Goal: Task Accomplishment & Management: Manage account settings

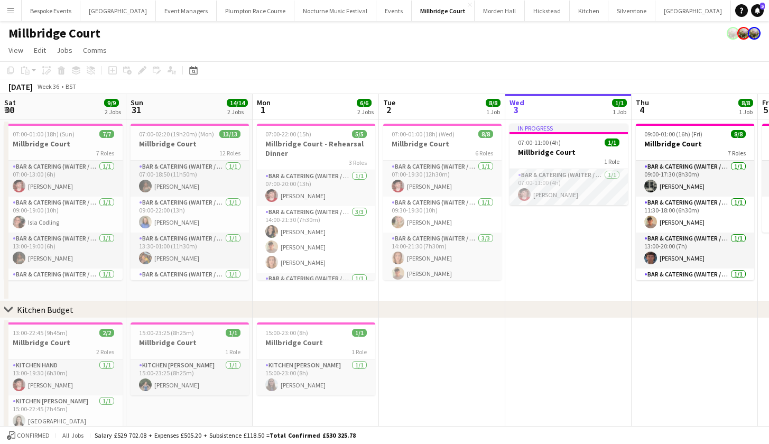
scroll to position [0, 253]
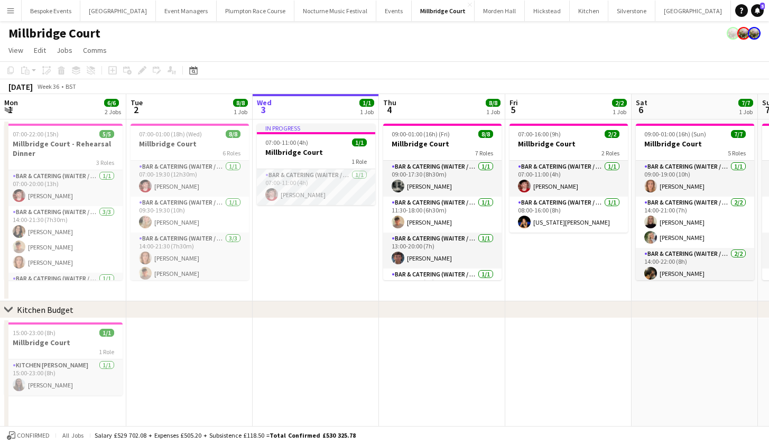
click at [12, 13] on app-icon "Menu" at bounding box center [10, 10] width 8 height 8
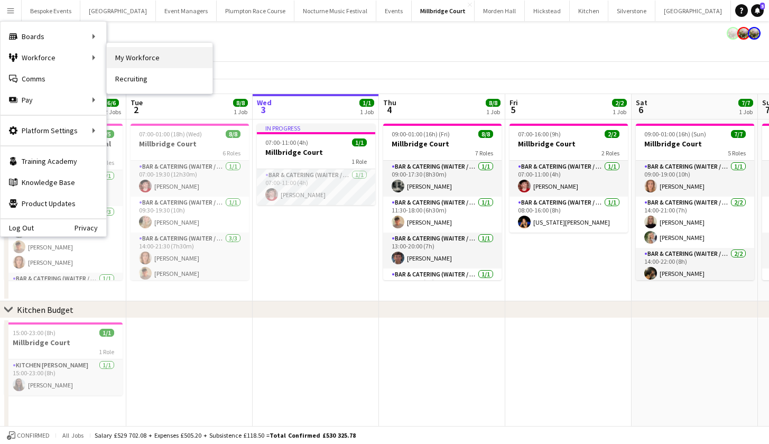
click at [130, 59] on link "My Workforce" at bounding box center [160, 57] width 106 height 21
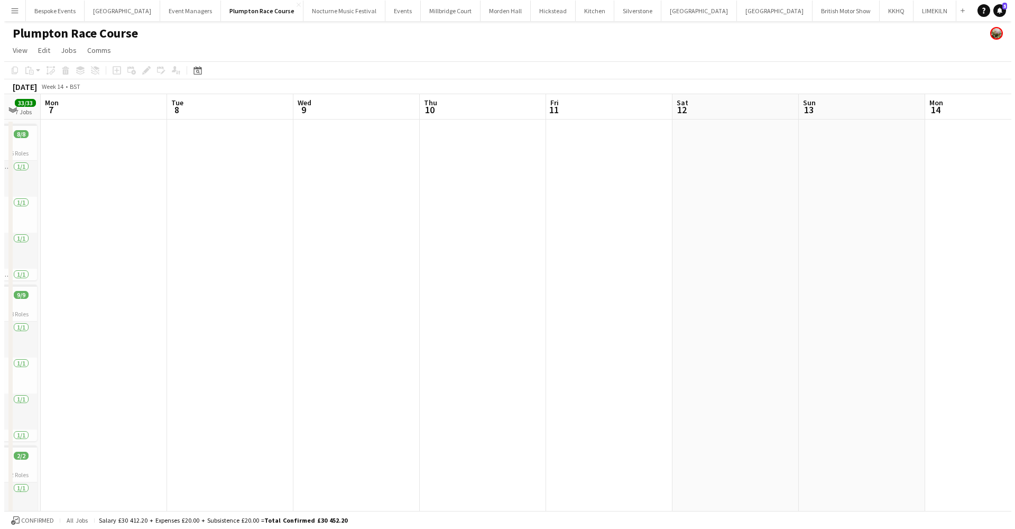
scroll to position [0, 347]
click at [12, 11] on app-icon "Menu" at bounding box center [10, 10] width 8 height 8
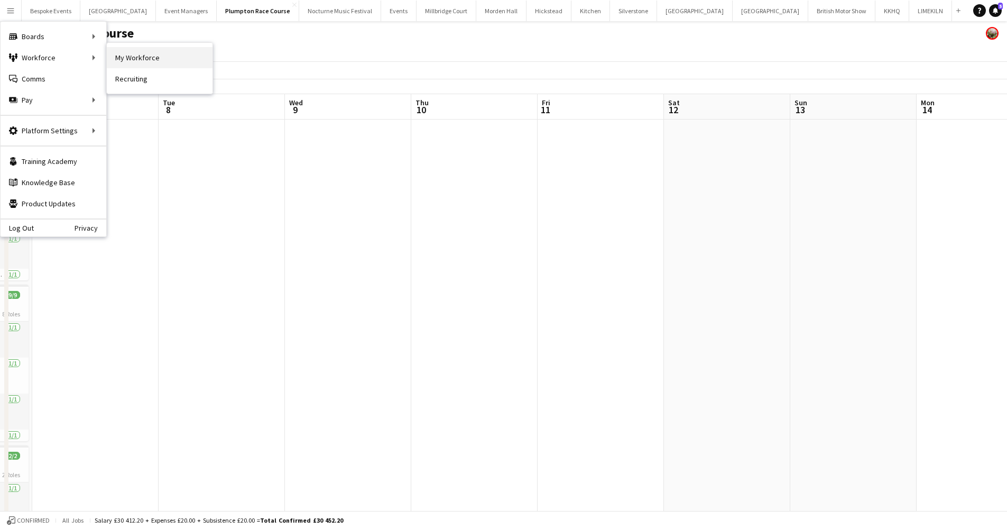
click at [126, 57] on link "My Workforce" at bounding box center [160, 57] width 106 height 21
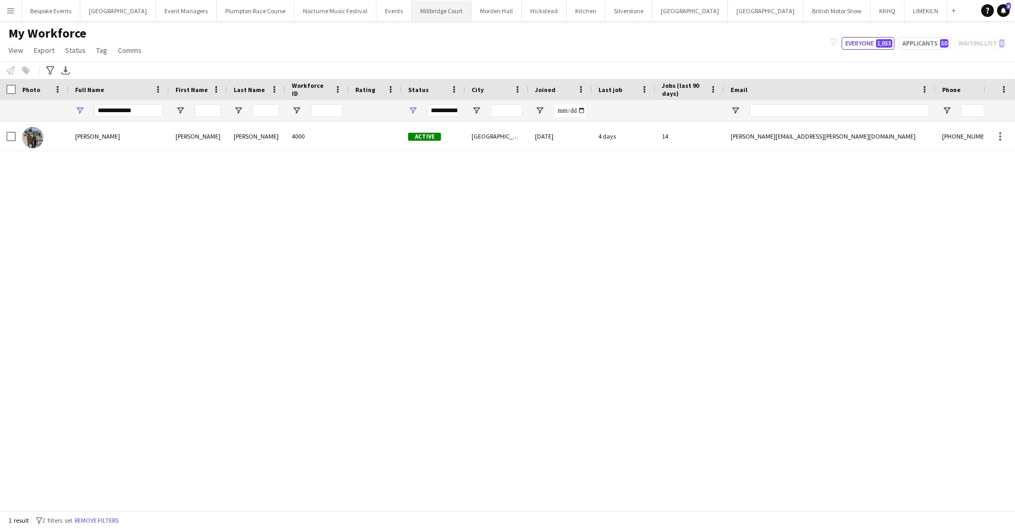
click at [424, 10] on button "Millbridge Court Close" at bounding box center [442, 11] width 60 height 21
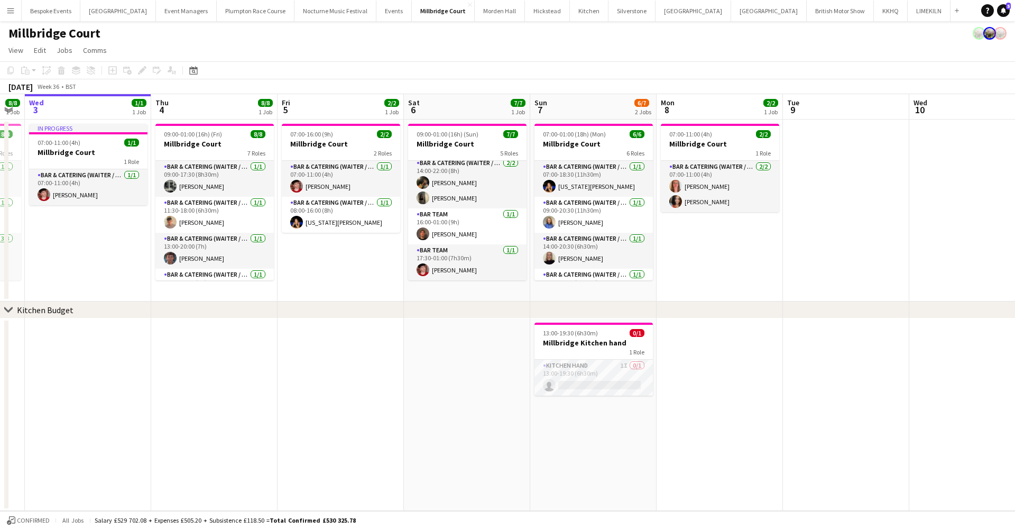
scroll to position [91, 0]
click at [448, 269] on app-card-role "Bar Team 1/1 17:30-01:00 (7h30m) Jonnie Saunders" at bounding box center [467, 262] width 118 height 36
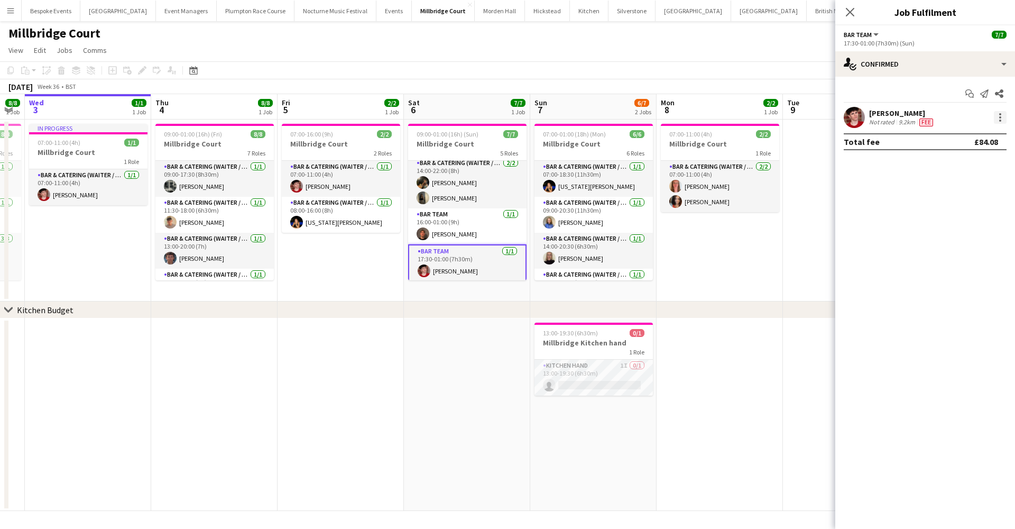
click at [1005, 119] on div at bounding box center [1000, 117] width 13 height 13
click at [948, 234] on span "Remove" at bounding box center [949, 238] width 32 height 9
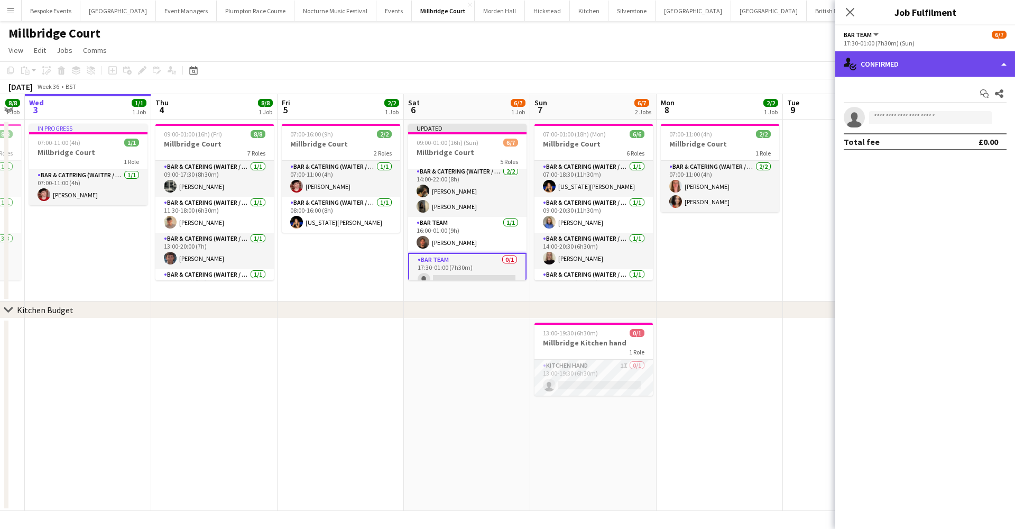
click at [871, 72] on div "single-neutral-actions-check-2 Confirmed" at bounding box center [925, 63] width 180 height 25
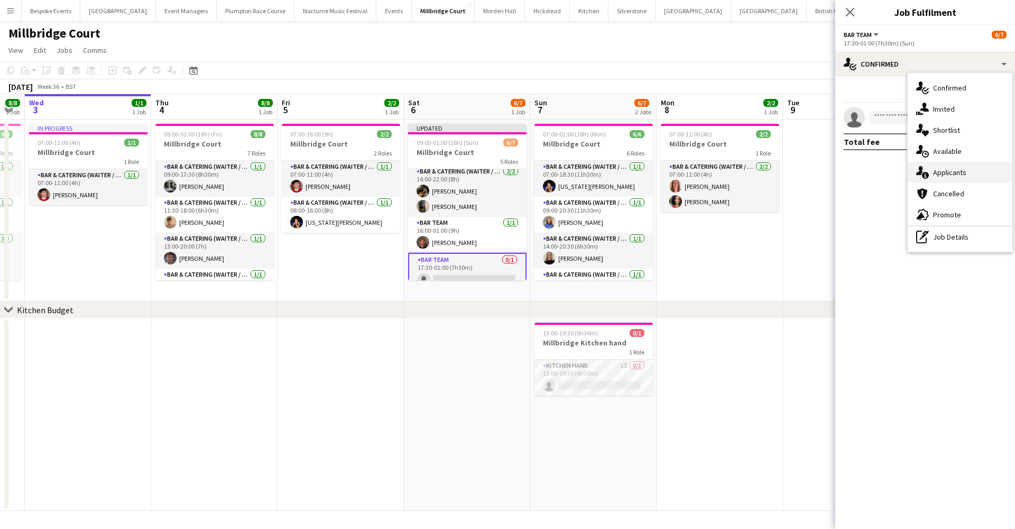
click at [940, 178] on div "single-neutral-actions-information Applicants" at bounding box center [960, 172] width 105 height 21
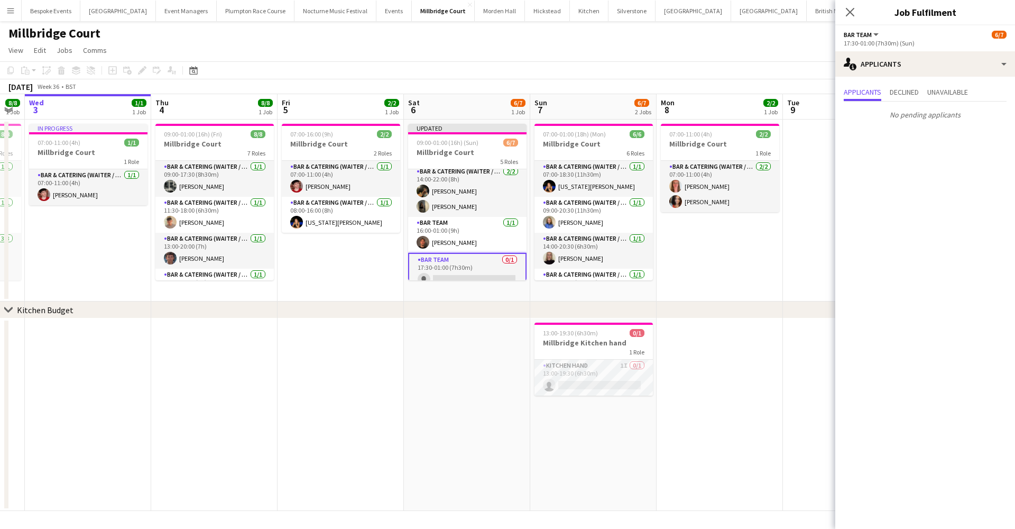
click at [443, 271] on app-card-role "Bar Team 0/1 17:30-01:00 (7h30m) single-neutral-actions" at bounding box center [467, 272] width 118 height 38
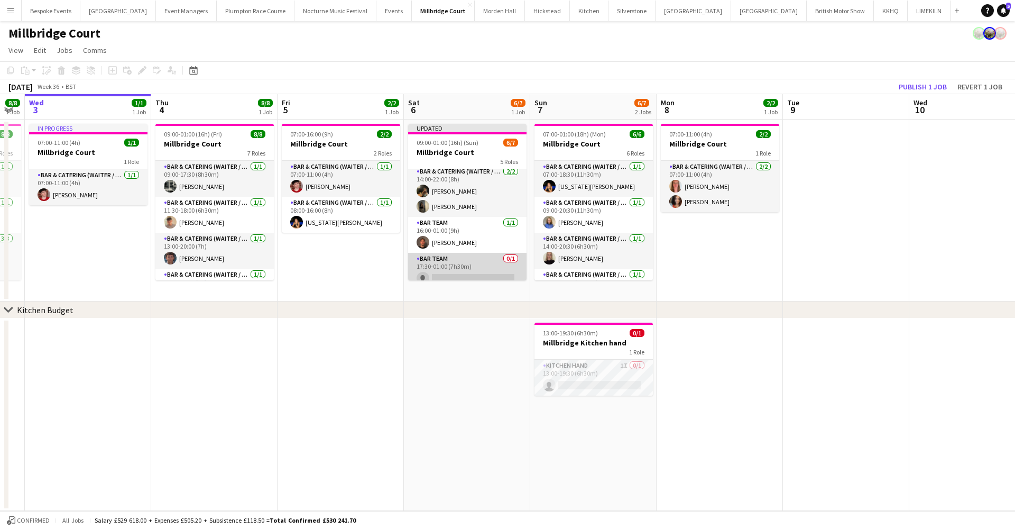
click at [443, 271] on app-card-role "Bar Team 0/1 17:30-01:00 (7h30m) single-neutral-actions" at bounding box center [467, 271] width 118 height 36
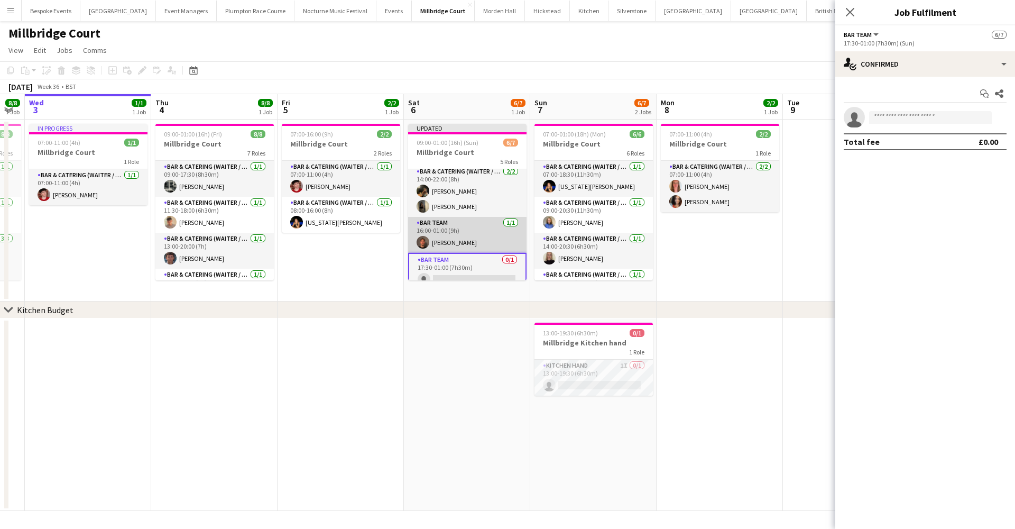
click at [454, 226] on app-card-role "Bar Team 1/1 16:00-01:00 (9h) Tyler Ashdown" at bounding box center [467, 235] width 118 height 36
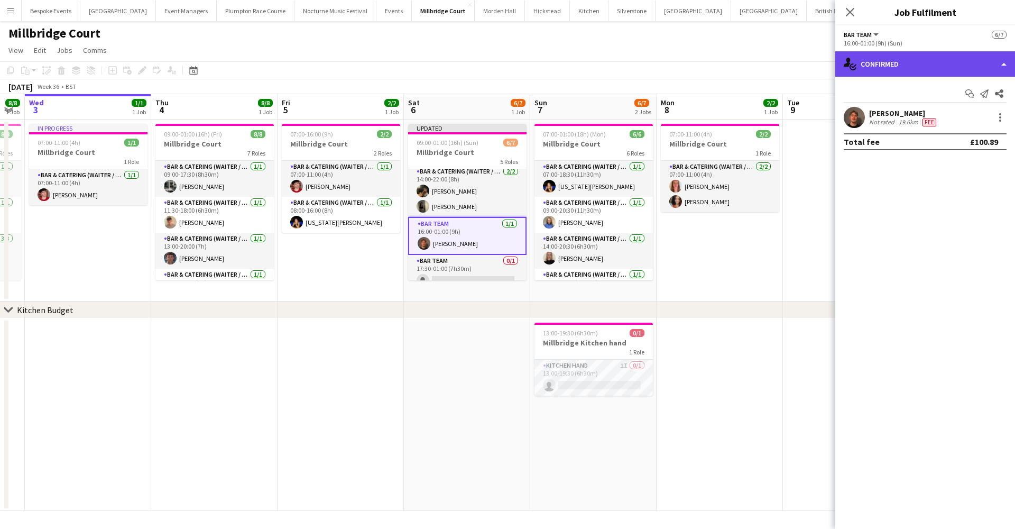
click at [900, 71] on div "single-neutral-actions-check-2 Confirmed" at bounding box center [925, 63] width 180 height 25
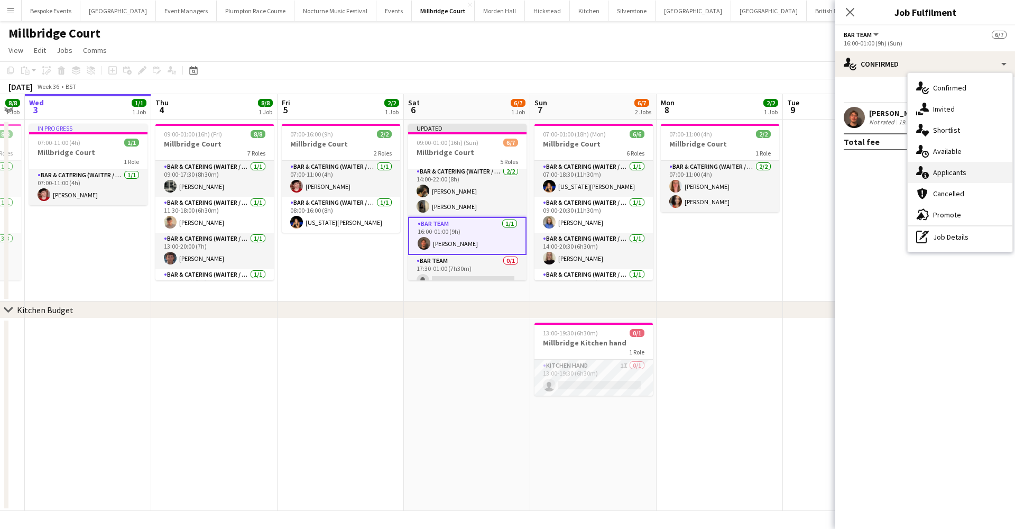
click at [944, 172] on span "Applicants" at bounding box center [949, 173] width 33 height 10
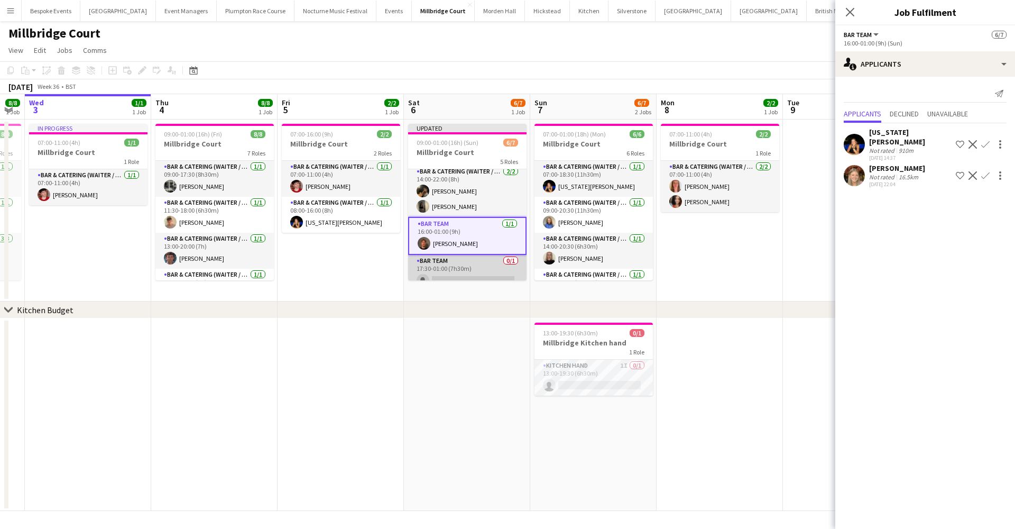
click at [483, 277] on app-card-role "Bar Team 0/1 17:30-01:00 (7h30m) single-neutral-actions" at bounding box center [467, 273] width 118 height 36
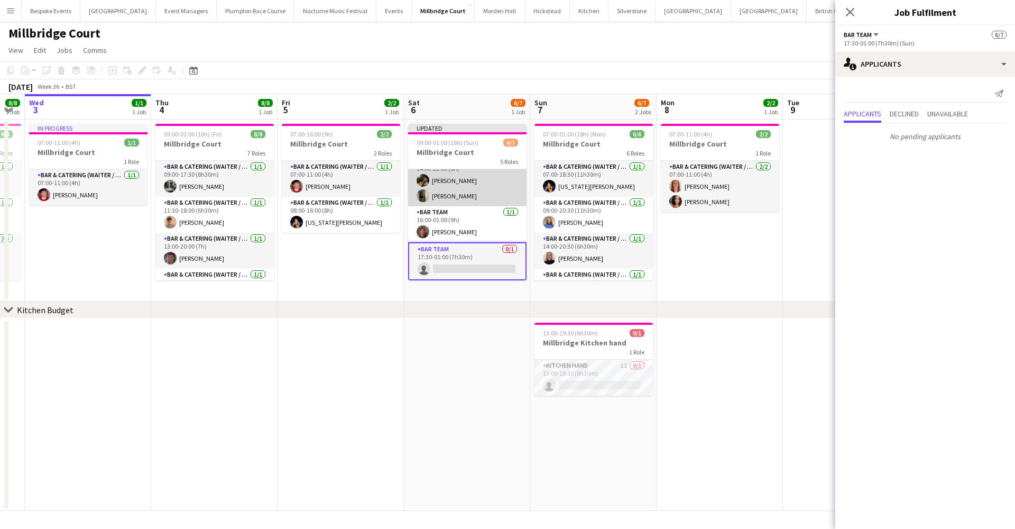
scroll to position [102, 0]
click at [430, 383] on app-date-cell at bounding box center [467, 414] width 126 height 192
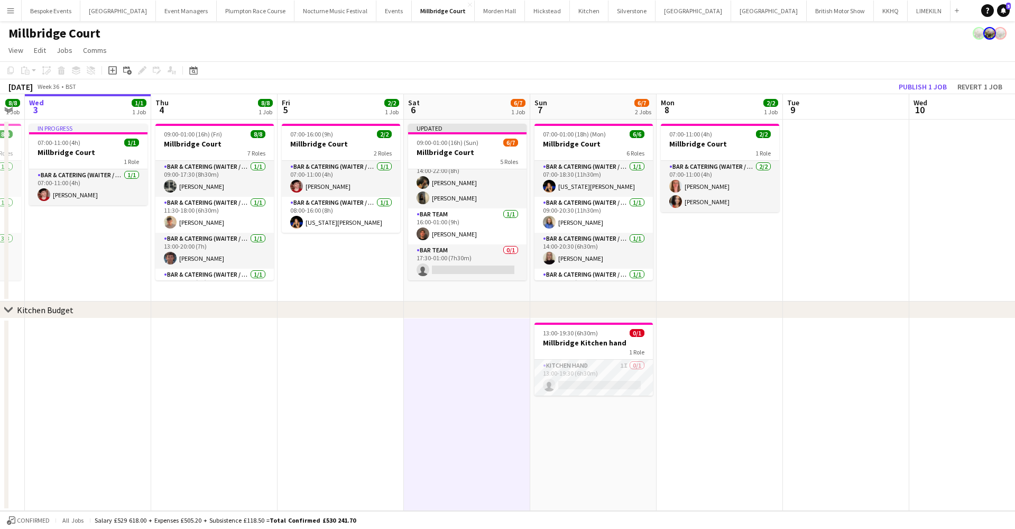
scroll to position [99, 0]
click at [913, 85] on button "Publish 1 job" at bounding box center [923, 87] width 57 height 14
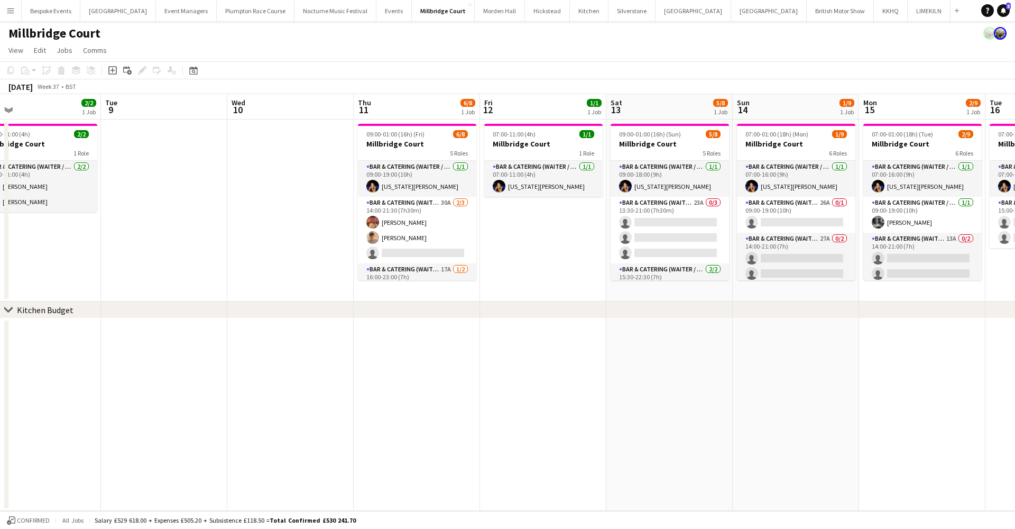
scroll to position [0, 0]
click at [424, 144] on h3 "Millbridge Court" at bounding box center [417, 144] width 118 height 10
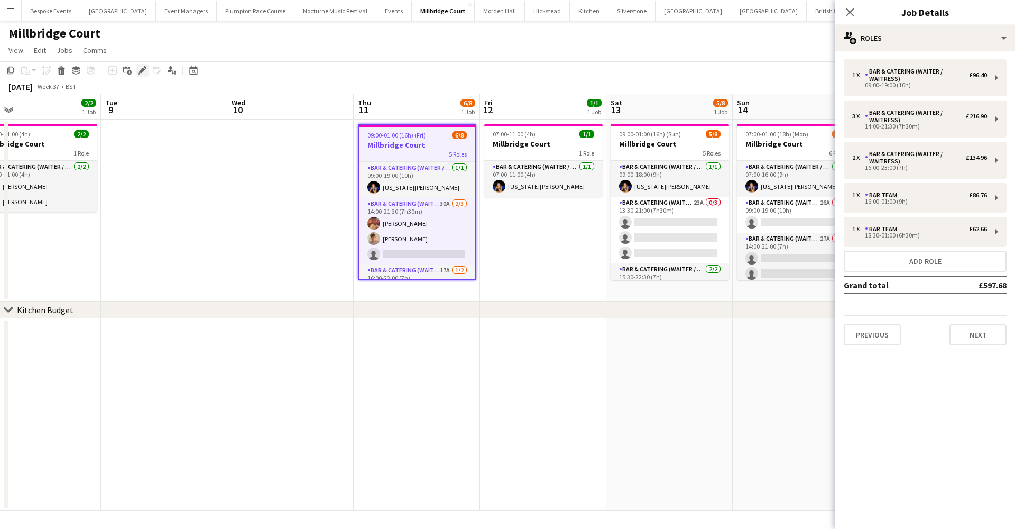
click at [145, 73] on icon "Edit" at bounding box center [142, 70] width 8 height 8
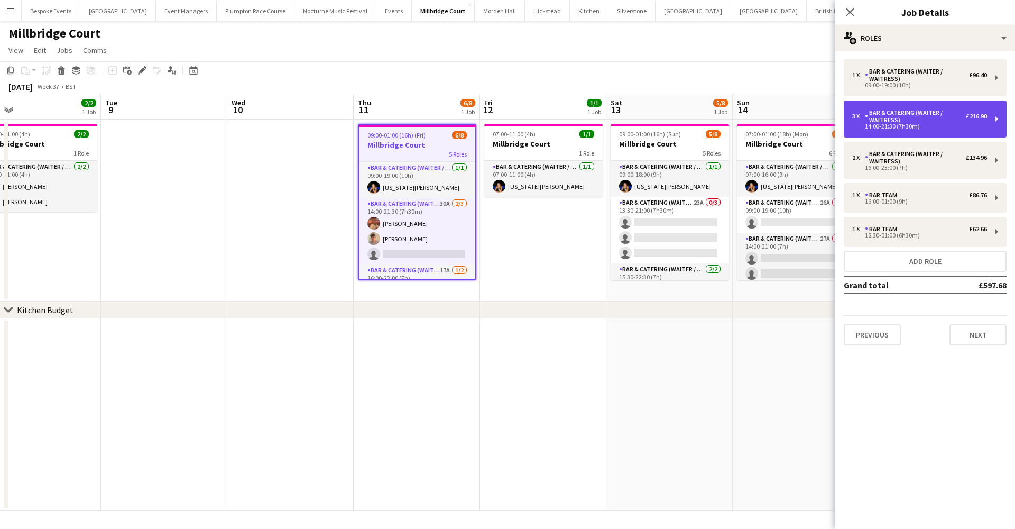
click at [876, 109] on div "Bar & Catering (Waiter / waitress)" at bounding box center [915, 116] width 101 height 15
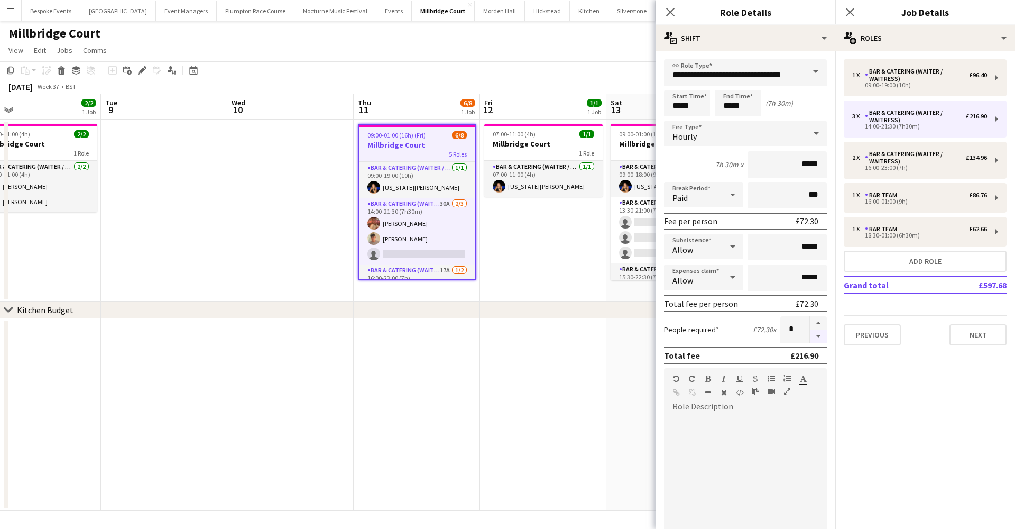
click at [810, 338] on button "button" at bounding box center [818, 336] width 17 height 13
type input "*"
click at [554, 281] on app-date-cell "07:00-11:00 (4h) 1/1 Millbridge Court 1 Role Bar & Catering (Waiter / waitress)…" at bounding box center [543, 210] width 126 height 182
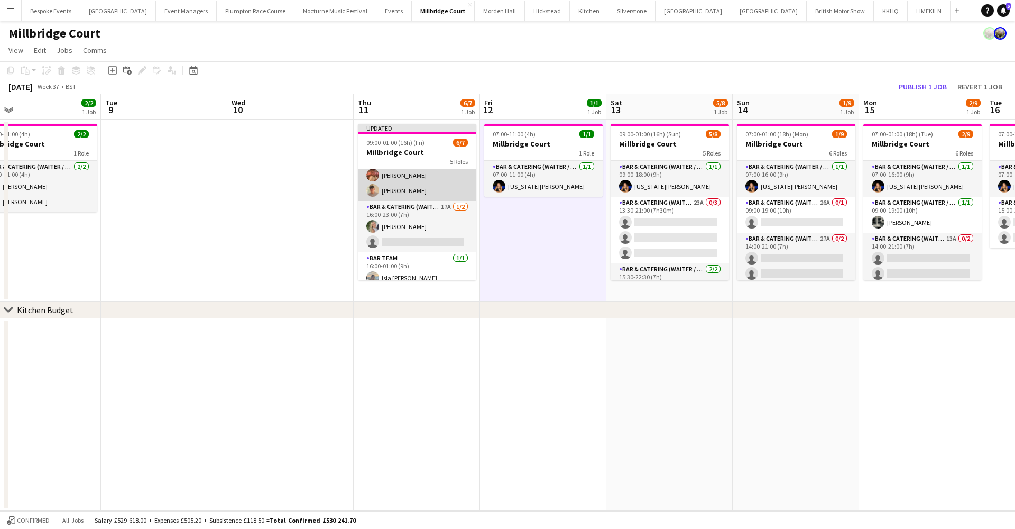
scroll to position [57, 0]
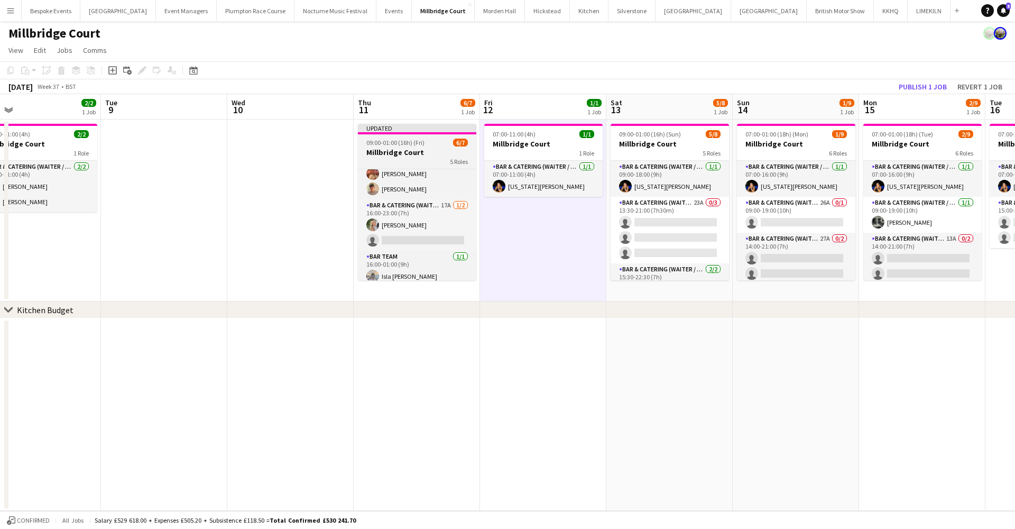
click at [390, 143] on span "09:00-01:00 (16h) (Fri)" at bounding box center [395, 143] width 58 height 8
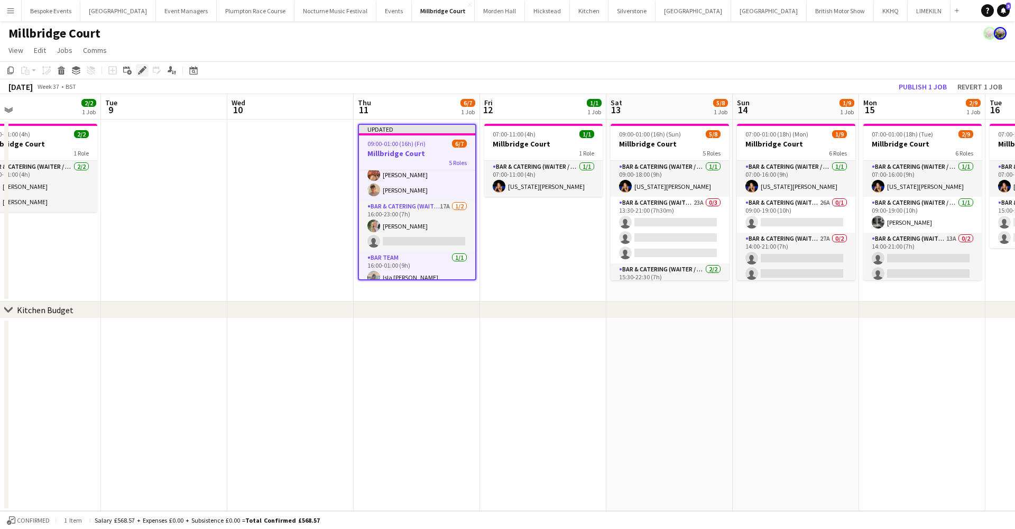
click at [145, 69] on icon at bounding box center [145, 67] width 3 height 3
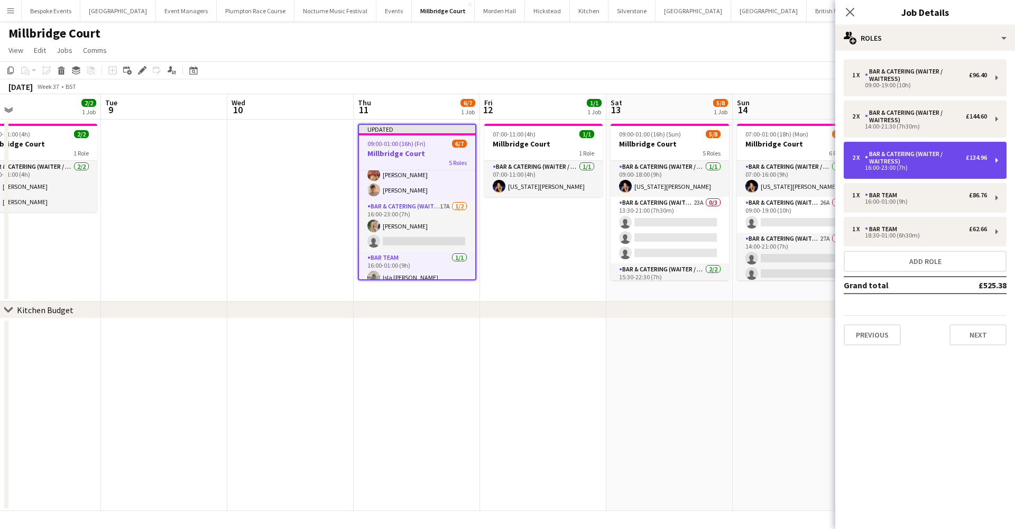
click at [862, 165] on div "16:00-23:00 (7h)" at bounding box center [919, 167] width 135 height 5
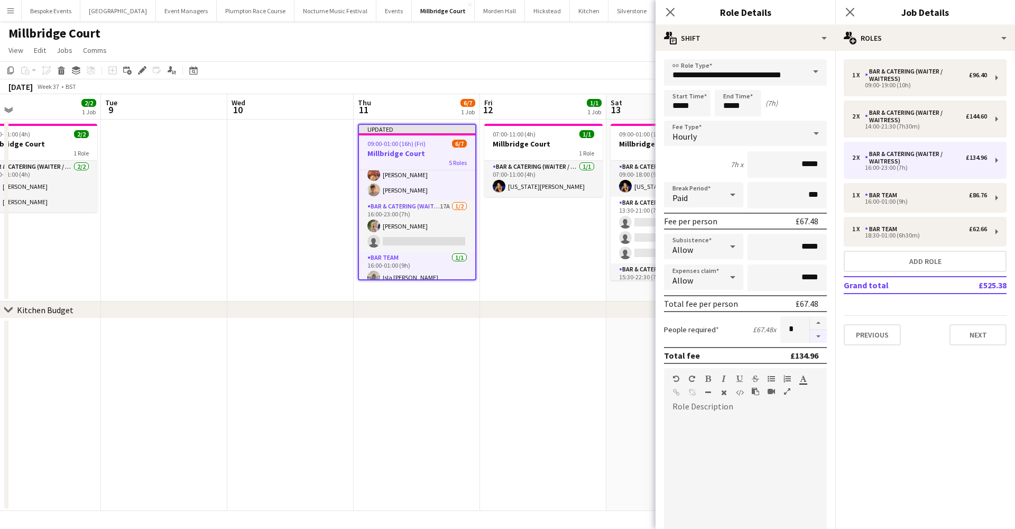
click at [812, 336] on button "button" at bounding box center [818, 336] width 17 height 13
type input "*"
click at [730, 105] on input "*****" at bounding box center [738, 103] width 47 height 26
type input "*****"
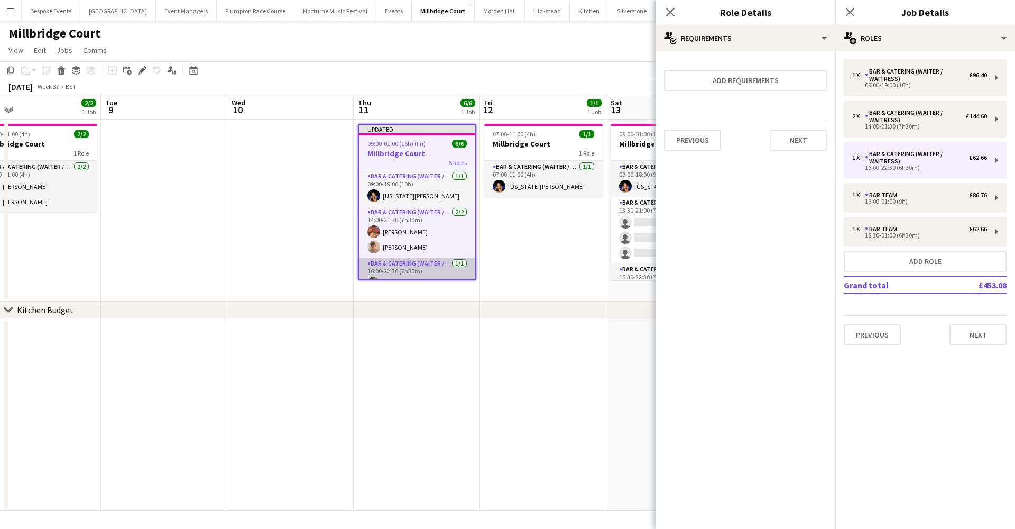
scroll to position [0, 0]
click at [517, 256] on app-date-cell "07:00-11:00 (4h) 1/1 Millbridge Court 1 Role Bar & Catering (Waiter / waitress)…" at bounding box center [543, 210] width 126 height 182
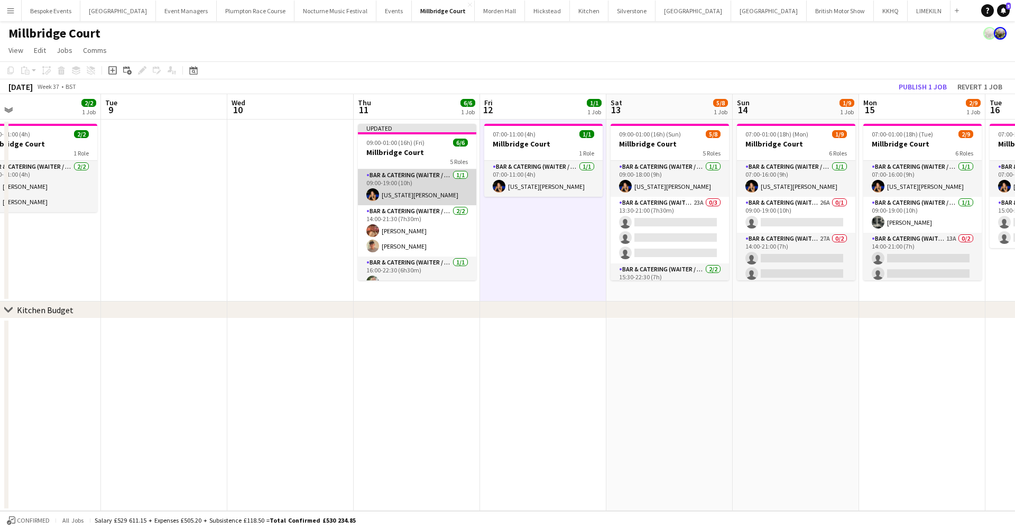
click at [426, 176] on app-card-role "Bar & Catering (Waiter / waitress) 1/1 09:00-19:00 (10h) Georgia Strode" at bounding box center [417, 187] width 118 height 36
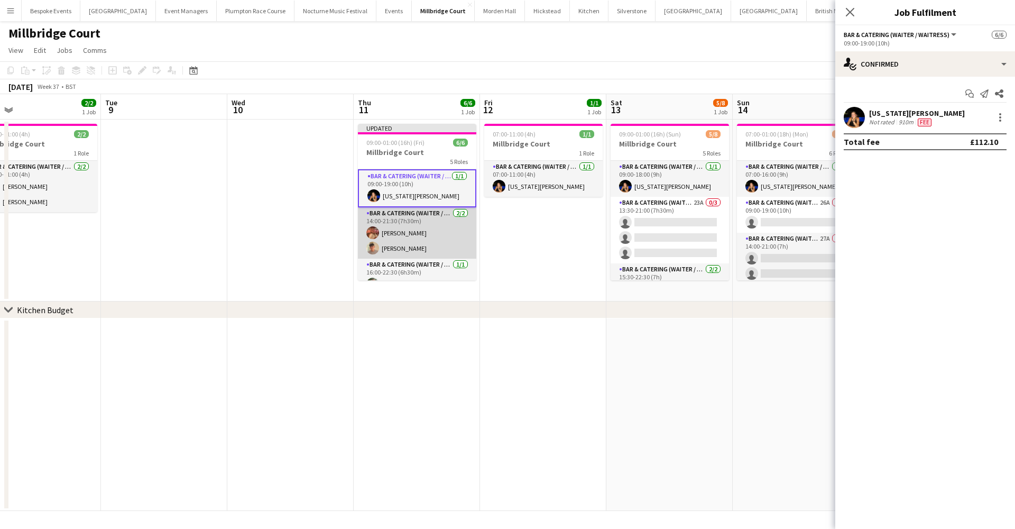
click at [410, 240] on app-card-role "Bar & Catering (Waiter / waitress) 2/2 14:00-21:30 (7h30m) Amy Strode Jude Inkl…" at bounding box center [417, 232] width 118 height 51
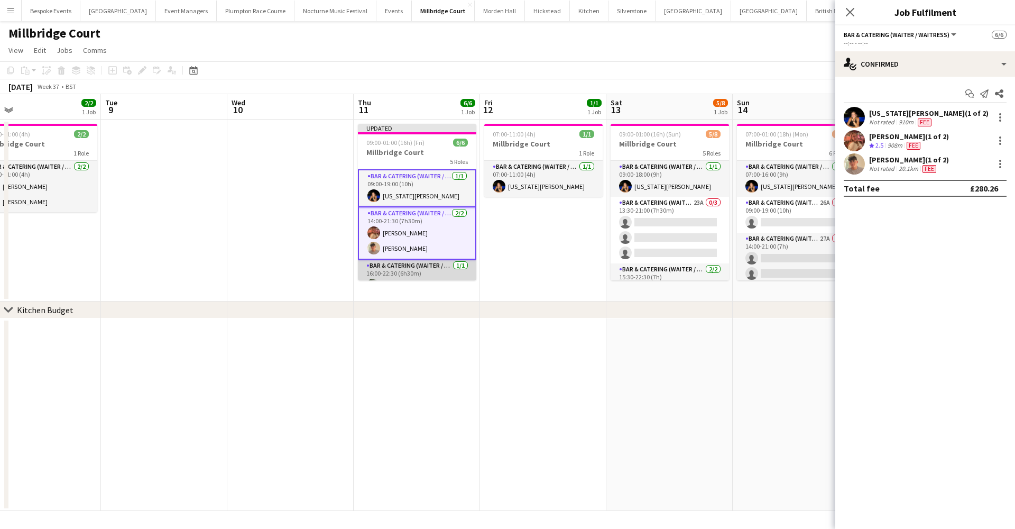
click at [413, 273] on app-card-role "Bar & Catering (Waiter / waitress) 1/1 16:00-22:30 (6h30m) Josephine Brown" at bounding box center [417, 278] width 118 height 36
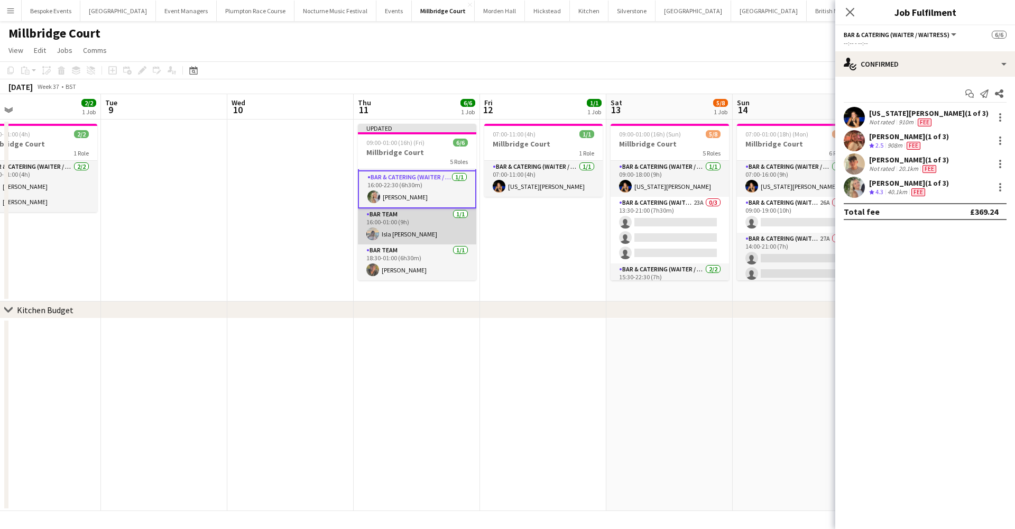
scroll to position [88, 0]
click at [426, 236] on app-card-role "Bar Team 1/1 16:00-01:00 (9h) Isla Moore" at bounding box center [417, 226] width 118 height 36
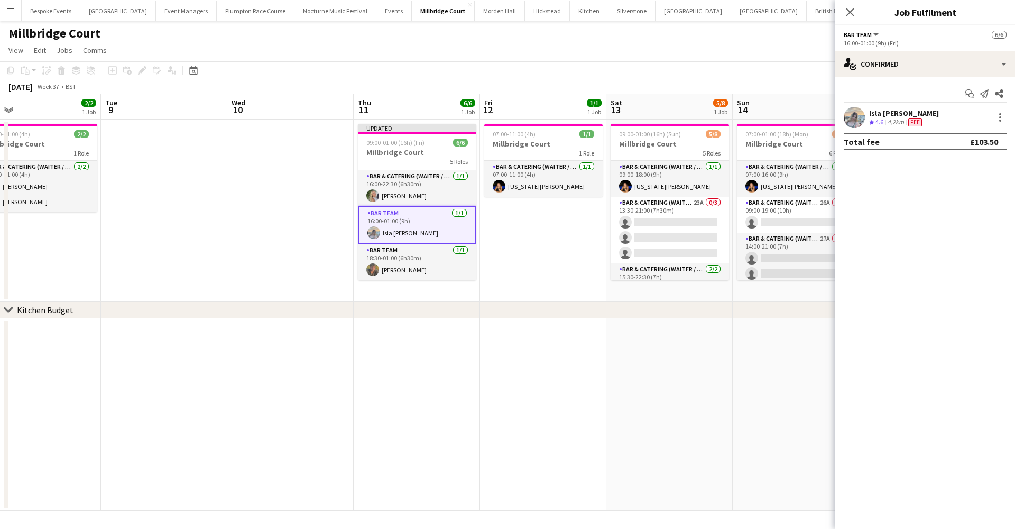
scroll to position [86, 0]
click at [424, 263] on app-card-role "Bar Team 1/1 18:30-01:00 (6h30m) sam hibberd" at bounding box center [417, 262] width 118 height 36
click at [573, 58] on app-page-menu "View Day view expanded Day view collapsed Month view Date picker Jump to today …" at bounding box center [507, 51] width 1015 height 20
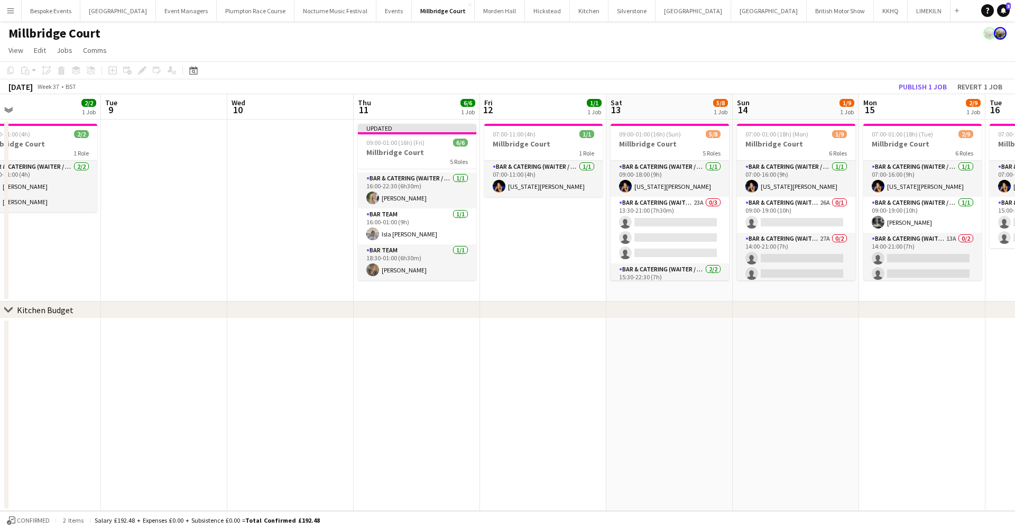
scroll to position [84, 0]
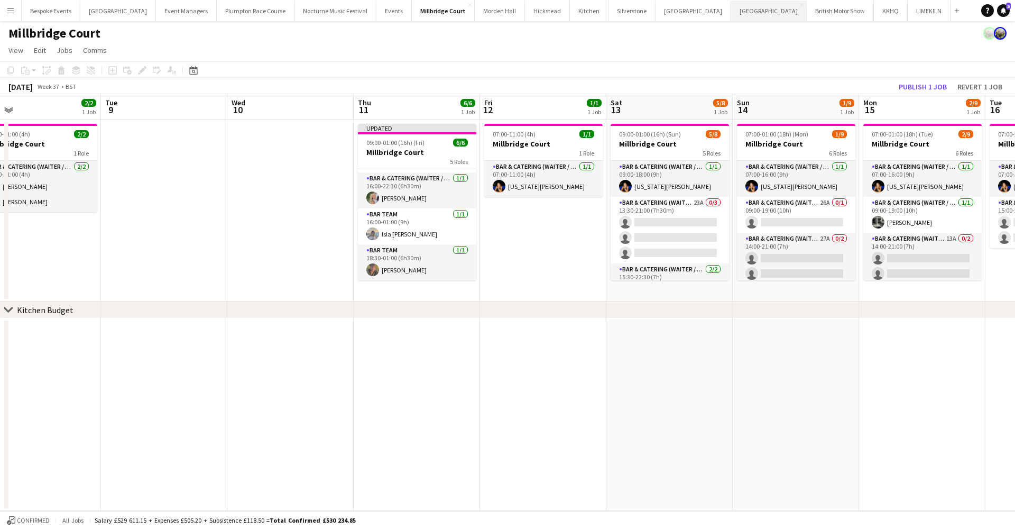
click at [731, 11] on button "Kin House Close" at bounding box center [769, 11] width 76 height 21
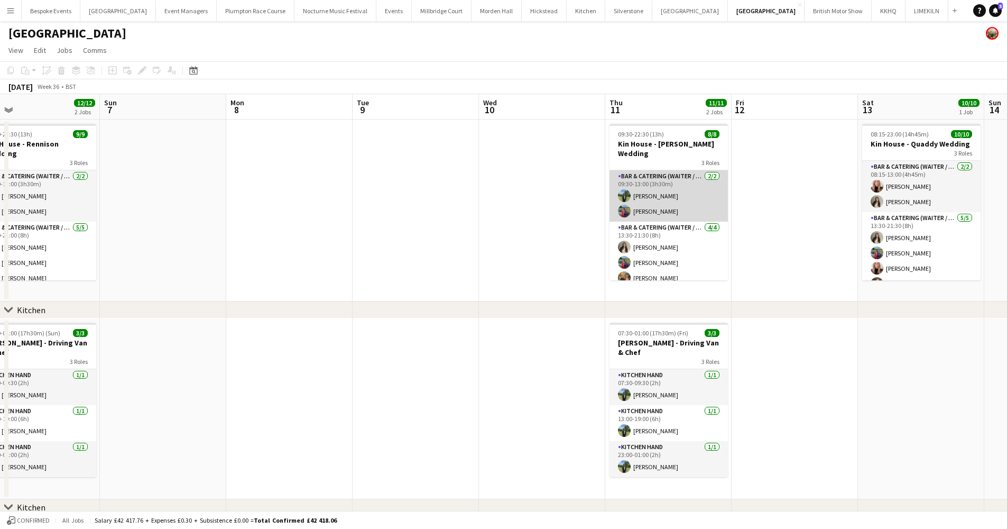
click at [681, 185] on app-card-role "Bar & Catering (Waiter / waitress) 2/2 09:30-13:00 (3h30m) Harvey Gardner Megan…" at bounding box center [669, 195] width 118 height 51
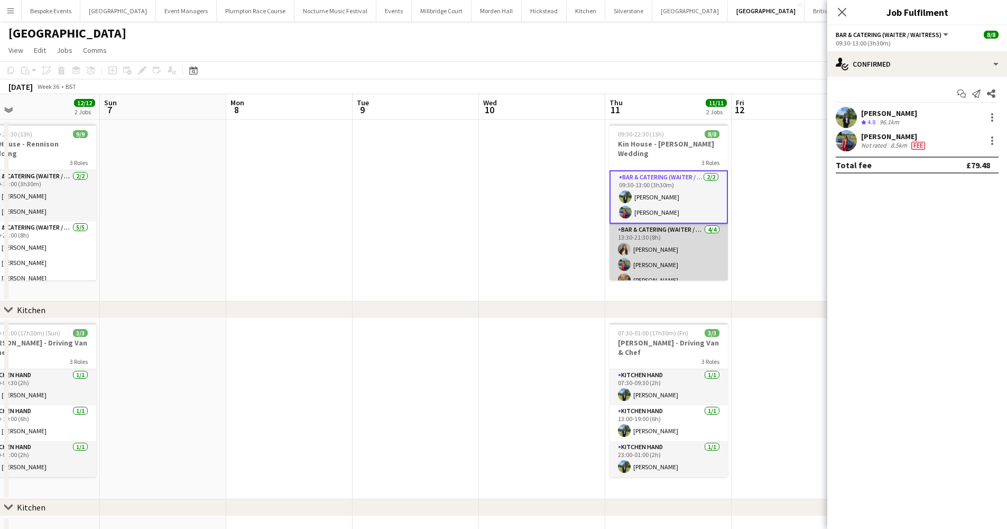
click at [682, 224] on app-card-role "Bar & Catering (Waiter / waitress) 4/4 13:30-21:30 (8h) Emily Brown Megan Hamil…" at bounding box center [669, 265] width 118 height 82
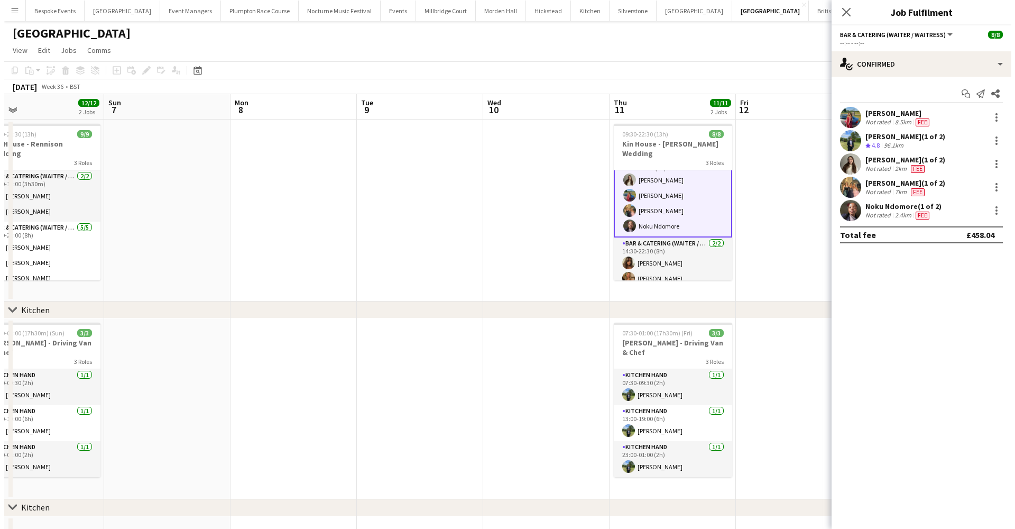
scroll to position [68, 0]
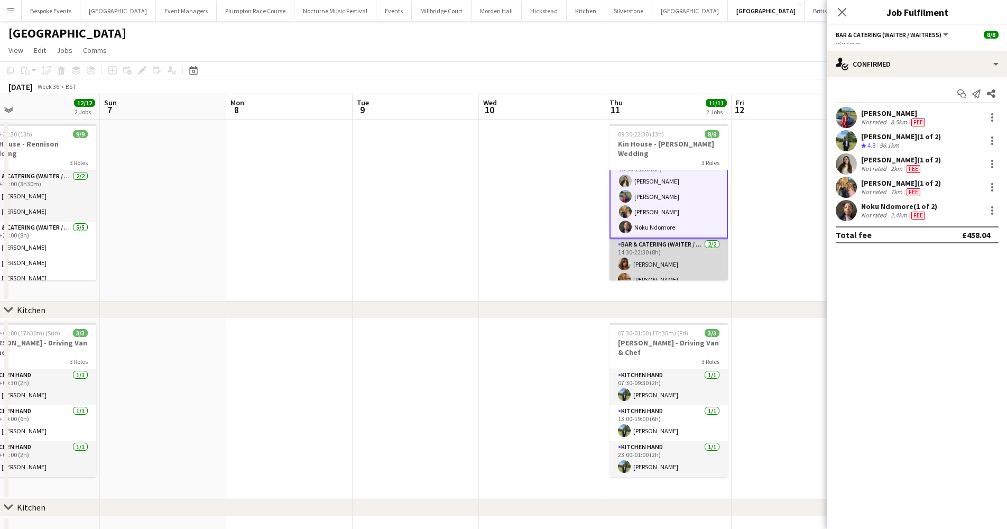
click at [685, 249] on app-card-role "Bar & Catering (Waiter / waitress) 2/2 14:30-22:30 (8h) Tia Jacobs Macey Baker" at bounding box center [669, 263] width 118 height 51
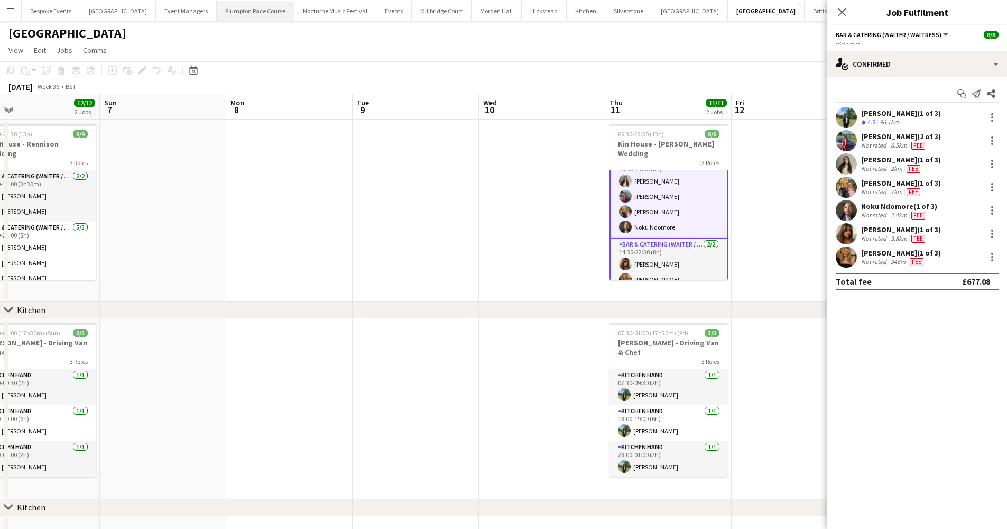
click at [232, 10] on button "Plumpton Race Course Close" at bounding box center [256, 11] width 78 height 21
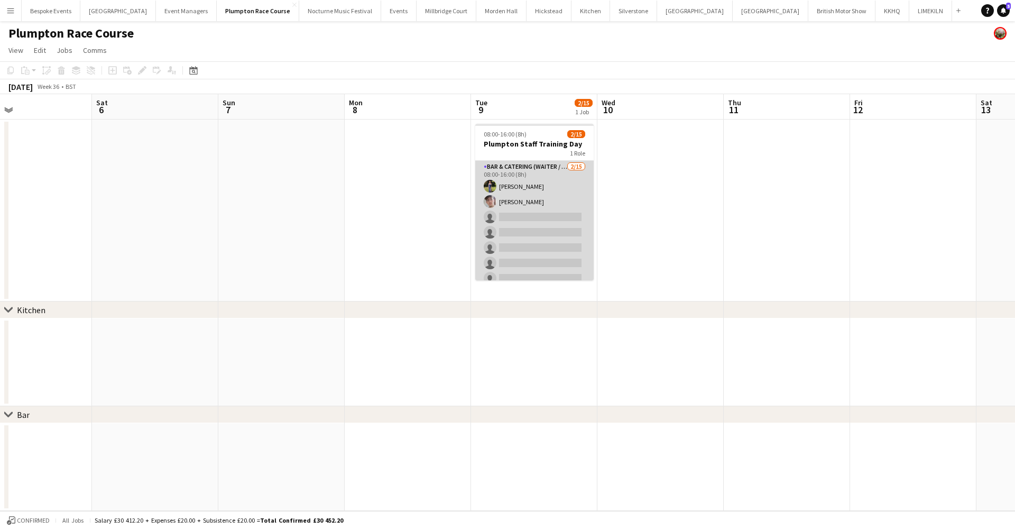
click at [528, 203] on app-card-role "Bar & Catering (Waiter / waitress) 2/15 08:00-16:00 (8h) Holly Hunter Sebastian…" at bounding box center [534, 286] width 118 height 251
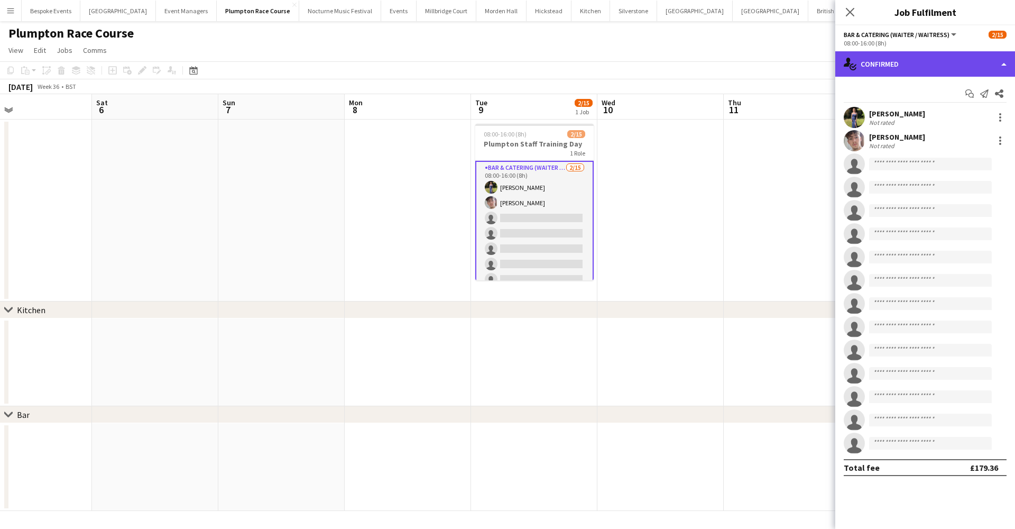
click at [926, 64] on div "single-neutral-actions-check-2 Confirmed" at bounding box center [925, 63] width 180 height 25
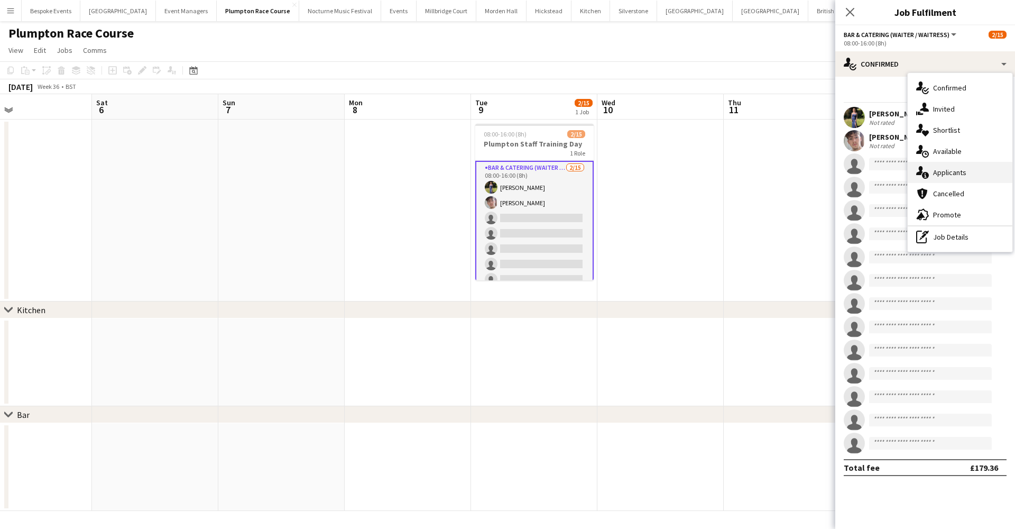
click at [955, 182] on div "single-neutral-actions-information Applicants" at bounding box center [960, 172] width 105 height 21
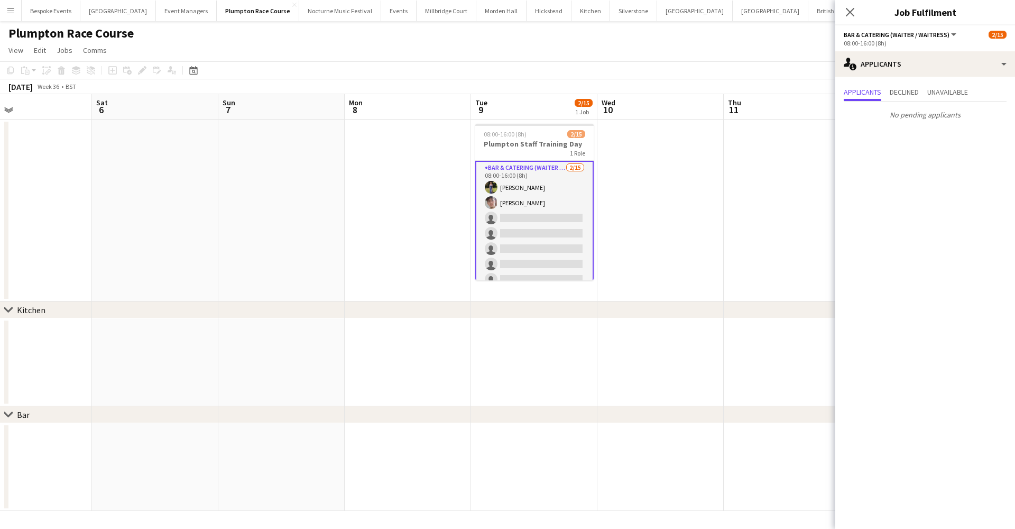
click at [748, 182] on app-date-cell at bounding box center [787, 210] width 126 height 182
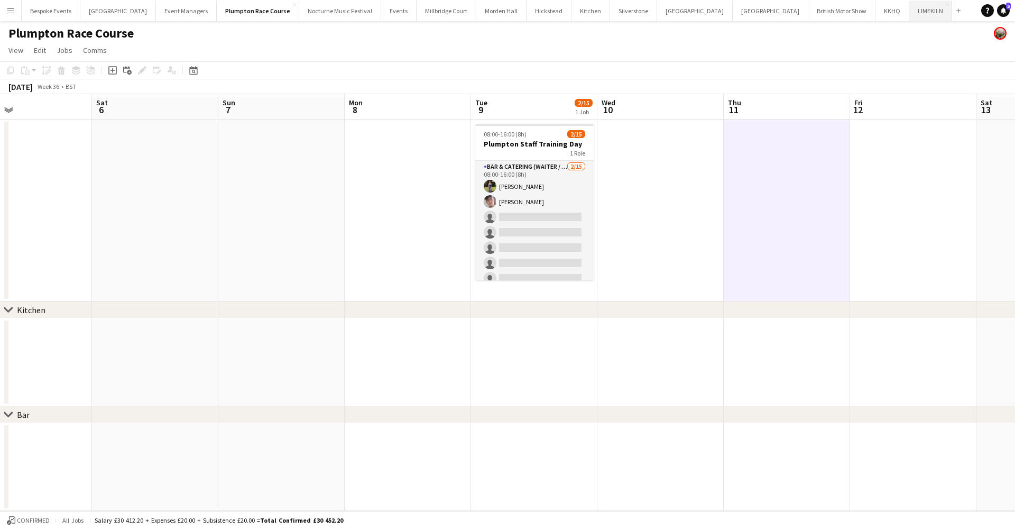
click at [909, 14] on button "LIMEKILN Close" at bounding box center [930, 11] width 43 height 21
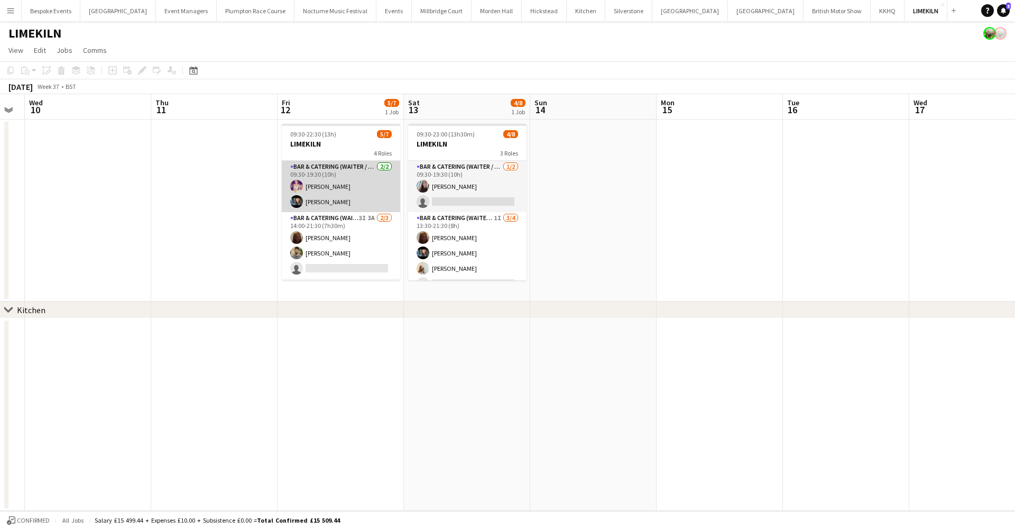
click at [354, 189] on app-card-role "Bar & Catering (Waiter / waitress) 2/2 09:30-19:30 (10h) Emma Black Lydia Camer…" at bounding box center [341, 186] width 118 height 51
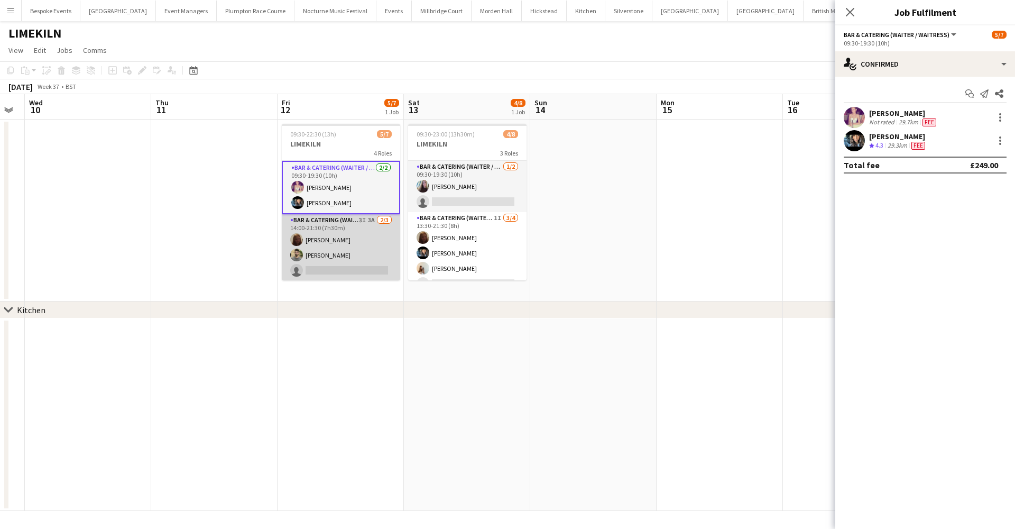
click at [349, 234] on app-card-role "Bar & Catering (Waiter / waitress) 3I 3A 2/3 14:00-21:30 (7h30m) Maddie Leader …" at bounding box center [341, 247] width 118 height 67
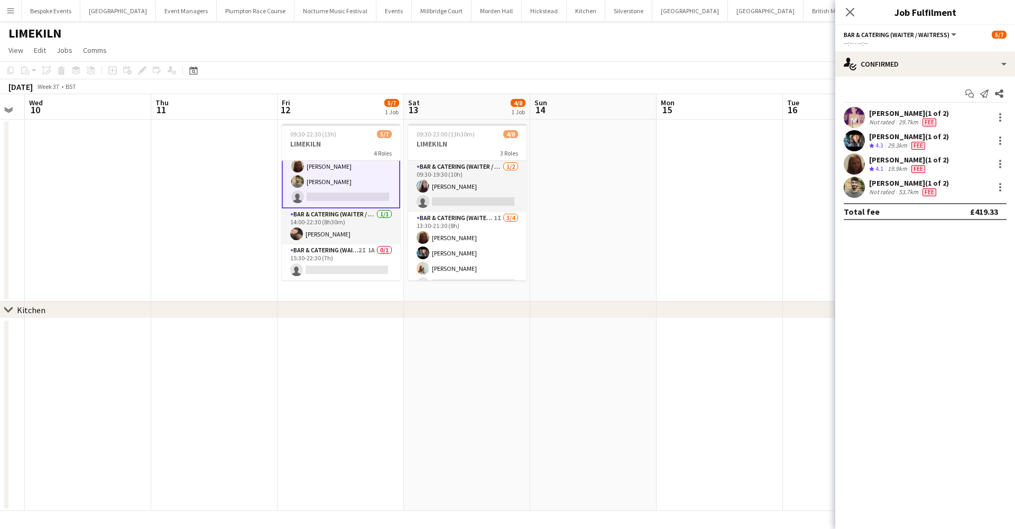
scroll to position [73, 0]
click at [349, 234] on app-card-role "Bar & Catering (Waiter / waitress) 1/1 14:00-22:30 (8h30m) Lily Minton" at bounding box center [341, 226] width 118 height 36
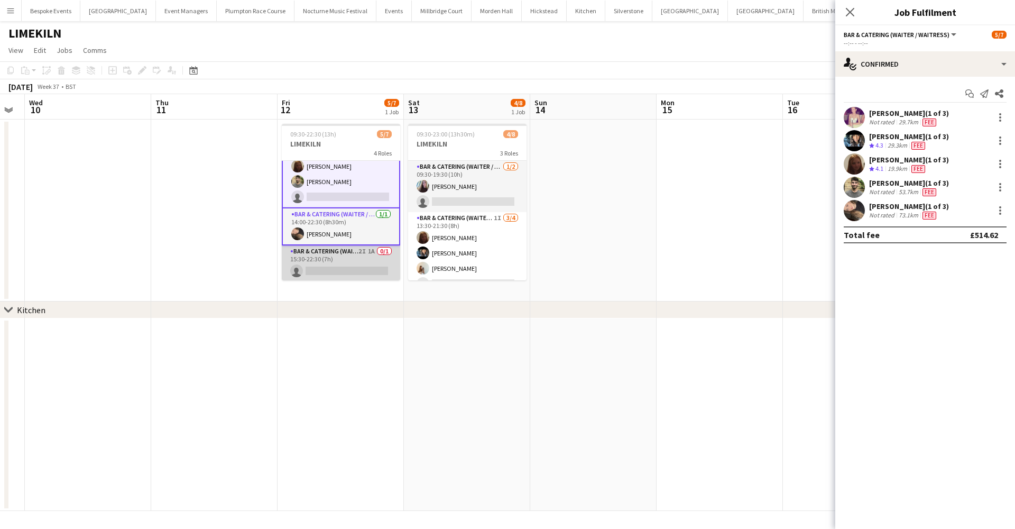
click at [348, 256] on app-card-role "Bar & Catering (Waiter / waitress) 2I 1A 0/1 15:30-22:30 (7h) single-neutral-ac…" at bounding box center [341, 263] width 118 height 36
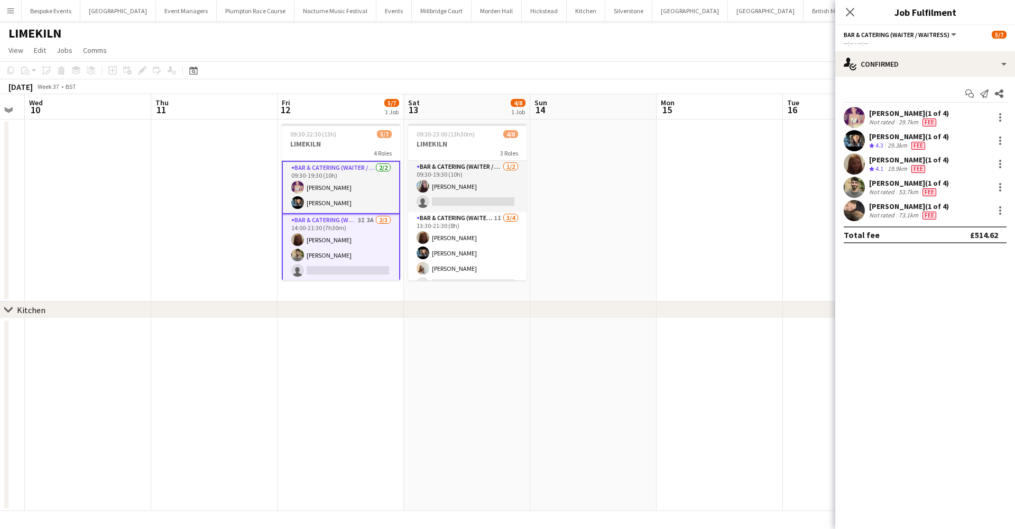
scroll to position [0, 0]
click at [535, 40] on div "LIMEKILN" at bounding box center [507, 31] width 1015 height 20
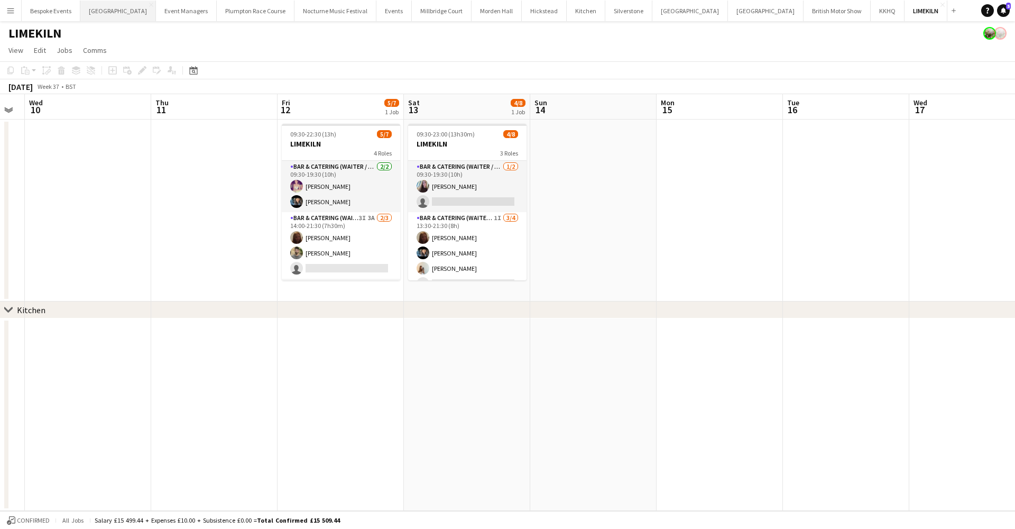
click at [90, 15] on button "Micklefield Hall Close" at bounding box center [118, 11] width 76 height 21
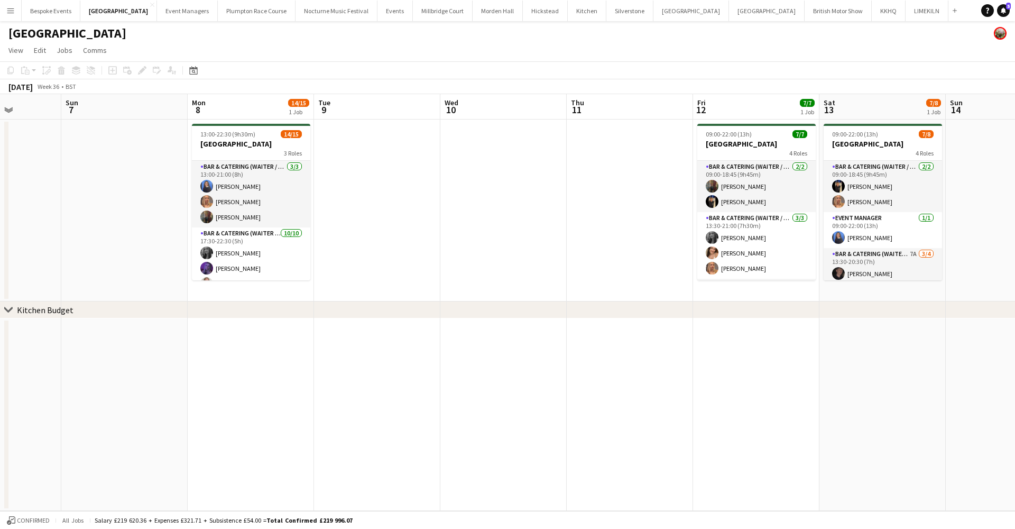
scroll to position [0, 314]
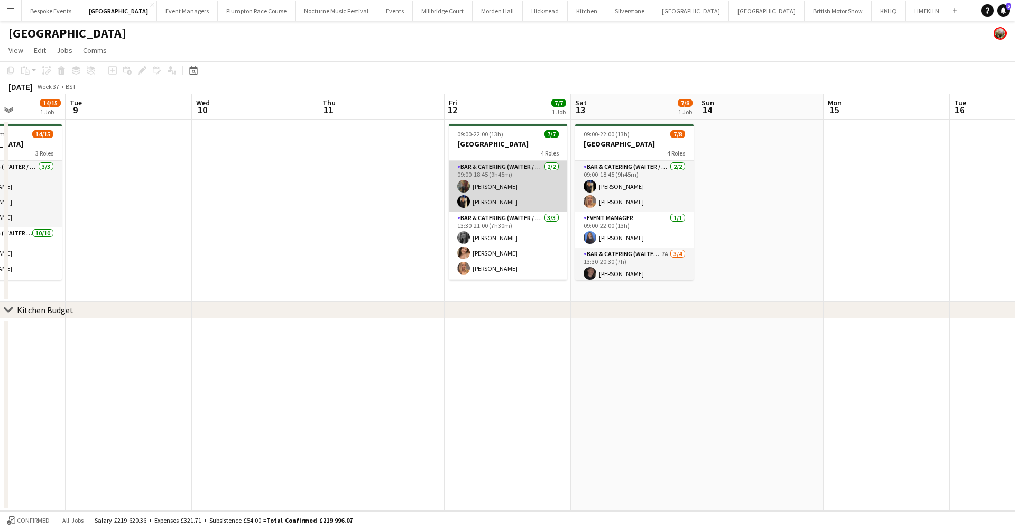
click at [534, 190] on app-card-role "Bar & Catering (Waiter / waitress) 2/2 09:00-18:45 (9h45m) Annabel Perry Wian V…" at bounding box center [508, 186] width 118 height 51
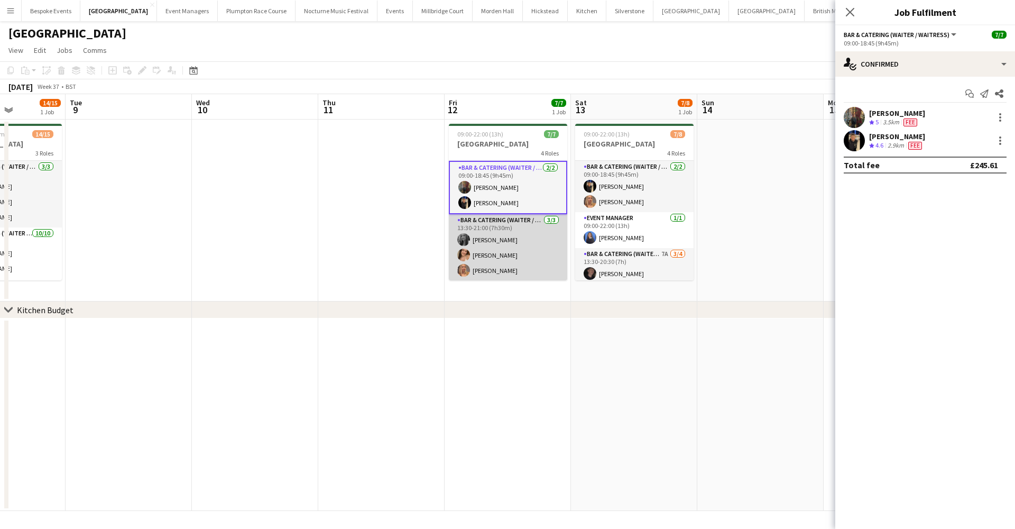
click at [513, 234] on app-card-role "Bar & Catering (Waiter / waitress) 3/3 13:30-21:00 (7h30m) Alice Ruttley Pippa …" at bounding box center [508, 247] width 118 height 67
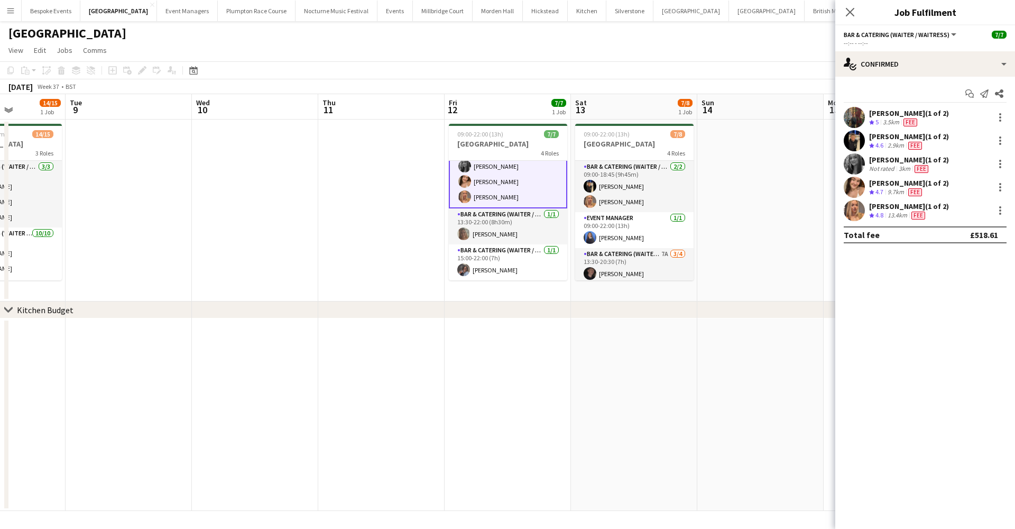
click at [513, 234] on app-card-role "Bar & Catering (Waiter / waitress) 1/1 13:30-22:00 (8h30m) Amy Pemberton" at bounding box center [508, 226] width 118 height 36
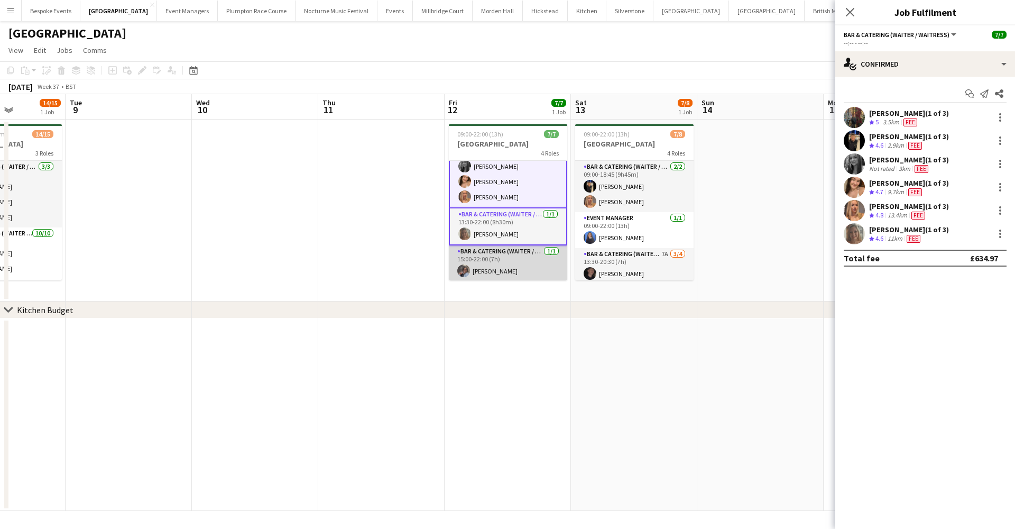
click at [511, 274] on app-card-role "Bar & Catering (Waiter / waitress) 1/1 15:00-22:00 (7h) Deborah Edema" at bounding box center [508, 263] width 118 height 36
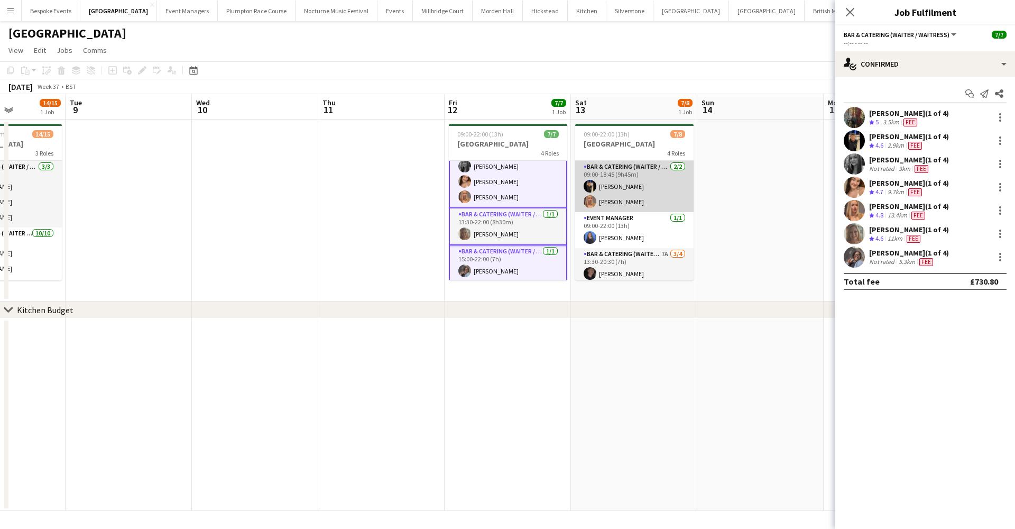
click at [623, 180] on app-card-role "Bar & Catering (Waiter / waitress) 2/2 09:00-18:45 (9h45m) Wian Van der Merwe B…" at bounding box center [634, 186] width 118 height 51
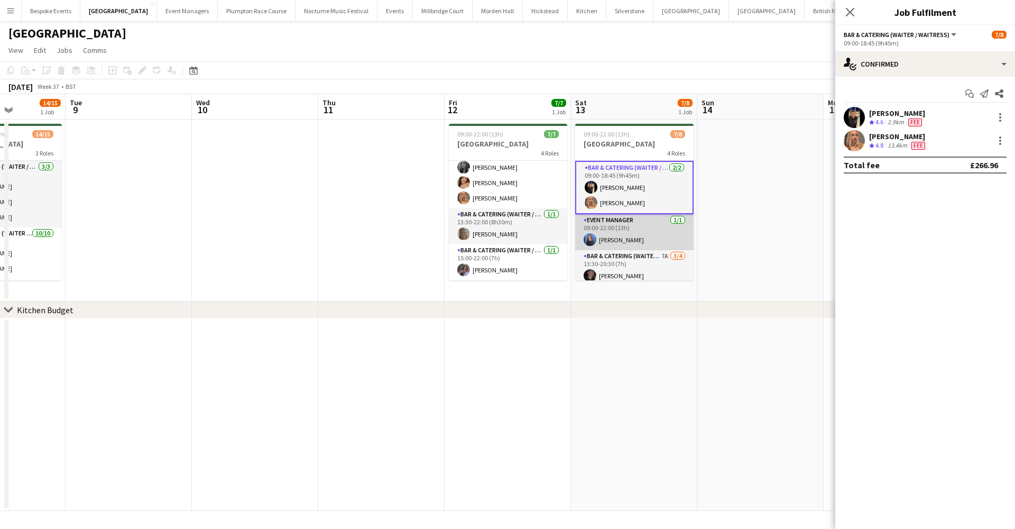
click at [636, 235] on app-card-role "Event Manager 1/1 09:00-22:00 (13h) Poppy Sheward" at bounding box center [634, 232] width 118 height 36
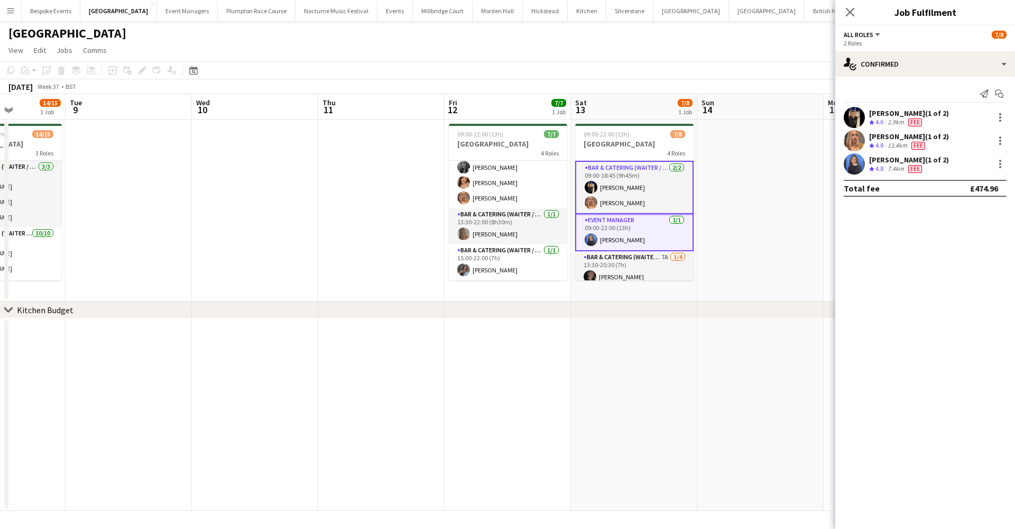
click at [636, 235] on app-card-role "Event Manager 1/1 09:00-22:00 (13h) Poppy Sheward" at bounding box center [634, 232] width 118 height 37
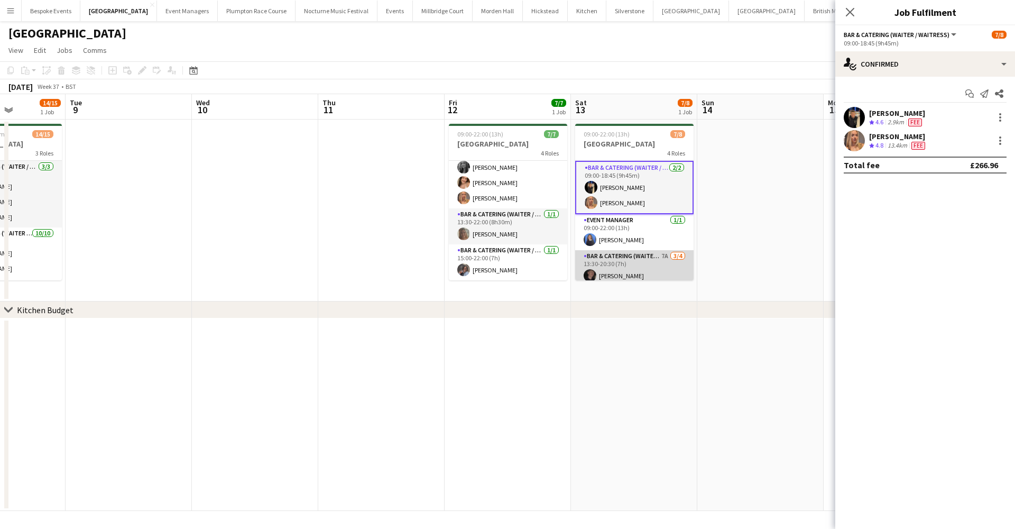
click at [637, 258] on app-card-role "Bar & Catering (Waiter / waitress) 7A 3/4 13:30-20:30 (7h) Adam Wade Deborah Ed…" at bounding box center [634, 291] width 118 height 82
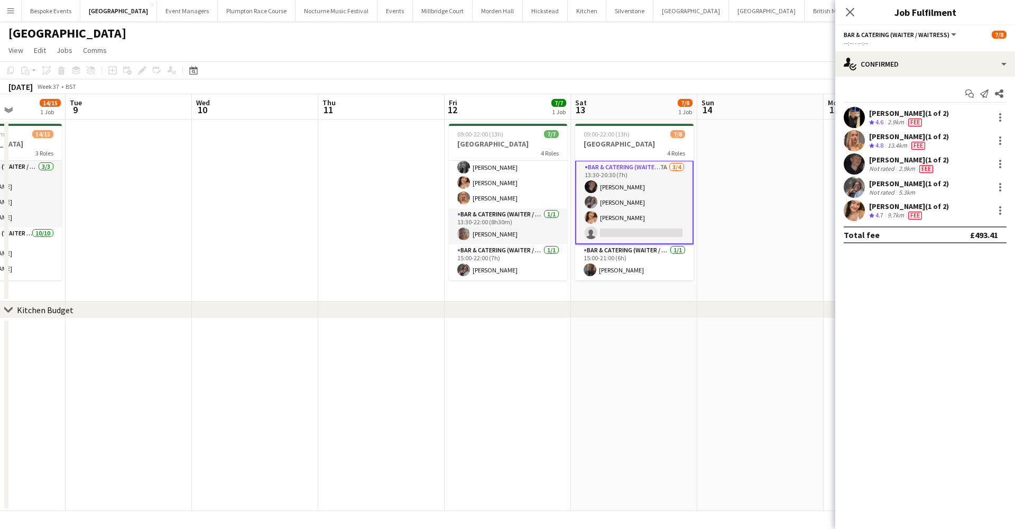
scroll to position [90, 0]
click at [637, 258] on app-card-role "Bar & Catering (Waiter / waitress) 1/1 15:00-21:00 (6h) Annabel Perry" at bounding box center [634, 262] width 118 height 36
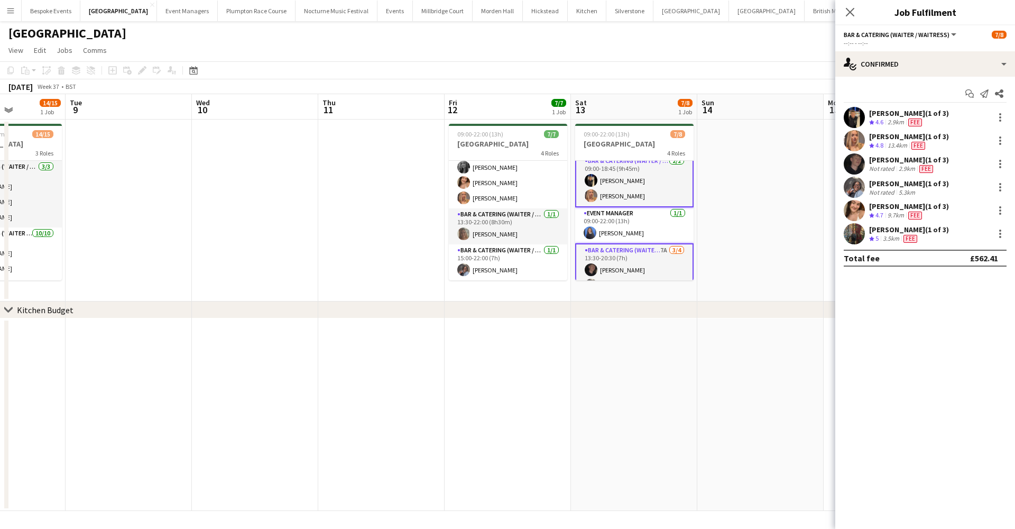
scroll to position [9, 0]
click at [624, 231] on app-card-role "Event Manager 1/1 09:00-22:00 (13h) Poppy Sheward" at bounding box center [634, 223] width 118 height 36
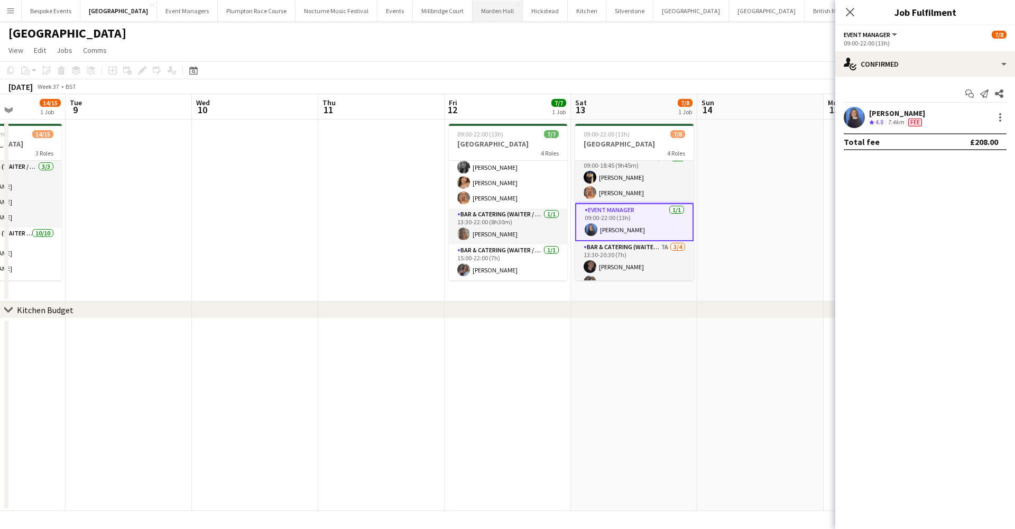
scroll to position [0, 0]
click at [852, 11] on icon "Close pop-in" at bounding box center [850, 12] width 10 height 10
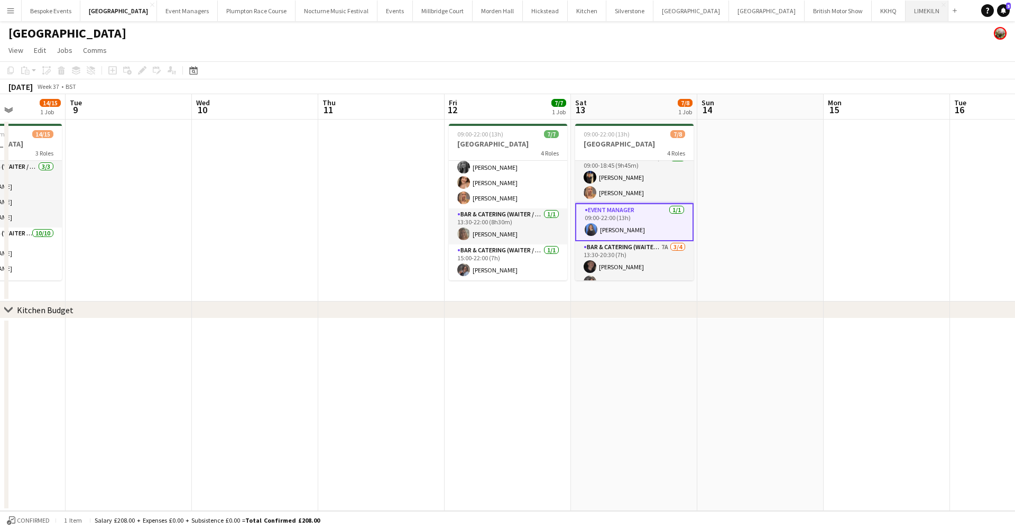
click at [906, 11] on button "LIMEKILN Close" at bounding box center [927, 11] width 43 height 21
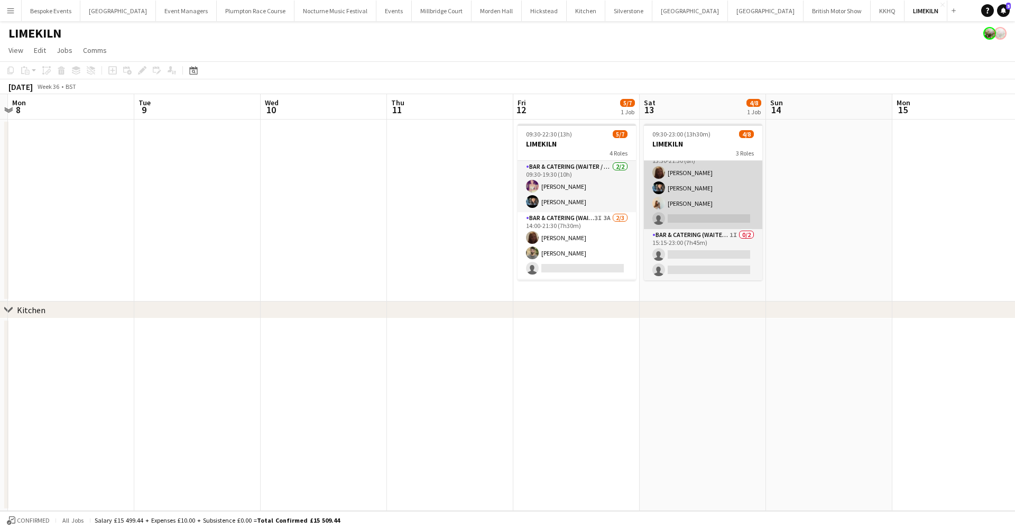
scroll to position [65, 0]
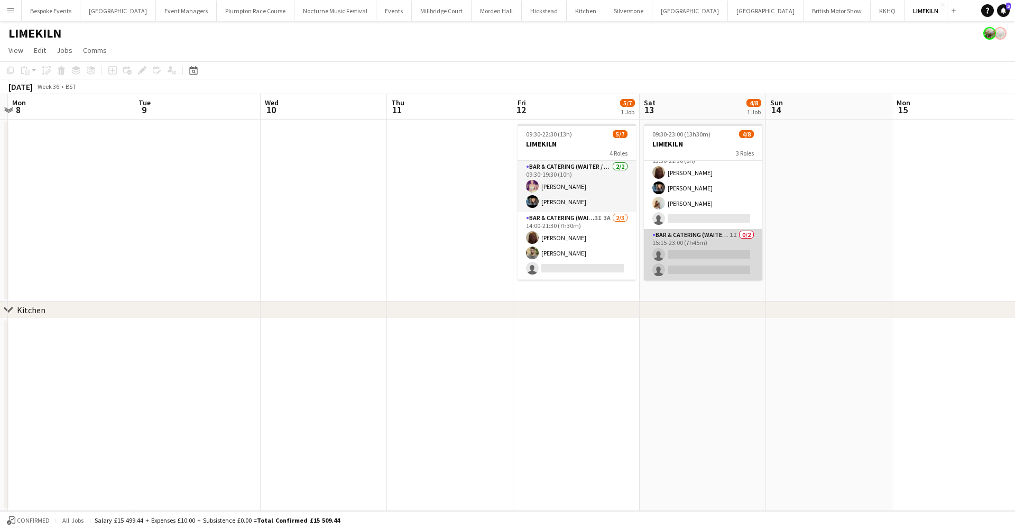
click at [719, 245] on app-card-role "Bar & Catering (Waiter / waitress) 1I 0/2 15:15-23:00 (7h45m) single-neutral-ac…" at bounding box center [703, 254] width 118 height 51
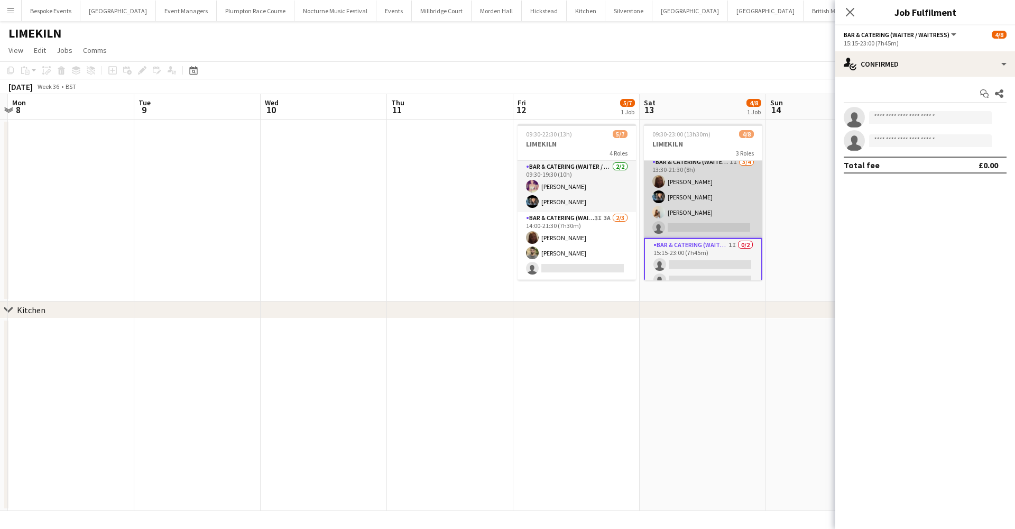
scroll to position [54, 0]
click at [715, 197] on app-card-role "Bar & Catering (Waiter / waitress) 1I 3/4 13:30-21:30 (8h) Maddie Leader Lydia …" at bounding box center [703, 199] width 118 height 82
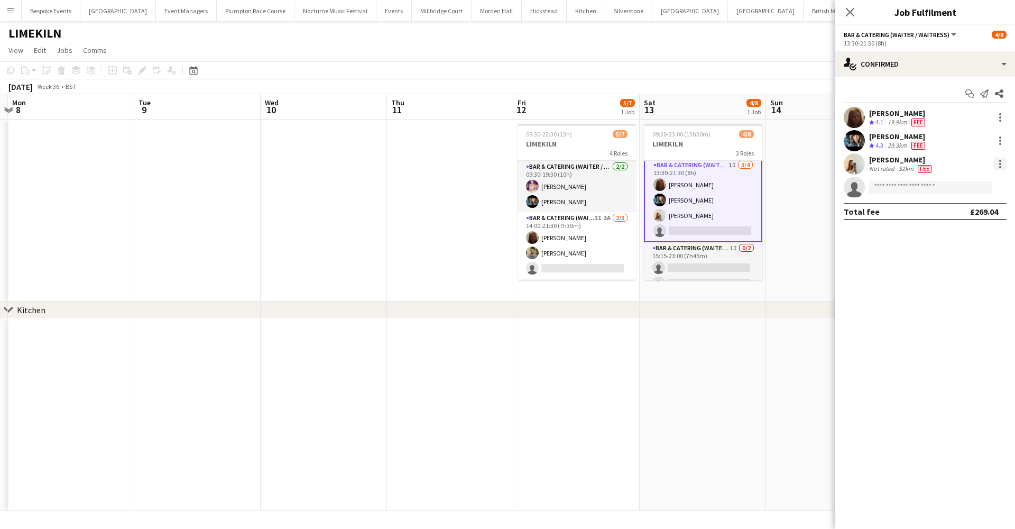
click at [1001, 164] on div at bounding box center [1000, 164] width 13 height 13
click at [986, 178] on button "Edit fee" at bounding box center [965, 183] width 82 height 25
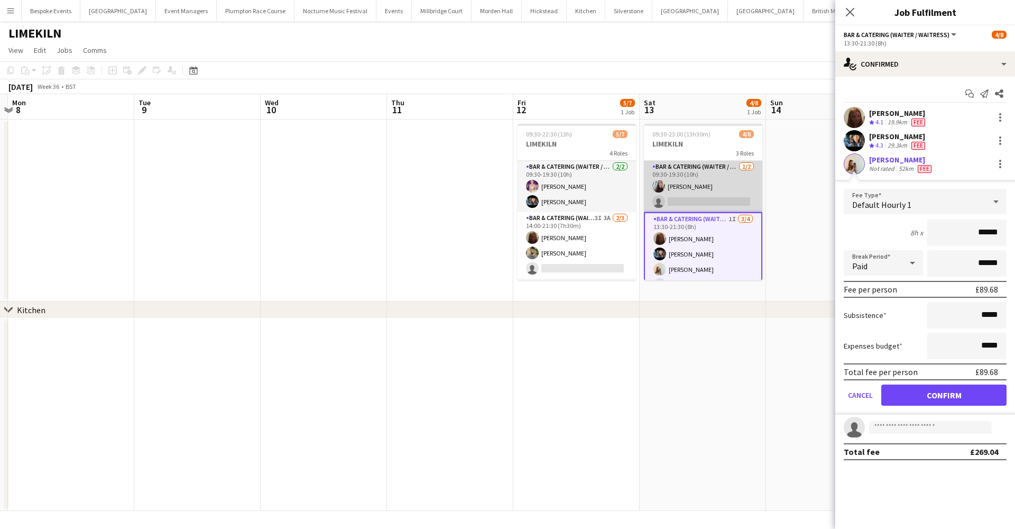
scroll to position [0, 0]
click at [715, 181] on app-card-role "Bar & Catering (Waiter / waitress) 1/2 09:30-19:30 (10h) Amy Black single-neutr…" at bounding box center [703, 186] width 118 height 51
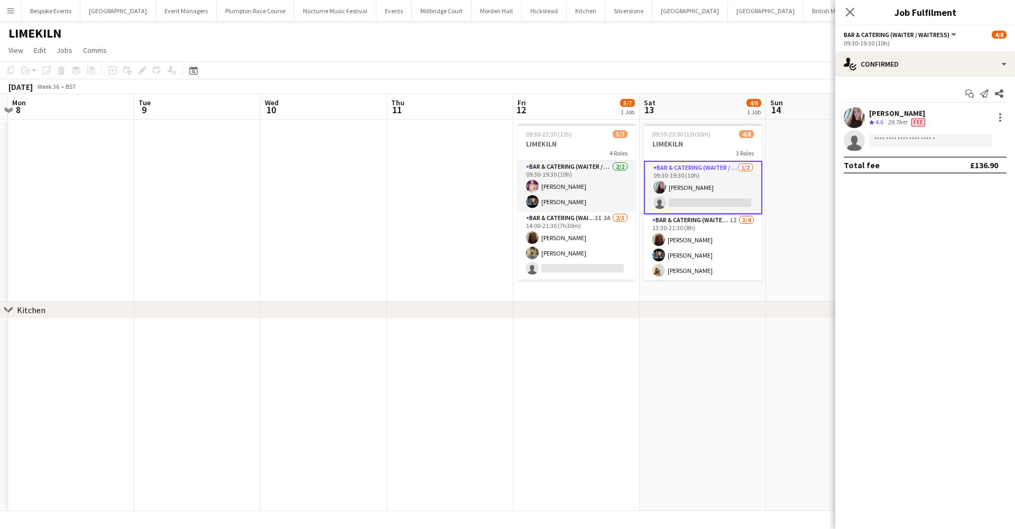
click at [617, 57] on app-page-menu "View Day view expanded Day view collapsed Month view Date picker Jump to today …" at bounding box center [507, 51] width 1015 height 20
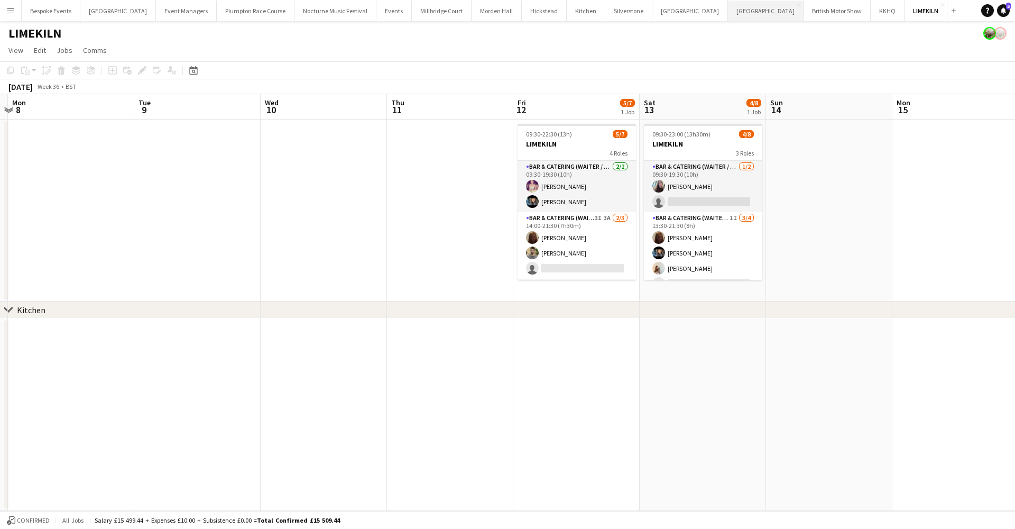
click at [728, 11] on button "Kin House Close" at bounding box center [766, 11] width 76 height 21
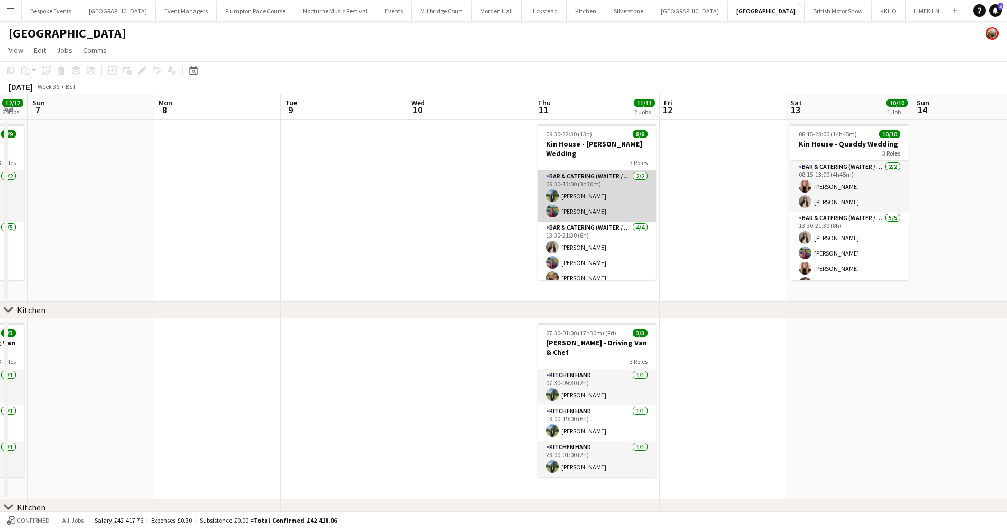
scroll to position [4, 0]
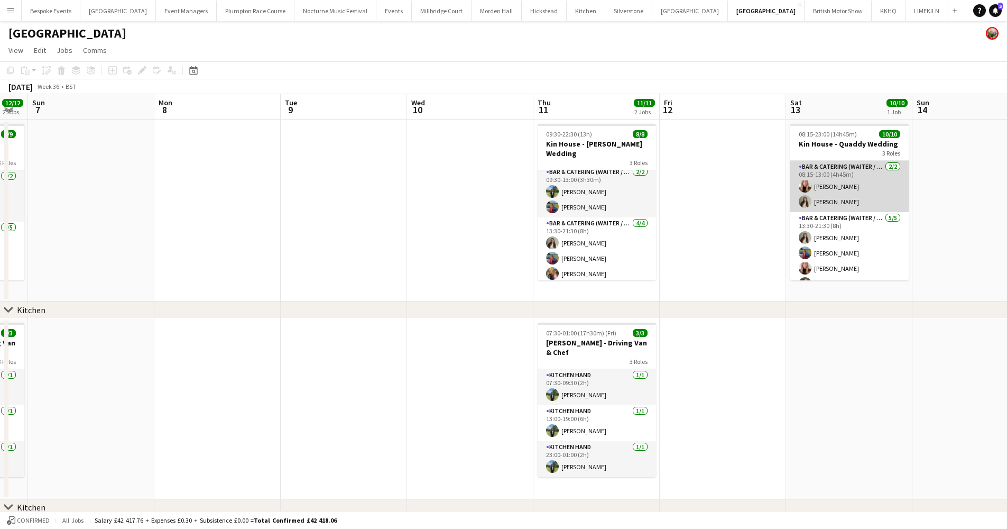
click at [851, 183] on app-card-role "Bar & Catering (Waiter / waitress) 2/2 08:15-13:00 (4h45m) Katie Thompson Emily…" at bounding box center [849, 186] width 118 height 51
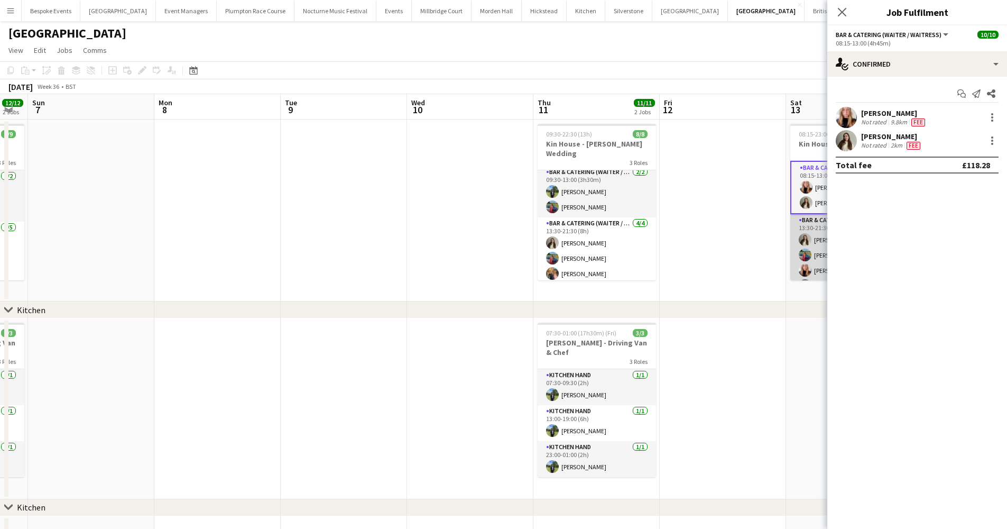
click at [802, 249] on app-user-avatar at bounding box center [805, 255] width 13 height 13
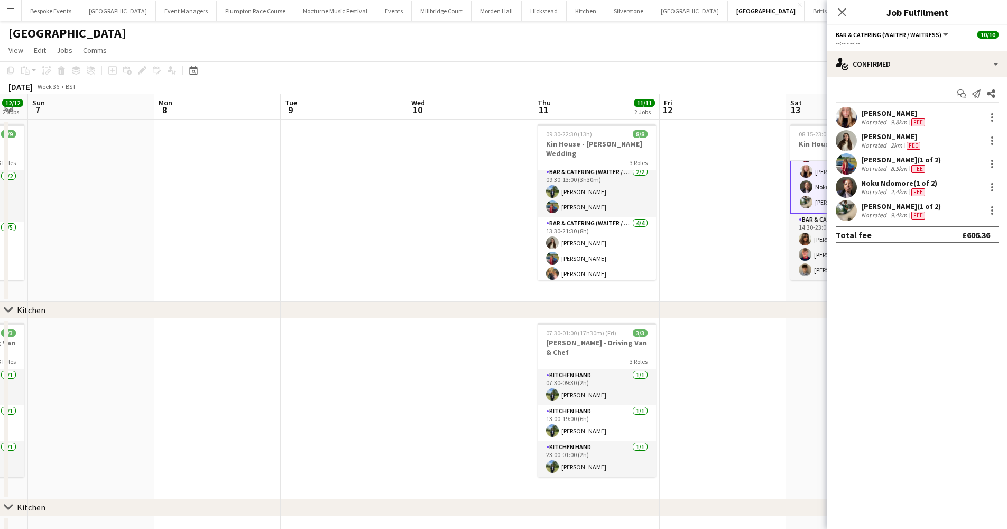
scroll to position [99, 0]
click at [802, 249] on app-user-avatar at bounding box center [805, 254] width 13 height 13
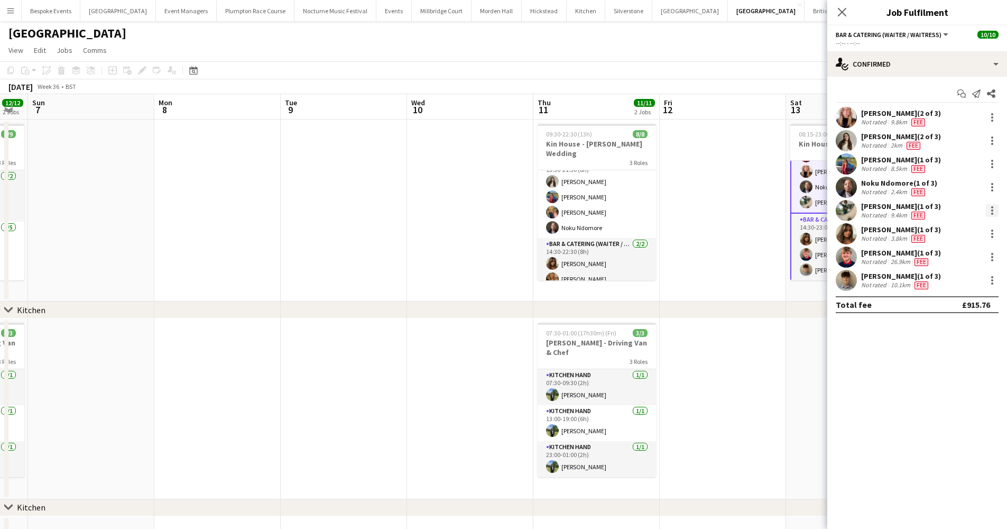
scroll to position [65, 0]
click at [841, 15] on icon "Close pop-in" at bounding box center [842, 12] width 8 height 8
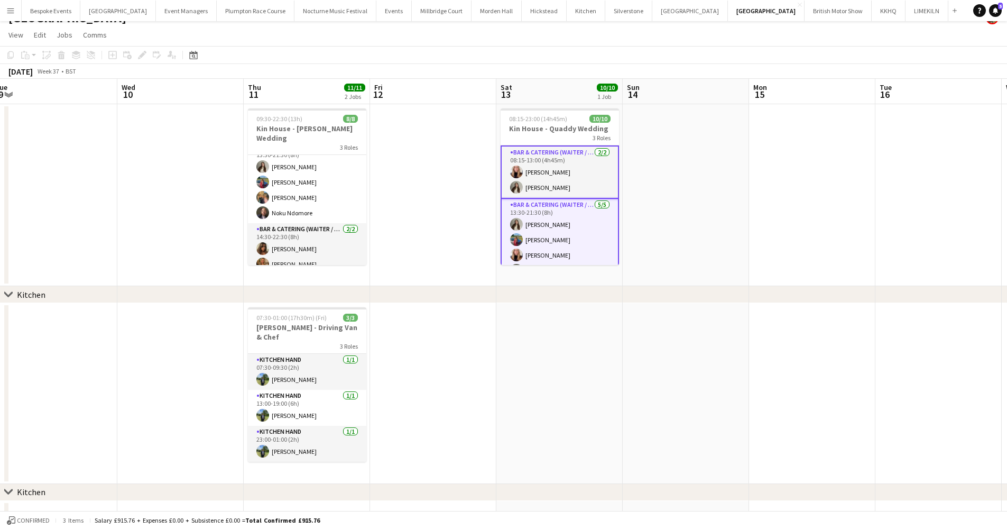
scroll to position [0, 0]
click at [416, 14] on button "Millbridge Court Close" at bounding box center [442, 11] width 60 height 21
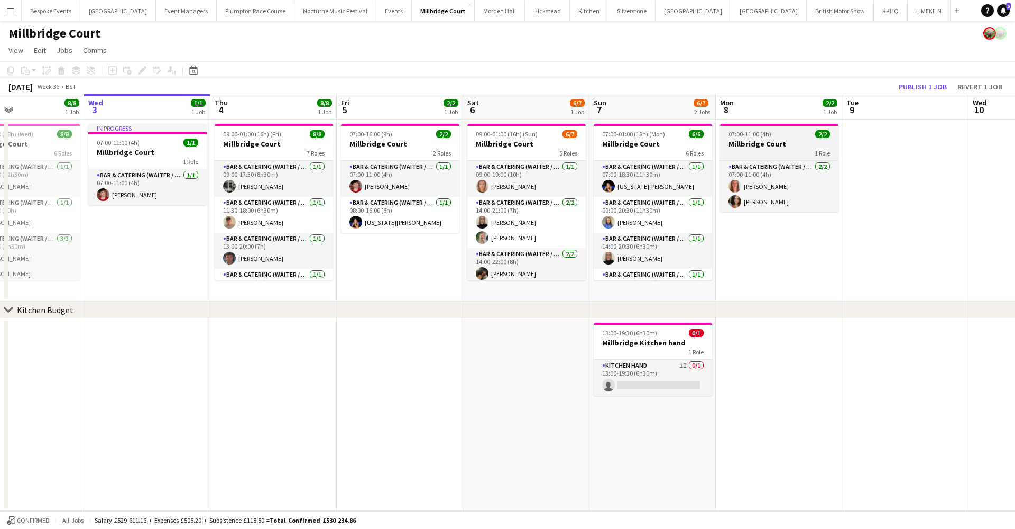
scroll to position [0, 316]
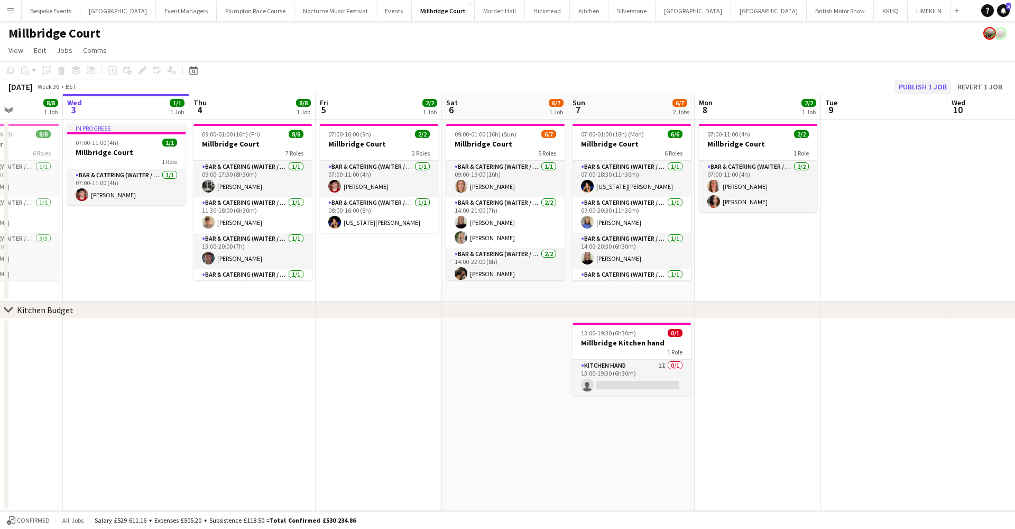
click at [909, 84] on button "Publish 1 job" at bounding box center [923, 87] width 57 height 14
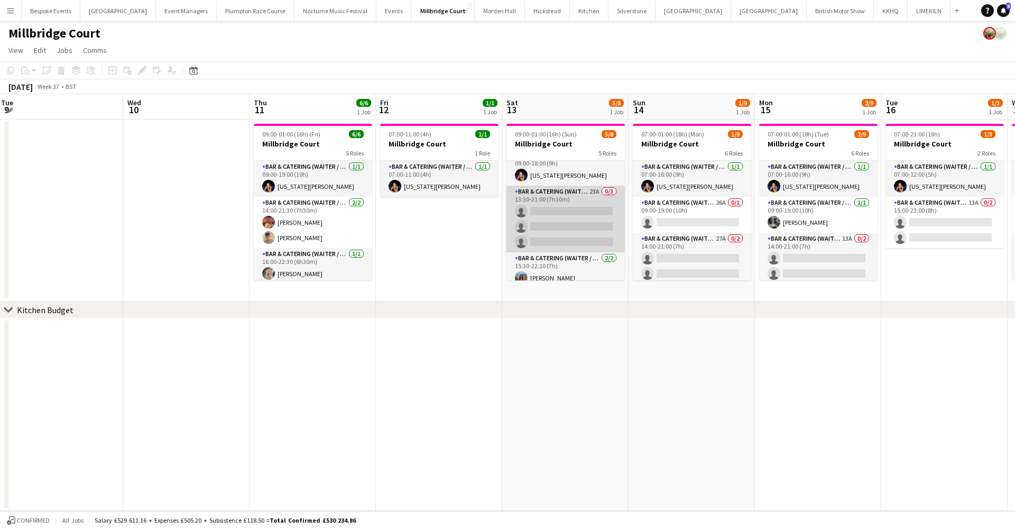
scroll to position [18, 0]
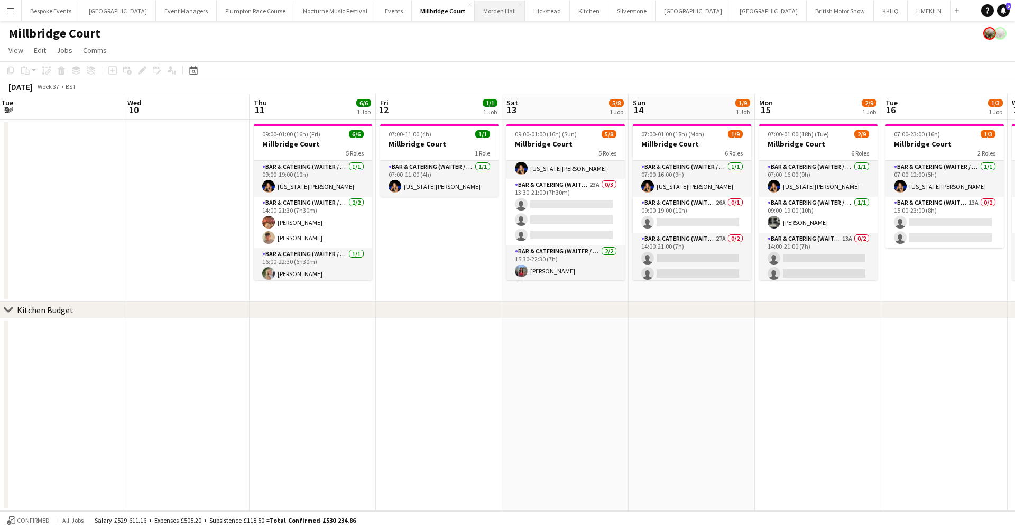
click at [480, 10] on button "Morden Hall Close" at bounding box center [500, 11] width 50 height 21
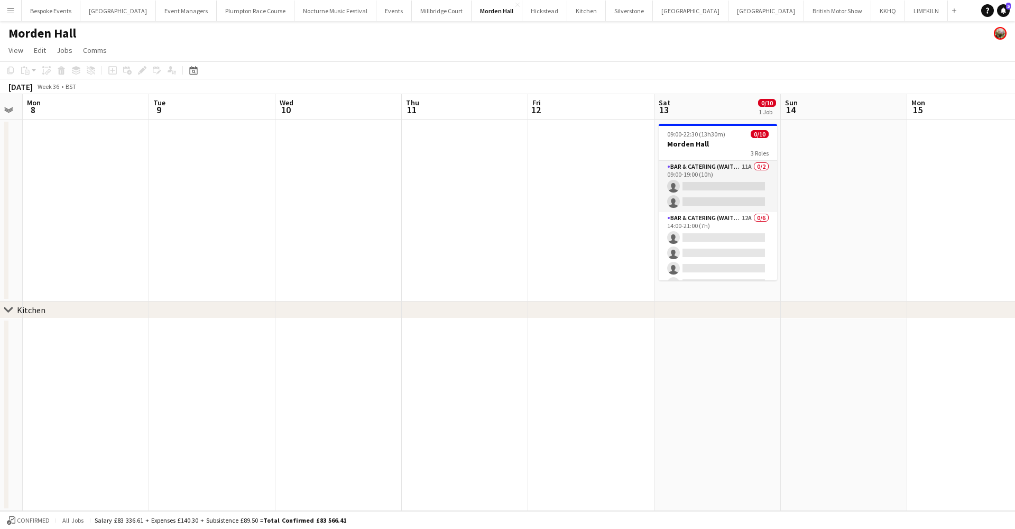
scroll to position [0, 363]
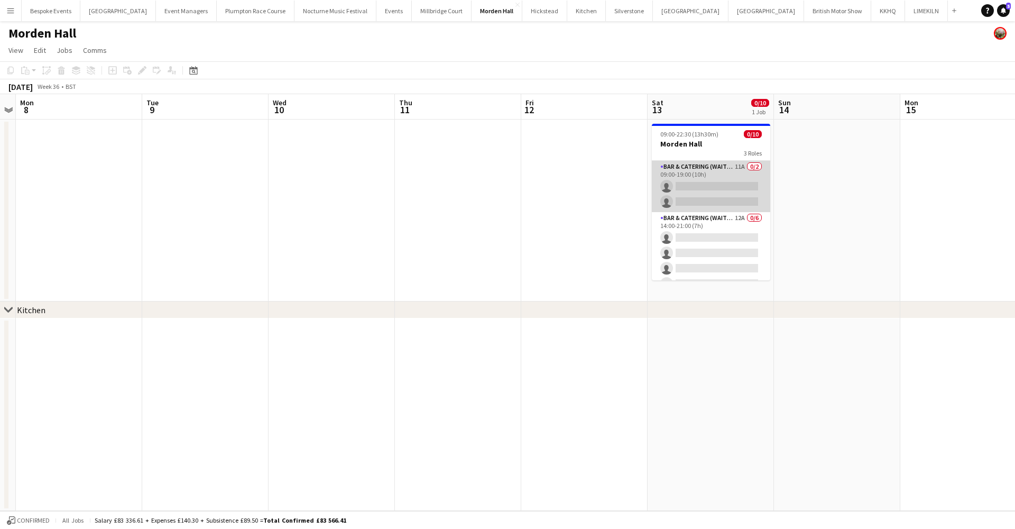
click at [694, 193] on app-card-role "Bar & Catering (Waiter / waitress) 11A 0/2 09:00-19:00 (10h) single-neutral-act…" at bounding box center [711, 186] width 118 height 51
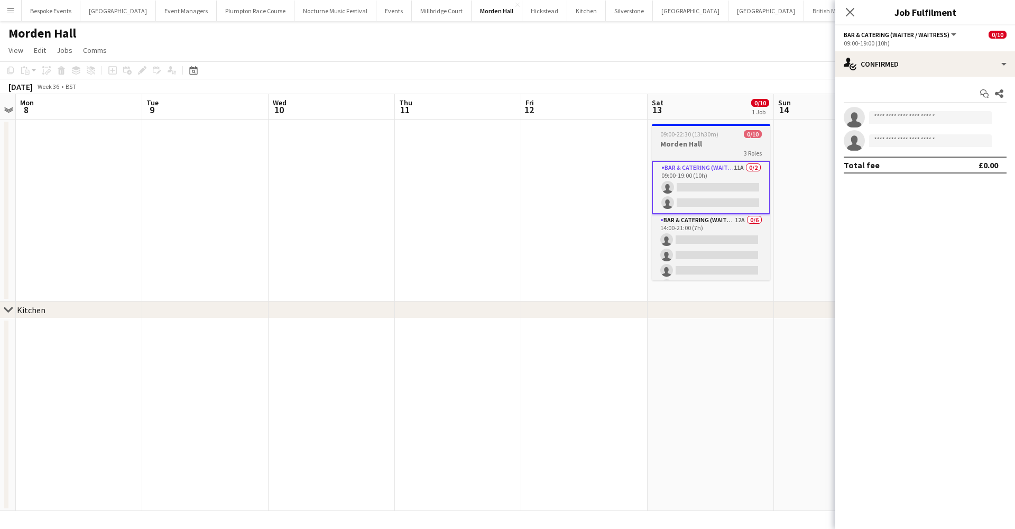
click at [710, 133] on span "09:00-22:30 (13h30m)" at bounding box center [689, 134] width 58 height 8
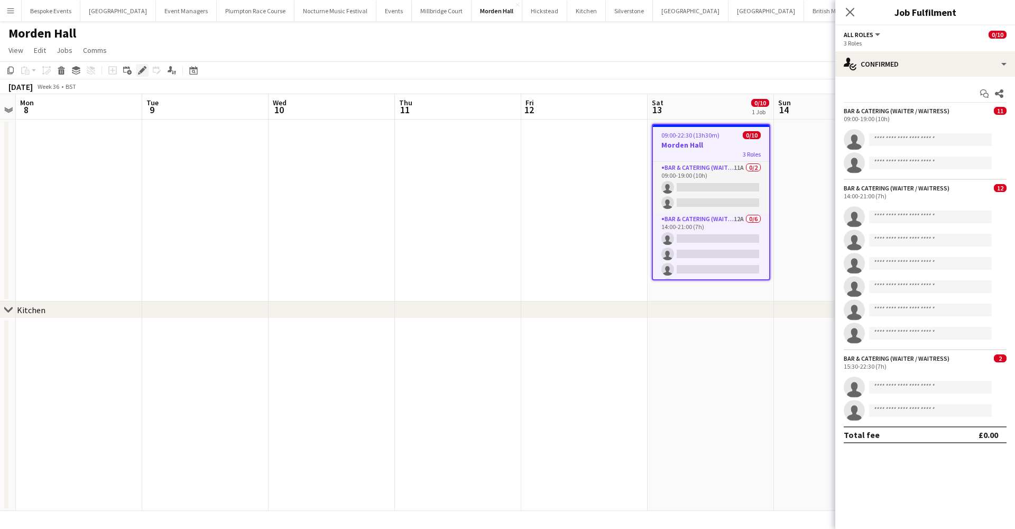
click at [141, 72] on icon at bounding box center [142, 71] width 6 height 6
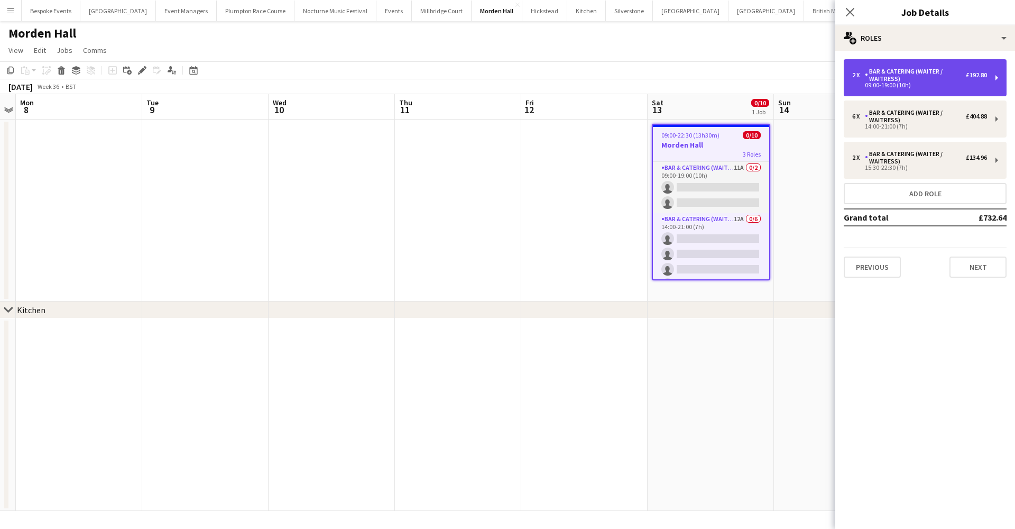
click at [894, 93] on div "2 x Bar & Catering (Waiter / waitress) £192.80 09:00-19:00 (10h)" at bounding box center [925, 77] width 163 height 37
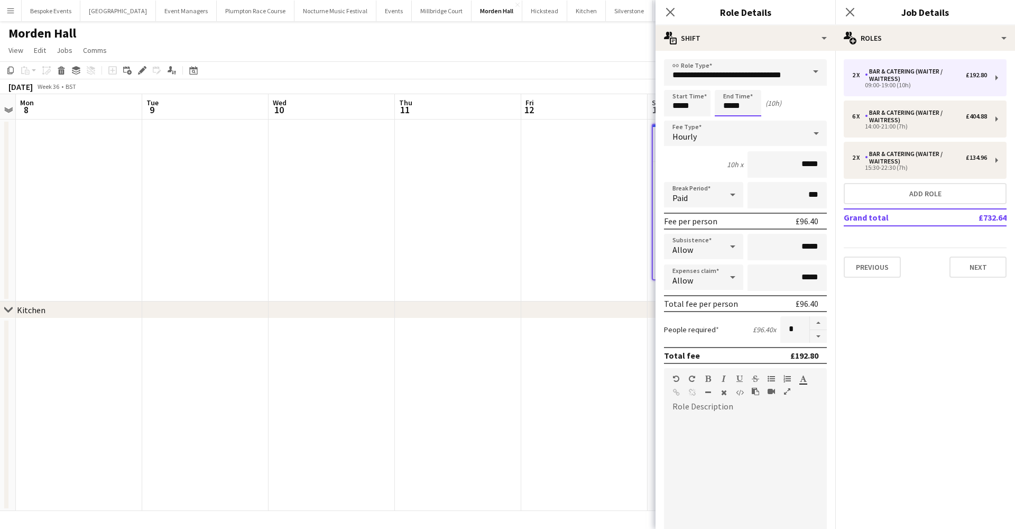
click at [743, 106] on input "*****" at bounding box center [738, 103] width 47 height 26
type input "*****"
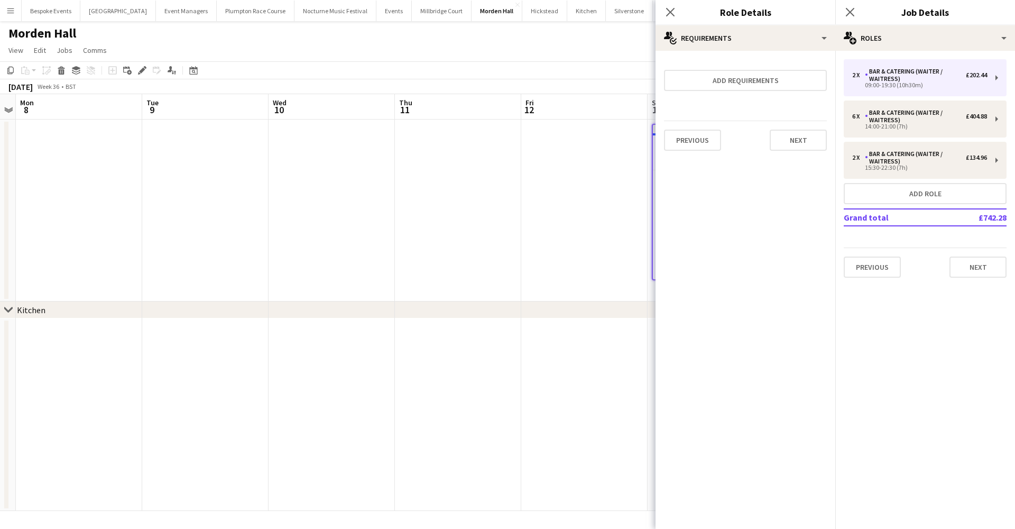
click at [542, 206] on app-date-cell at bounding box center [584, 210] width 126 height 182
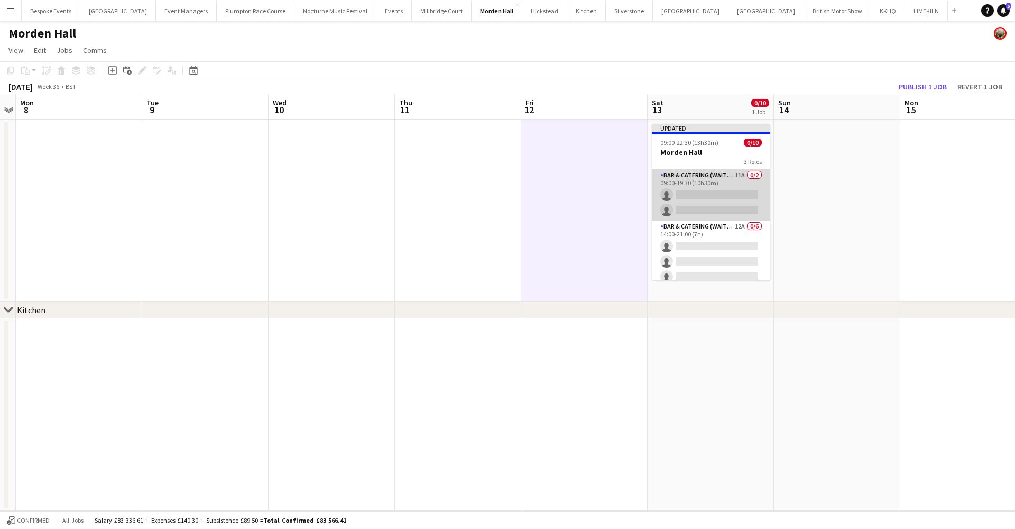
click at [747, 196] on app-card-role "Bar & Catering (Waiter / waitress) 11A 0/2 09:00-19:30 (10h30m) single-neutral-…" at bounding box center [711, 194] width 118 height 51
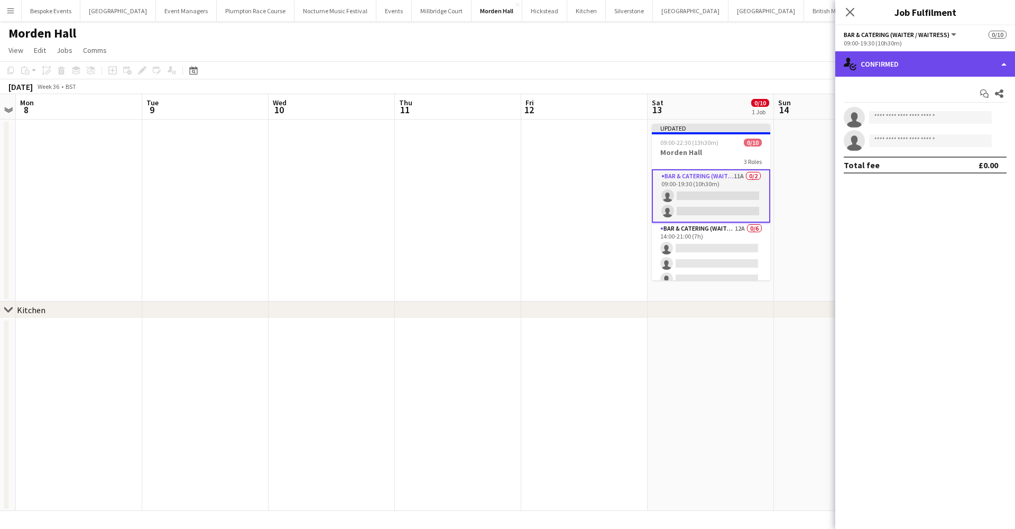
click at [965, 58] on div "single-neutral-actions-check-2 Confirmed" at bounding box center [925, 63] width 180 height 25
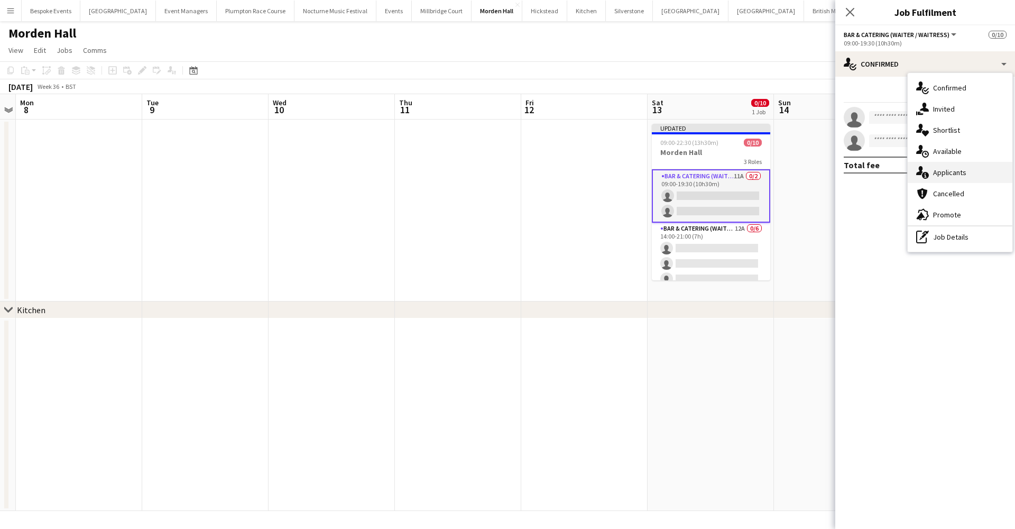
click at [978, 173] on div "single-neutral-actions-information Applicants" at bounding box center [960, 172] width 105 height 21
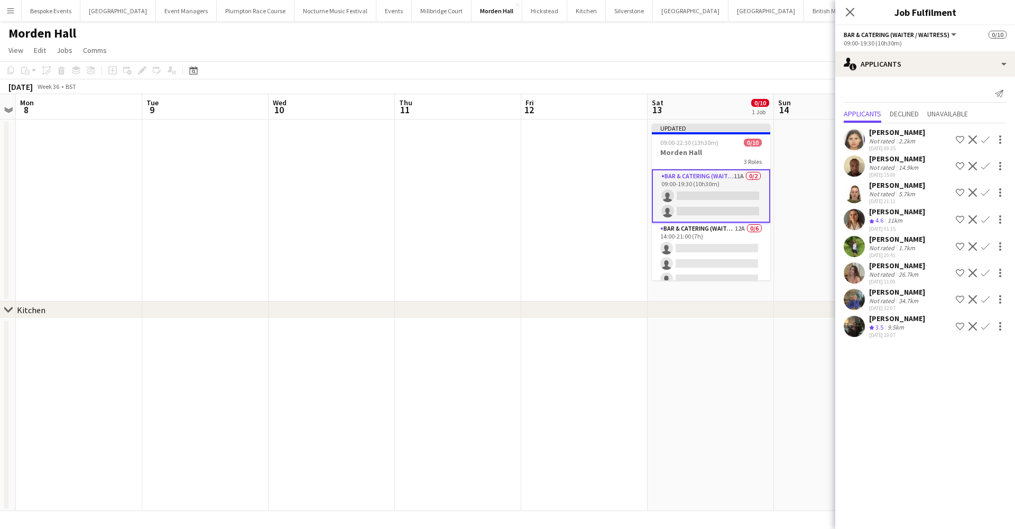
click at [988, 329] on app-icon "Confirm" at bounding box center [985, 326] width 8 height 8
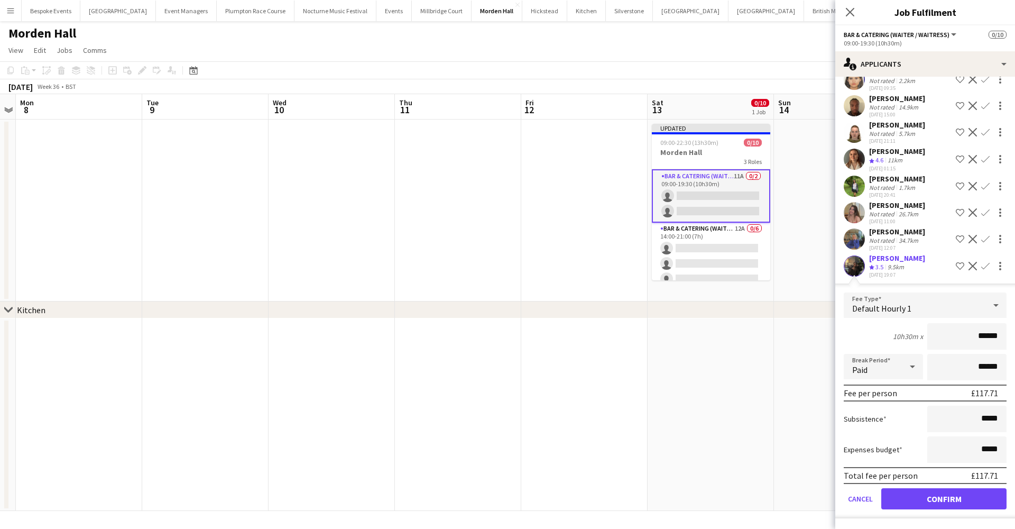
scroll to position [60, 0]
click at [928, 497] on button "Confirm" at bounding box center [943, 498] width 125 height 21
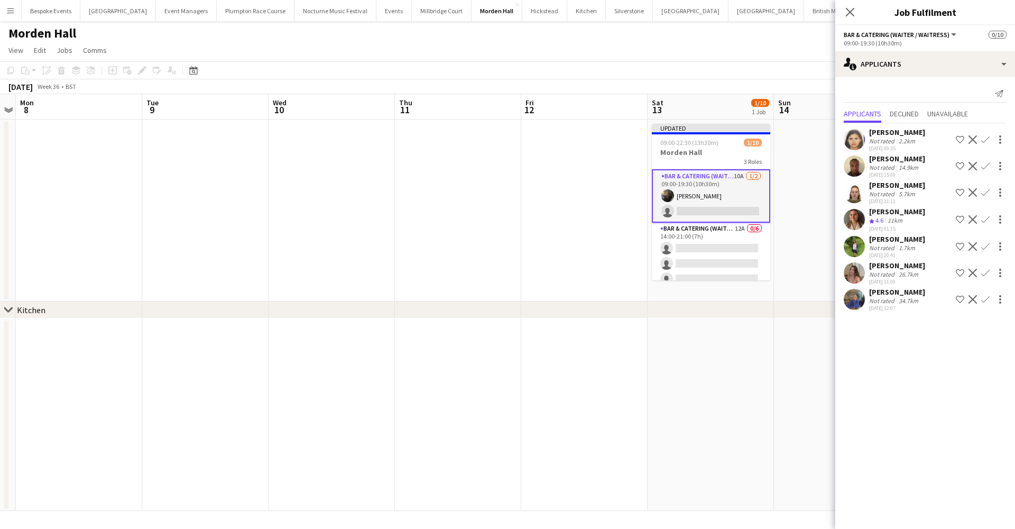
click at [986, 218] on app-icon "Confirm" at bounding box center [985, 219] width 8 height 8
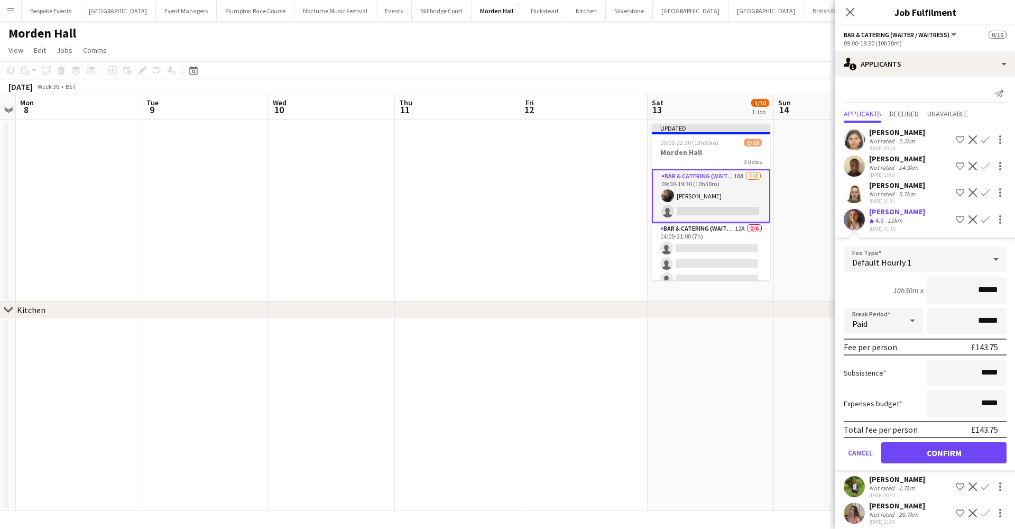
click at [931, 450] on button "Confirm" at bounding box center [943, 452] width 125 height 21
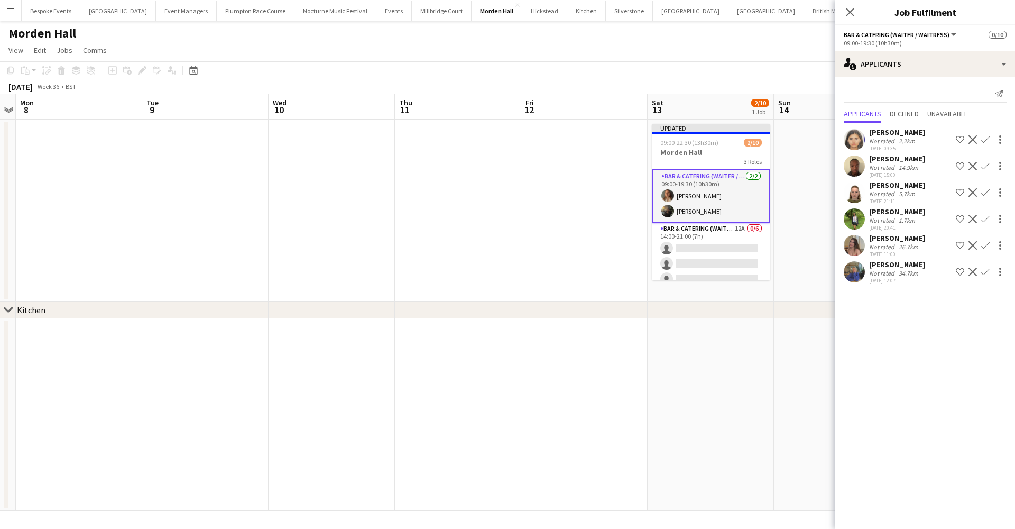
click at [786, 363] on app-date-cell at bounding box center [837, 414] width 126 height 192
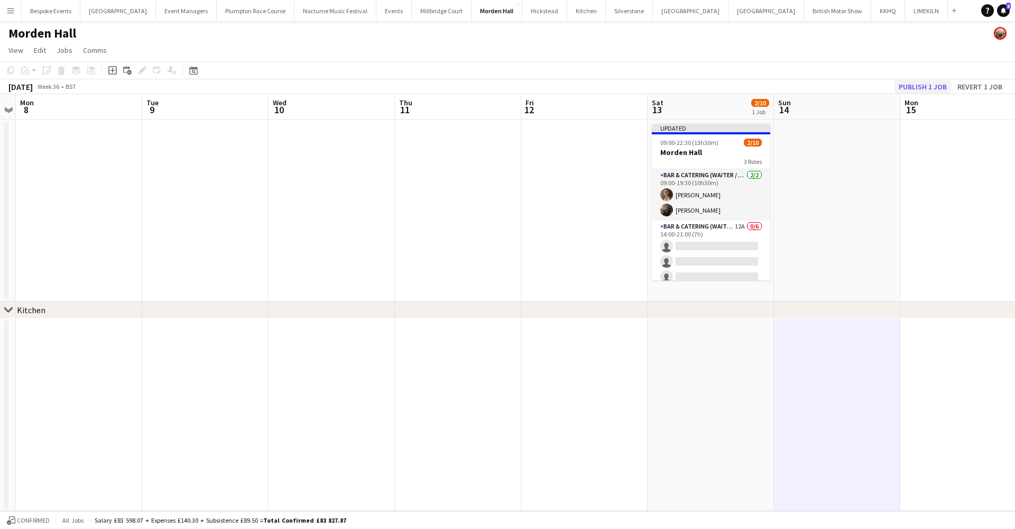
click at [919, 85] on button "Publish 1 job" at bounding box center [923, 87] width 57 height 14
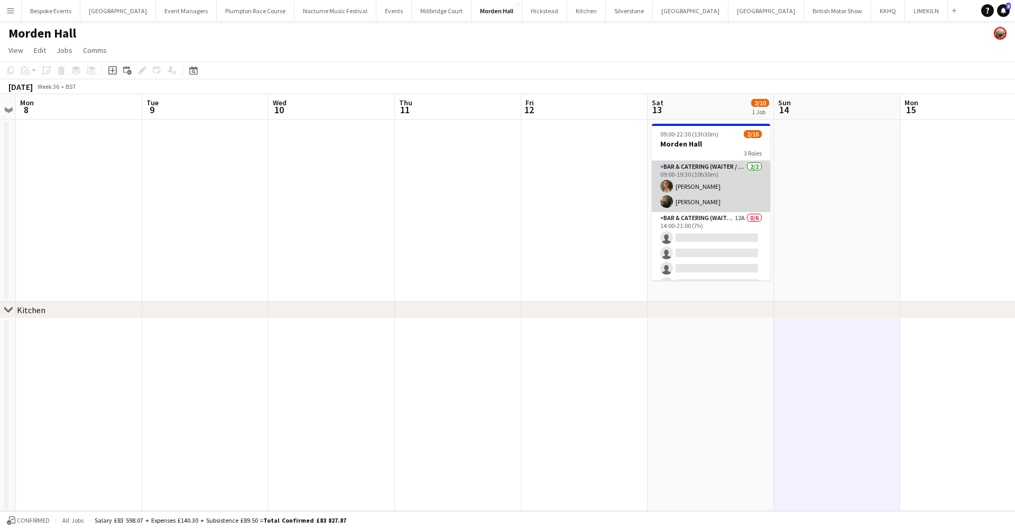
click at [705, 189] on app-card-role "Bar & Catering (Waiter / waitress) 2/2 09:00-19:30 (10h30m) Laila Hulatt Sasha …" at bounding box center [711, 186] width 118 height 51
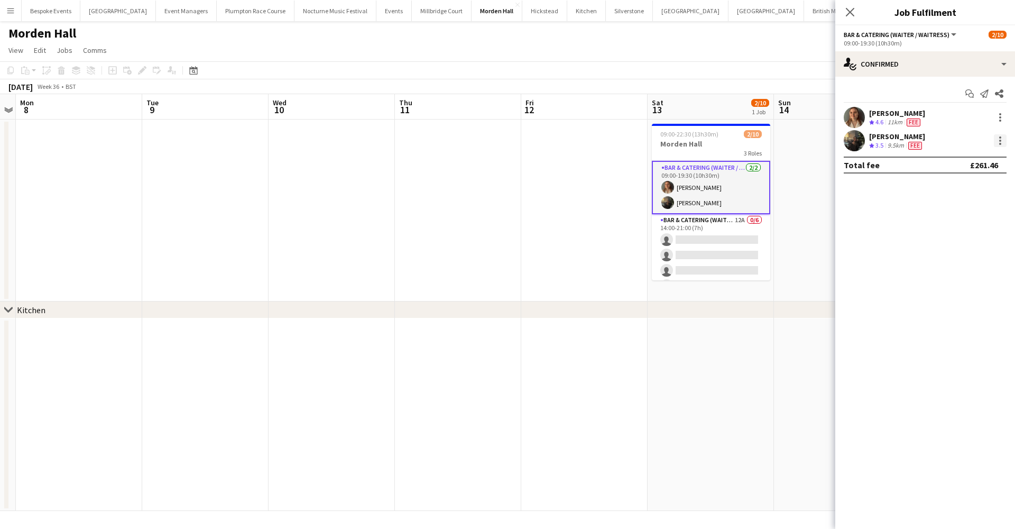
click at [997, 143] on div at bounding box center [1000, 140] width 13 height 13
click at [955, 186] on span "Switch crew" at bounding box center [955, 185] width 45 height 9
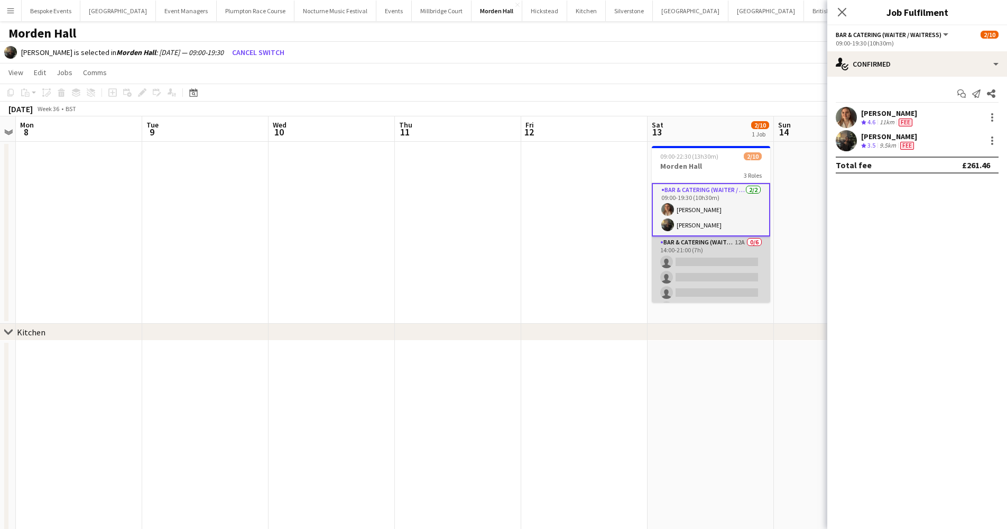
click at [730, 251] on app-card-role "Bar & Catering (Waiter / waitress) 12A 0/6 14:00-21:00 (7h) single-neutral-acti…" at bounding box center [711, 292] width 118 height 113
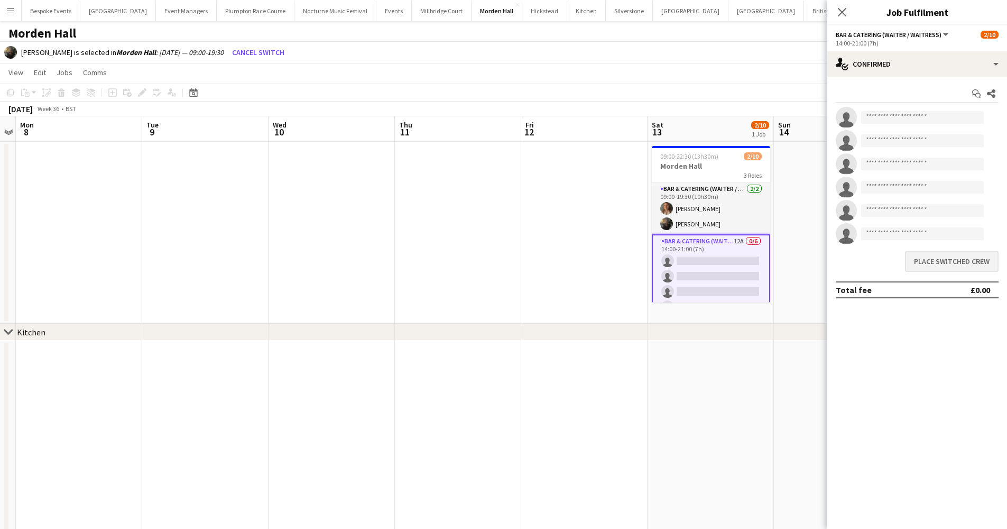
click at [977, 260] on button "Place switched crew" at bounding box center [952, 261] width 94 height 21
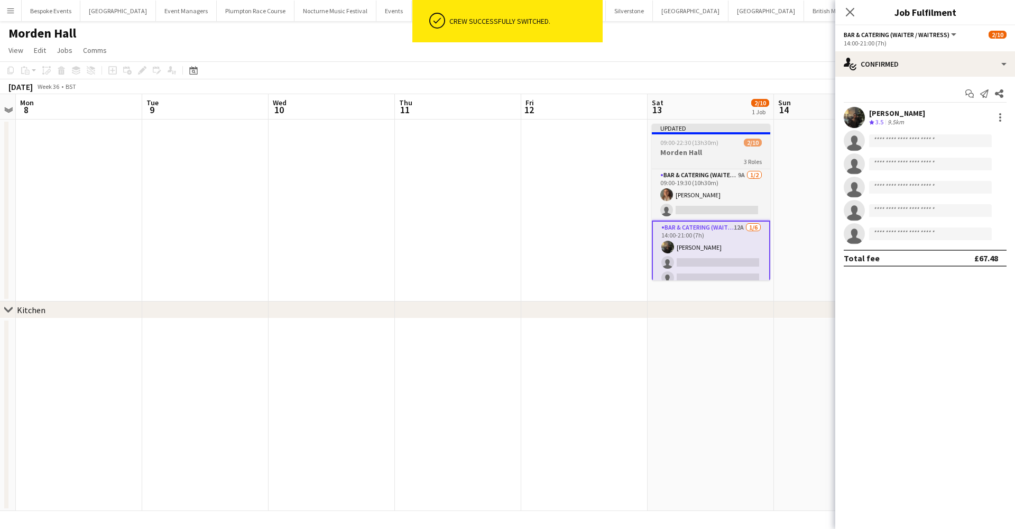
click at [738, 155] on h3 "Morden Hall" at bounding box center [711, 153] width 118 height 10
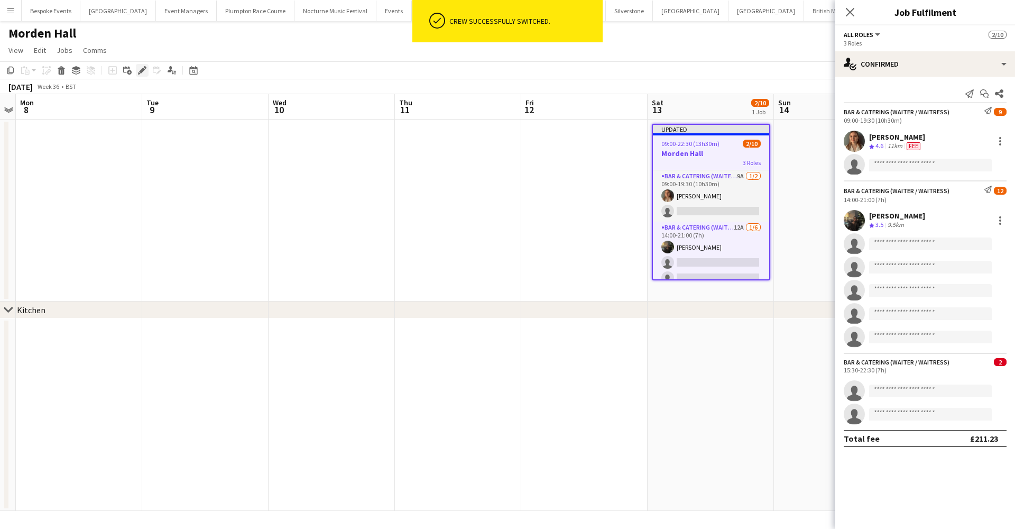
click at [145, 72] on icon "Edit" at bounding box center [142, 70] width 8 height 8
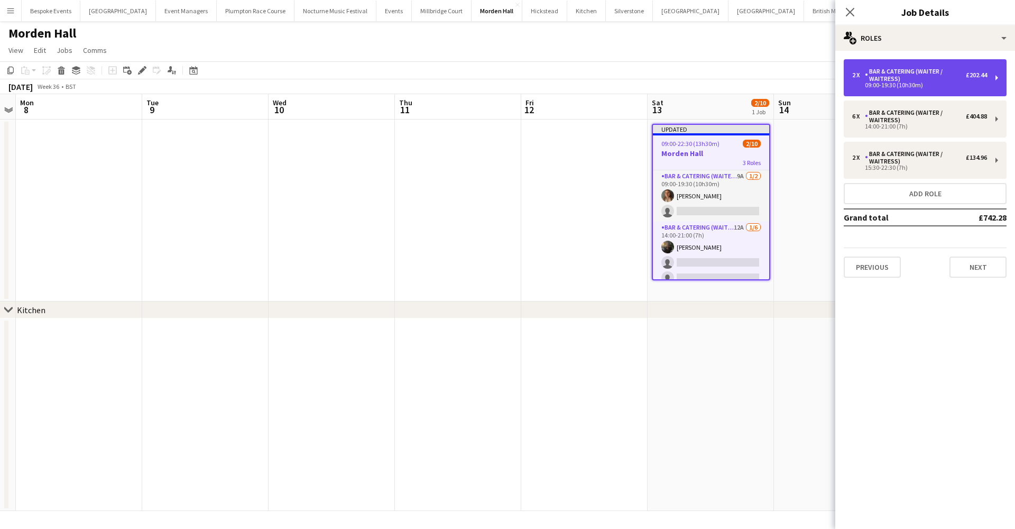
click at [952, 80] on div "Bar & Catering (Waiter / waitress)" at bounding box center [915, 75] width 101 height 15
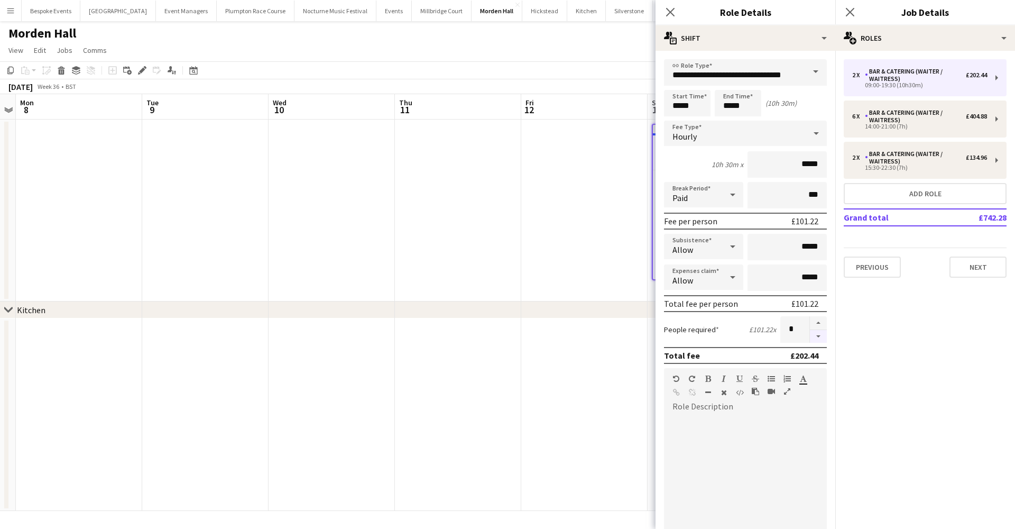
click at [810, 337] on button "button" at bounding box center [818, 336] width 17 height 13
type input "*"
click at [573, 264] on app-date-cell at bounding box center [584, 210] width 126 height 182
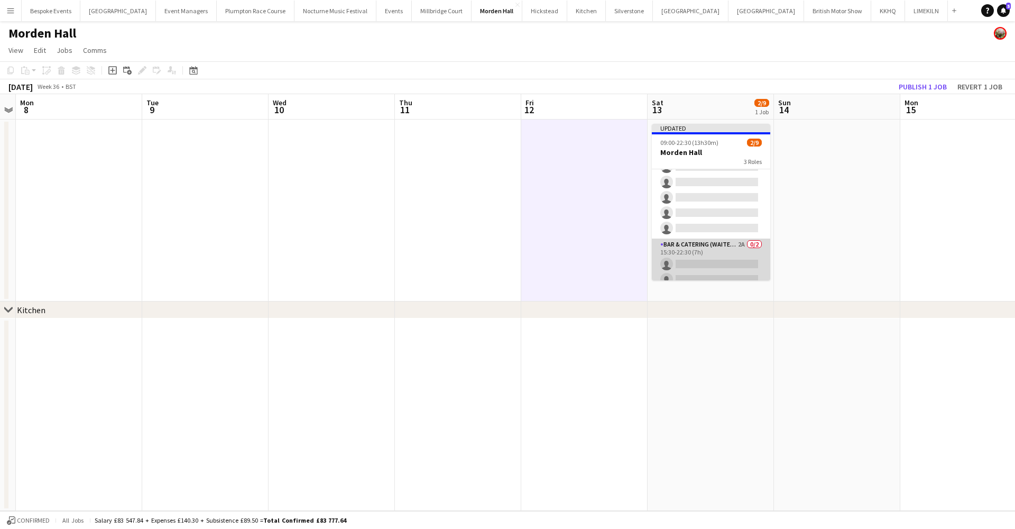
scroll to position [82, 0]
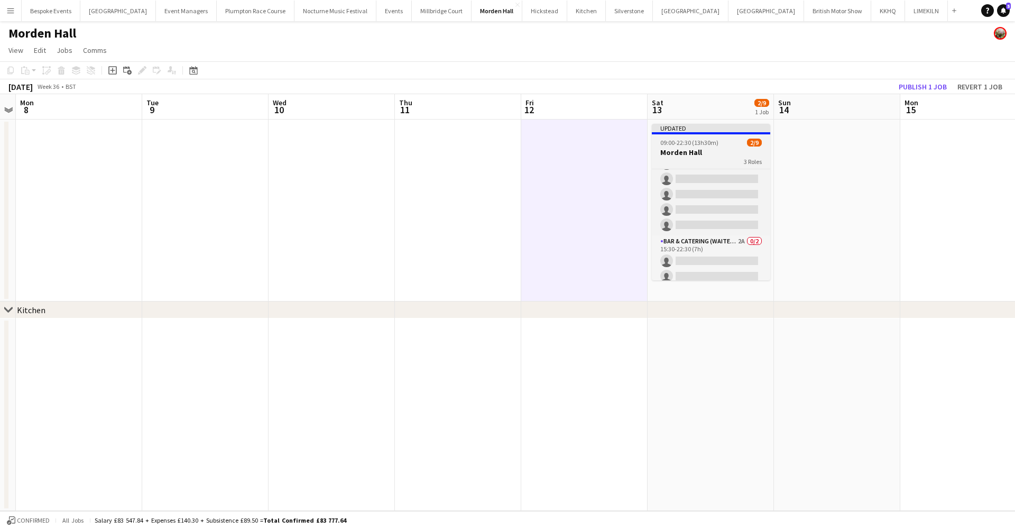
click at [687, 154] on h3 "Morden Hall" at bounding box center [711, 153] width 118 height 10
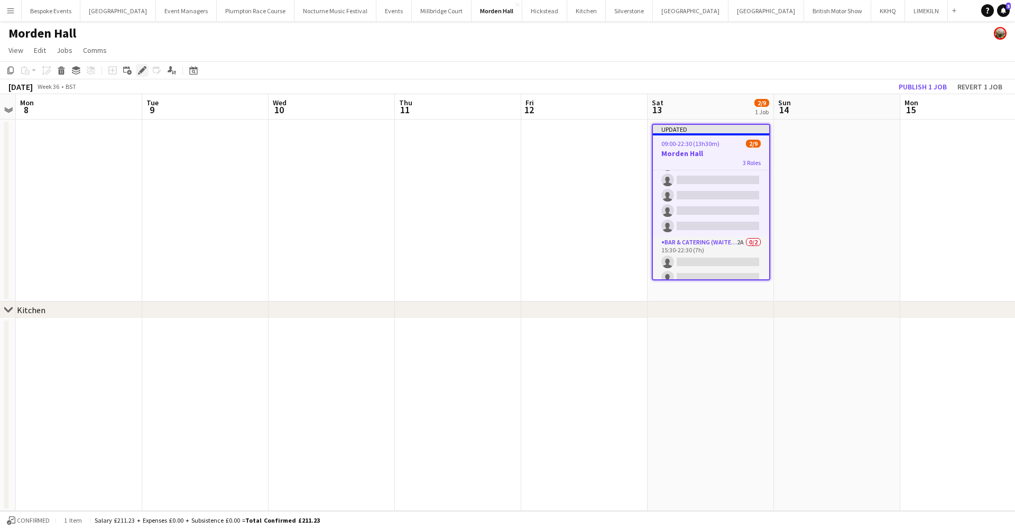
click at [139, 69] on icon "Edit" at bounding box center [142, 70] width 8 height 8
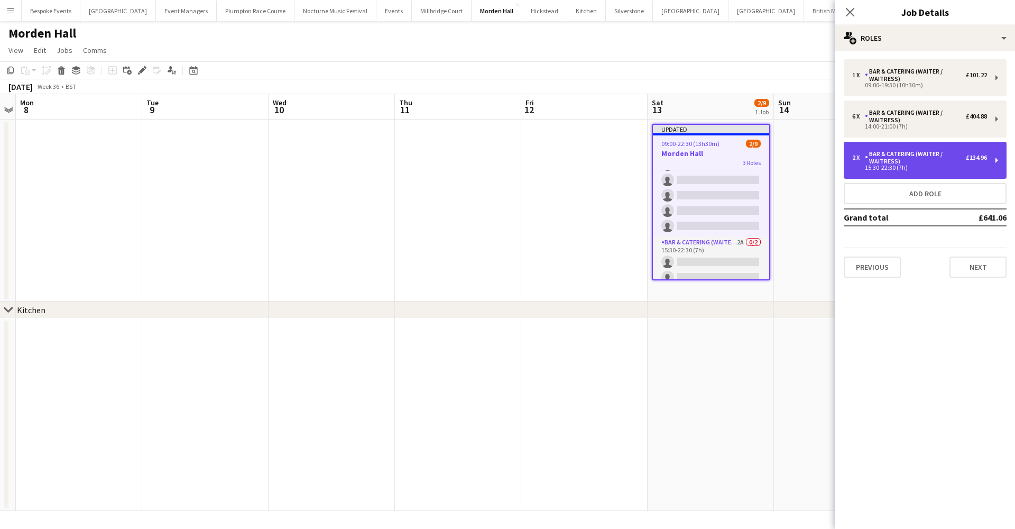
click at [863, 161] on div "2 x Bar & Catering (Waiter / waitress) £134.96" at bounding box center [919, 157] width 135 height 15
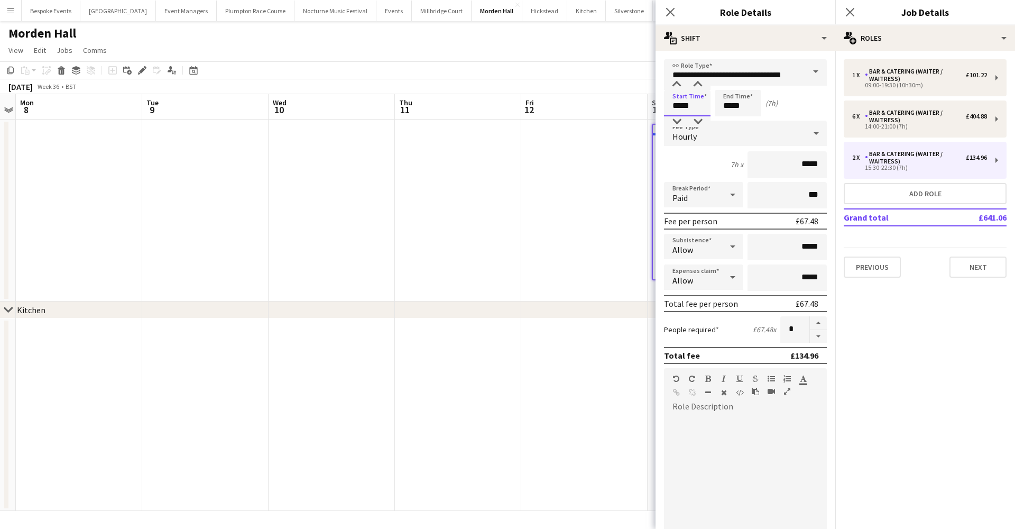
click at [680, 106] on input "*****" at bounding box center [687, 103] width 47 height 26
type input "*****"
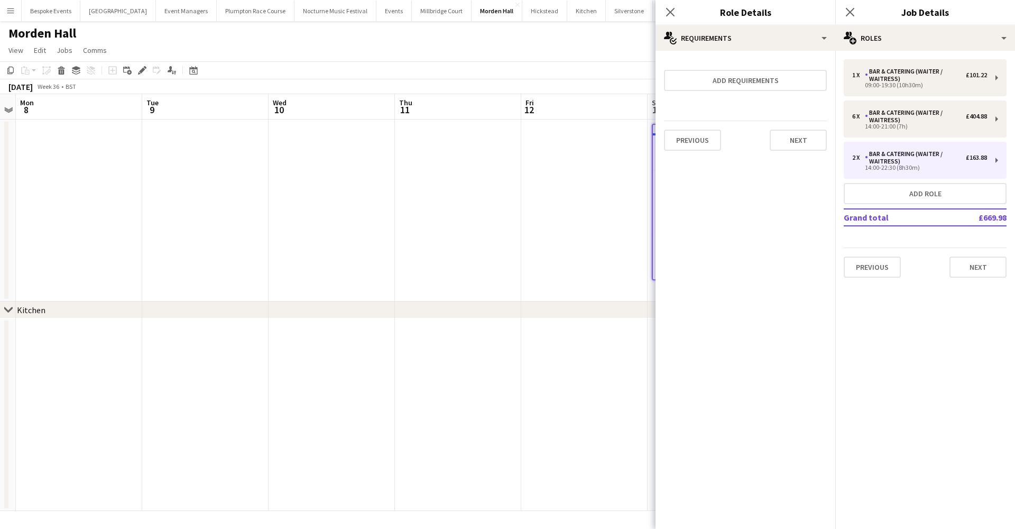
click at [574, 301] on div "chevron-right Kitchen" at bounding box center [507, 309] width 1015 height 17
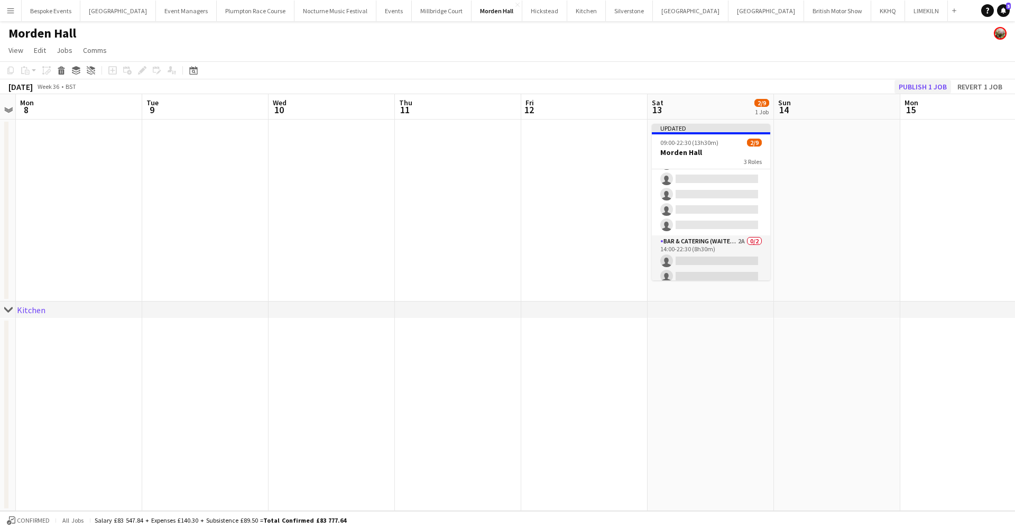
click at [924, 86] on button "Publish 1 job" at bounding box center [923, 87] width 57 height 14
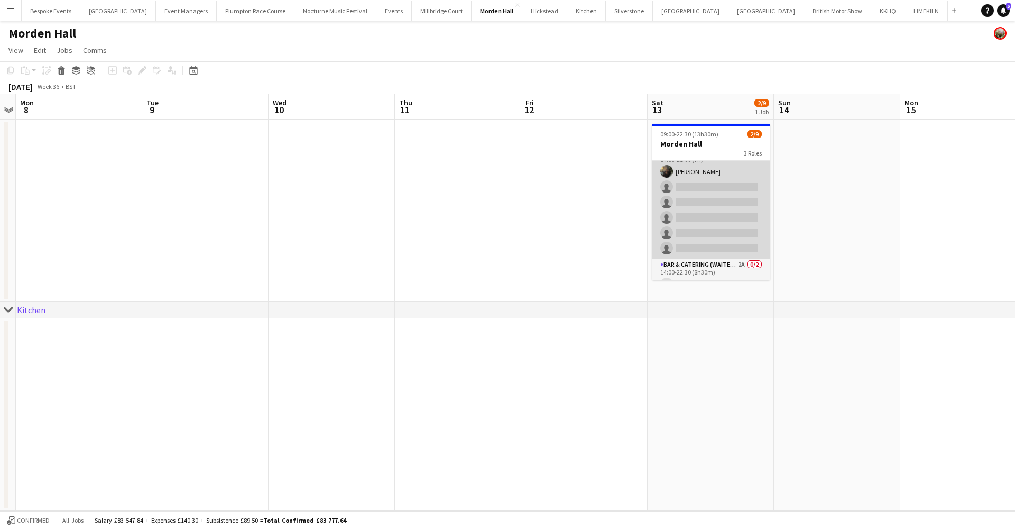
scroll to position [54, 0]
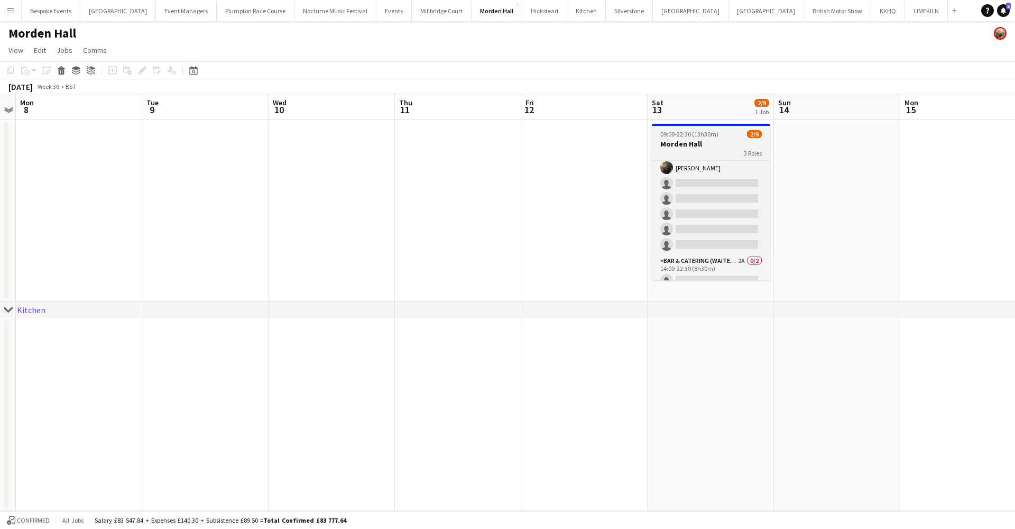
click at [717, 135] on div "09:00-22:30 (13h30m) 2/9" at bounding box center [711, 134] width 118 height 8
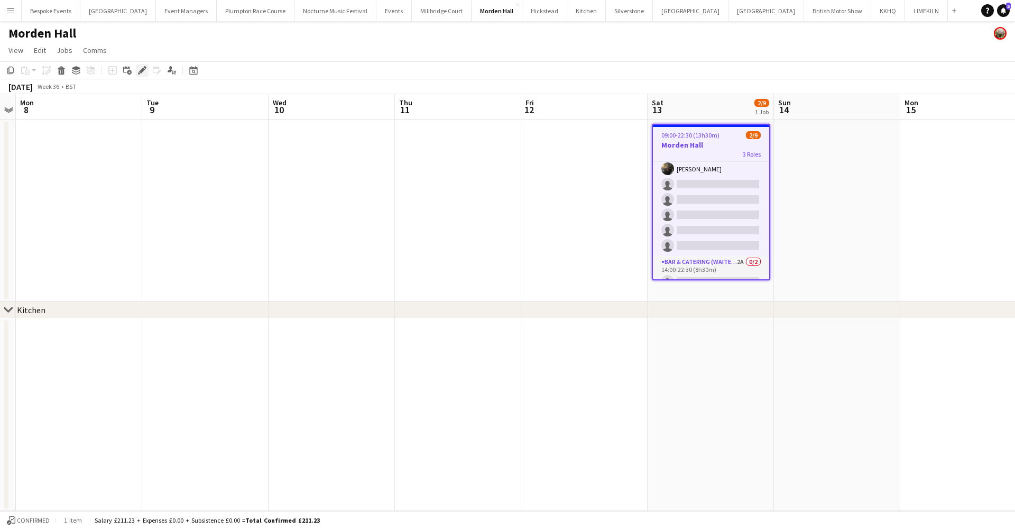
click at [144, 72] on icon "Edit" at bounding box center [142, 70] width 8 height 8
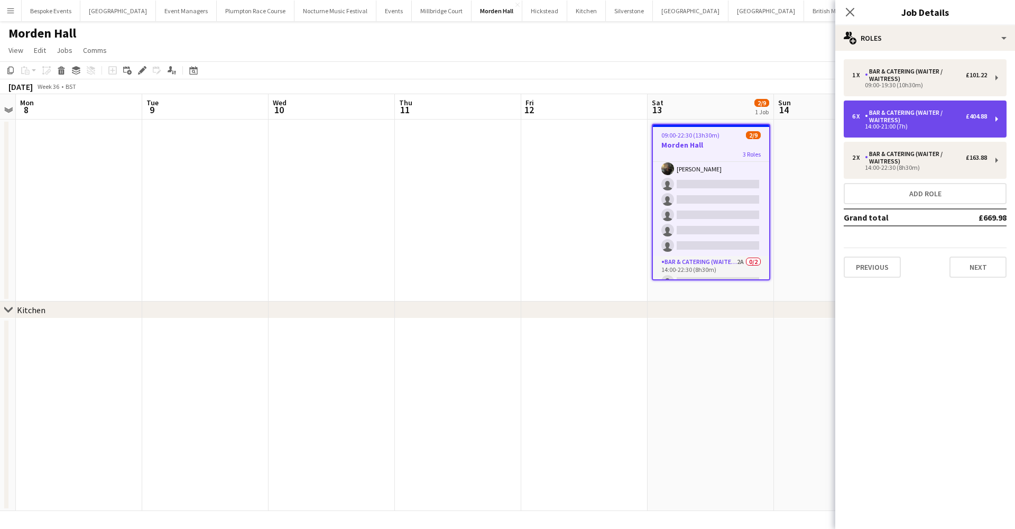
click at [887, 108] on div "6 x Bar & Catering (Waiter / waitress) £404.88 14:00-21:00 (7h)" at bounding box center [925, 118] width 163 height 37
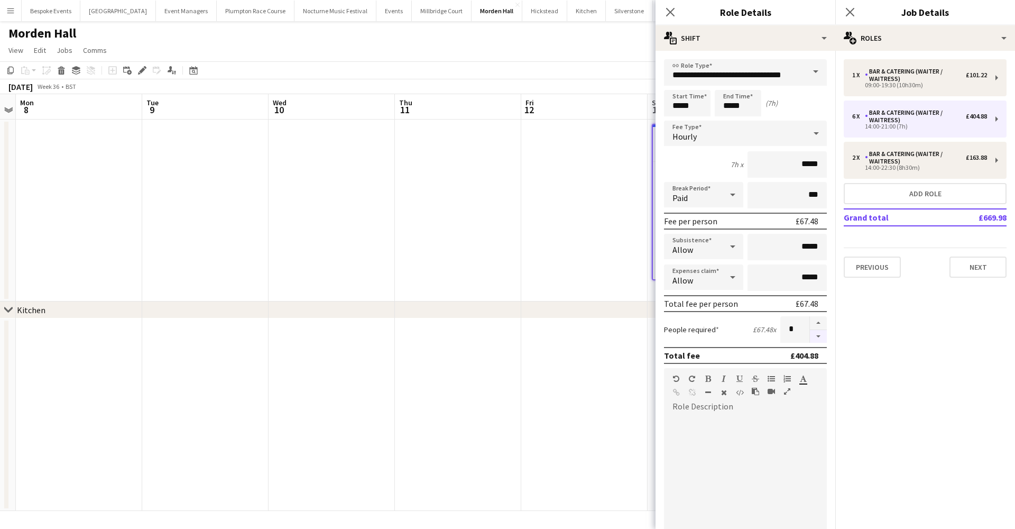
click at [811, 339] on button "button" at bounding box center [818, 336] width 17 height 13
type input "*"
click at [526, 236] on app-date-cell at bounding box center [584, 210] width 126 height 182
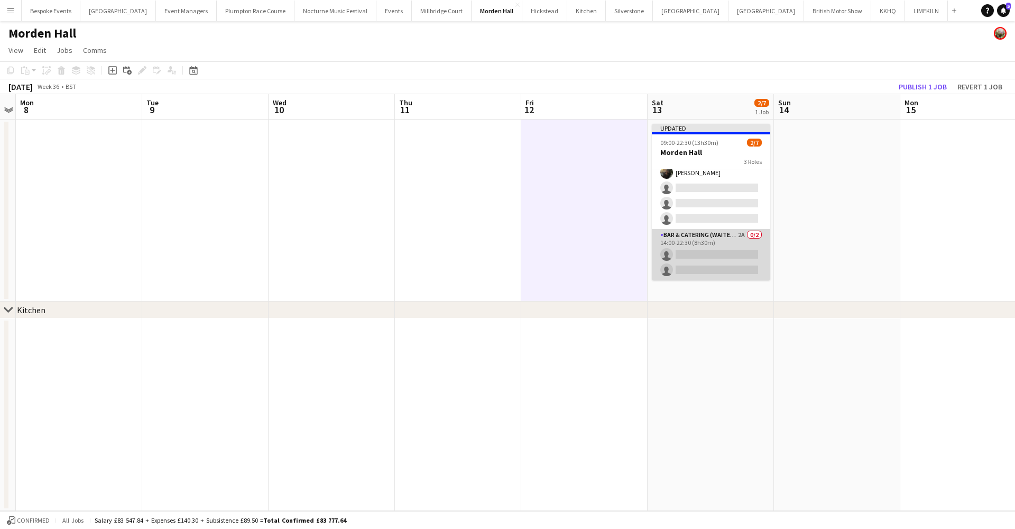
scroll to position [58, 0]
click at [907, 90] on button "Publish 1 job" at bounding box center [923, 87] width 57 height 14
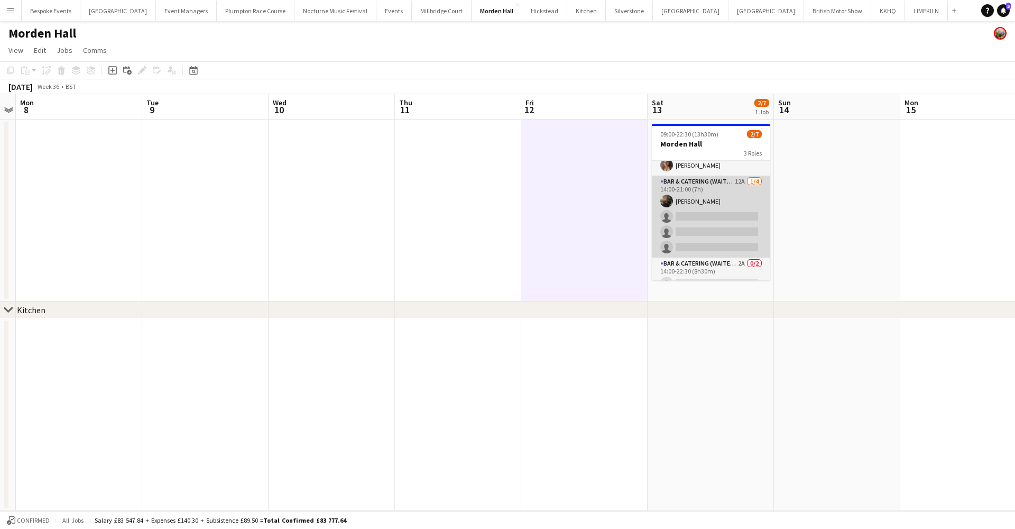
scroll to position [20, 0]
click at [711, 226] on app-card-role "Bar & Catering (Waiter / waitress) 12A 1/4 14:00-21:00 (7h) Sasha Ofori single-…" at bounding box center [711, 218] width 118 height 82
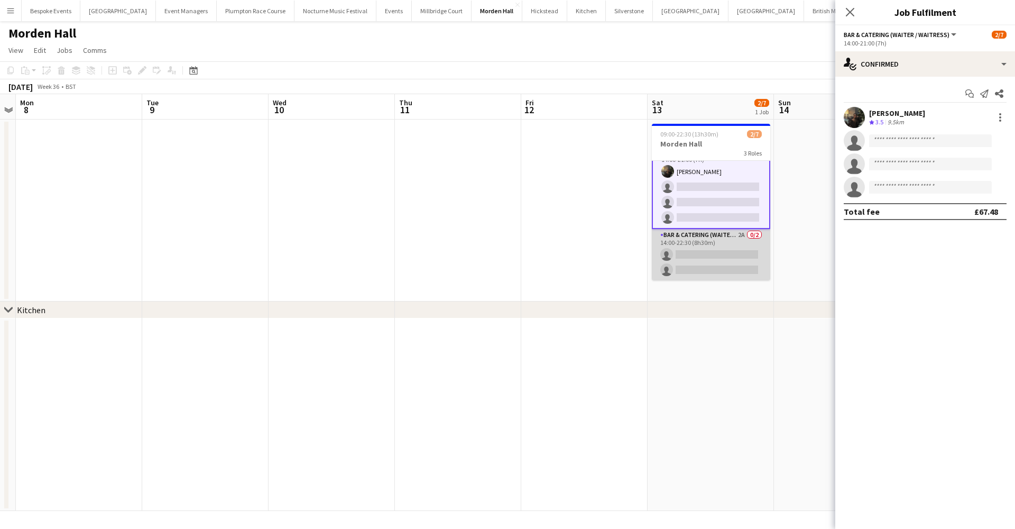
scroll to position [52, 0]
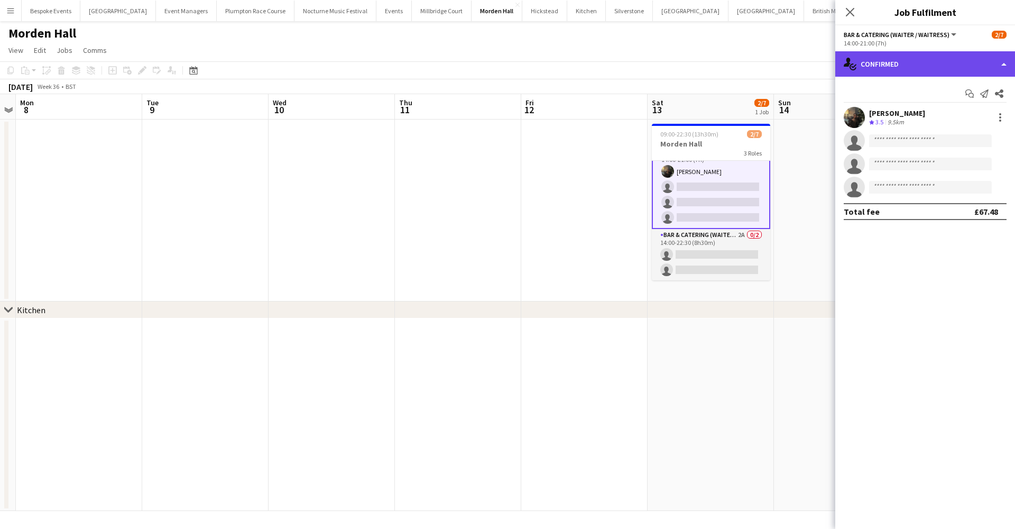
click at [932, 71] on div "single-neutral-actions-check-2 Confirmed" at bounding box center [925, 63] width 180 height 25
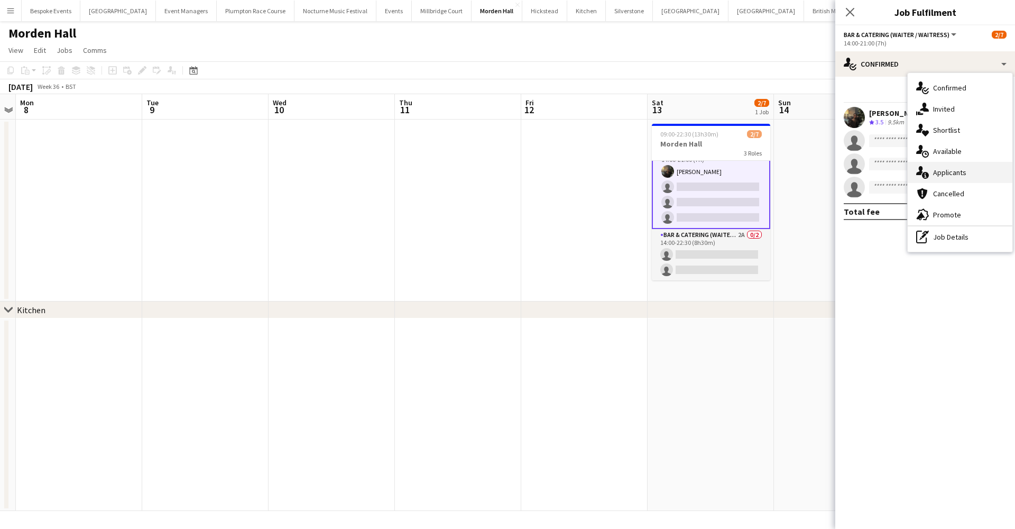
click at [960, 178] on div "single-neutral-actions-information Applicants" at bounding box center [960, 172] width 105 height 21
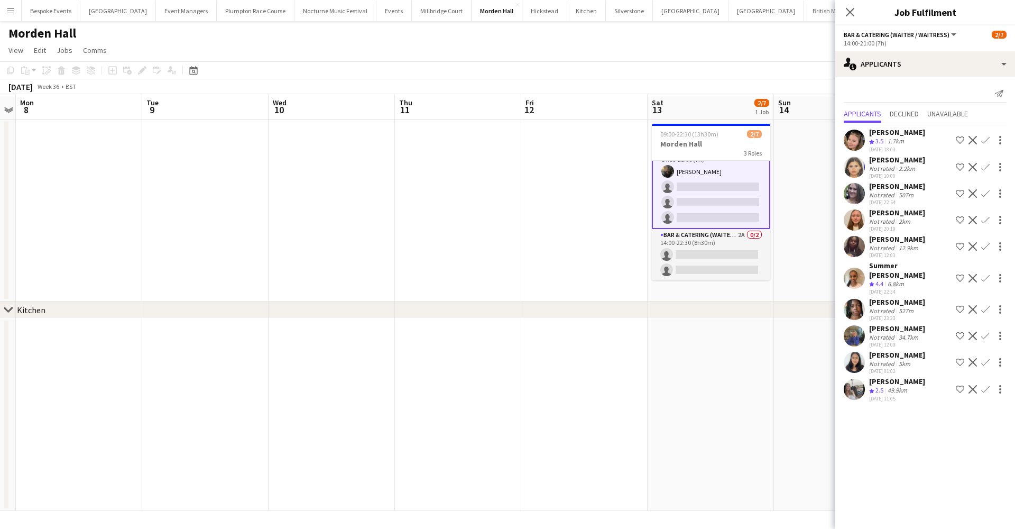
click at [988, 385] on app-icon "Confirm" at bounding box center [985, 389] width 8 height 8
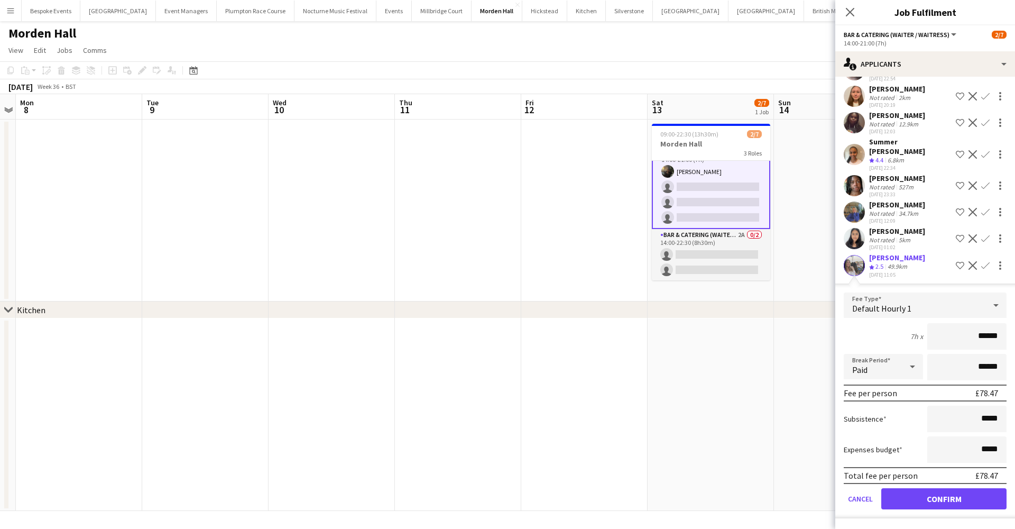
scroll to position [124, 0]
click at [952, 499] on button "Confirm" at bounding box center [943, 498] width 125 height 21
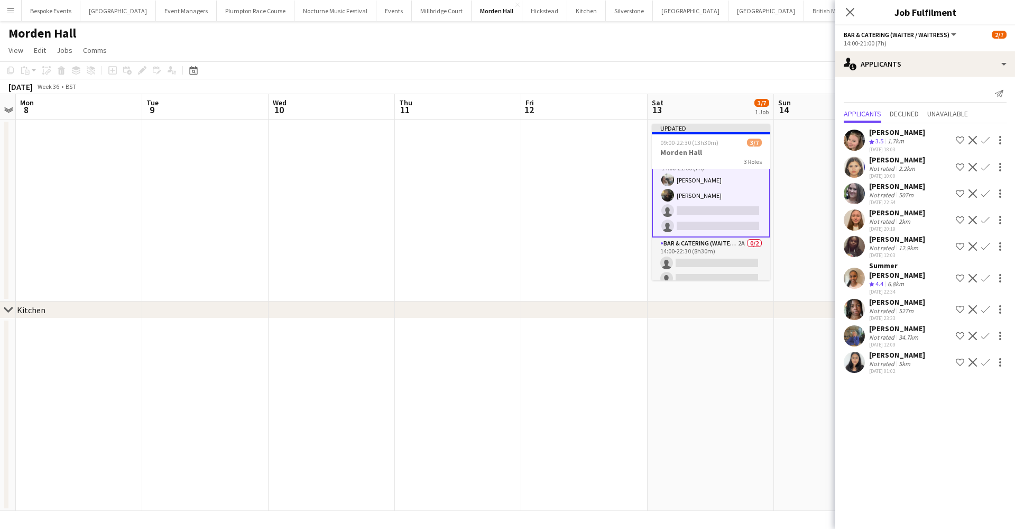
scroll to position [0, 0]
click at [738, 270] on app-card-role "Bar & Catering (Waiter / waitress) 2A 0/2 14:00-22:30 (8h30m) single-neutral-ac…" at bounding box center [711, 262] width 118 height 51
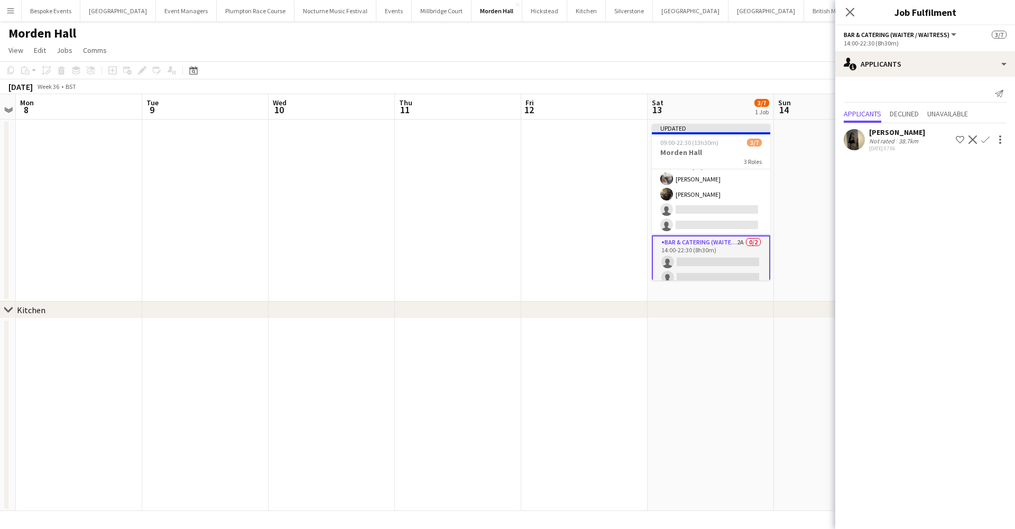
click at [985, 139] on app-icon "Confirm" at bounding box center [985, 139] width 8 height 8
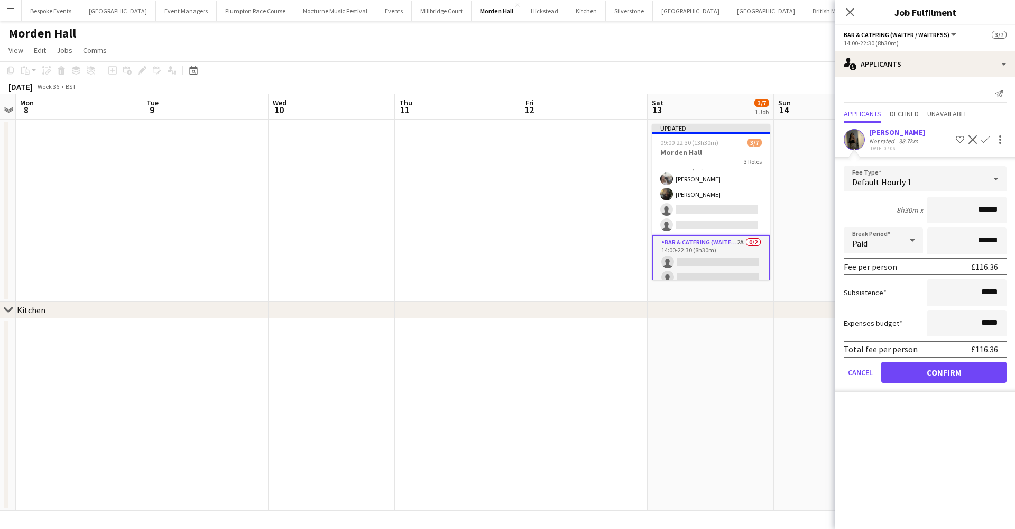
click at [969, 373] on button "Confirm" at bounding box center [943, 372] width 125 height 21
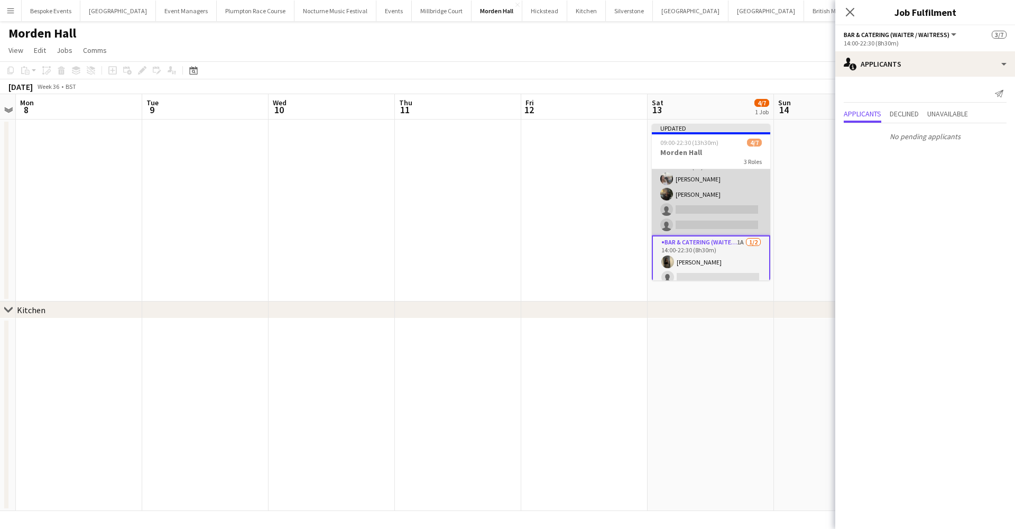
click at [714, 198] on app-card-role "Bar & Catering (Waiter / waitress) 11A 2/4 14:00-21:00 (7h) Elodie Noble Sasha …" at bounding box center [711, 194] width 118 height 82
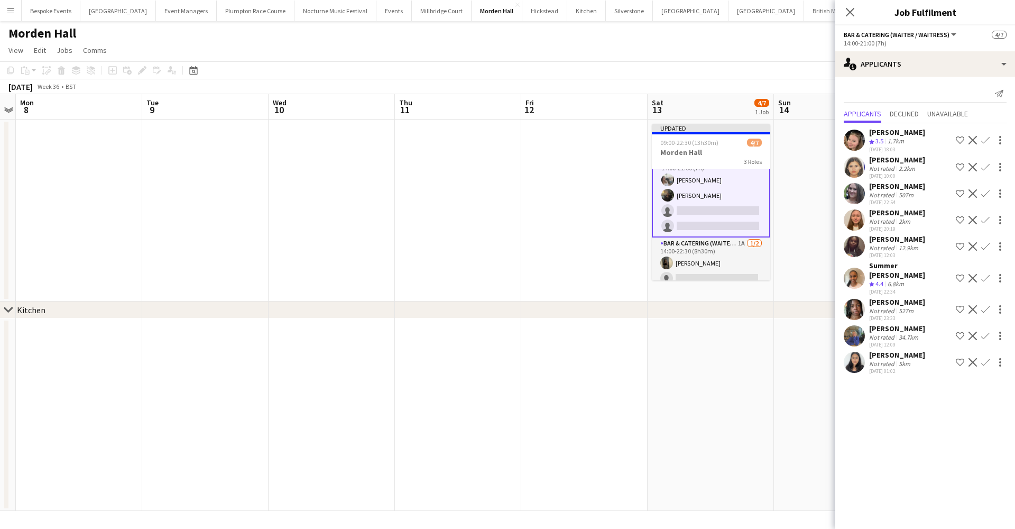
click at [988, 274] on app-icon "Confirm" at bounding box center [985, 278] width 8 height 8
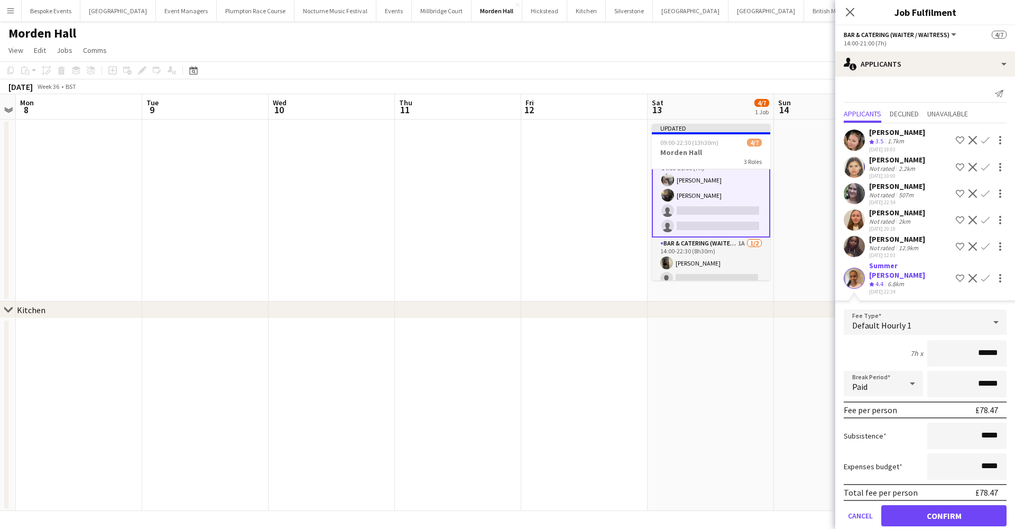
click at [958, 505] on button "Confirm" at bounding box center [943, 515] width 125 height 21
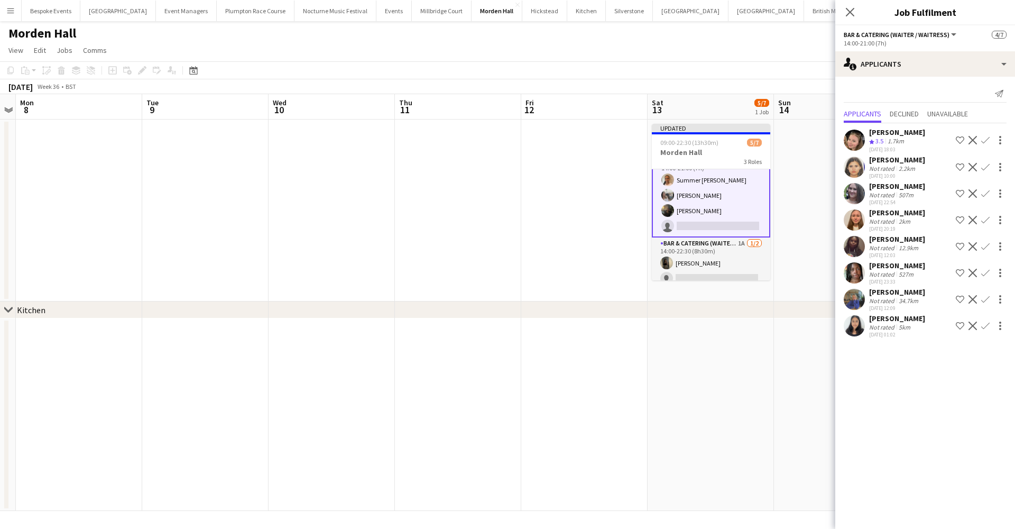
click at [986, 298] on app-icon "Confirm" at bounding box center [985, 299] width 8 height 8
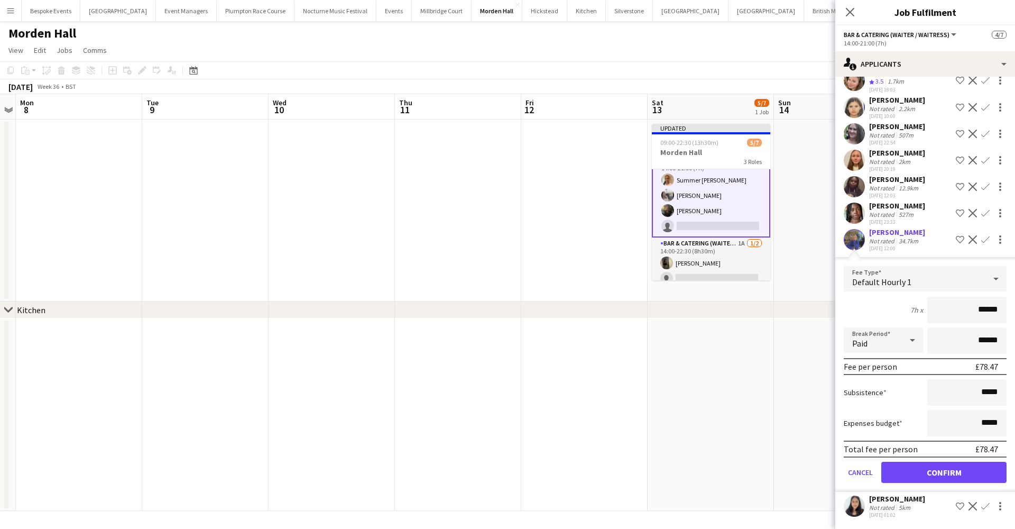
scroll to position [69, 0]
click at [911, 476] on button "Confirm" at bounding box center [943, 472] width 125 height 21
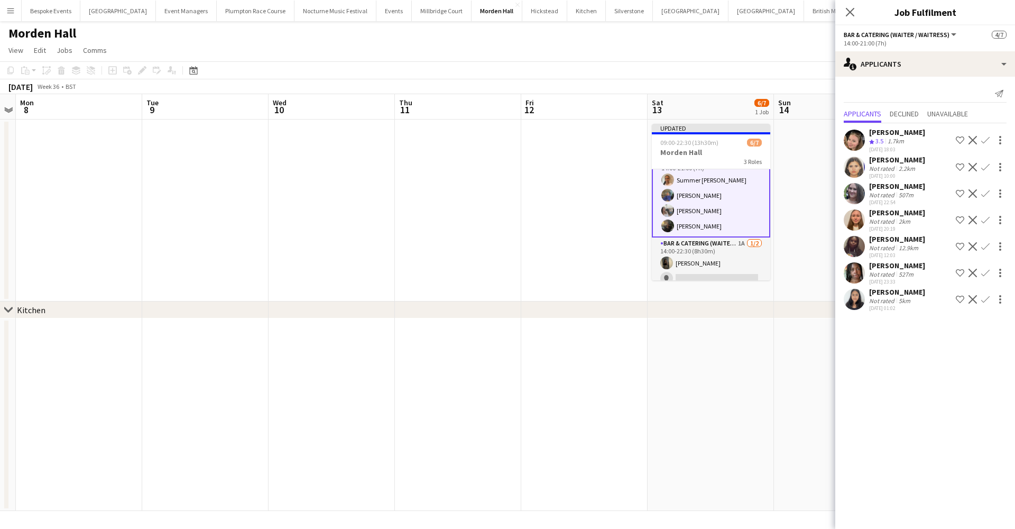
scroll to position [0, 0]
click at [727, 249] on app-card-role "Bar & Catering (Waiter / waitress) 1A 1/2 14:00-22:30 (8h30m) Ellie Crosby sing…" at bounding box center [711, 262] width 118 height 51
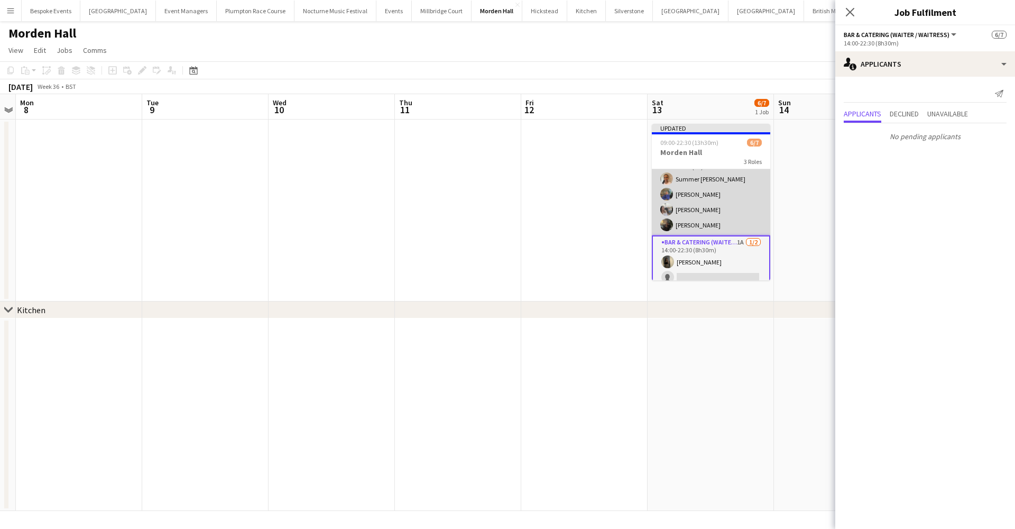
click at [722, 222] on app-card-role "Bar & Catering (Waiter / waitress) 4/4 14:00-21:00 (7h) Summer Dillon-Smith imo…" at bounding box center [711, 194] width 118 height 82
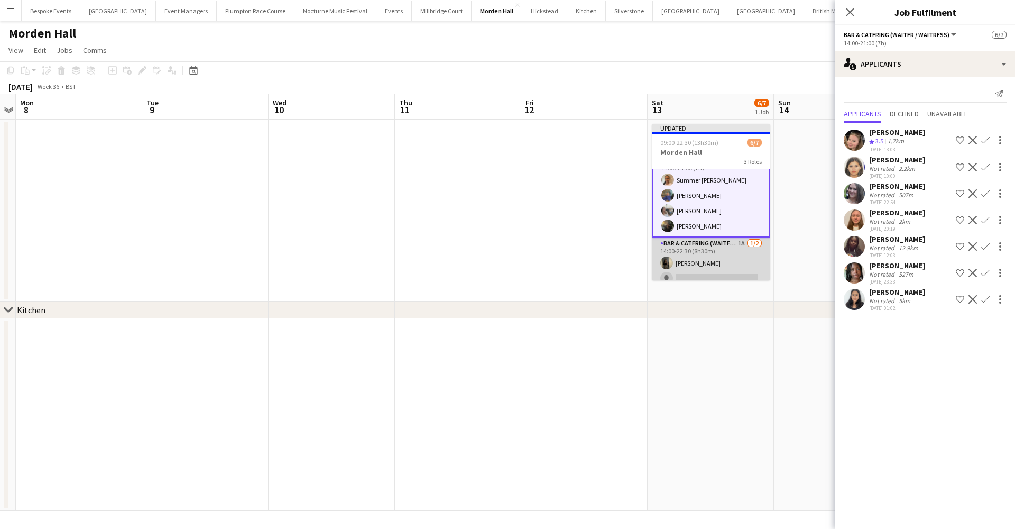
click at [747, 268] on app-card-role "Bar & Catering (Waiter / waitress) 1A 1/2 14:00-22:30 (8h30m) Ellie Crosby sing…" at bounding box center [711, 262] width 118 height 51
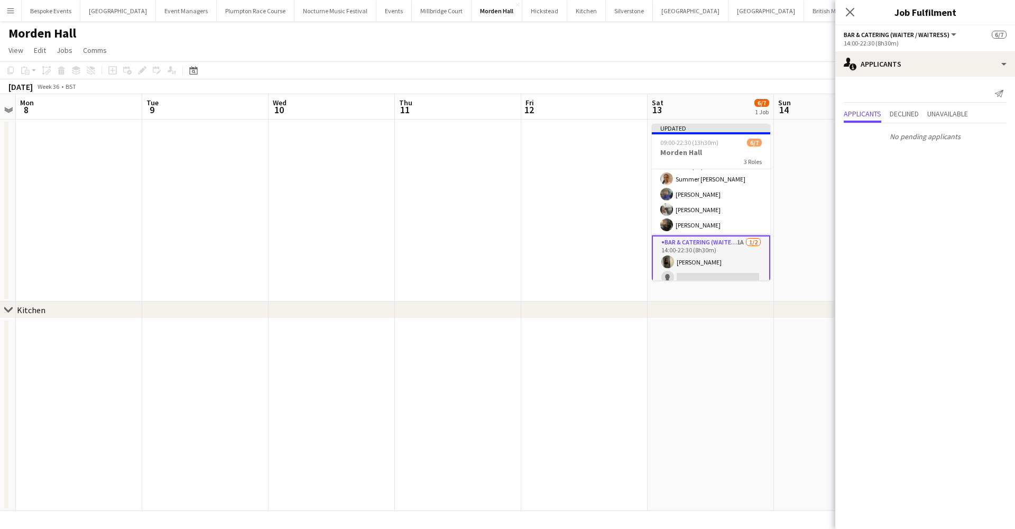
click at [710, 256] on app-card-role "Bar & Catering (Waiter / waitress) 1A 1/2 14:00-22:30 (8h30m) Ellie Crosby sing…" at bounding box center [711, 261] width 118 height 53
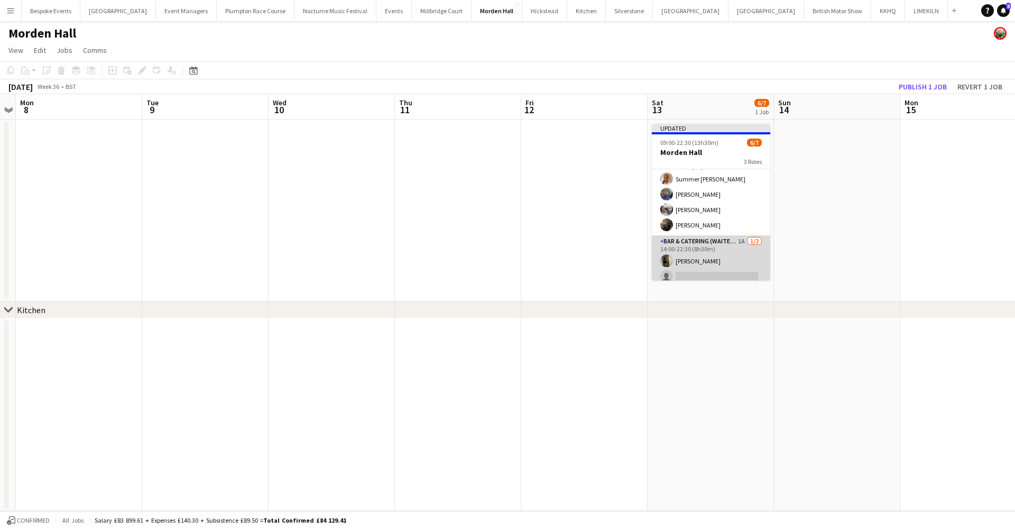
click at [710, 256] on app-card-role "Bar & Catering (Waiter / waitress) 1A 1/2 14:00-22:30 (8h30m) Ellie Crosby sing…" at bounding box center [711, 260] width 118 height 51
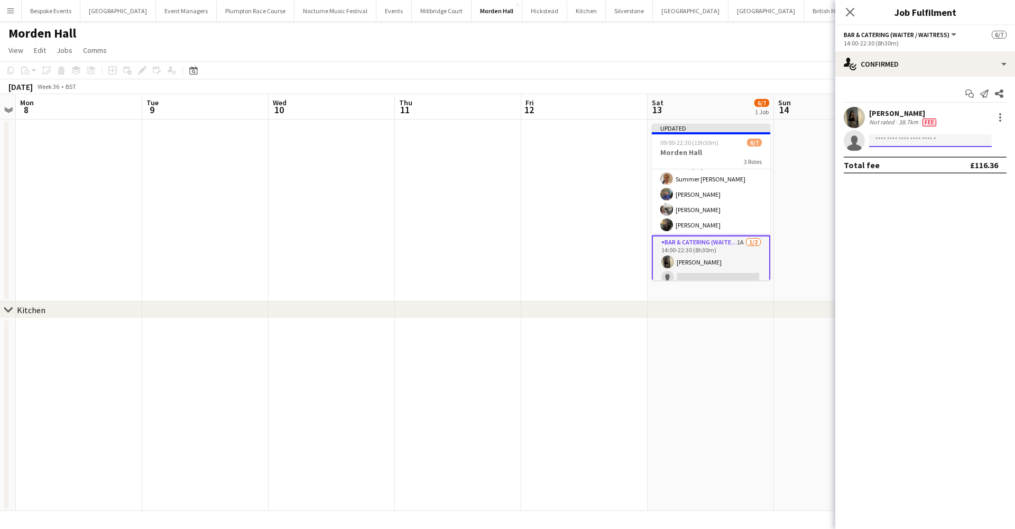
click at [923, 140] on input at bounding box center [930, 140] width 123 height 13
type input "*******"
click at [899, 161] on span "abej275@gmail.com" at bounding box center [931, 164] width 106 height 8
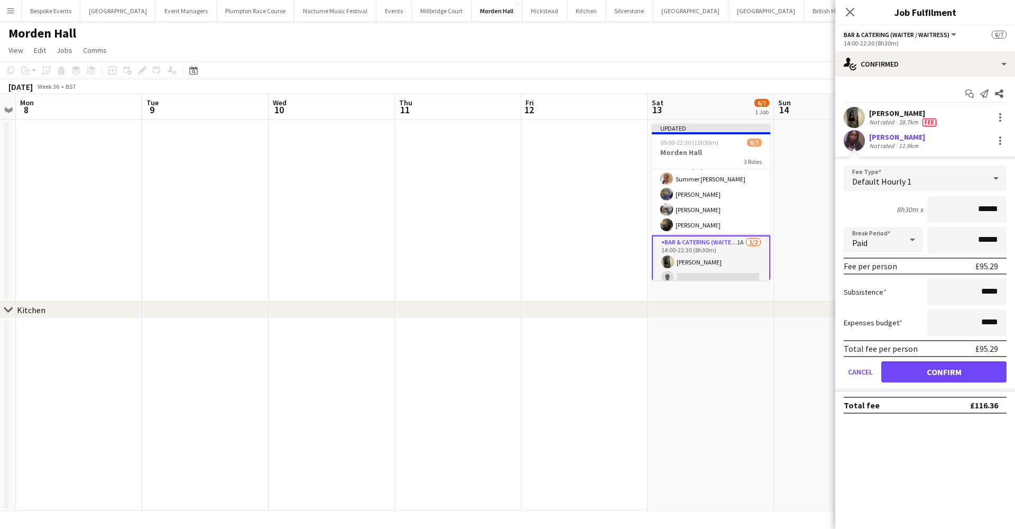
click at [932, 366] on button "Confirm" at bounding box center [943, 371] width 125 height 21
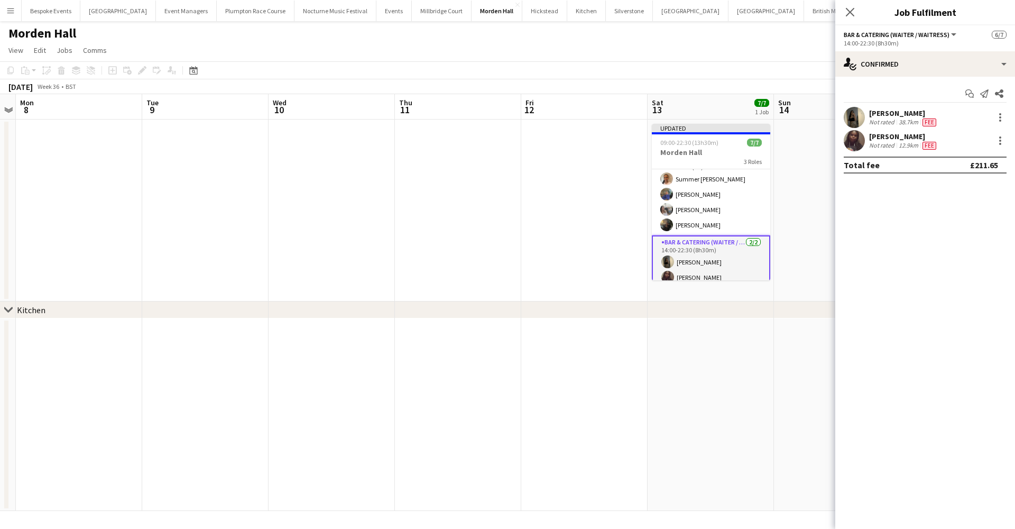
click at [669, 352] on app-date-cell at bounding box center [711, 414] width 126 height 192
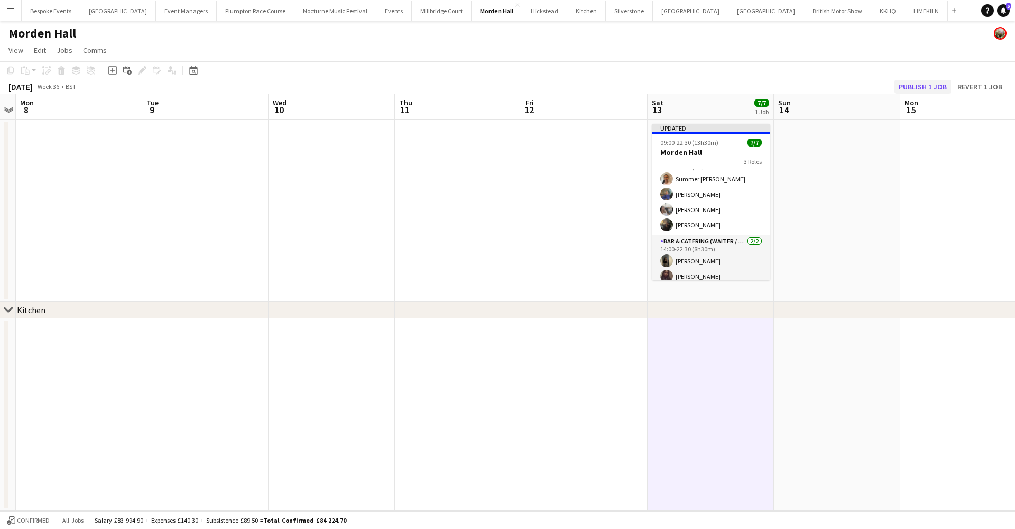
click at [919, 85] on button "Publish 1 job" at bounding box center [923, 87] width 57 height 14
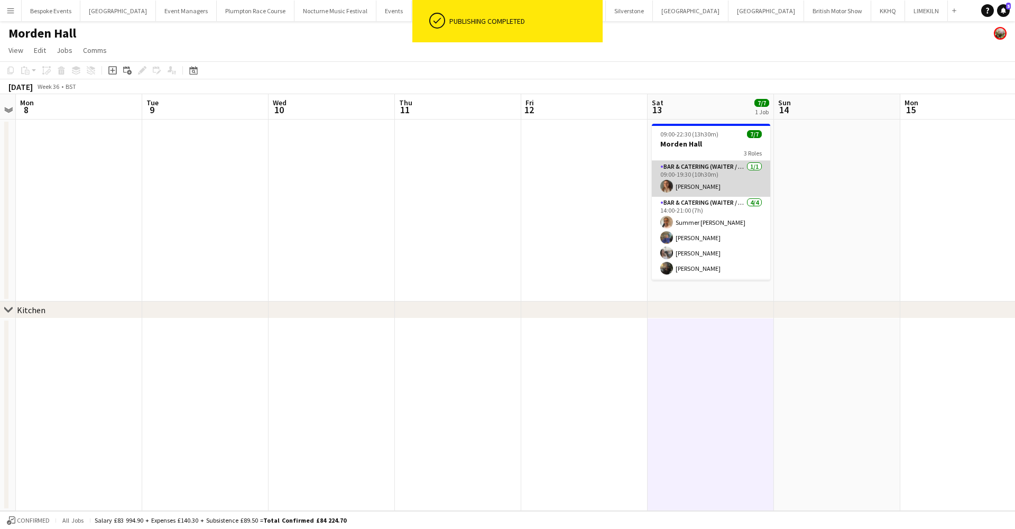
click at [716, 187] on app-card-role "Bar & Catering (Waiter / waitress) 1/1 09:00-19:30 (10h30m) Laila Hulatt" at bounding box center [711, 179] width 118 height 36
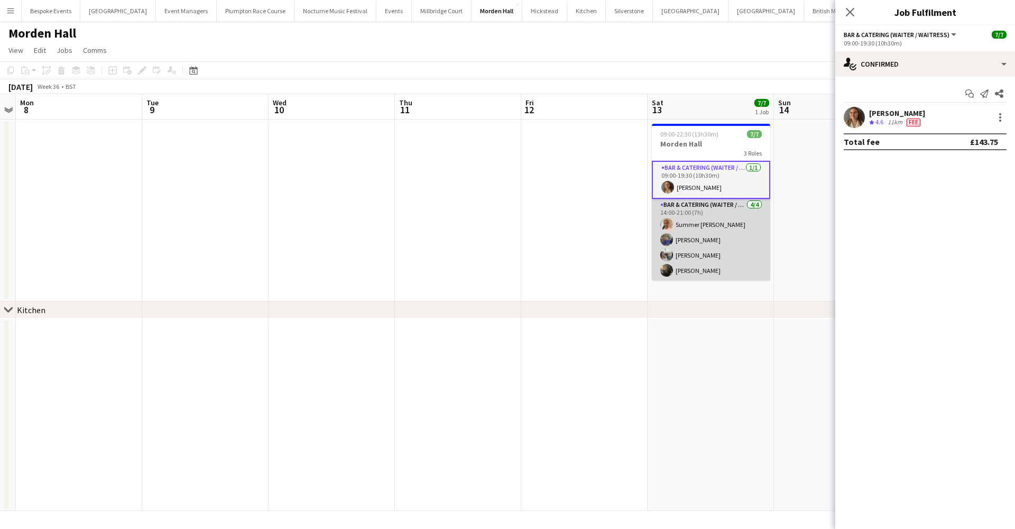
click at [713, 219] on app-card-role "Bar & Catering (Waiter / waitress) 4/4 14:00-21:00 (7h) Summer Dillon-Smith imo…" at bounding box center [711, 240] width 118 height 82
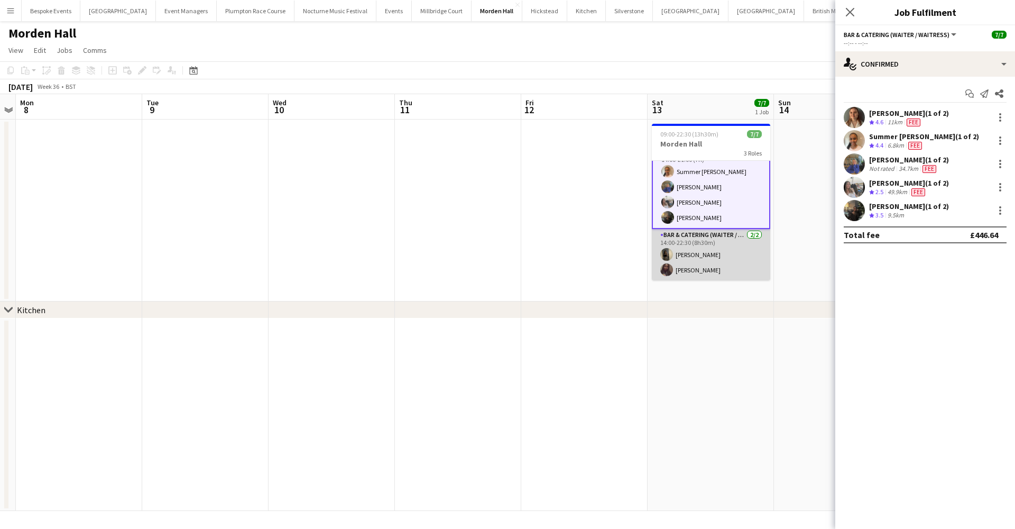
scroll to position [53, 0]
click at [712, 256] on app-card-role "Bar & Catering (Waiter / waitress) 2/2 14:00-22:30 (8h30m) Ellie Crosby Joy Abe" at bounding box center [711, 254] width 118 height 51
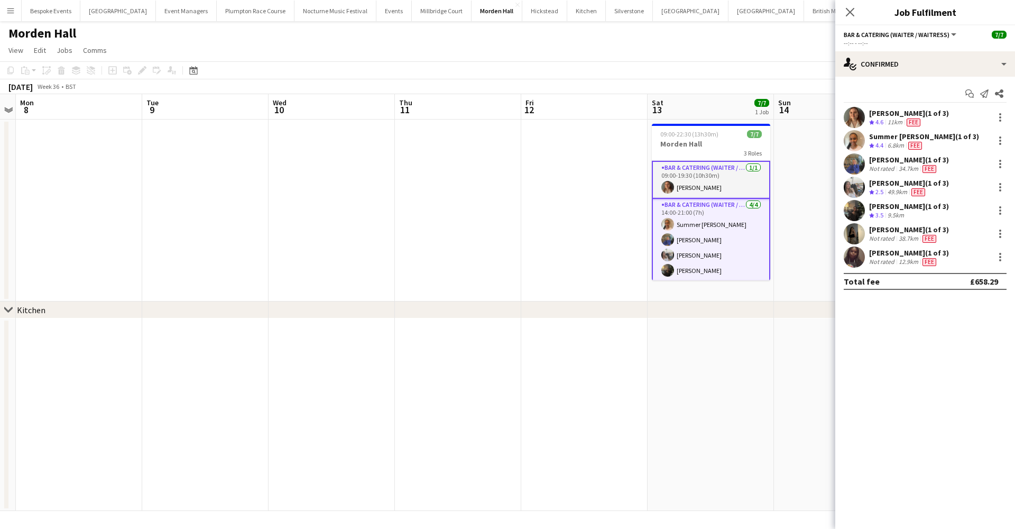
scroll to position [0, 0]
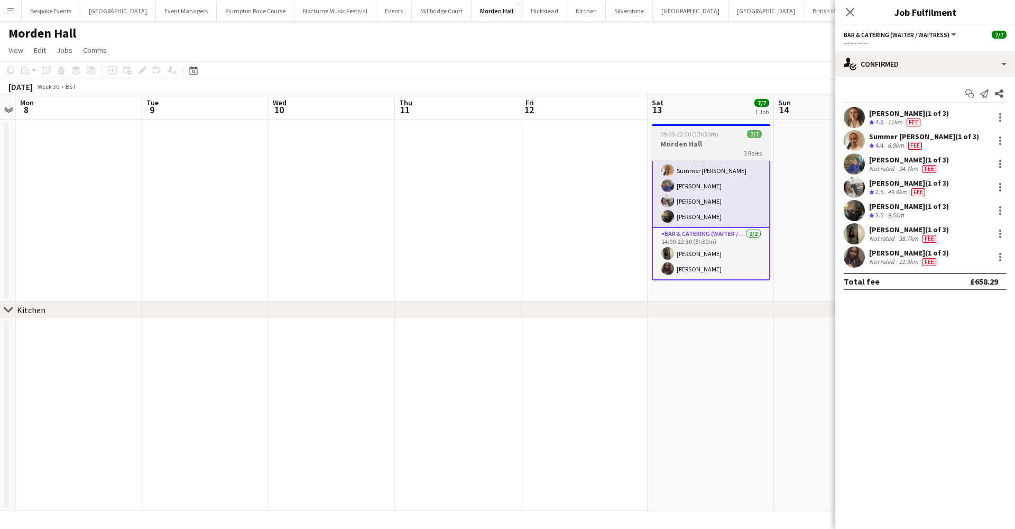
click at [688, 131] on span "09:00-22:30 (13h30m)" at bounding box center [689, 134] width 58 height 8
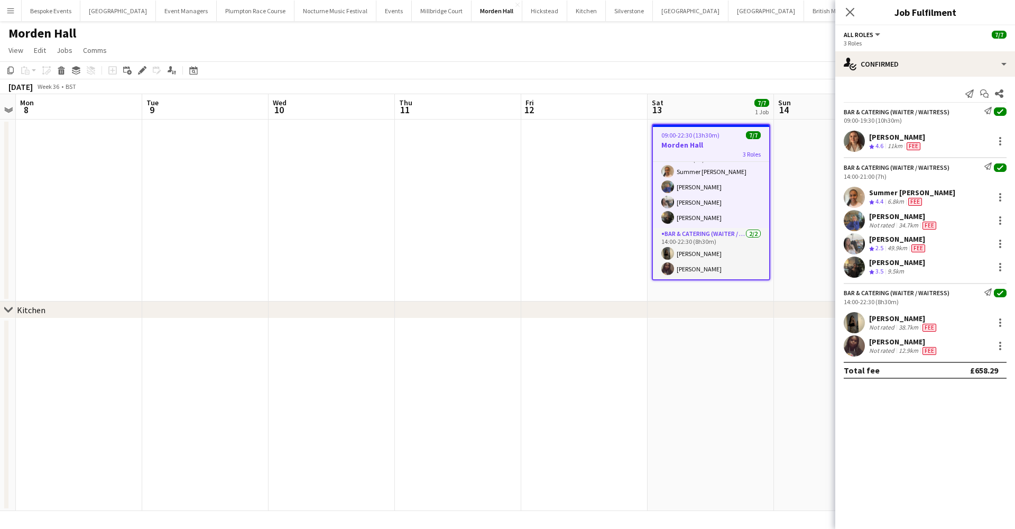
scroll to position [52, 0]
click at [145, 72] on icon "Edit" at bounding box center [142, 70] width 8 height 8
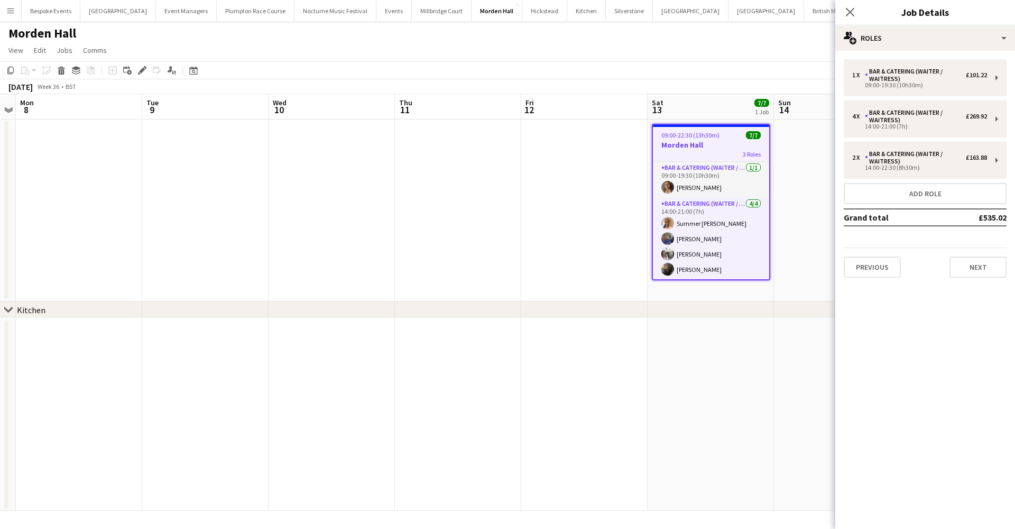
scroll to position [0, 0]
click at [938, 192] on button "Add role" at bounding box center [925, 193] width 163 height 21
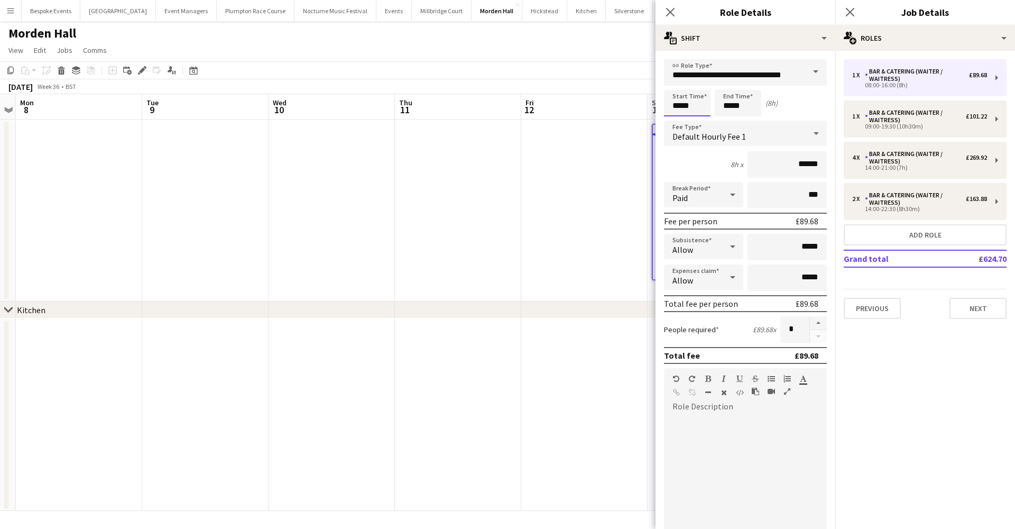
click at [679, 102] on input "*****" at bounding box center [687, 103] width 47 height 26
type input "*****"
click at [732, 109] on input "*****" at bounding box center [738, 103] width 47 height 26
type input "*****"
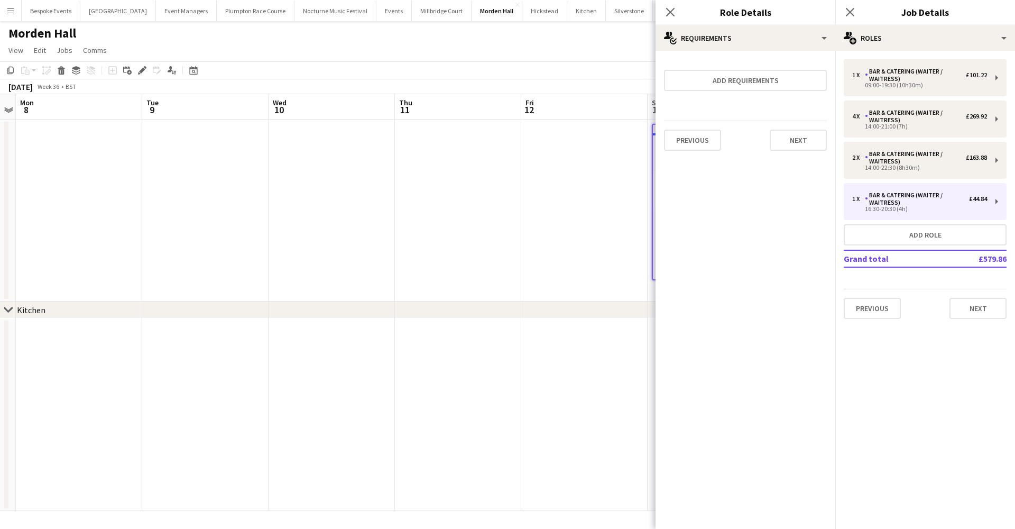
click at [604, 220] on app-date-cell at bounding box center [584, 210] width 126 height 182
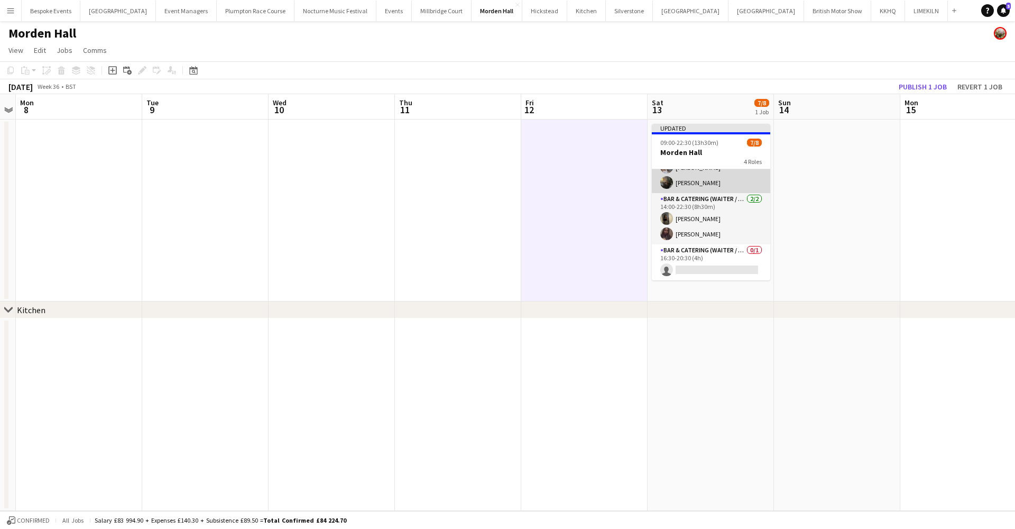
scroll to position [94, 0]
click at [713, 150] on h3 "Morden Hall" at bounding box center [711, 153] width 118 height 10
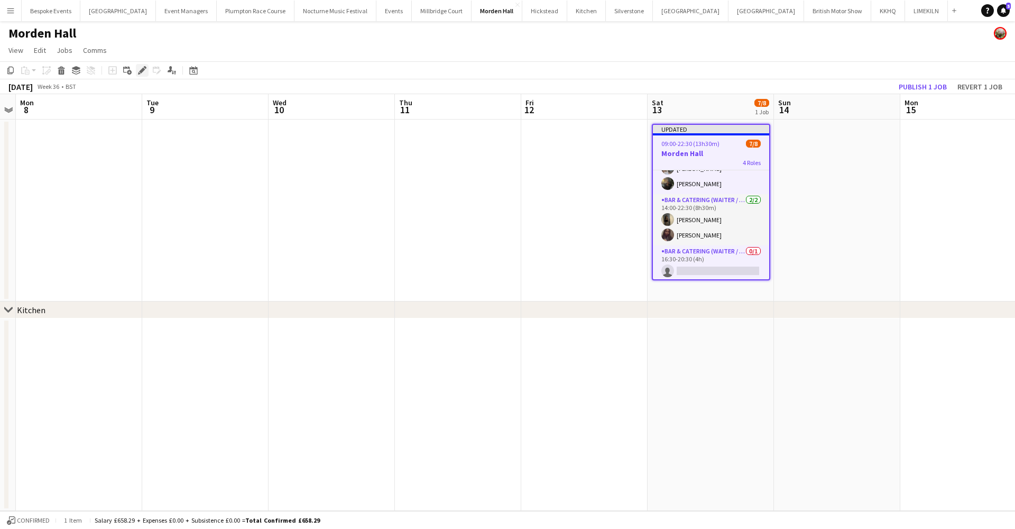
click at [143, 70] on icon at bounding box center [142, 71] width 6 height 6
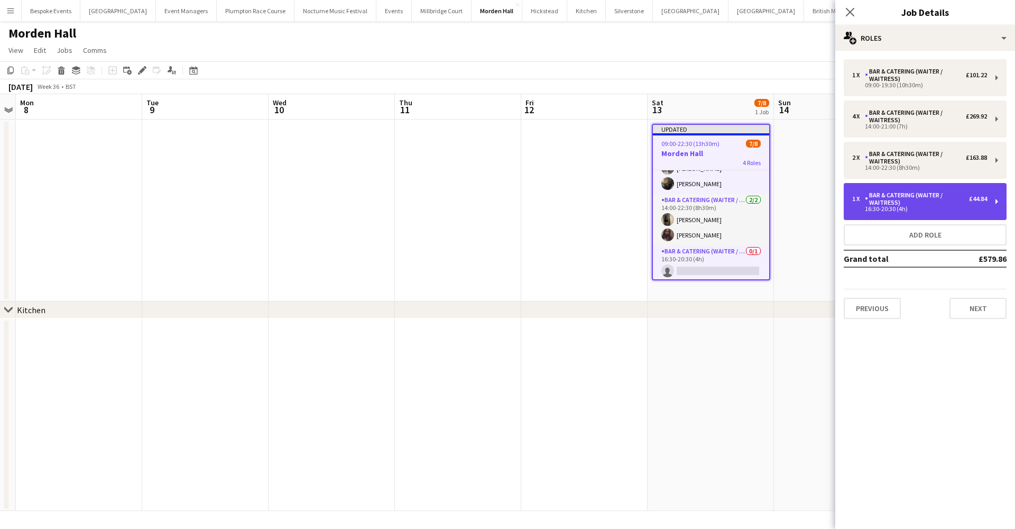
click at [889, 211] on div "16:30-20:30 (4h)" at bounding box center [919, 208] width 135 height 5
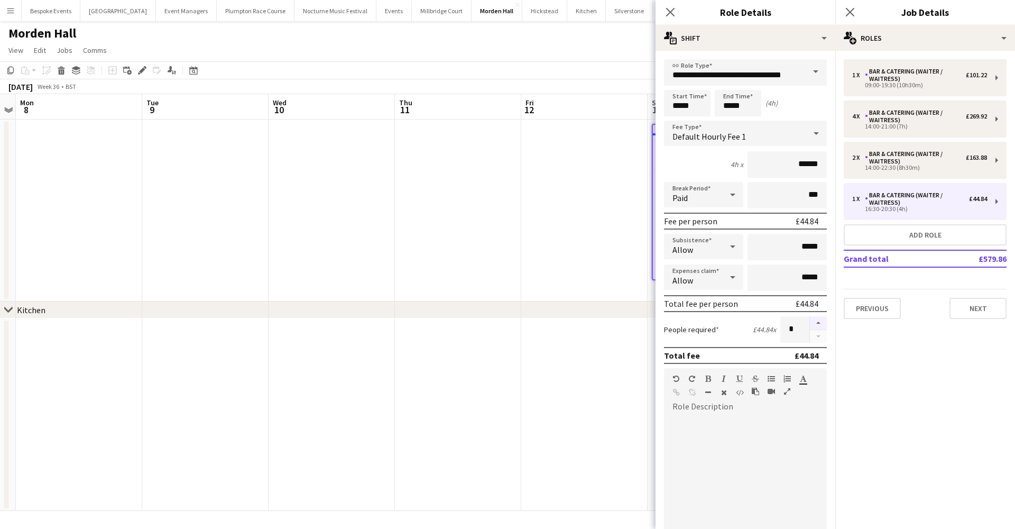
click at [811, 325] on button "button" at bounding box center [818, 323] width 17 height 14
type input "*"
click at [473, 205] on app-date-cell at bounding box center [458, 210] width 126 height 182
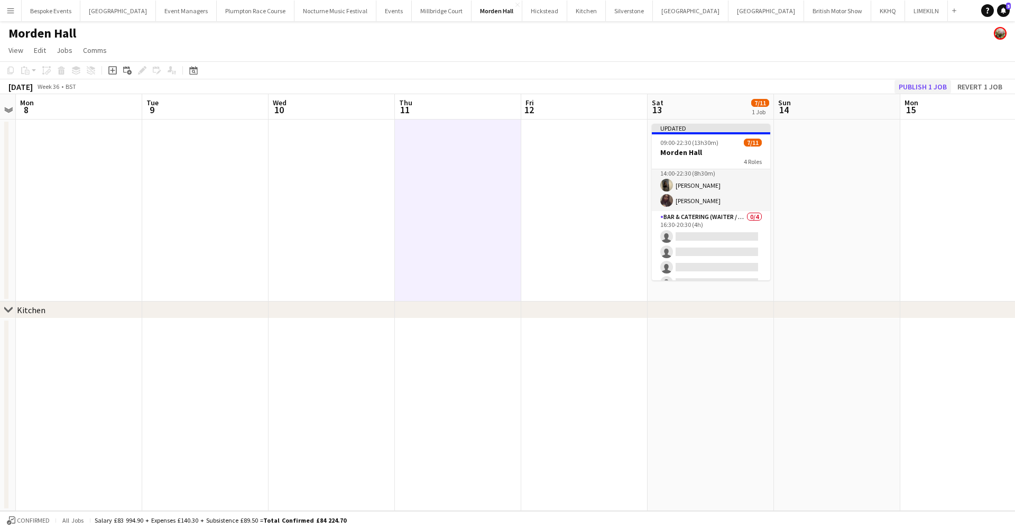
scroll to position [130, 0]
click at [924, 87] on button "Publish 1 job" at bounding box center [923, 87] width 57 height 14
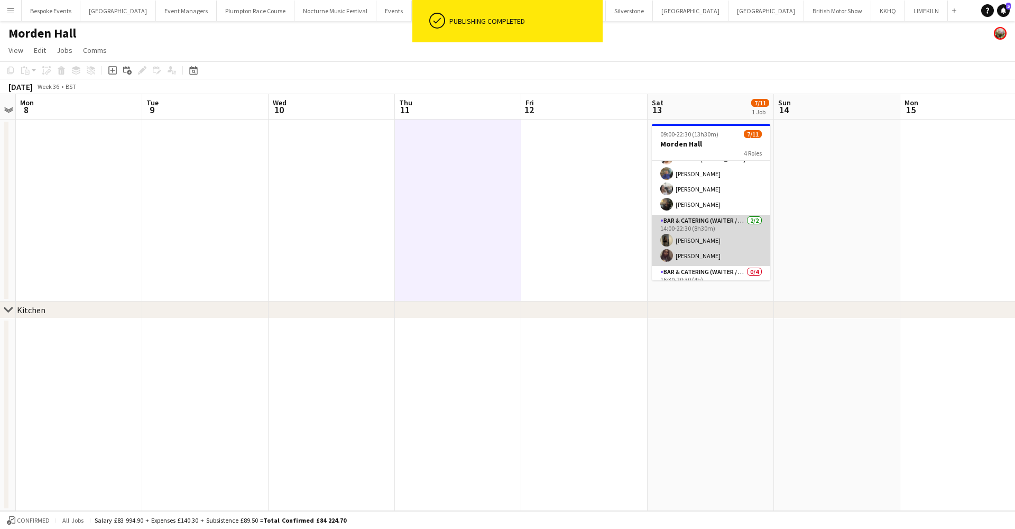
scroll to position [63, 0]
click at [733, 194] on app-card-role "Bar & Catering (Waiter / waitress) 4/4 14:00-21:00 (7h) Summer Dillon-Smith imo…" at bounding box center [711, 174] width 118 height 82
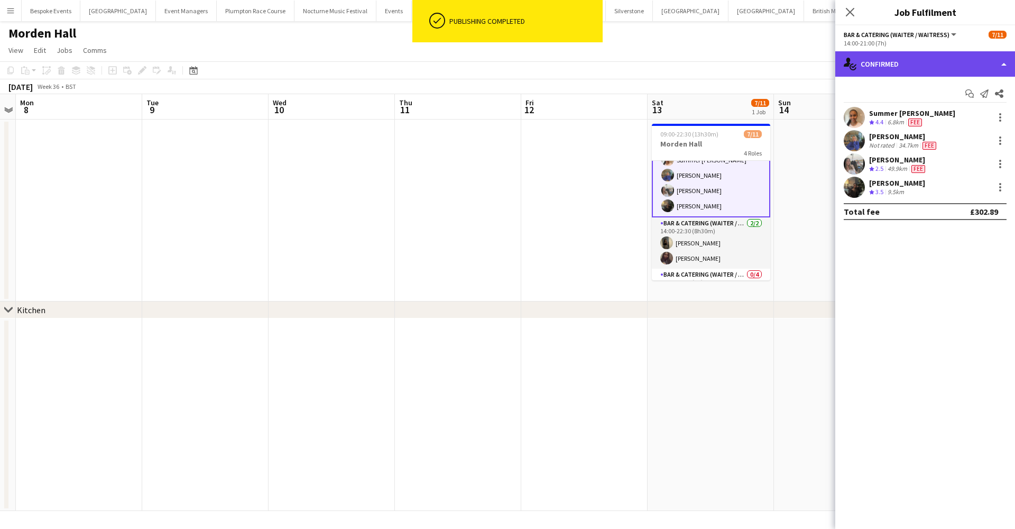
click at [892, 67] on div "single-neutral-actions-check-2 Confirmed" at bounding box center [925, 63] width 180 height 25
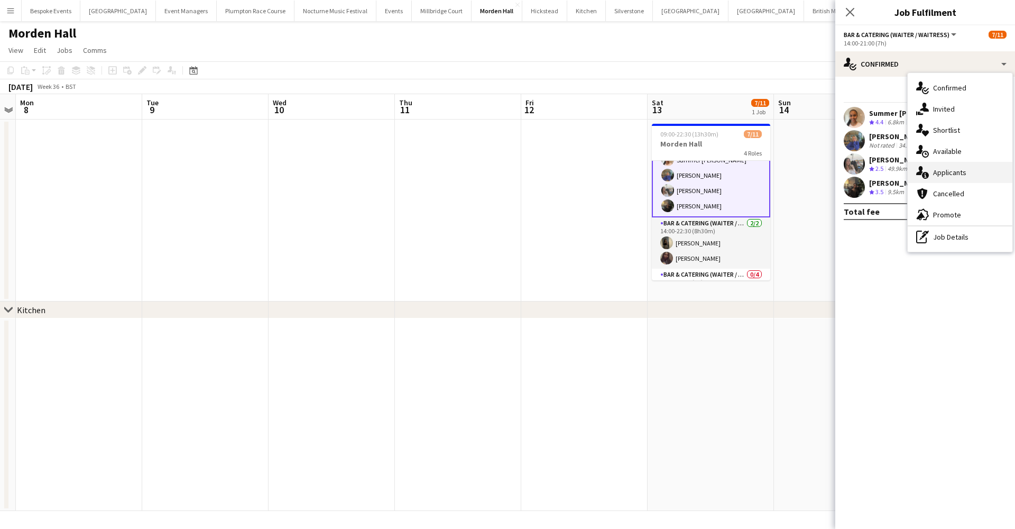
click at [944, 176] on span "Applicants" at bounding box center [949, 173] width 33 height 10
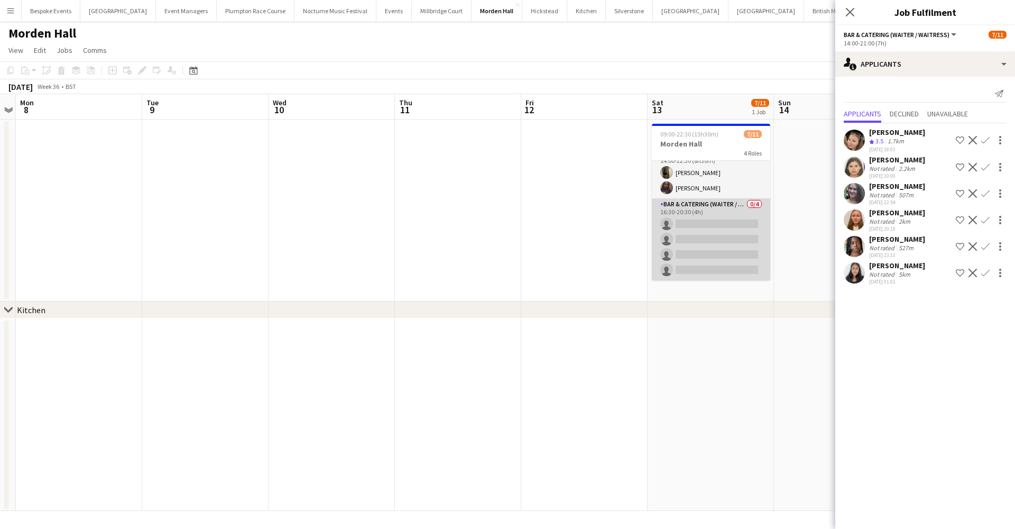
scroll to position [134, 0]
click at [694, 260] on app-card-role "Bar & Catering (Waiter / waitress) 0/4 16:30-20:30 (4h) single-neutral-actions …" at bounding box center [711, 239] width 118 height 82
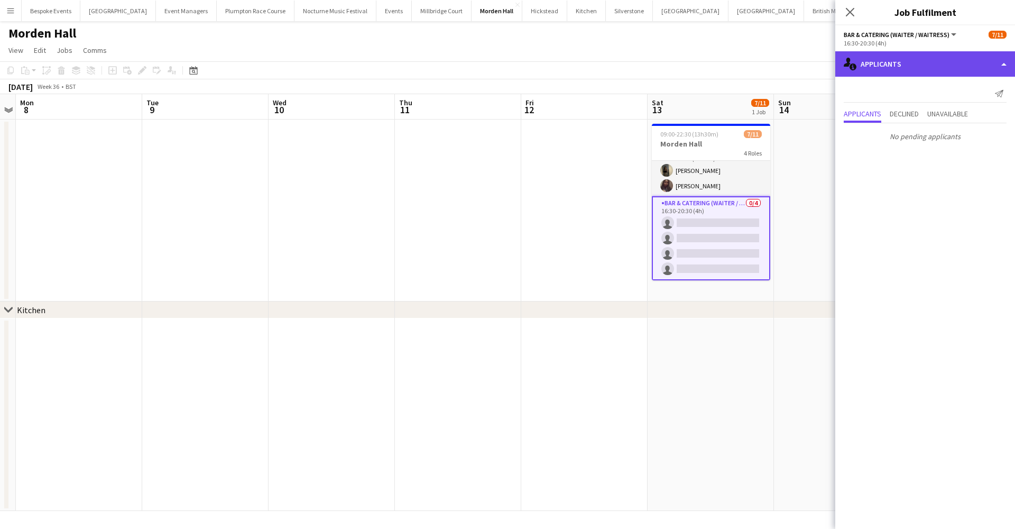
click at [953, 54] on div "single-neutral-actions-information Applicants" at bounding box center [925, 63] width 180 height 25
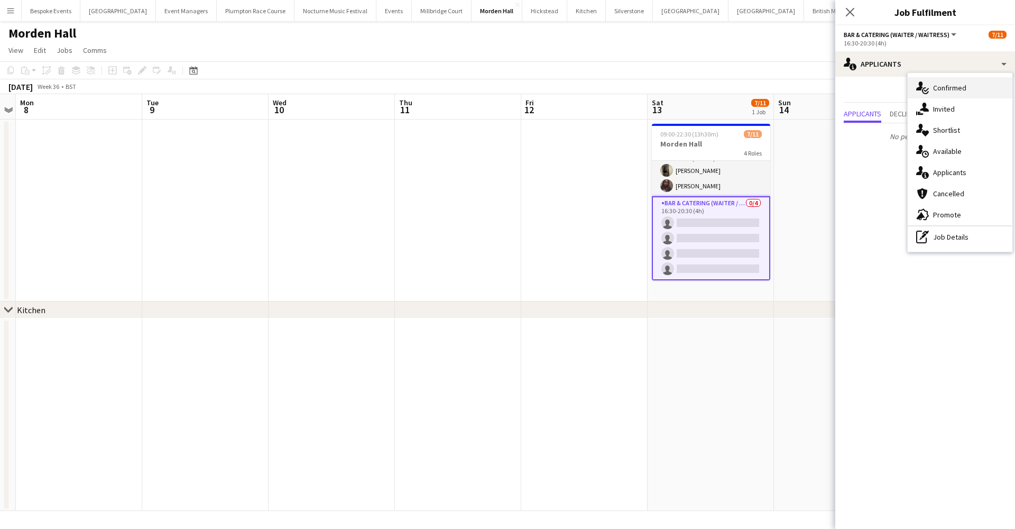
click at [945, 90] on span "Confirmed" at bounding box center [949, 88] width 33 height 10
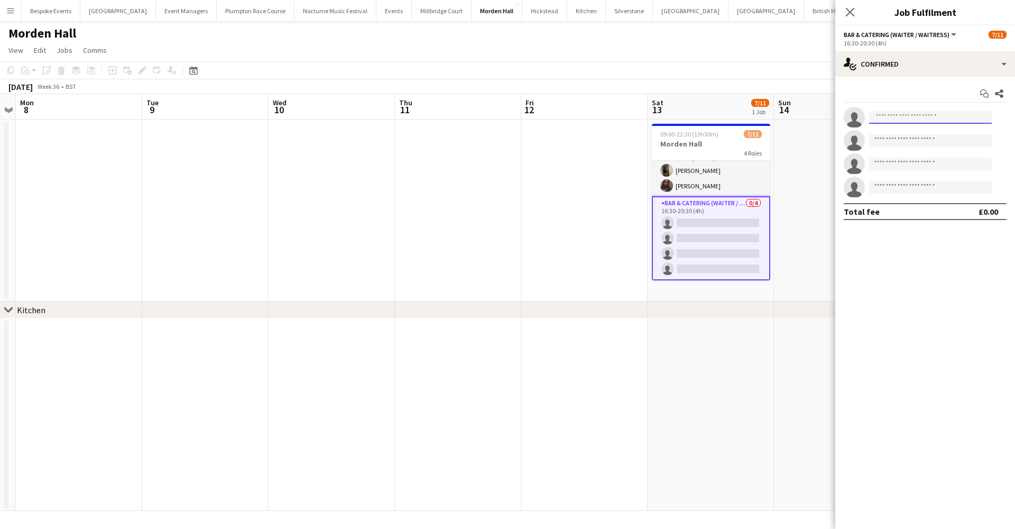
click at [916, 115] on input at bounding box center [930, 117] width 123 height 13
type input "******"
click at [917, 141] on span "julietavrod@gmail.com" at bounding box center [931, 141] width 106 height 8
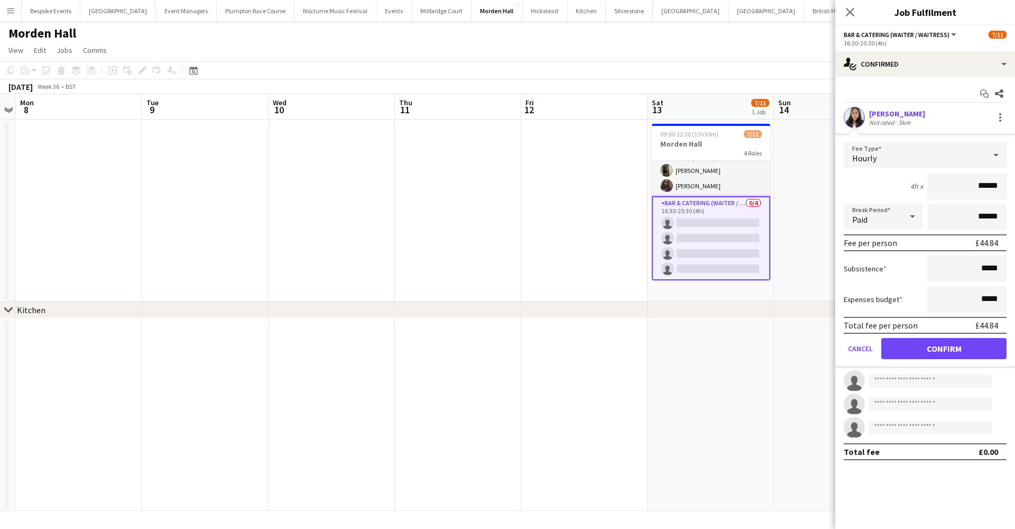
click at [931, 349] on button "Confirm" at bounding box center [943, 348] width 125 height 21
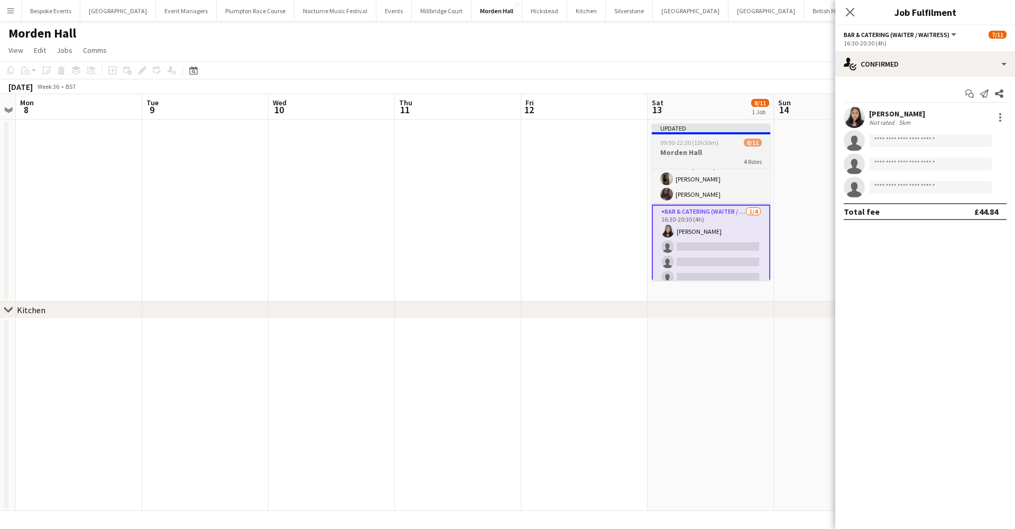
click at [706, 169] on div "Bar & Catering (Waiter / waitress) 1/1 09:00-19:30 (10h30m) Laila Hulatt Bar & …" at bounding box center [711, 225] width 118 height 112
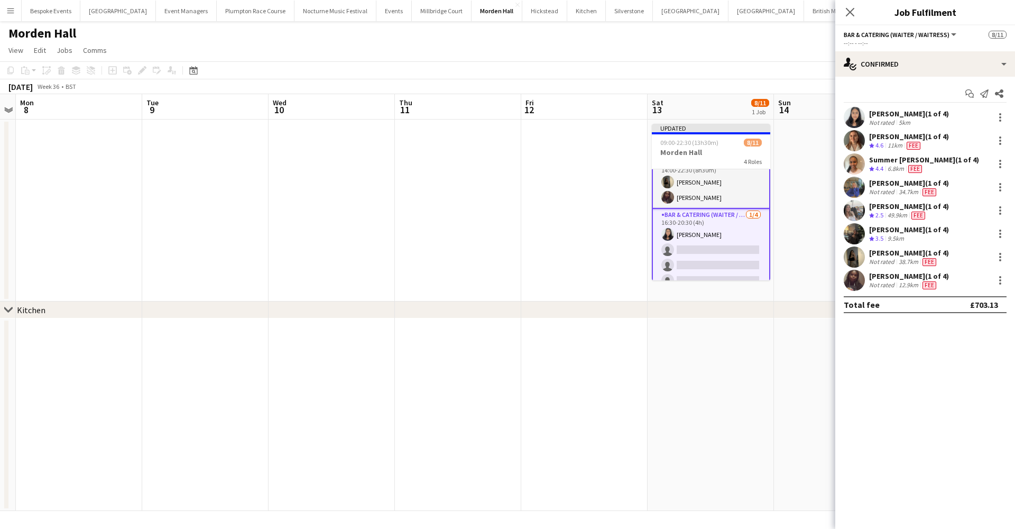
click at [710, 186] on app-card-role "Bar & Catering (Waiter / waitress) 2/2 14:00-22:30 (8h30m) Ellie Crosby Joy Abe" at bounding box center [711, 183] width 118 height 52
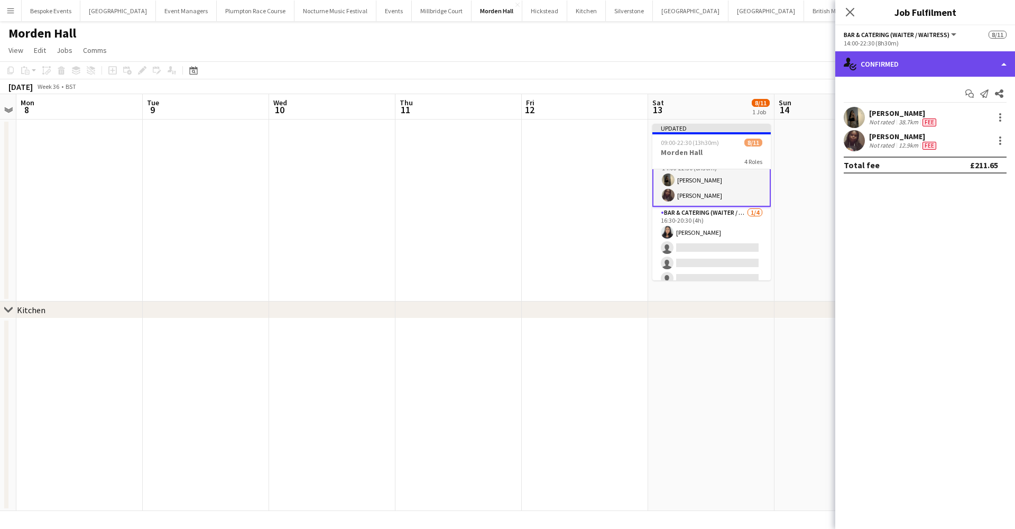
click at [935, 71] on div "single-neutral-actions-check-2 Confirmed" at bounding box center [925, 63] width 180 height 25
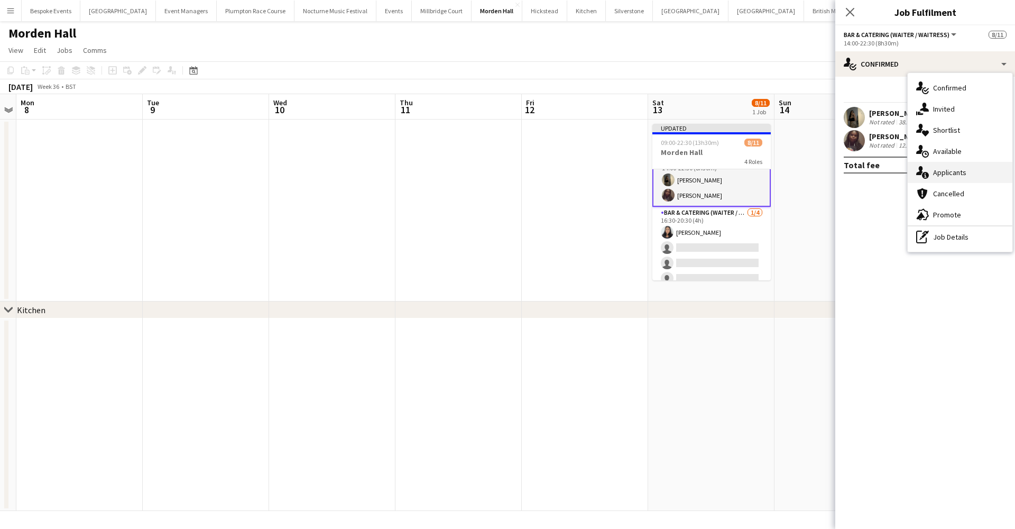
click at [951, 168] on span "Applicants" at bounding box center [949, 173] width 33 height 10
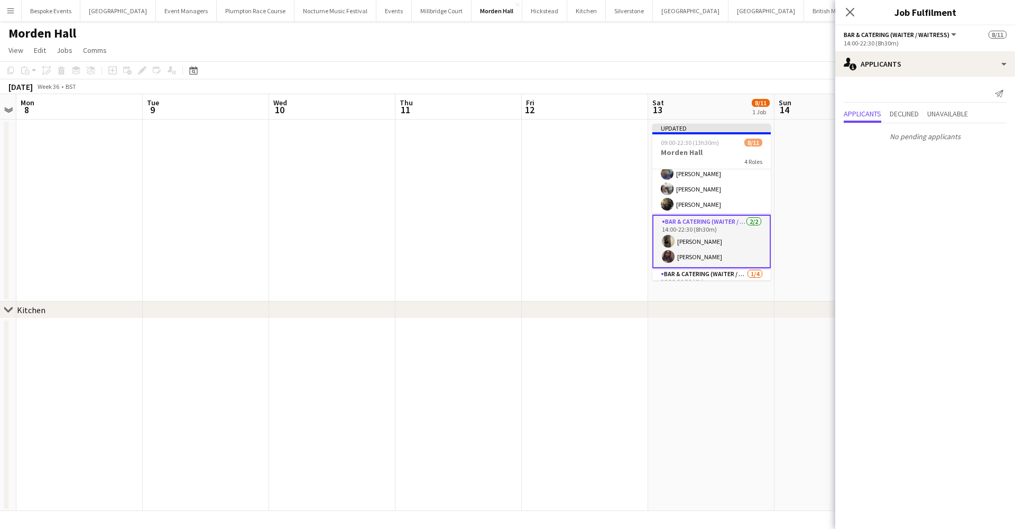
scroll to position [70, 0]
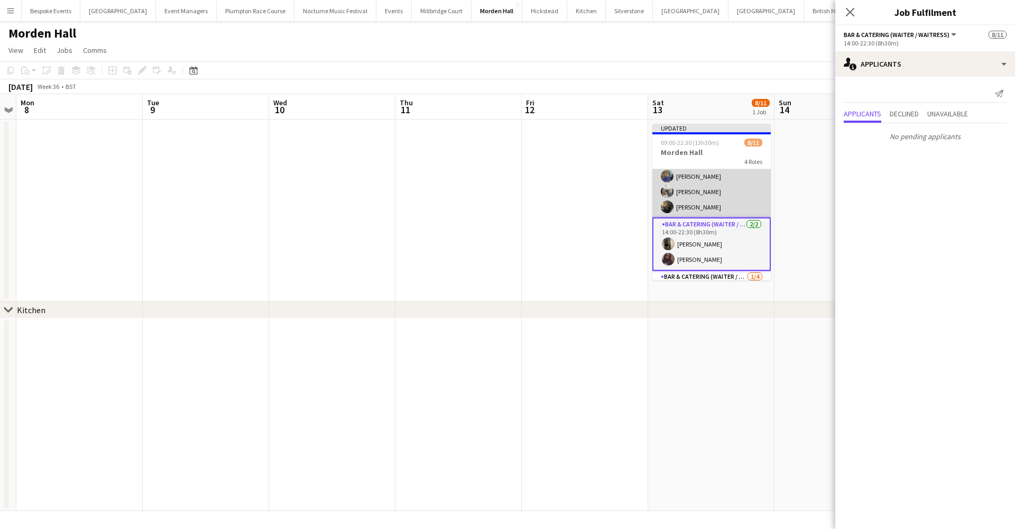
click at [689, 203] on app-card-role "Bar & Catering (Waiter / waitress) 4/4 14:00-21:00 (7h) Summer Dillon-Smith imo…" at bounding box center [711, 176] width 118 height 82
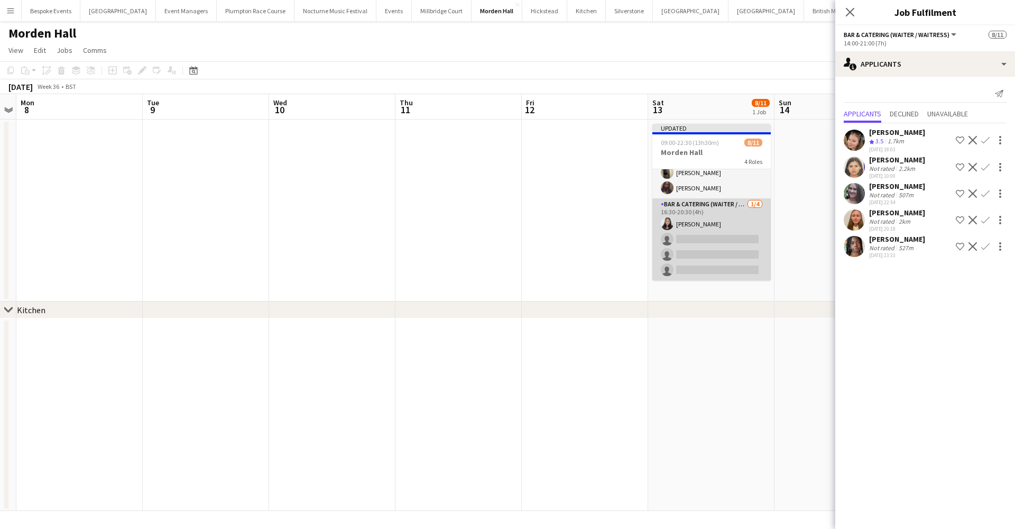
scroll to position [142, 0]
click at [688, 244] on app-card-role "Bar & Catering (Waiter / waitress) 1/4 16:30-20:30 (4h) Julieta Rodrigues singl…" at bounding box center [711, 239] width 118 height 82
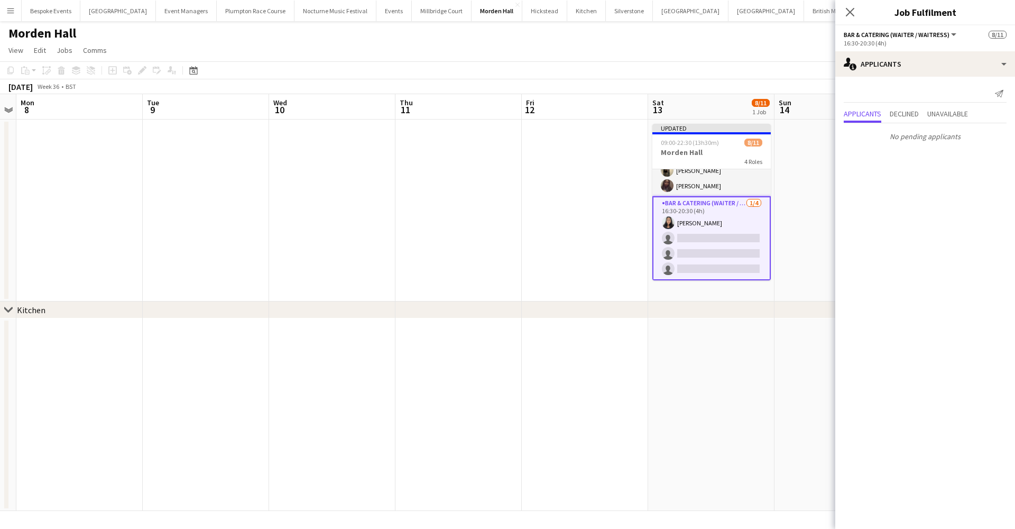
click at [705, 261] on app-card-role "Bar & Catering (Waiter / waitress) 1/4 16:30-20:30 (4h) Julieta Rodrigues singl…" at bounding box center [711, 238] width 118 height 84
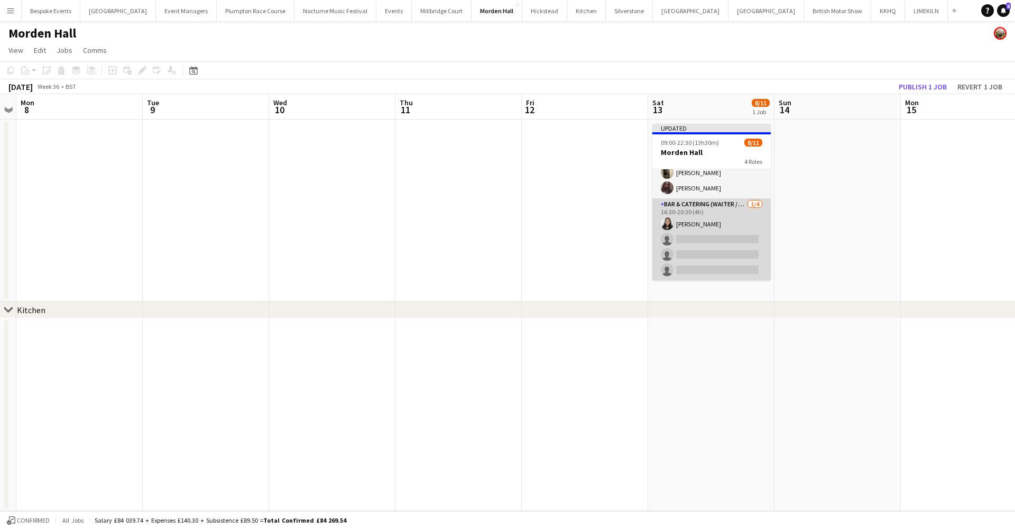
scroll to position [140, 0]
click at [705, 261] on app-card-role "Bar & Catering (Waiter / waitress) 1/4 16:30-20:30 (4h) Julieta Rodrigues singl…" at bounding box center [711, 239] width 118 height 82
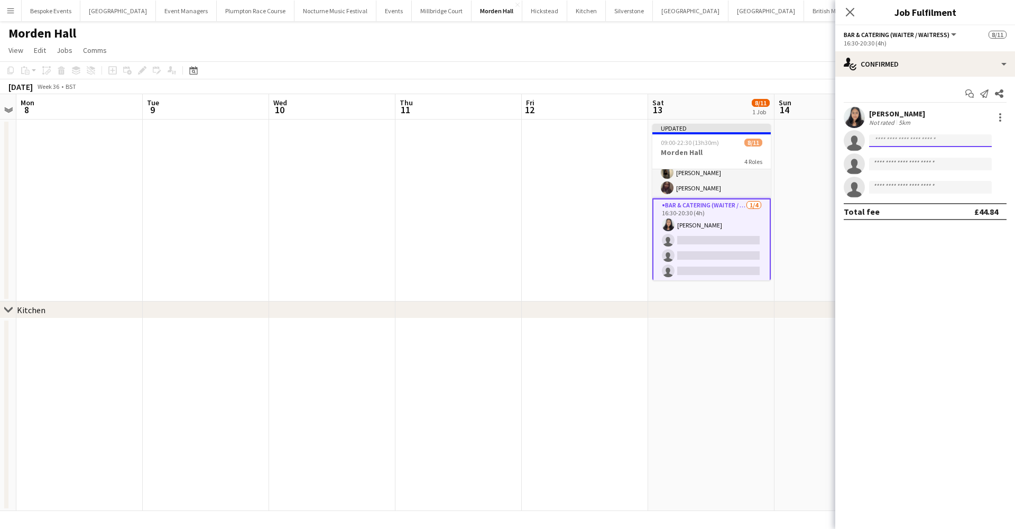
click at [922, 142] on input at bounding box center [930, 140] width 123 height 13
type input "*******"
click at [924, 161] on span "rosiekenway@hotmail.com" at bounding box center [931, 164] width 106 height 8
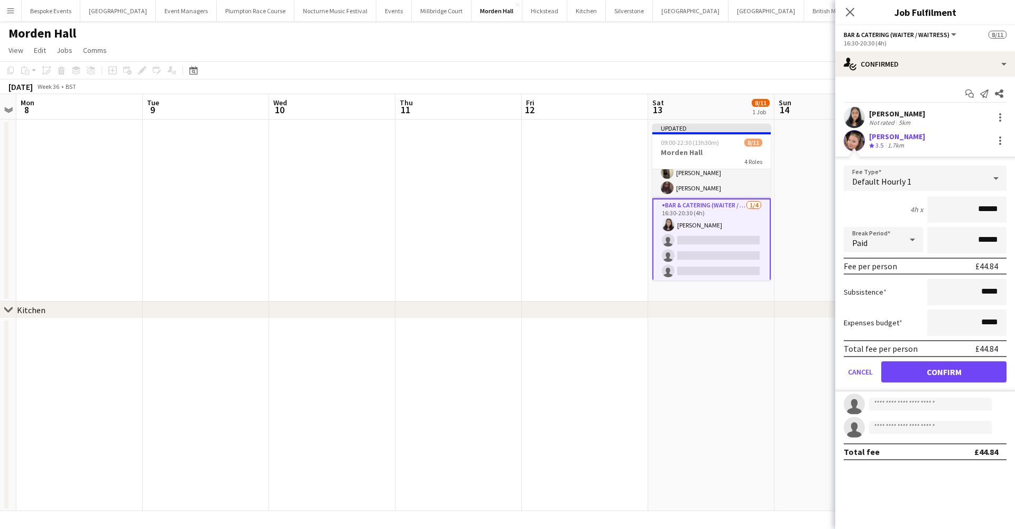
click at [946, 368] on button "Confirm" at bounding box center [943, 371] width 125 height 21
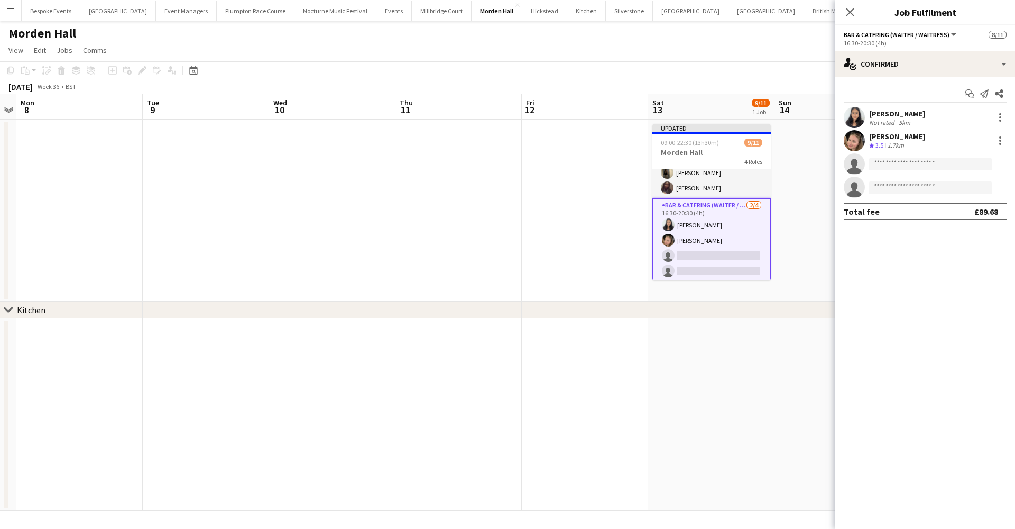
click at [718, 268] on app-card-role "Bar & Catering (Waiter / waitress) 2/4 16:30-20:30 (4h) Julieta Rodrigues Rosie…" at bounding box center [711, 240] width 118 height 84
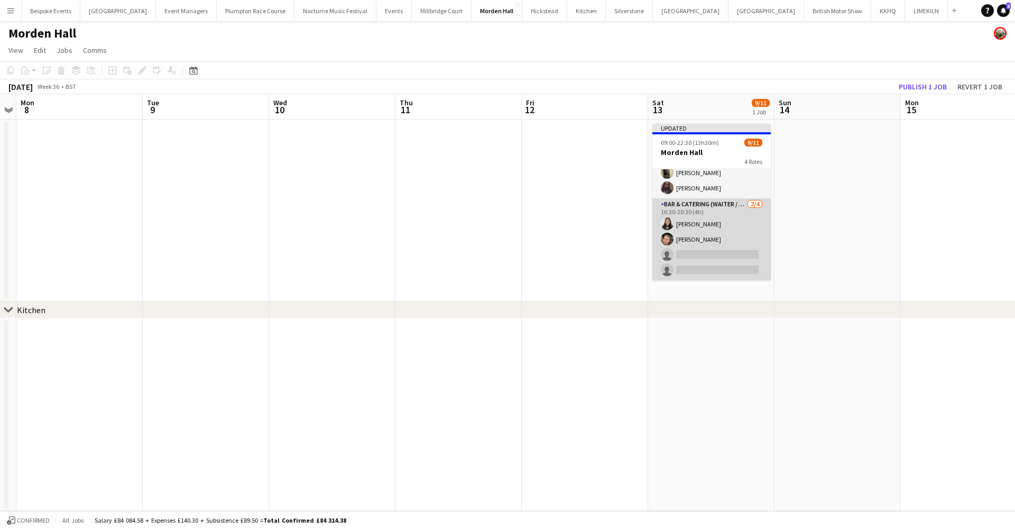
click at [726, 242] on app-card-role "Bar & Catering (Waiter / waitress) 2/4 16:30-20:30 (4h) Julieta Rodrigues Rosie…" at bounding box center [711, 239] width 118 height 82
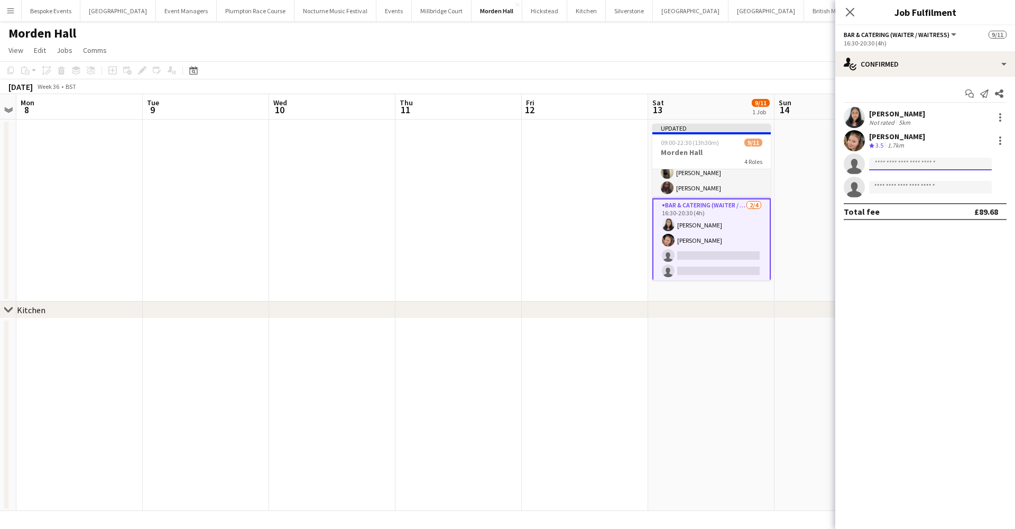
click at [900, 165] on input at bounding box center [930, 164] width 123 height 13
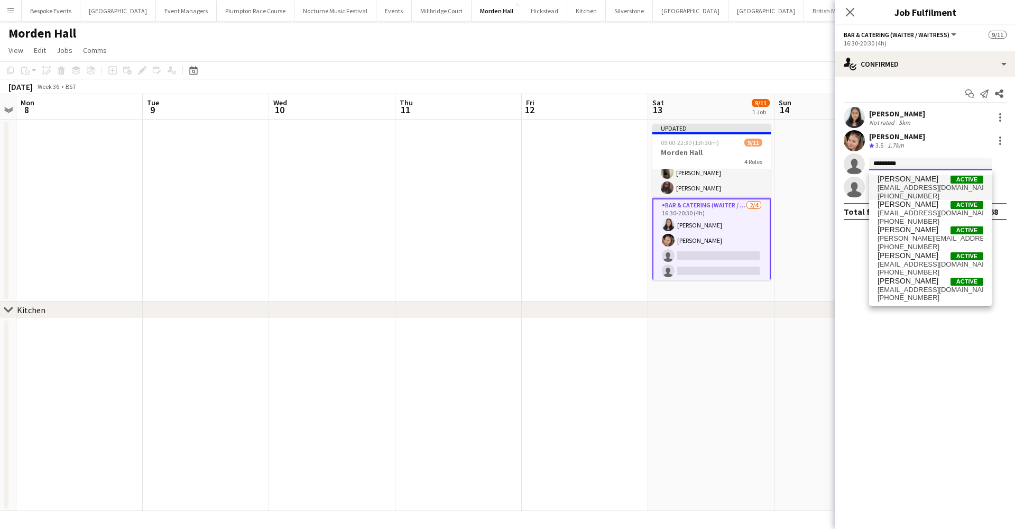
type input "*********"
drag, startPoint x: 910, startPoint y: 180, endPoint x: 908, endPoint y: 263, distance: 83.1
click at [908, 263] on span "charlottetimbou@gmail.com" at bounding box center [931, 264] width 106 height 8
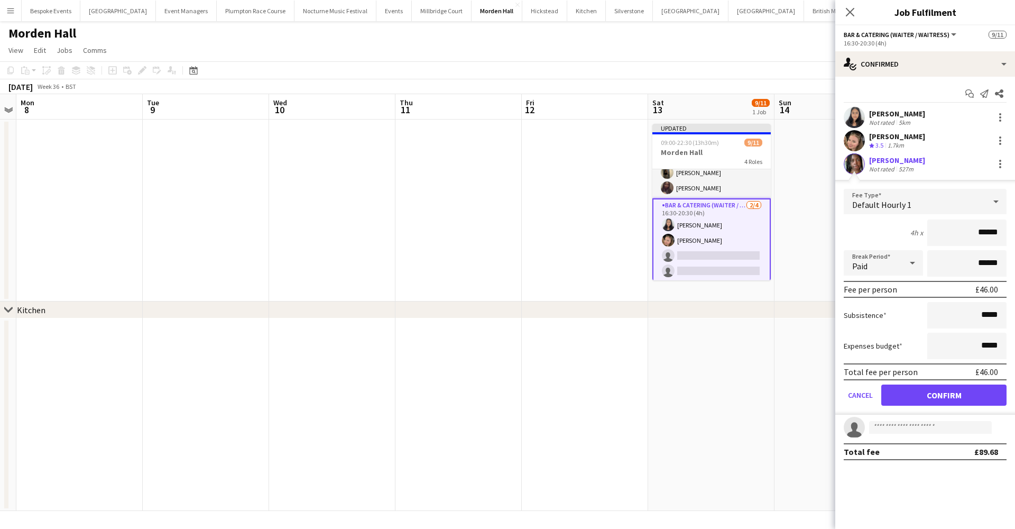
click at [918, 395] on button "Confirm" at bounding box center [943, 394] width 125 height 21
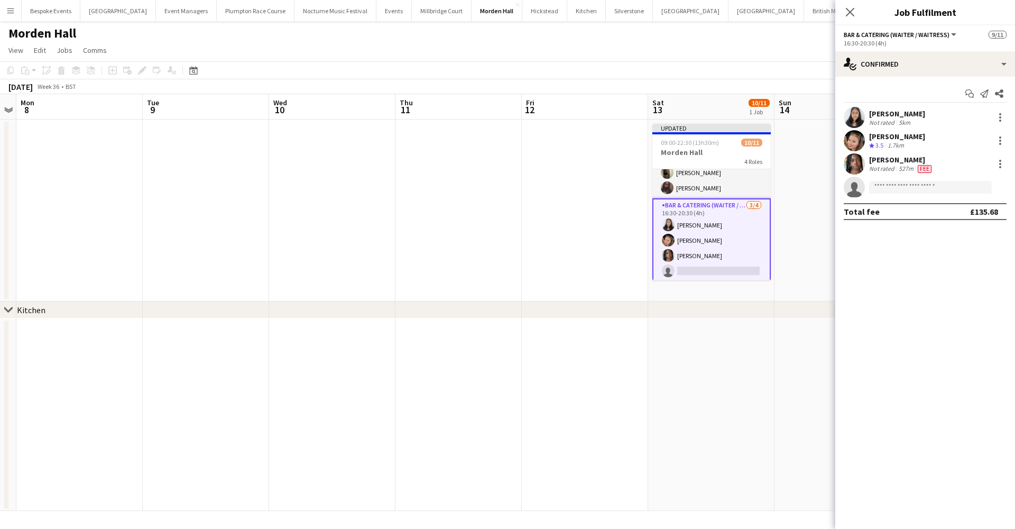
click at [708, 260] on app-card-role "Bar & Catering (Waiter / waitress) 3/4 16:30-20:30 (4h) Julieta Rodrigues Rosie…" at bounding box center [711, 240] width 118 height 84
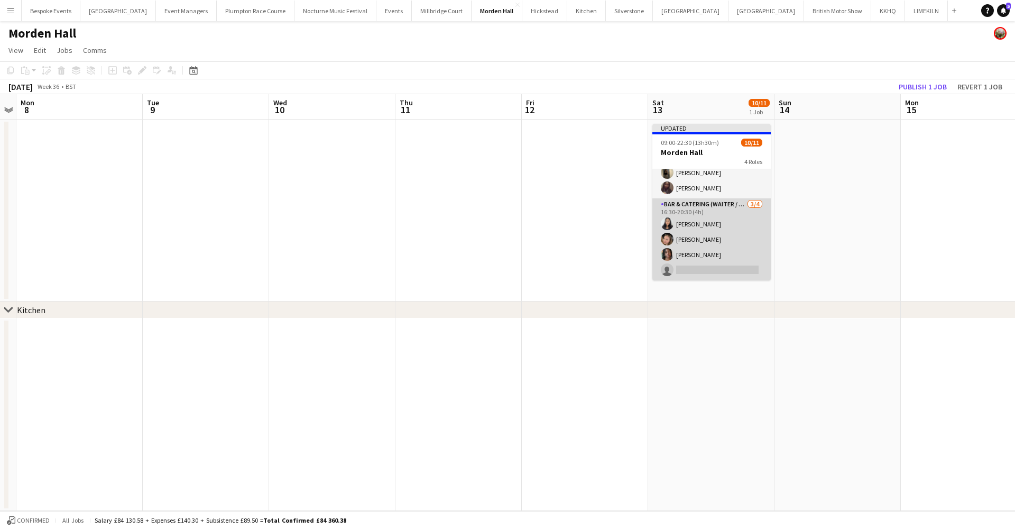
click at [708, 260] on app-card-role "Bar & Catering (Waiter / waitress) 3/4 16:30-20:30 (4h) Julieta Rodrigues Rosie…" at bounding box center [711, 239] width 118 height 82
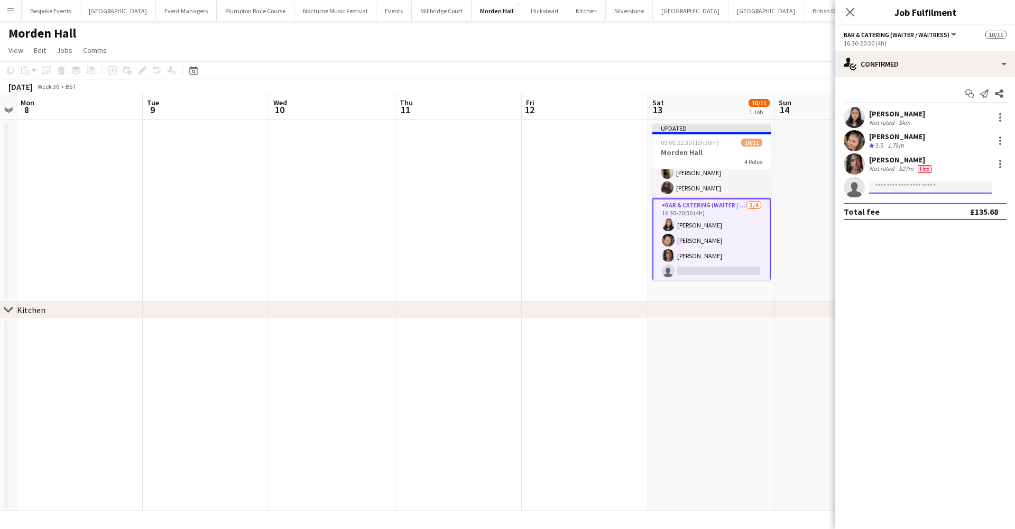
click at [893, 189] on input at bounding box center [930, 187] width 123 height 13
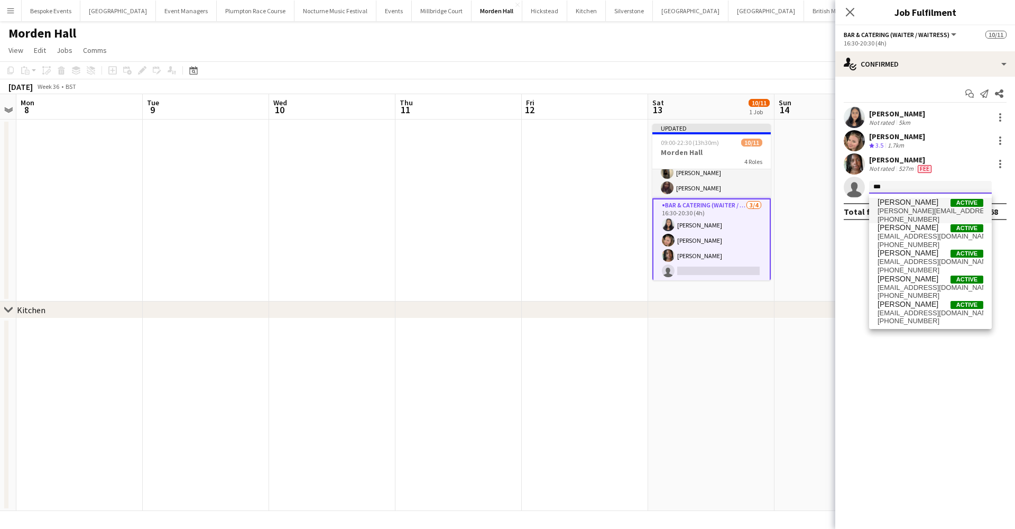
type input "***"
click at [897, 207] on span "natalia.brzezicka@uhsw.com" at bounding box center [931, 211] width 106 height 8
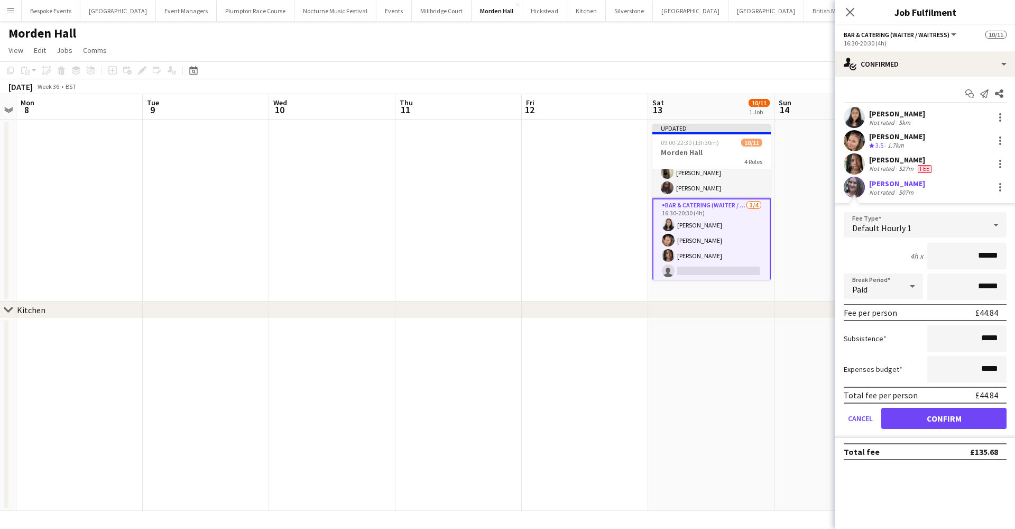
click at [954, 415] on button "Confirm" at bounding box center [943, 418] width 125 height 21
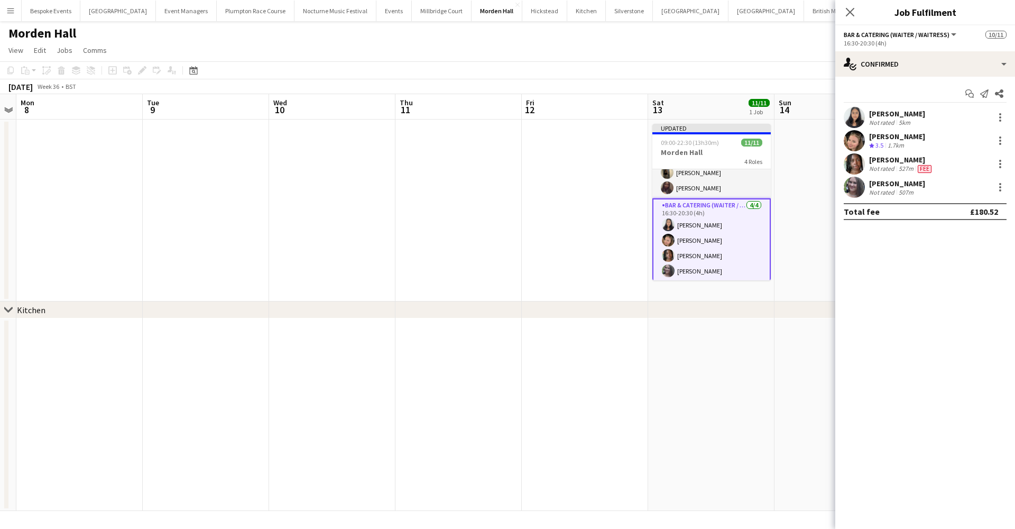
click at [765, 348] on app-date-cell at bounding box center [711, 414] width 126 height 192
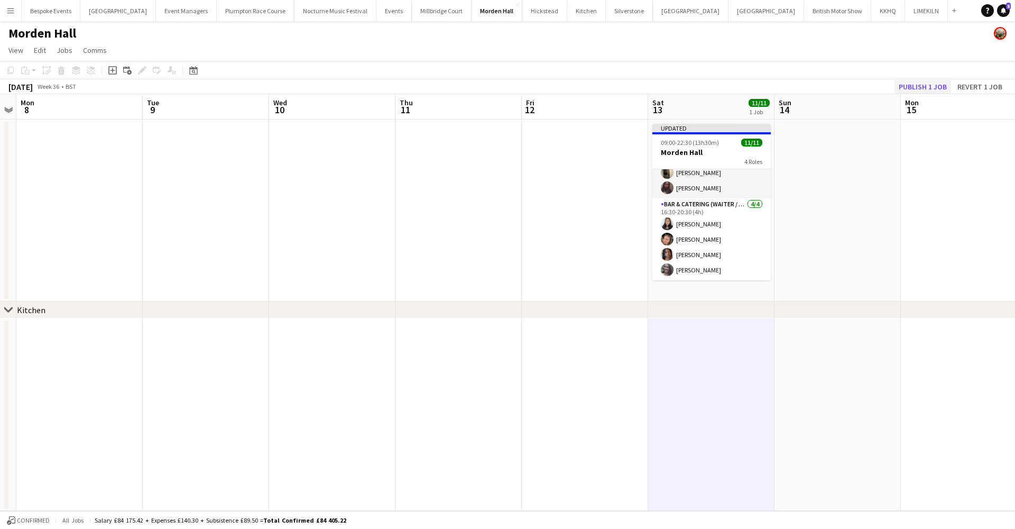
click at [942, 85] on button "Publish 1 job" at bounding box center [923, 87] width 57 height 14
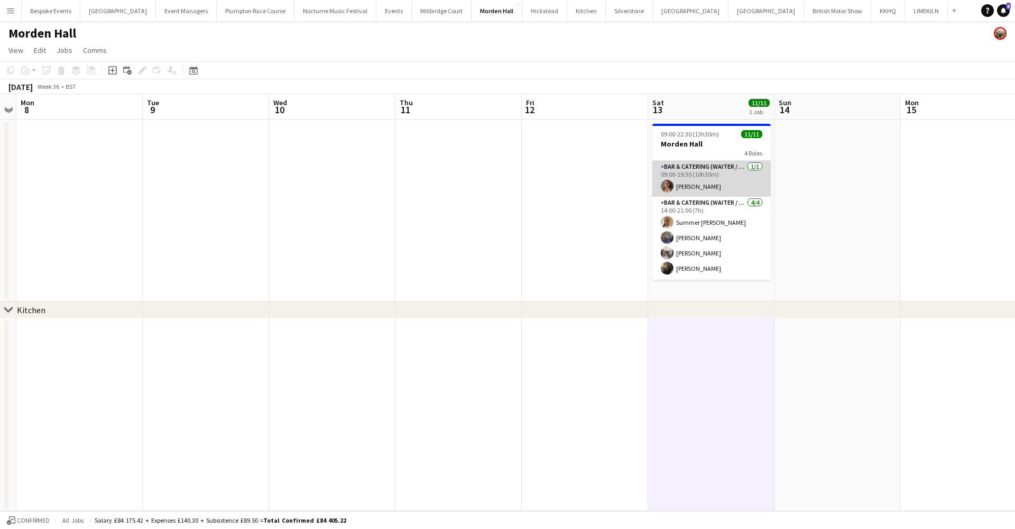
scroll to position [0, 0]
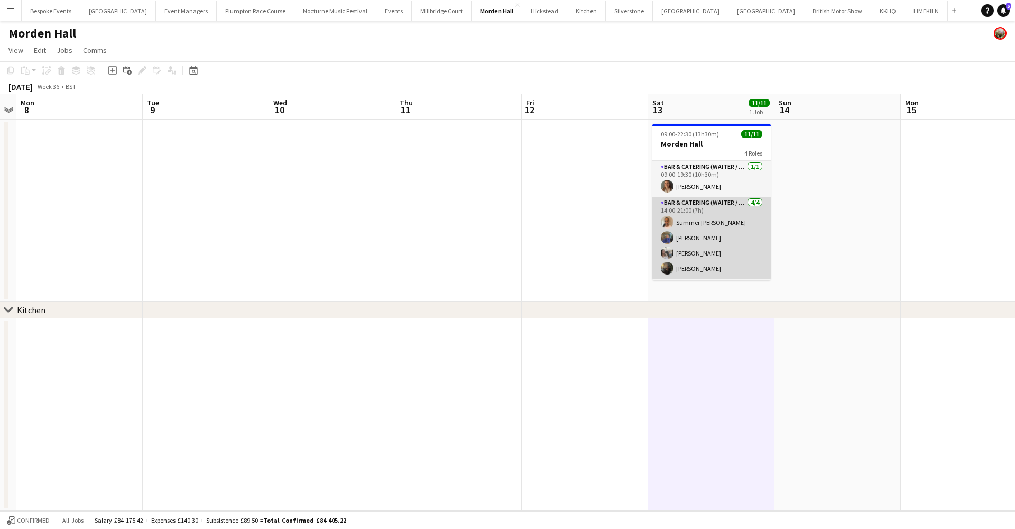
click at [691, 227] on app-card-role "Bar & Catering (Waiter / waitress) 4/4 14:00-21:00 (7h) Summer Dillon-Smith imo…" at bounding box center [711, 238] width 118 height 82
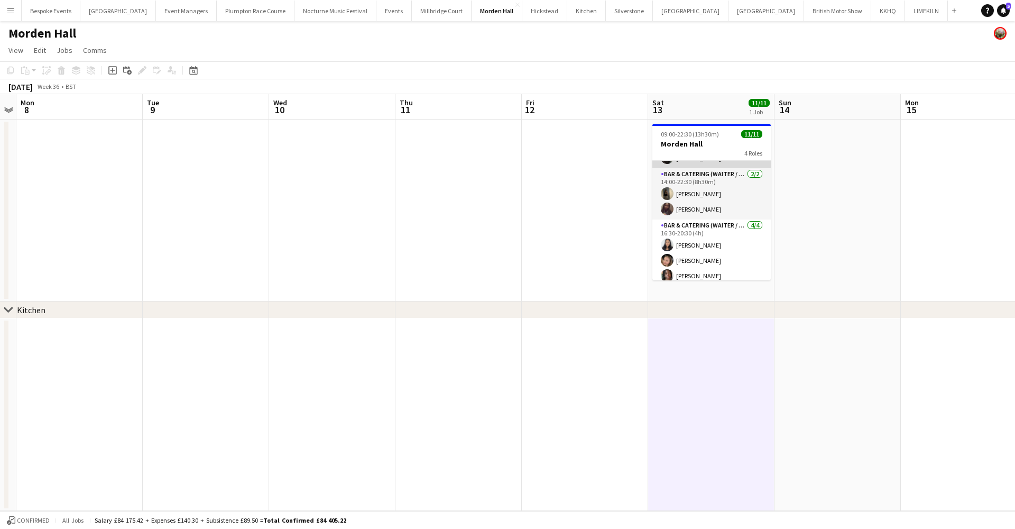
scroll to position [113, 0]
click at [689, 198] on app-card-role "Bar & Catering (Waiter / waitress) 2/2 14:00-22:30 (8h30m) Ellie Crosby Joy Abe" at bounding box center [711, 190] width 118 height 51
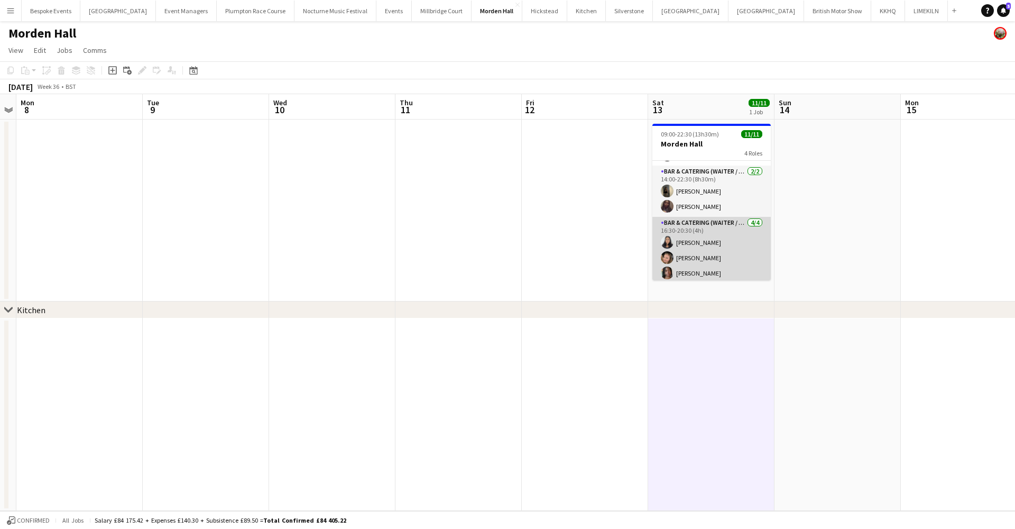
click at [690, 236] on app-card-role "Bar & Catering (Waiter / waitress) 4/4 16:30-20:30 (4h) Julieta Rodrigues Rosie…" at bounding box center [711, 258] width 118 height 82
click at [690, 236] on app-card-role "Bar & Catering (Waiter / waitress) 4/4 16:30-20:30 (4h) Julieta Rodrigues Rosie…" at bounding box center [711, 239] width 118 height 82
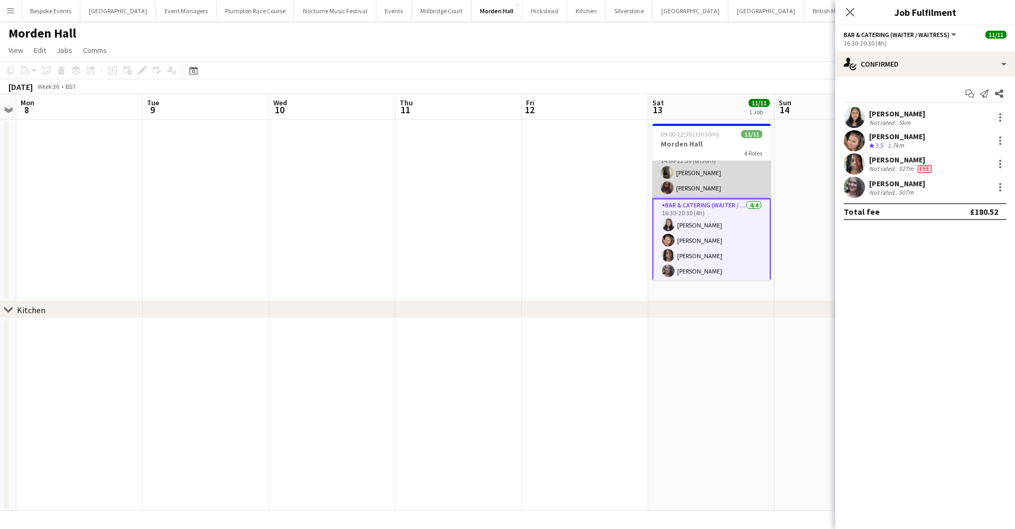
click at [687, 186] on app-card-role "Bar & Catering (Waiter / waitress) 2/2 14:00-22:30 (8h30m) Ellie Crosby Joy Abe" at bounding box center [711, 172] width 118 height 51
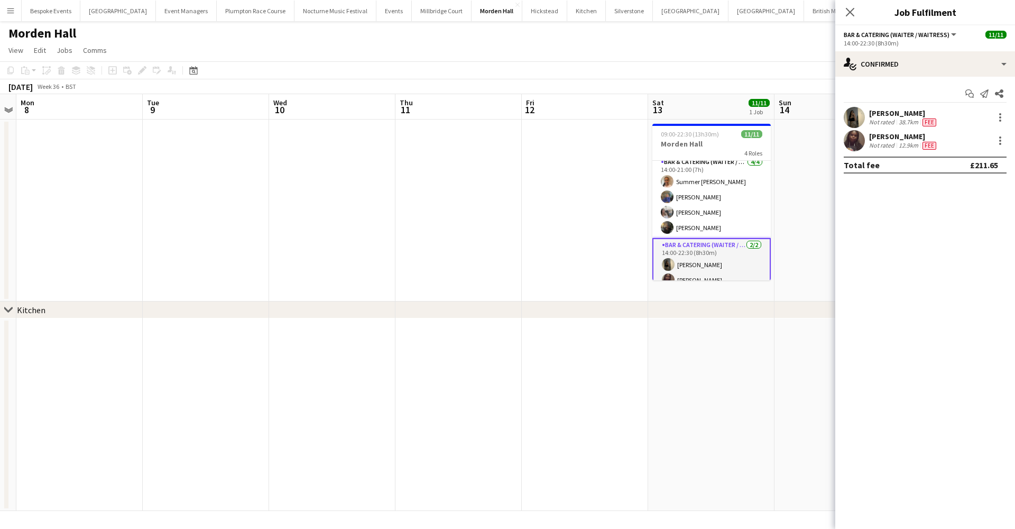
click at [687, 186] on app-card-role "Bar & Catering (Waiter / waitress) 4/4 14:00-21:00 (7h) Summer Dillon-Smith imo…" at bounding box center [711, 197] width 118 height 82
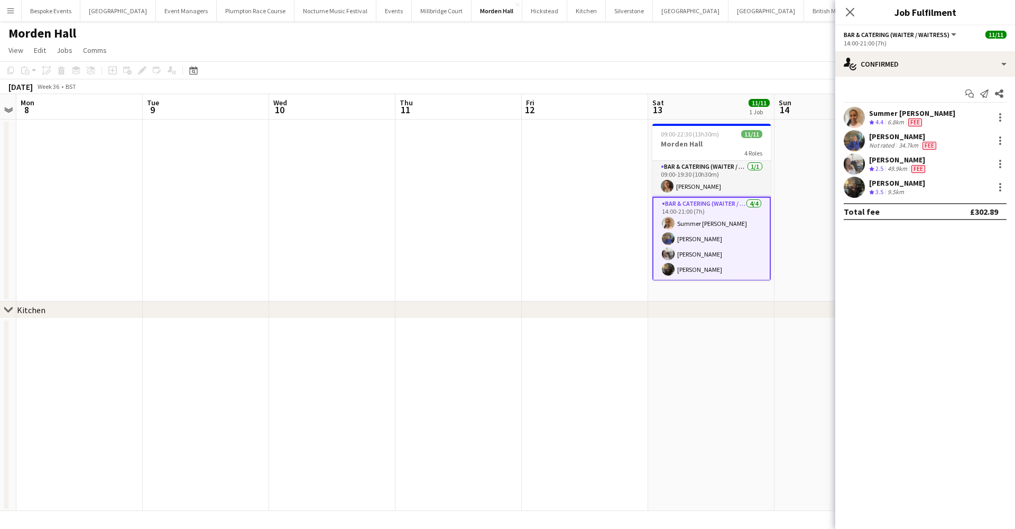
scroll to position [0, 0]
click at [687, 186] on app-card-role "Bar & Catering (Waiter / waitress) 1/1 09:00-19:30 (10h30m) Laila Hulatt" at bounding box center [711, 179] width 118 height 36
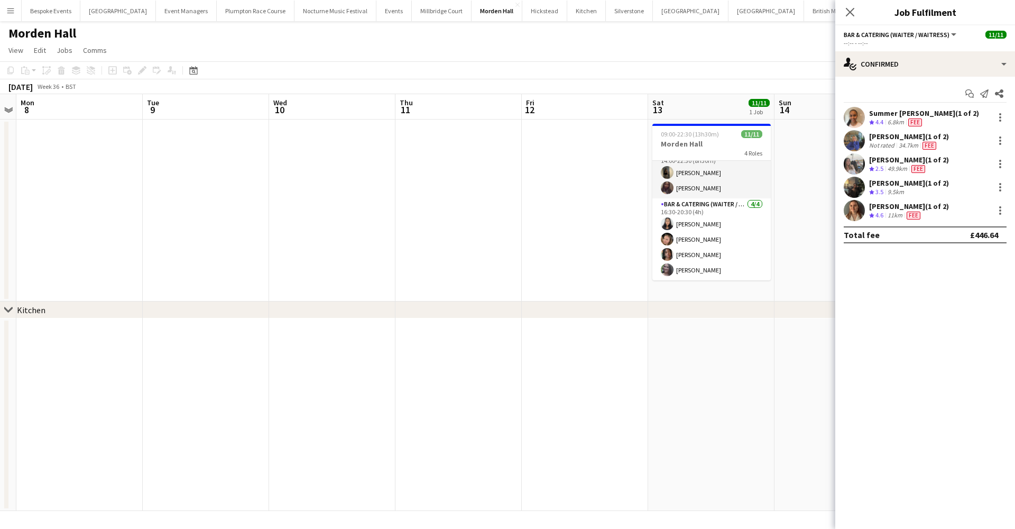
click at [688, 228] on app-card-role "Bar & Catering (Waiter / waitress) 4/4 16:30-20:30 (4h) Julieta Rodrigues Rosie…" at bounding box center [711, 239] width 118 height 82
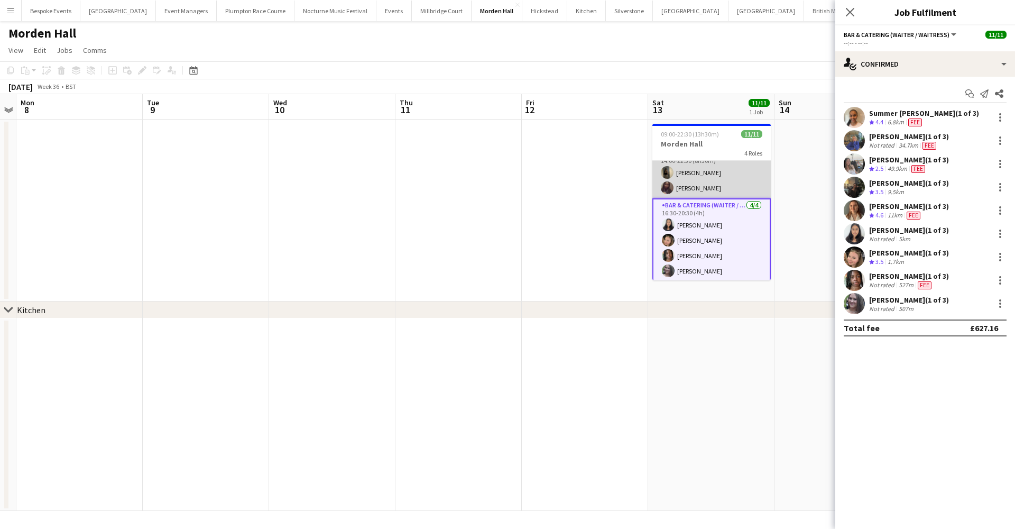
click at [685, 161] on app-card-role "Bar & Catering (Waiter / waitress) 2/2 14:00-22:30 (8h30m) Ellie Crosby Joy Abe" at bounding box center [711, 172] width 118 height 51
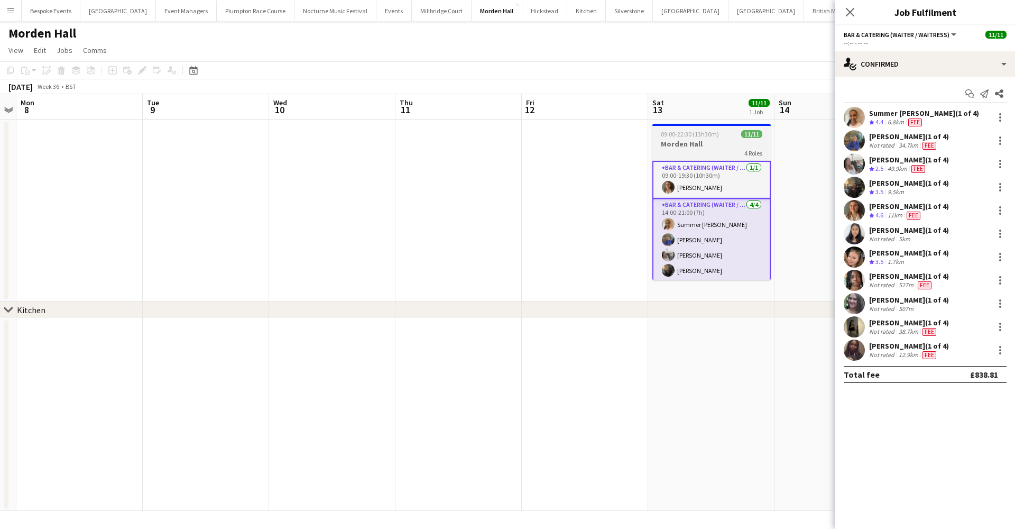
scroll to position [0, 0]
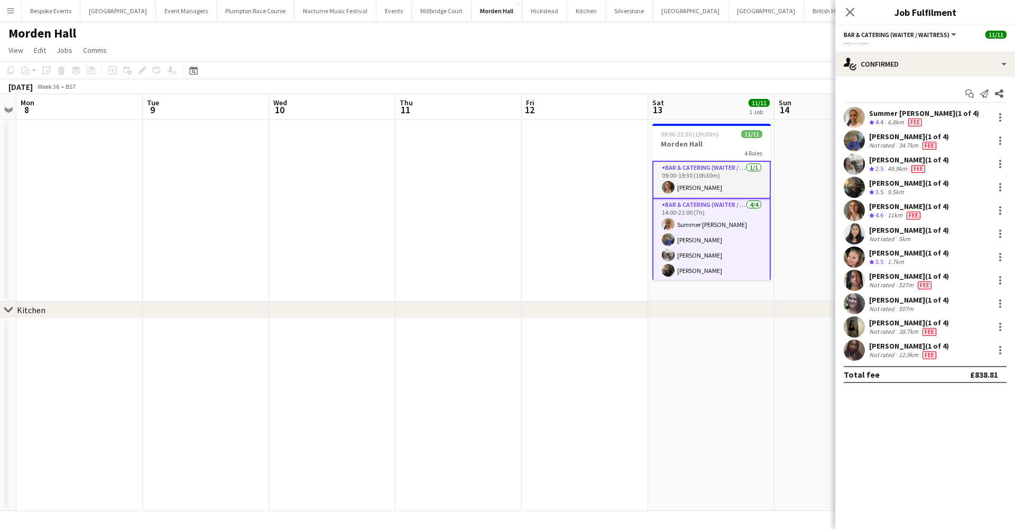
click at [646, 170] on app-date-cell at bounding box center [585, 210] width 126 height 182
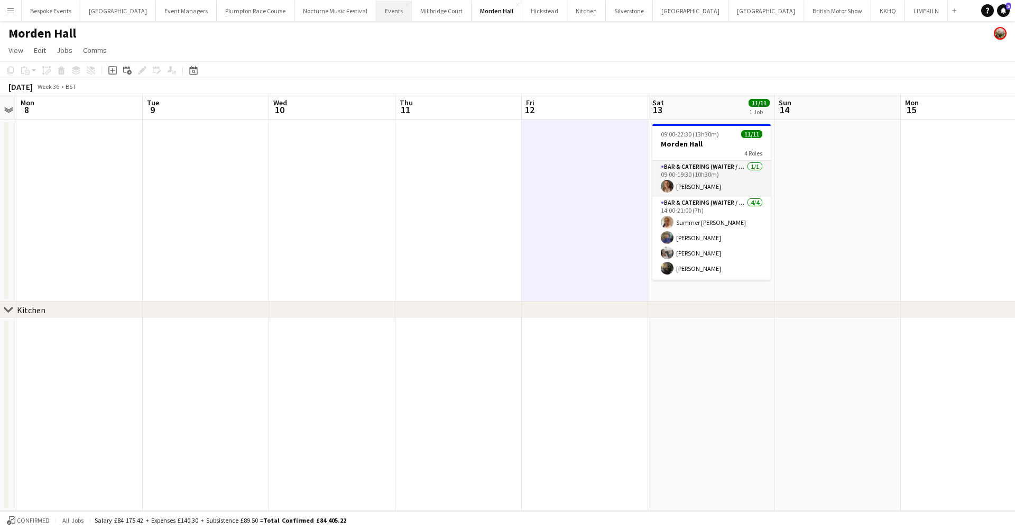
click at [376, 16] on button "Events Close" at bounding box center [393, 11] width 35 height 21
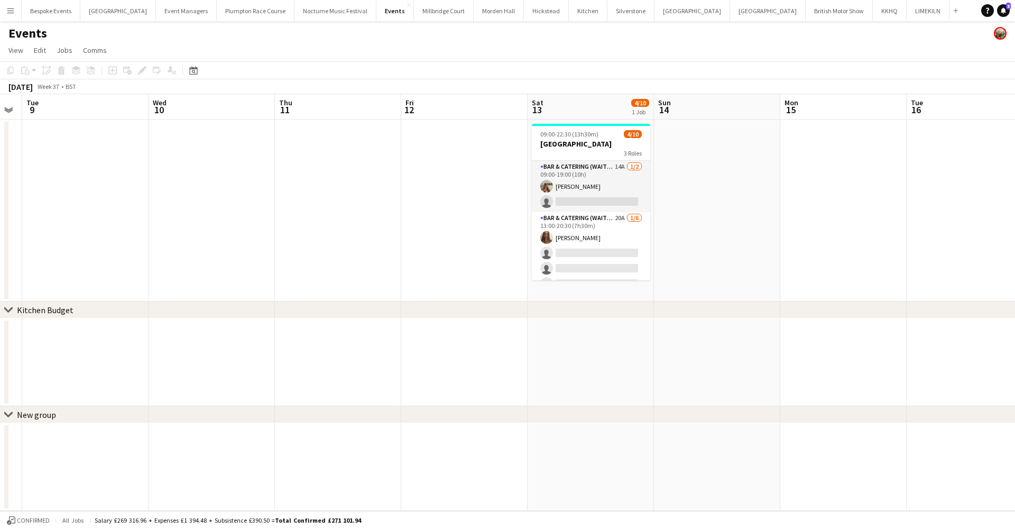
scroll to position [0, 392]
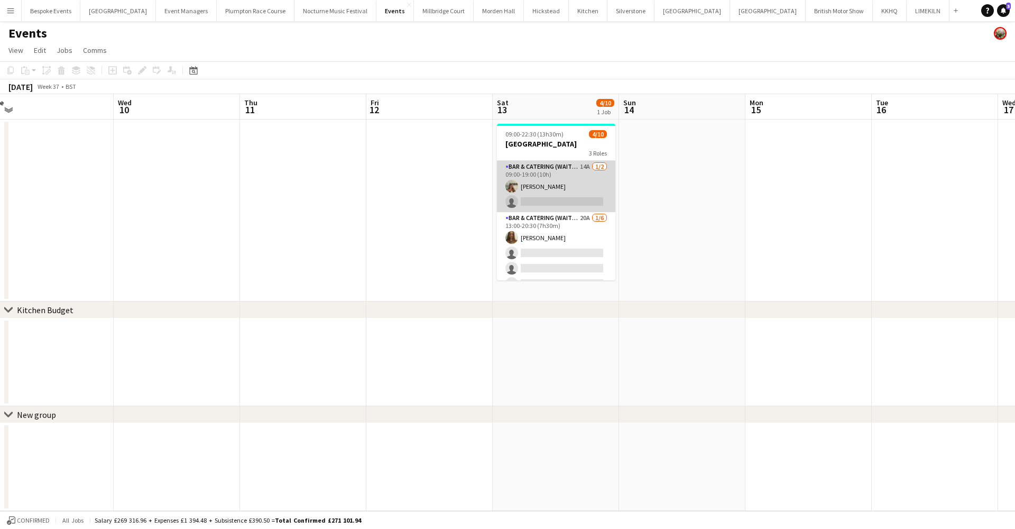
click at [552, 204] on app-card-role "Bar & Catering (Waiter / waitress) 14A 1/2 09:00-19:00 (10h) Jocelyn Booth sing…" at bounding box center [556, 186] width 118 height 51
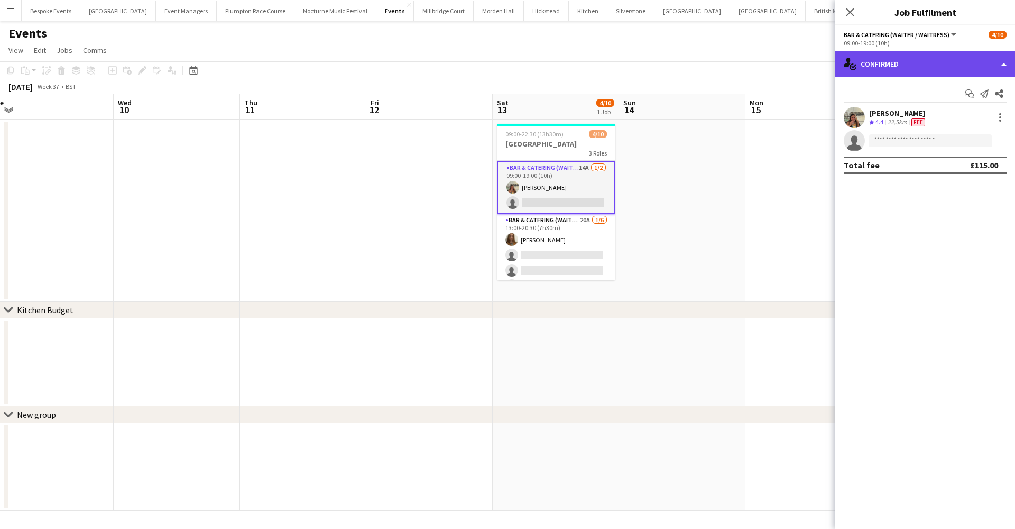
click at [925, 70] on div "single-neutral-actions-check-2 Confirmed" at bounding box center [925, 63] width 180 height 25
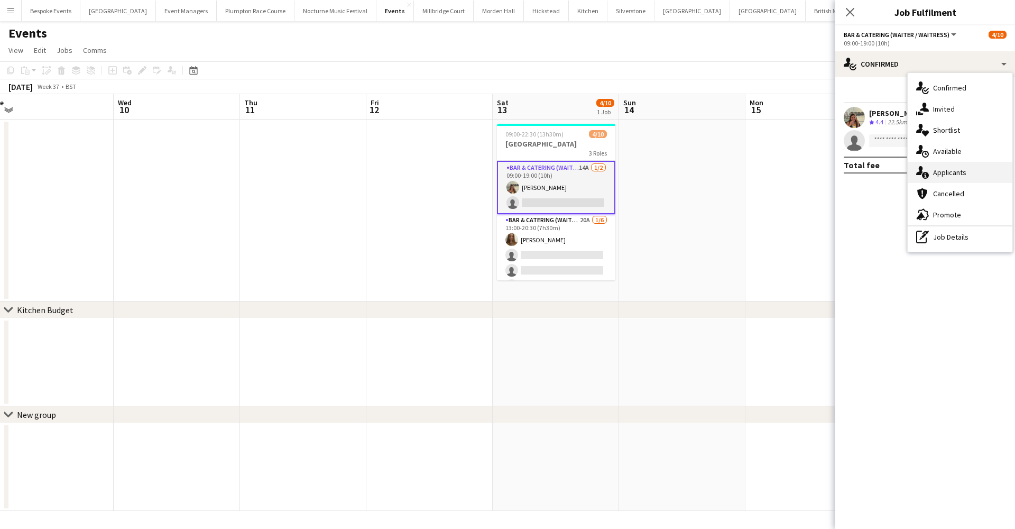
click at [933, 171] on div "single-neutral-actions-information Applicants" at bounding box center [960, 172] width 105 height 21
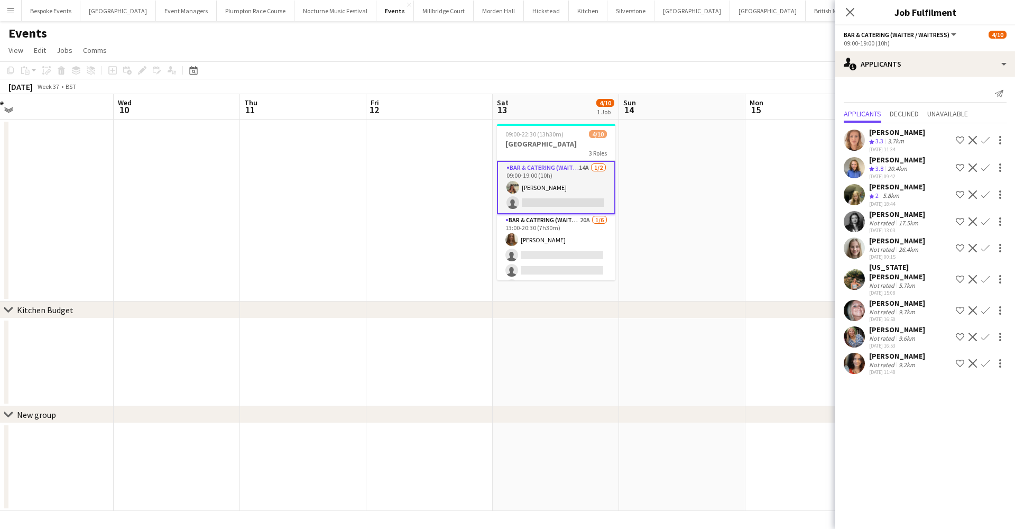
click at [986, 137] on app-icon "Confirm" at bounding box center [985, 140] width 8 height 8
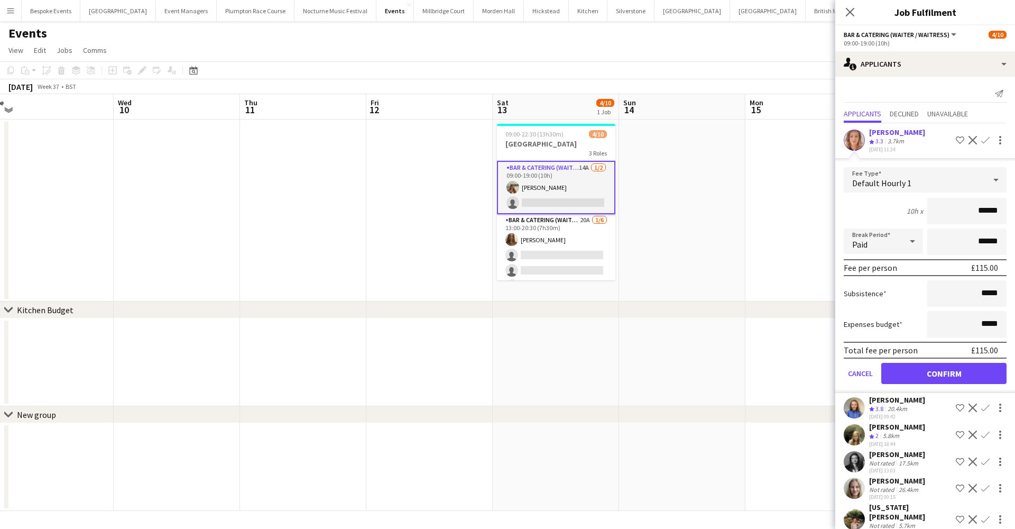
click at [939, 371] on button "Confirm" at bounding box center [943, 373] width 125 height 21
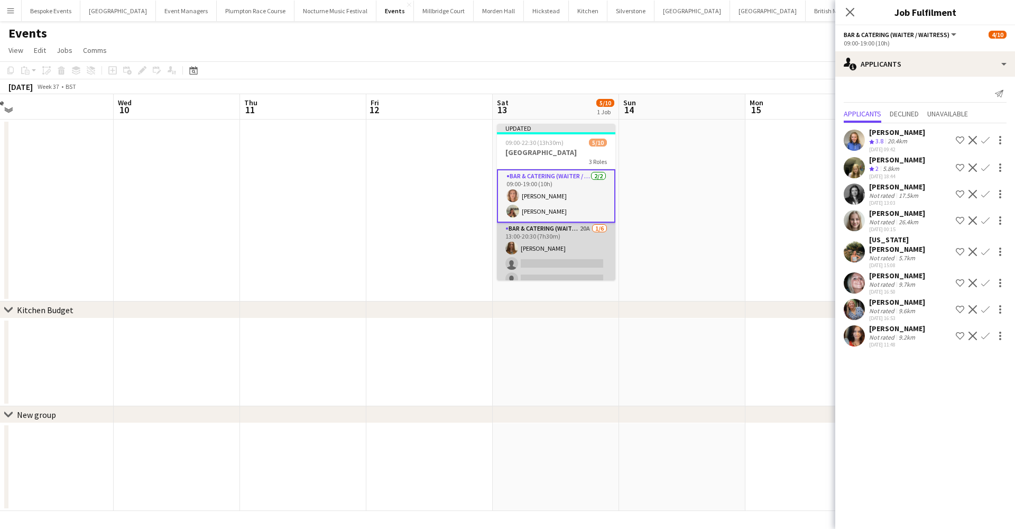
click at [535, 255] on app-card-role "Bar & Catering (Waiter / waitress) 20A 1/6 13:00-20:30 (7h30m) Ella Brisbourne …" at bounding box center [556, 279] width 118 height 113
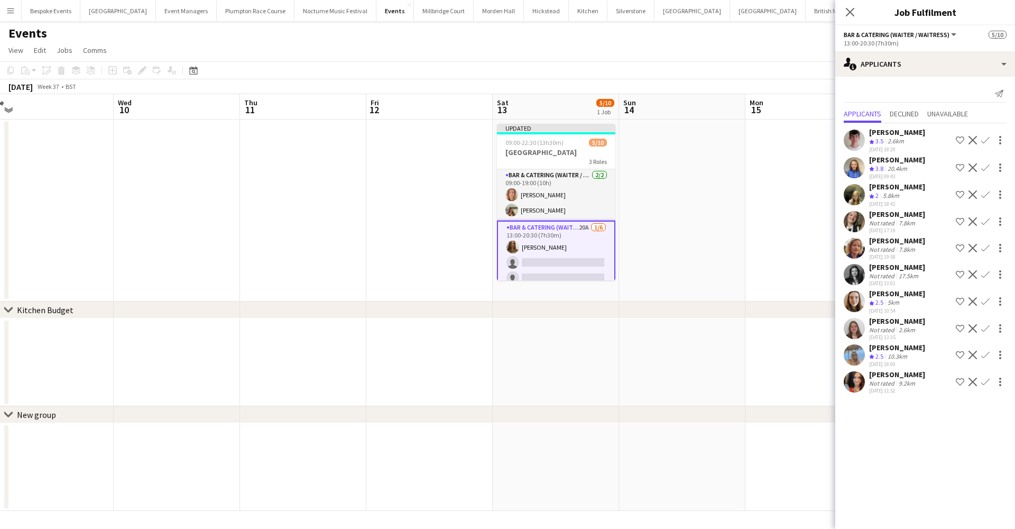
click at [985, 168] on app-icon "Confirm" at bounding box center [985, 167] width 8 height 8
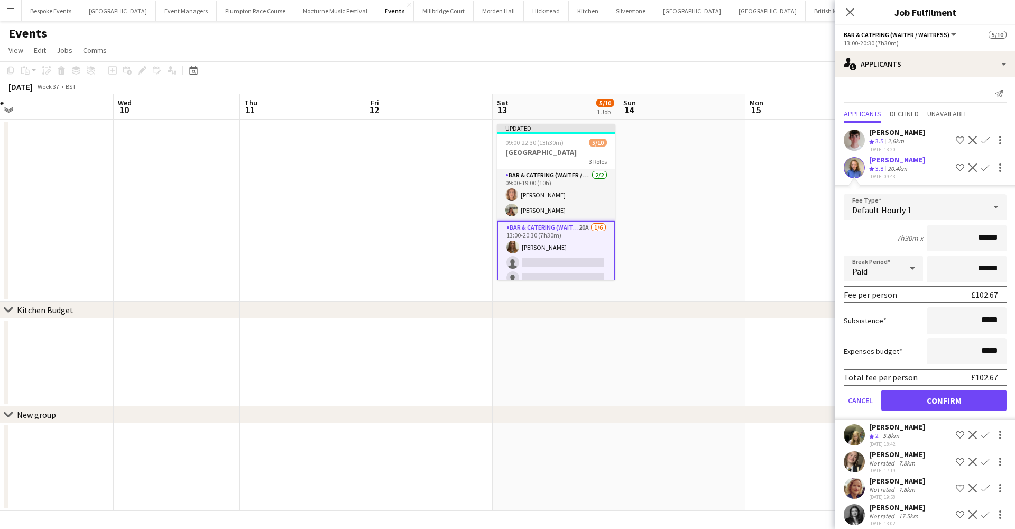
click at [938, 398] on button "Confirm" at bounding box center [943, 400] width 125 height 21
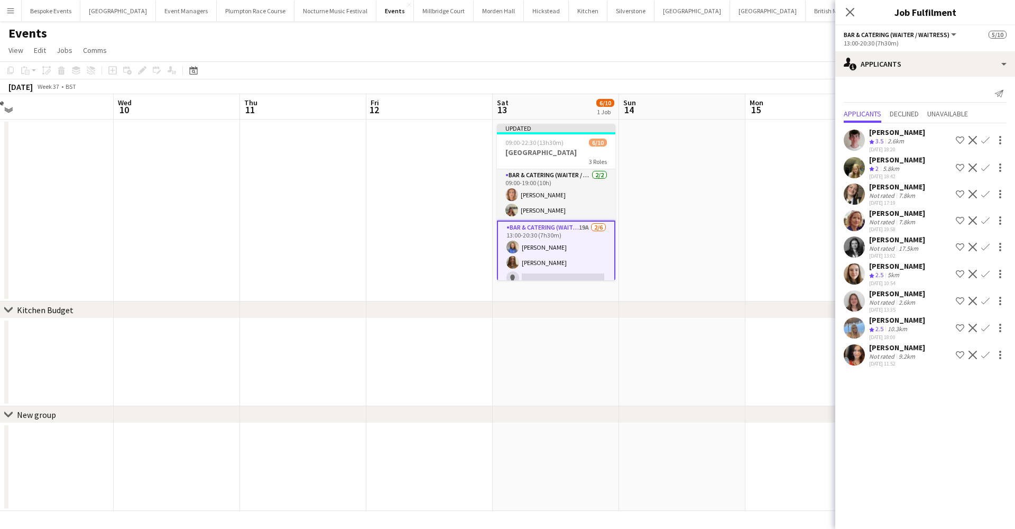
click at [984, 141] on app-icon "Confirm" at bounding box center [985, 140] width 8 height 8
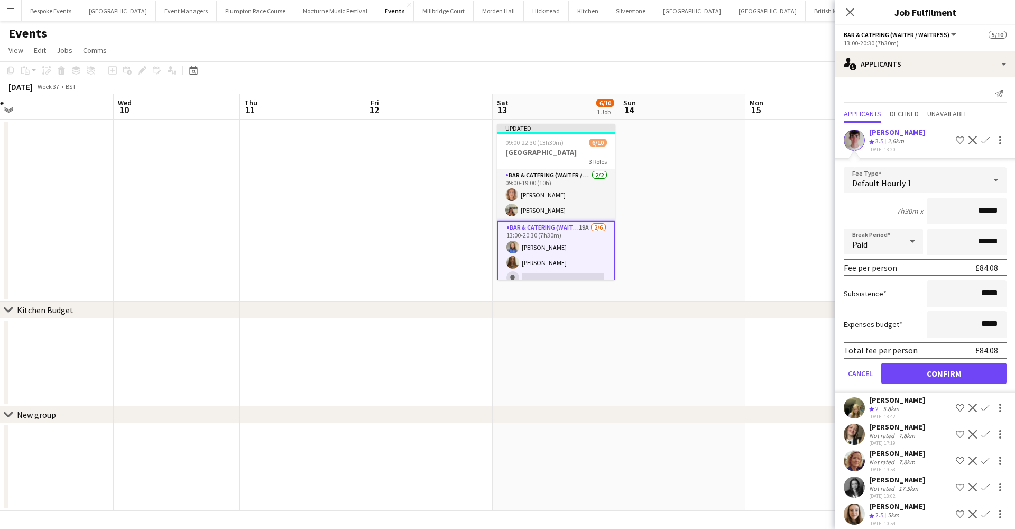
click at [921, 364] on button "Confirm" at bounding box center [943, 373] width 125 height 21
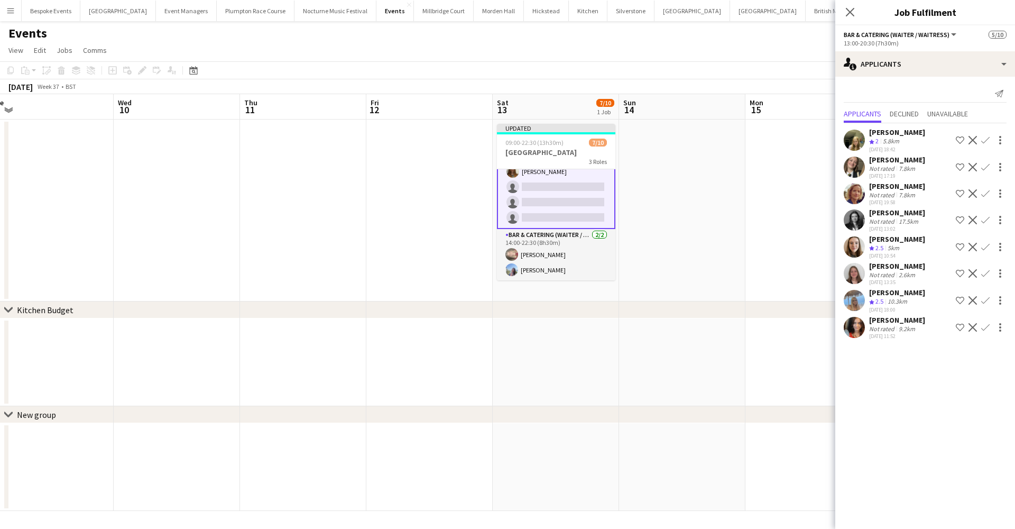
scroll to position [106, 0]
click at [575, 265] on app-card-role "Bar & Catering (Waiter / waitress) 2/2 14:00-22:30 (8h30m) Jasmine Pattison Lil…" at bounding box center [556, 254] width 118 height 51
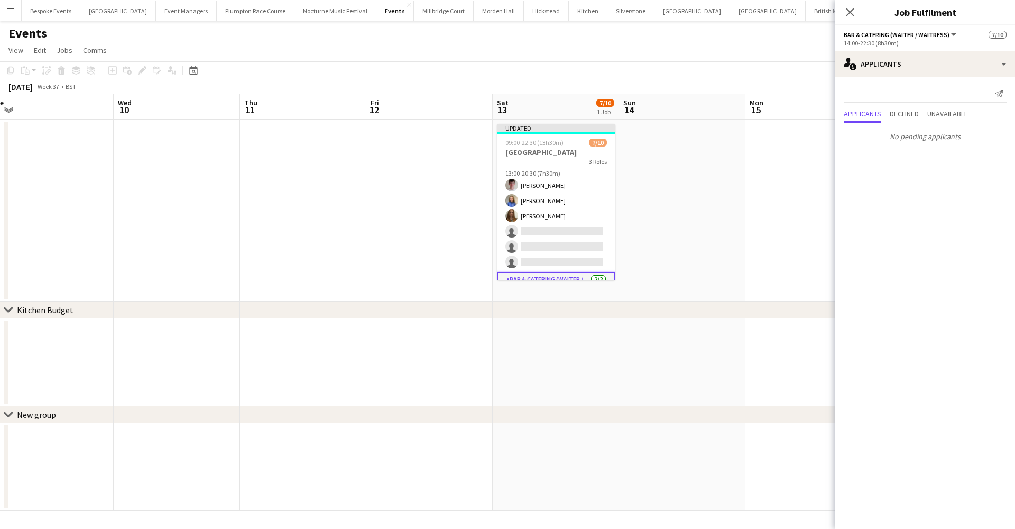
scroll to position [56, 0]
click at [575, 265] on app-card-role "Bar & Catering (Waiter / waitress) 18A 3/6 13:00-20:30 (7h30m) Henry Smith Hele…" at bounding box center [556, 220] width 118 height 113
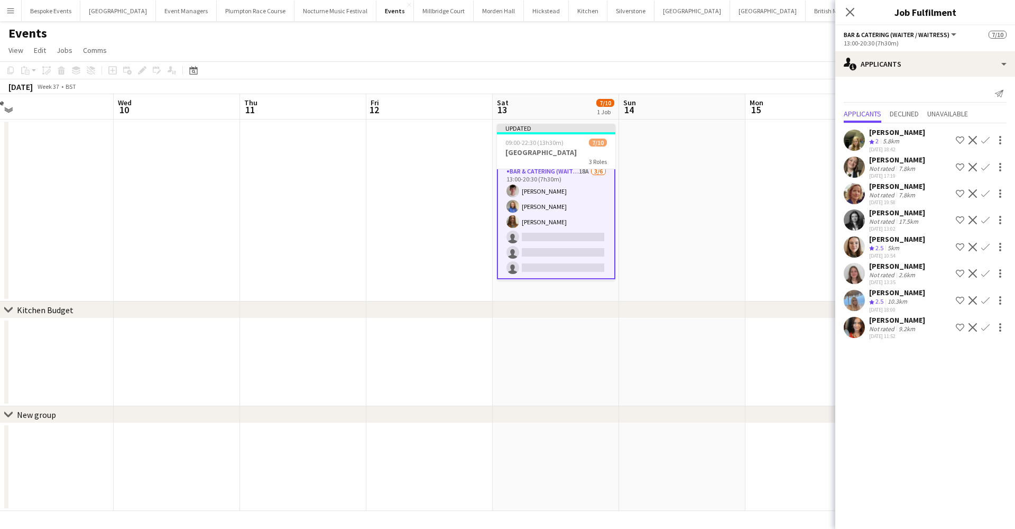
click at [989, 299] on app-icon "Confirm" at bounding box center [985, 300] width 8 height 8
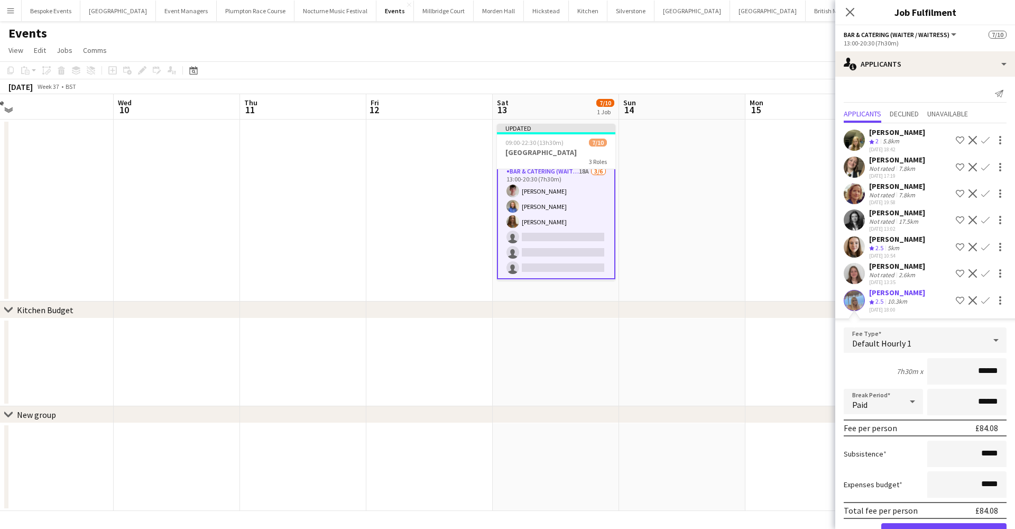
click at [930, 526] on button "Confirm" at bounding box center [943, 533] width 125 height 21
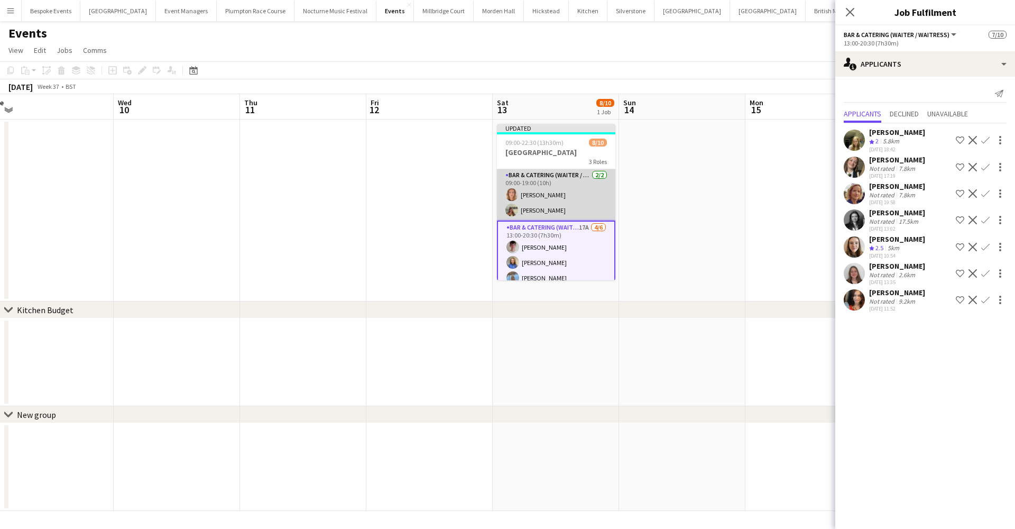
scroll to position [0, 0]
click at [562, 198] on app-card-role "Bar & Catering (Waiter / waitress) 2/2 09:00-19:00 (10h) Ailsa Thompson Jocelyn…" at bounding box center [556, 194] width 118 height 51
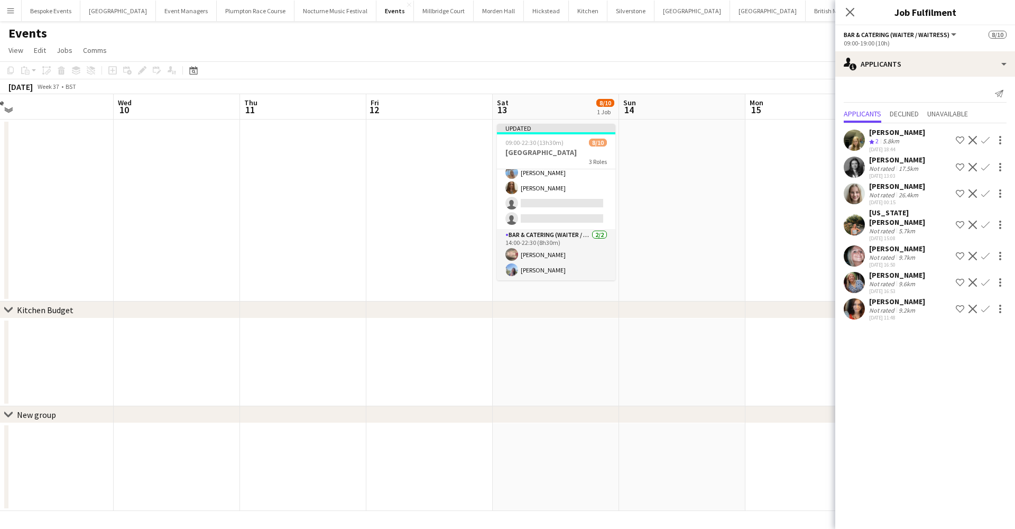
scroll to position [106, 0]
click at [562, 198] on app-card-role "Bar & Catering (Waiter / waitress) 17A 4/6 13:00-20:30 (7h30m) Henry Smith Hele…" at bounding box center [556, 172] width 118 height 113
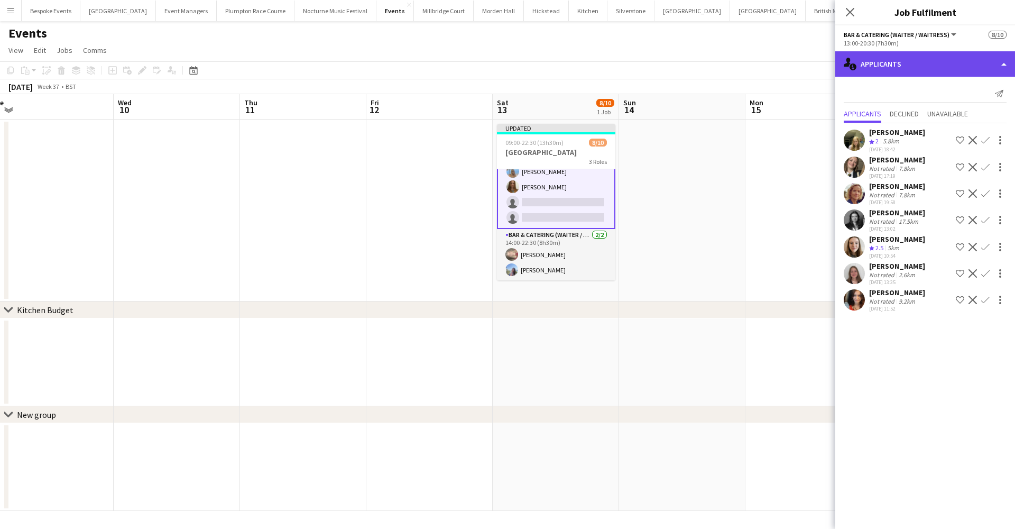
click at [938, 65] on div "single-neutral-actions-information Applicants" at bounding box center [925, 63] width 180 height 25
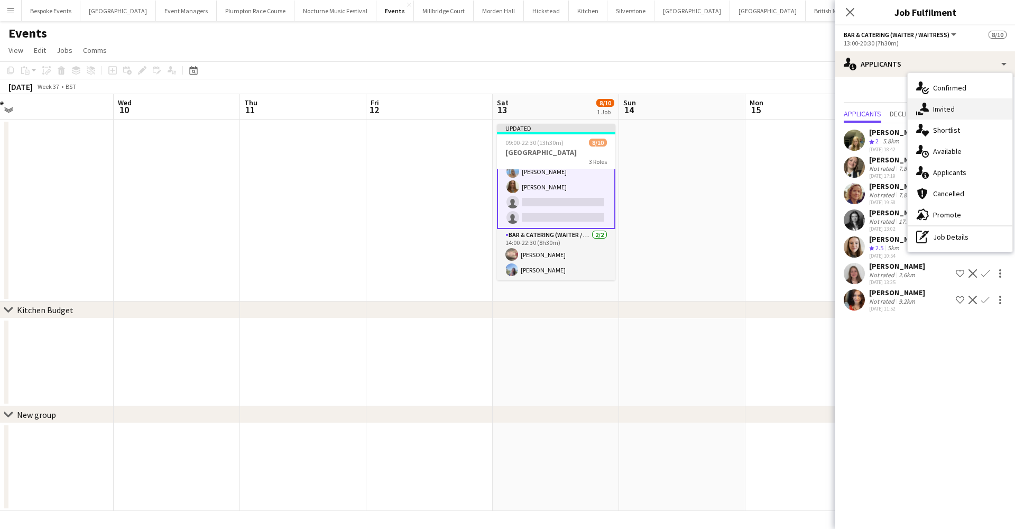
click at [942, 115] on div "single-neutral-actions-share-1 Invited" at bounding box center [960, 108] width 105 height 21
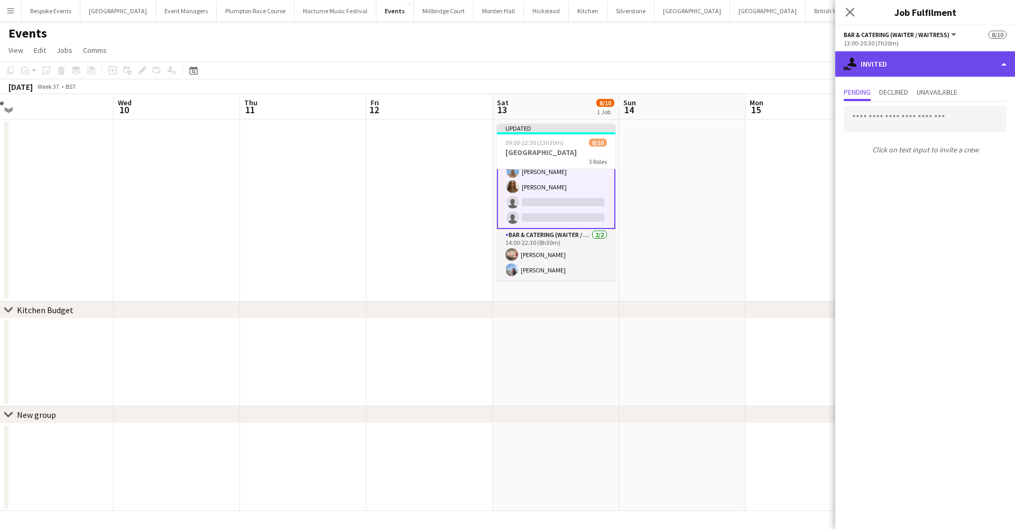
click at [924, 71] on div "single-neutral-actions-share-1 Invited" at bounding box center [925, 63] width 180 height 25
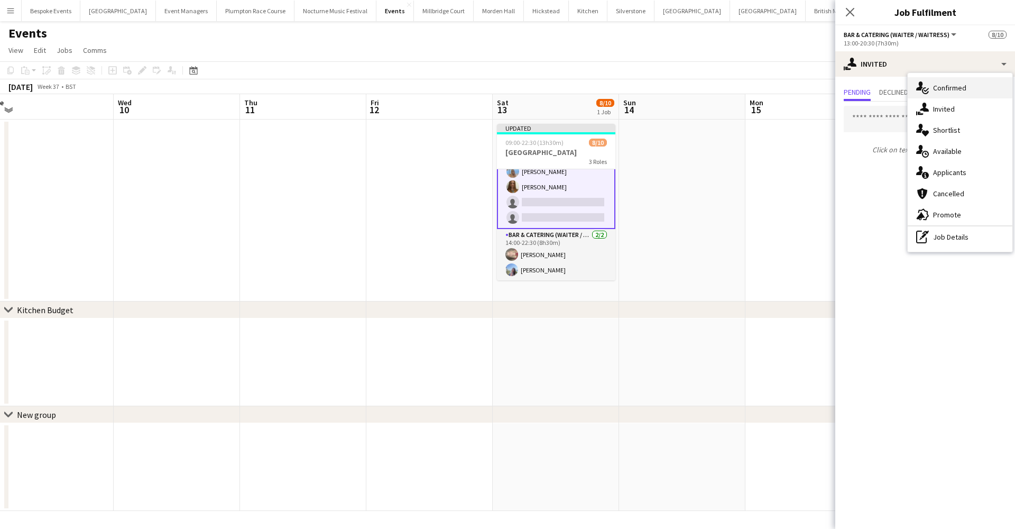
click at [925, 82] on icon "single-neutral-actions-check-2" at bounding box center [922, 87] width 13 height 13
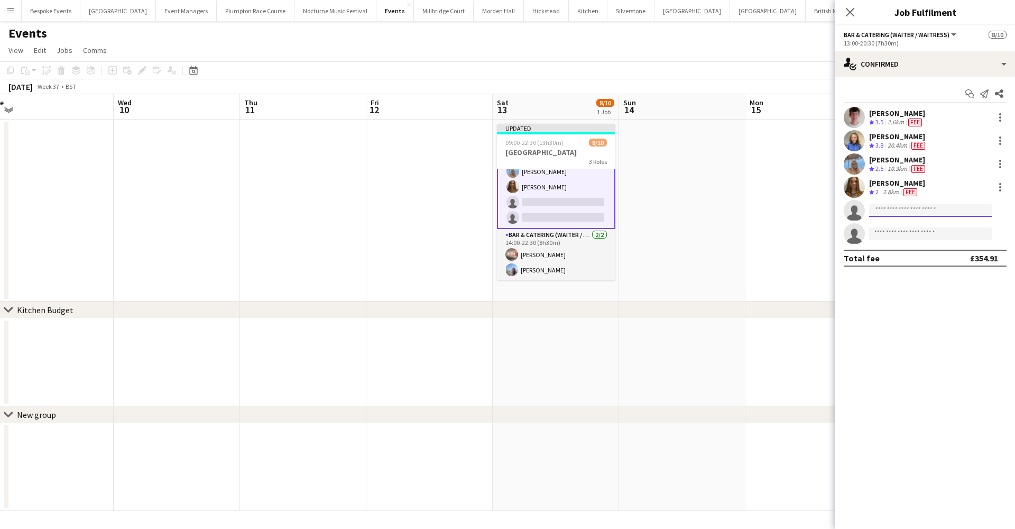
click at [883, 215] on input at bounding box center [930, 210] width 123 height 13
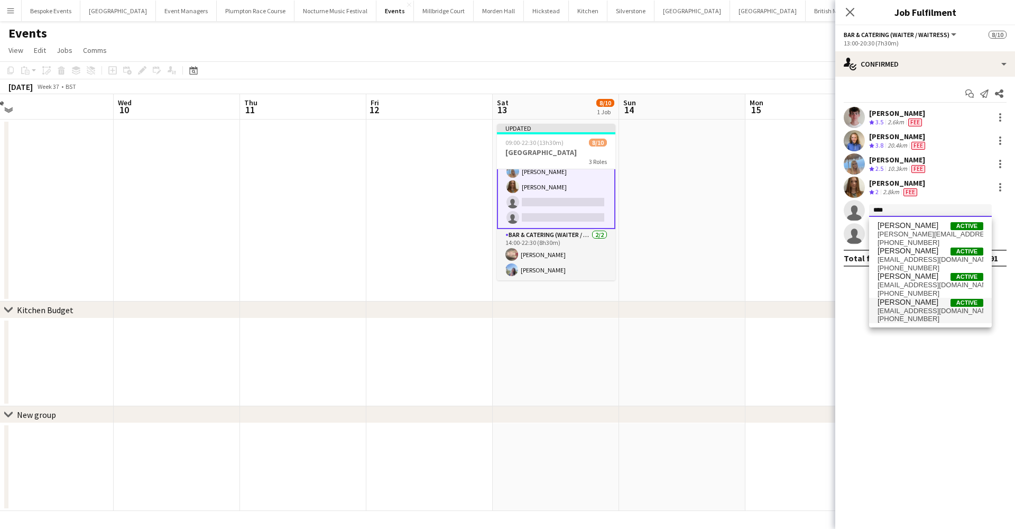
type input "****"
click at [906, 300] on span "Claudia Billington" at bounding box center [908, 302] width 61 height 9
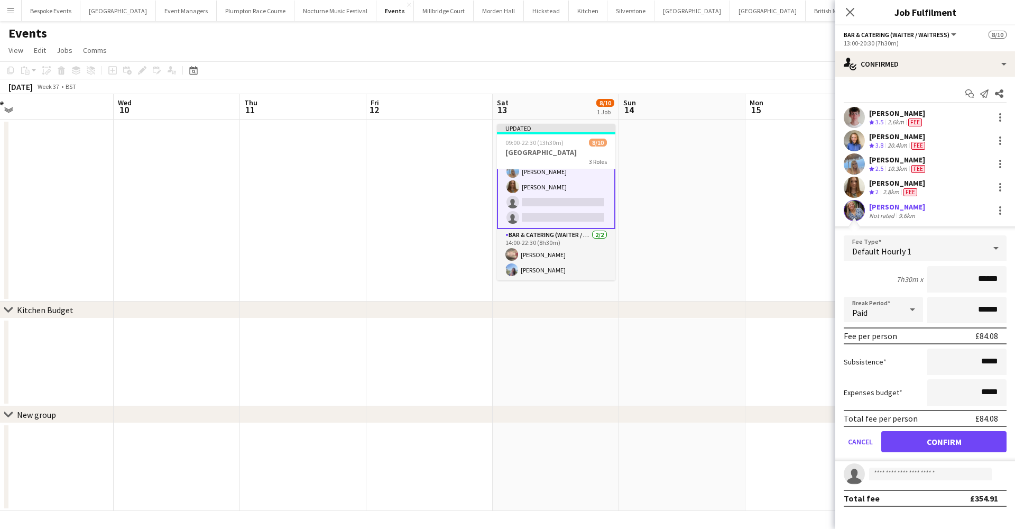
click at [937, 439] on button "Confirm" at bounding box center [943, 441] width 125 height 21
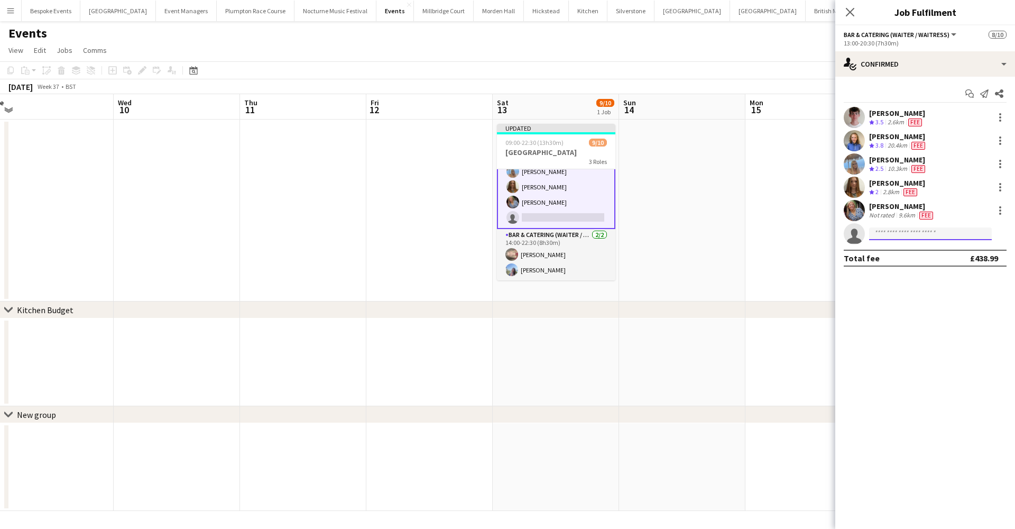
click at [895, 228] on input at bounding box center [930, 233] width 123 height 13
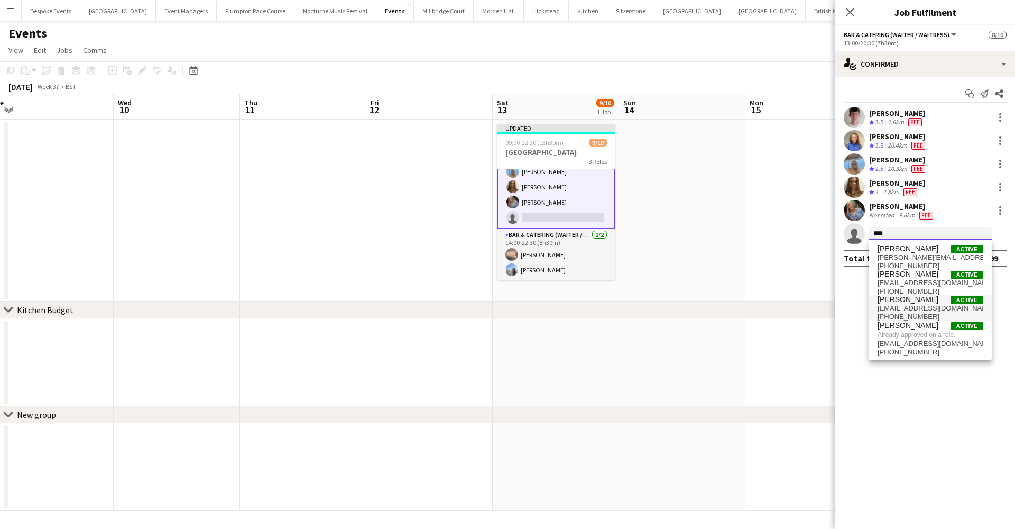
type input "****"
click at [903, 312] on span "+447415902502" at bounding box center [931, 316] width 106 height 8
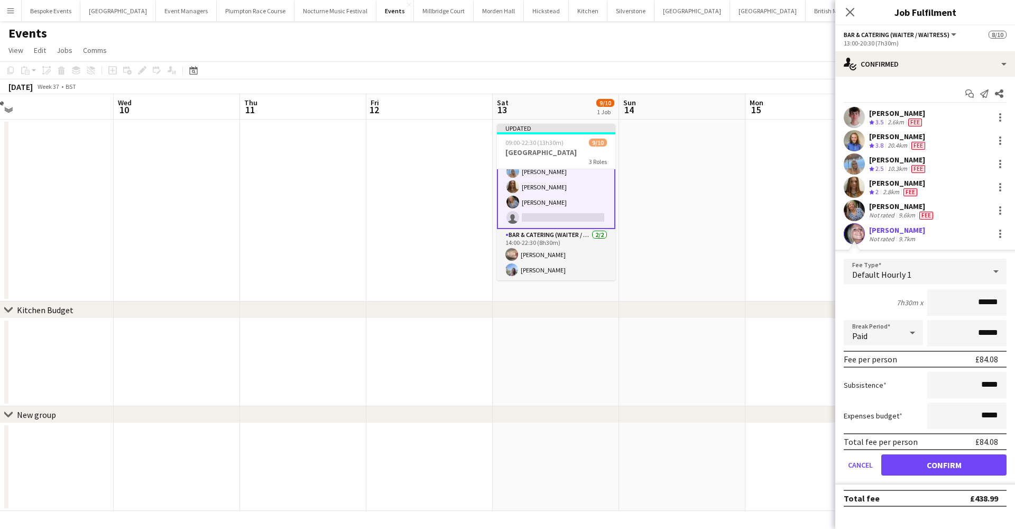
click at [940, 469] on button "Confirm" at bounding box center [943, 464] width 125 height 21
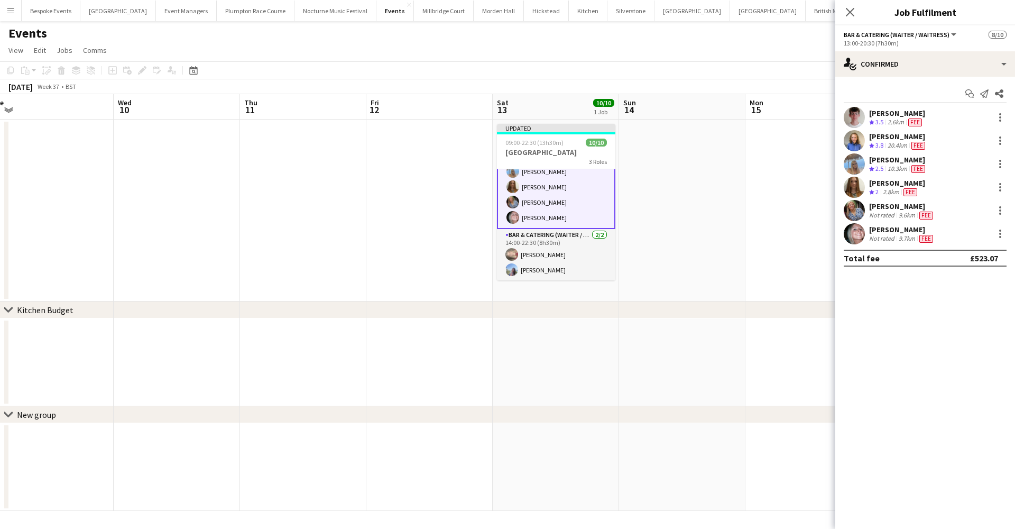
click at [752, 298] on app-date-cell at bounding box center [809, 210] width 126 height 182
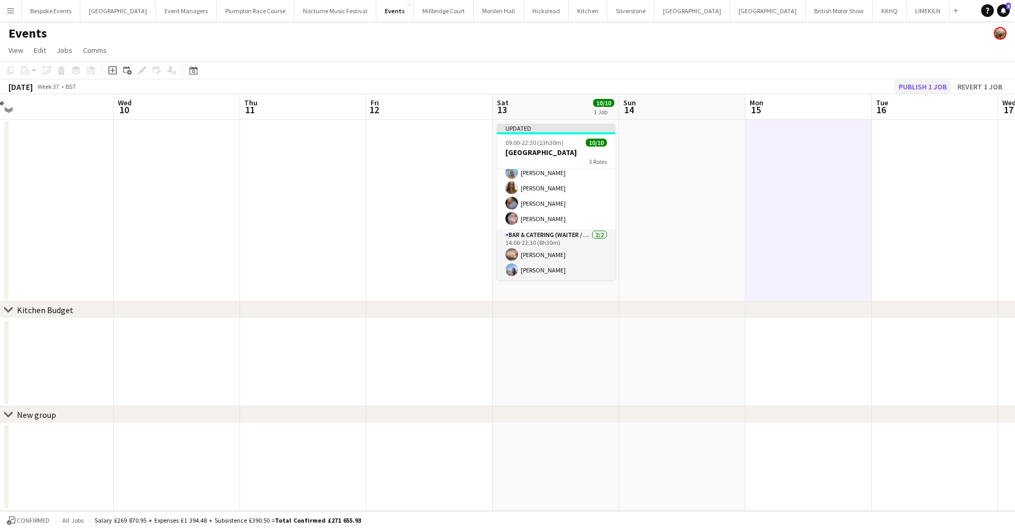
click at [916, 90] on button "Publish 1 job" at bounding box center [923, 87] width 57 height 14
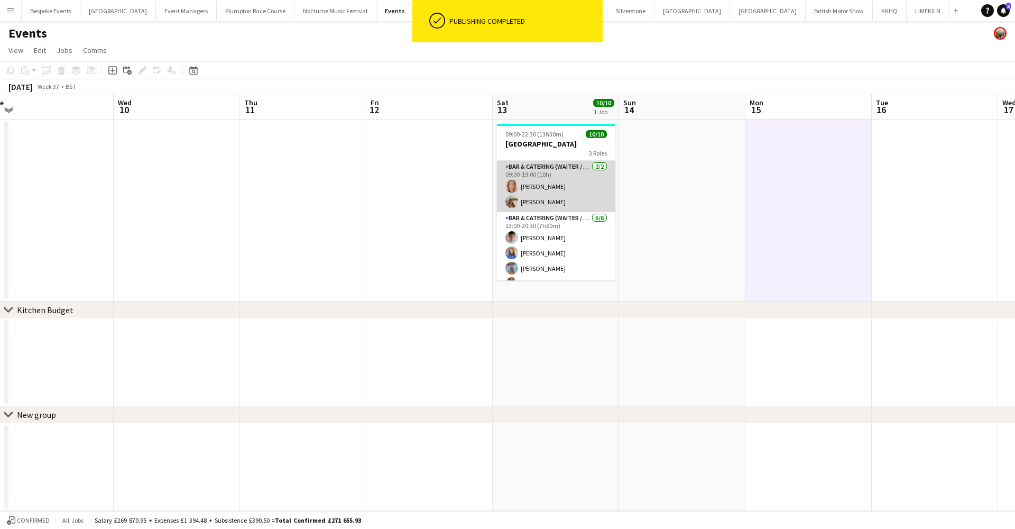
scroll to position [0, 391]
click at [526, 189] on app-card-role "Bar & Catering (Waiter / waitress) 2/2 09:00-19:00 (10h) Ailsa Thompson Jocelyn…" at bounding box center [557, 186] width 118 height 51
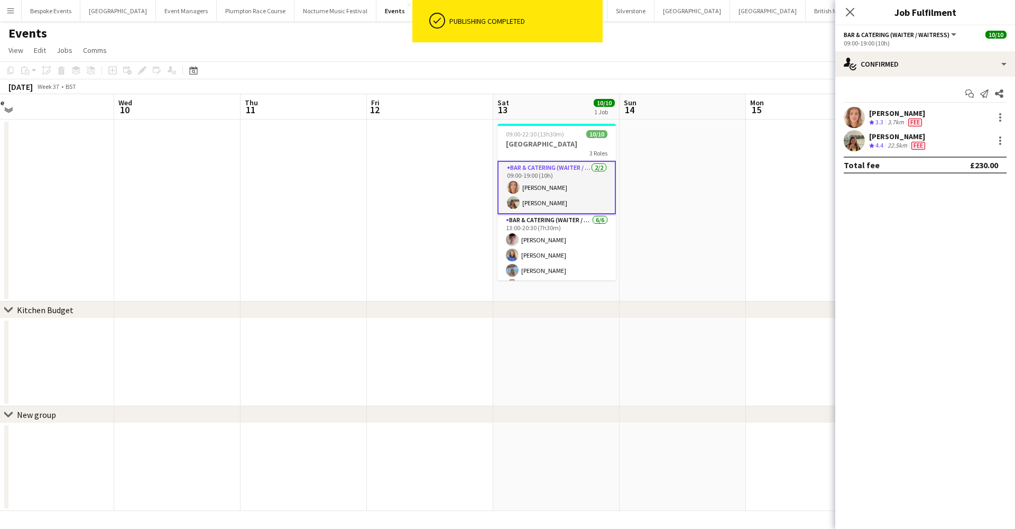
click at [693, 224] on app-date-cell at bounding box center [683, 210] width 126 height 182
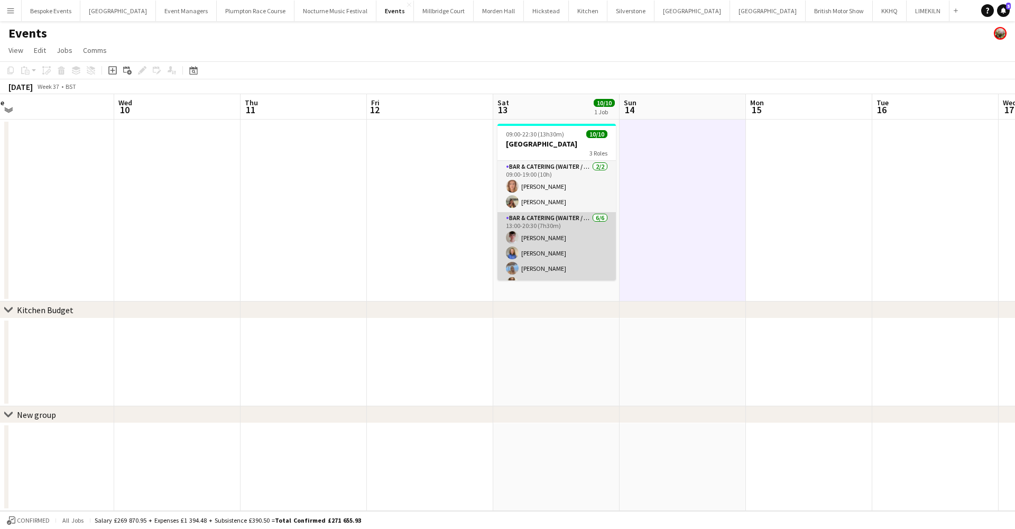
scroll to position [0, 0]
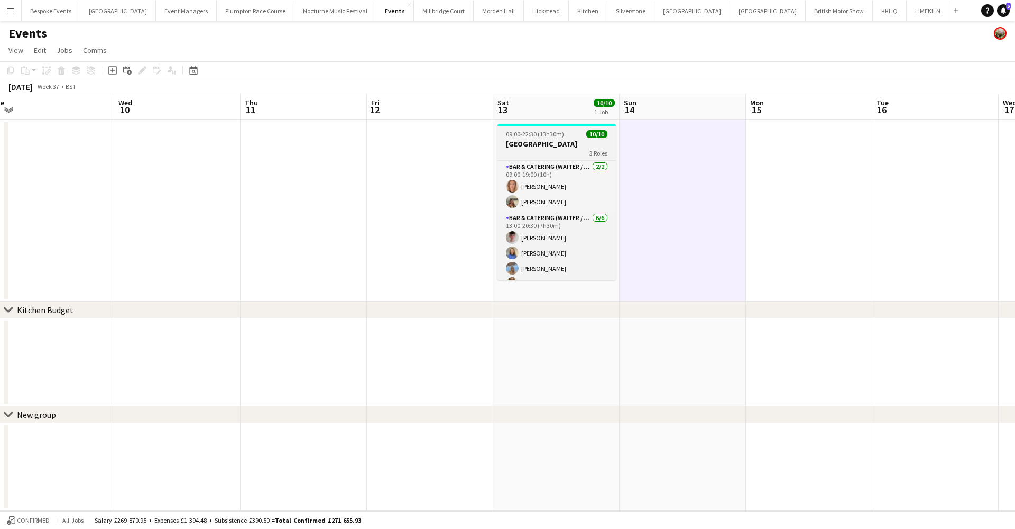
click at [544, 141] on h3 "Northbrook Park" at bounding box center [557, 144] width 118 height 10
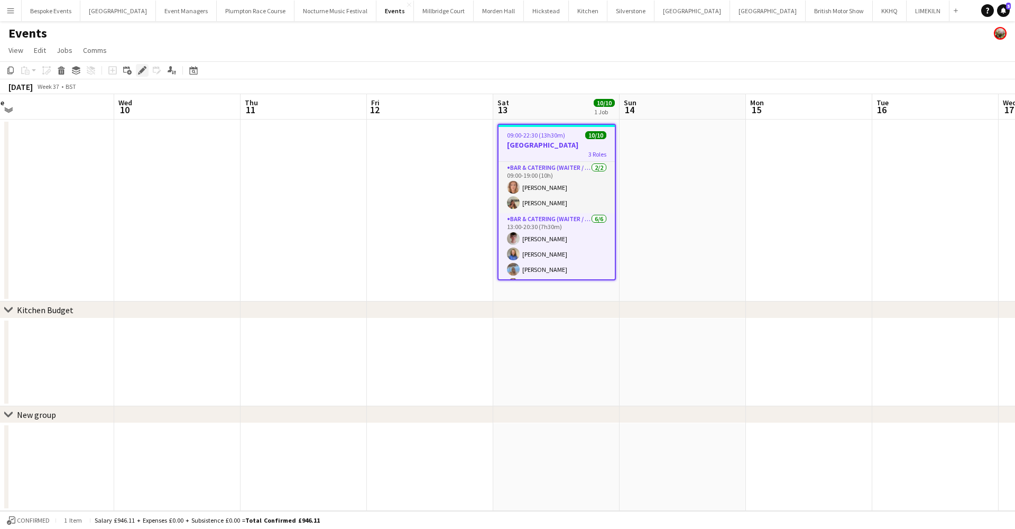
click at [144, 72] on icon "Edit" at bounding box center [142, 70] width 8 height 8
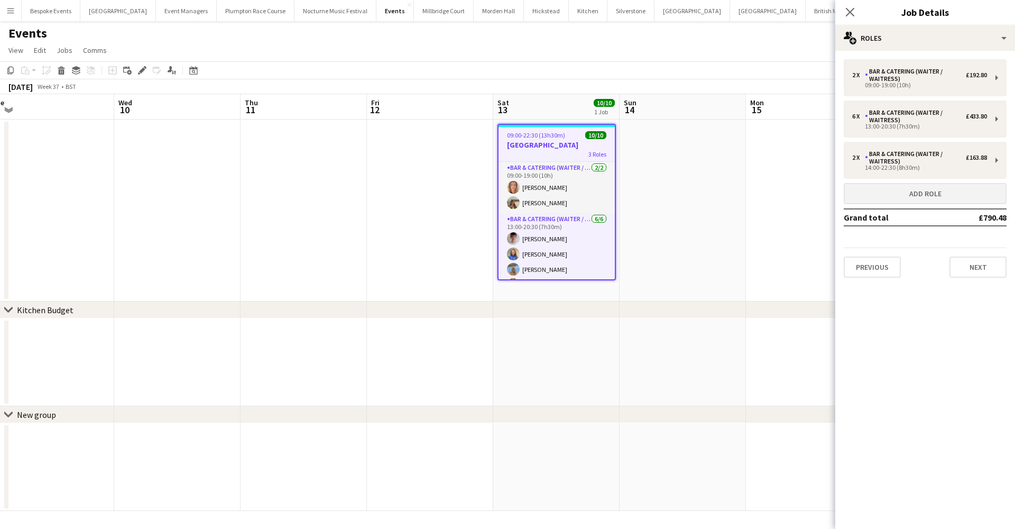
click at [962, 200] on button "Add role" at bounding box center [925, 193] width 163 height 21
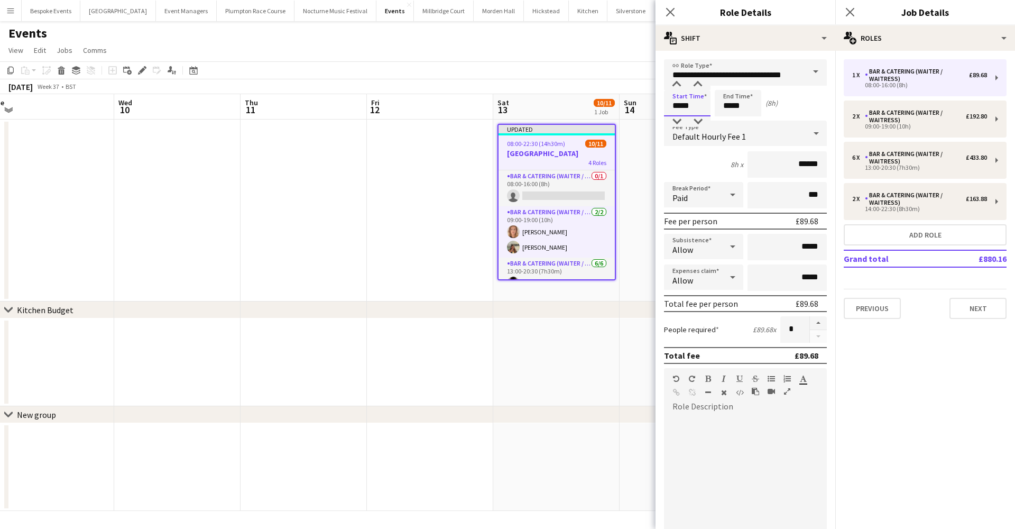
click at [679, 106] on input "*****" at bounding box center [687, 103] width 47 height 26
type input "*****"
click at [731, 106] on input "*****" at bounding box center [738, 103] width 47 height 26
type input "*****"
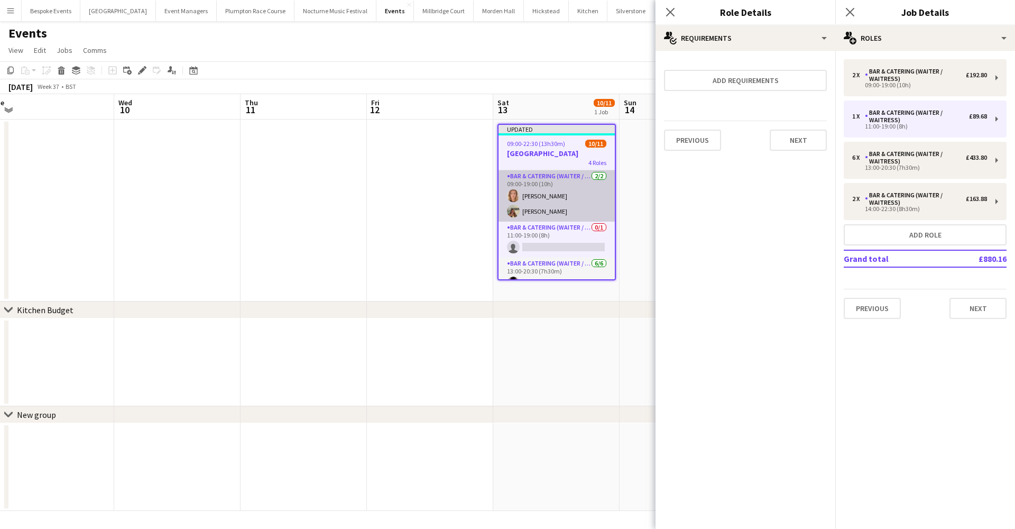
click at [544, 195] on app-card-role "Bar & Catering (Waiter / waitress) 2/2 09:00-19:00 (10h) Ailsa Thompson Jocelyn…" at bounding box center [557, 195] width 116 height 51
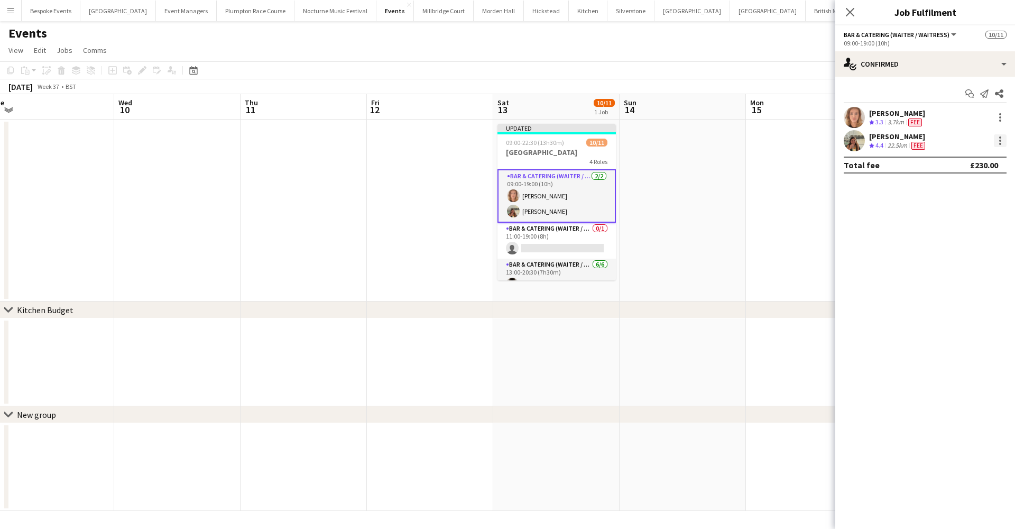
click at [1000, 140] on div at bounding box center [1000, 141] width 2 height 2
click at [972, 191] on button "Switch crew" at bounding box center [965, 185] width 82 height 25
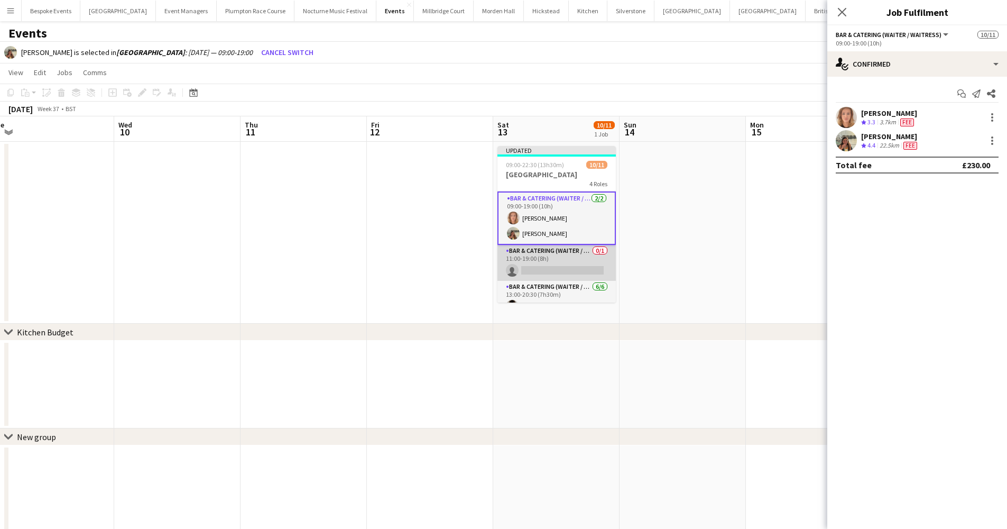
click at [547, 270] on app-card-role "Bar & Catering (Waiter / waitress) 0/1 11:00-19:00 (8h) single-neutral-actions" at bounding box center [557, 263] width 118 height 36
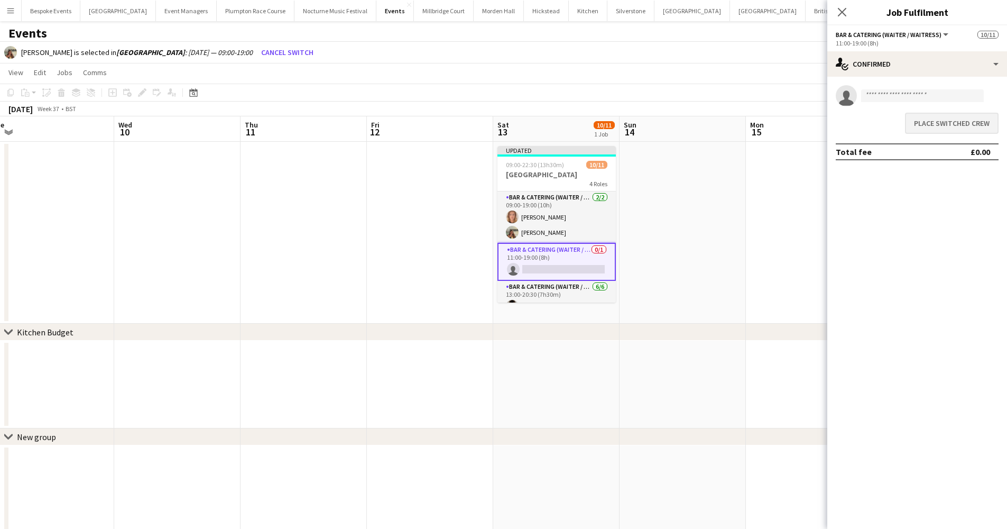
click at [936, 123] on button "Place switched crew" at bounding box center [952, 123] width 94 height 21
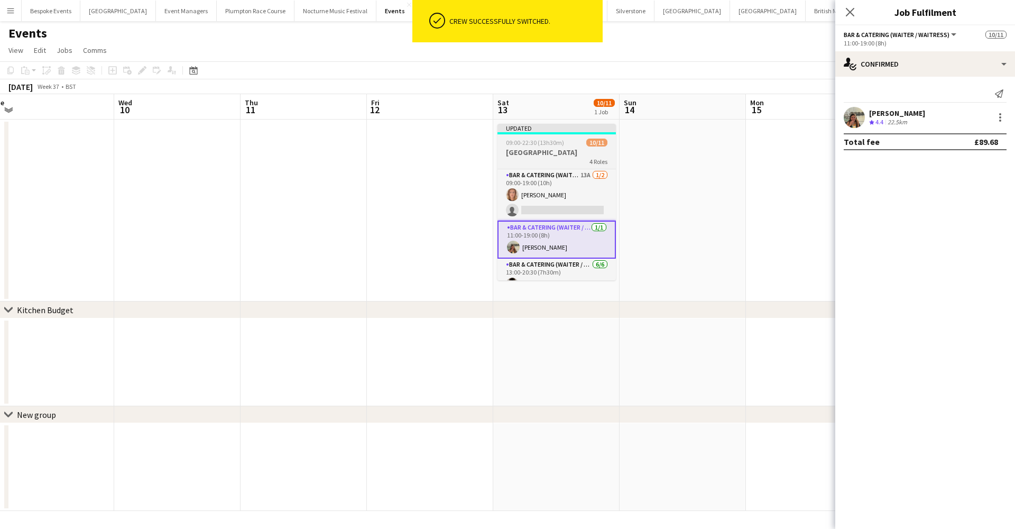
click at [556, 142] on span "09:00-22:30 (13h30m)" at bounding box center [535, 143] width 58 height 8
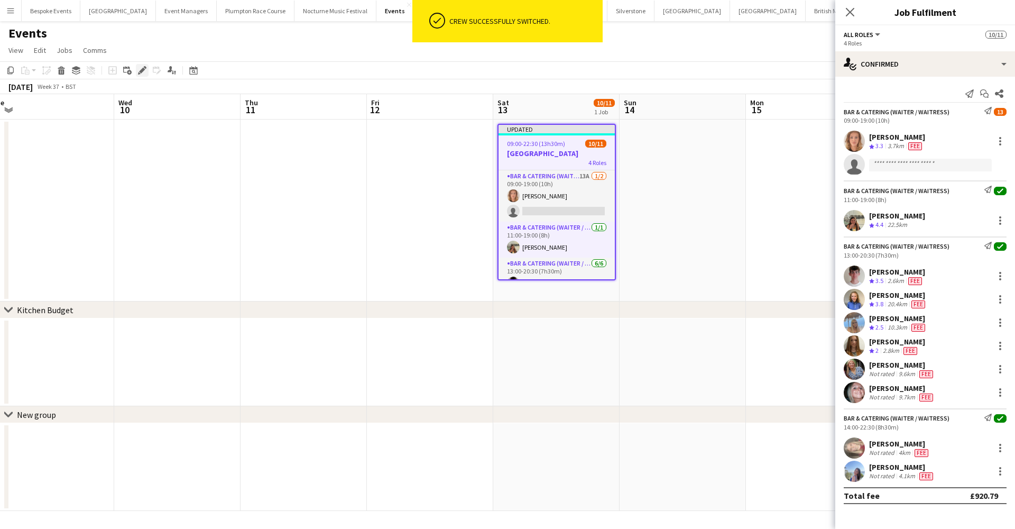
click at [143, 68] on icon at bounding box center [142, 71] width 6 height 6
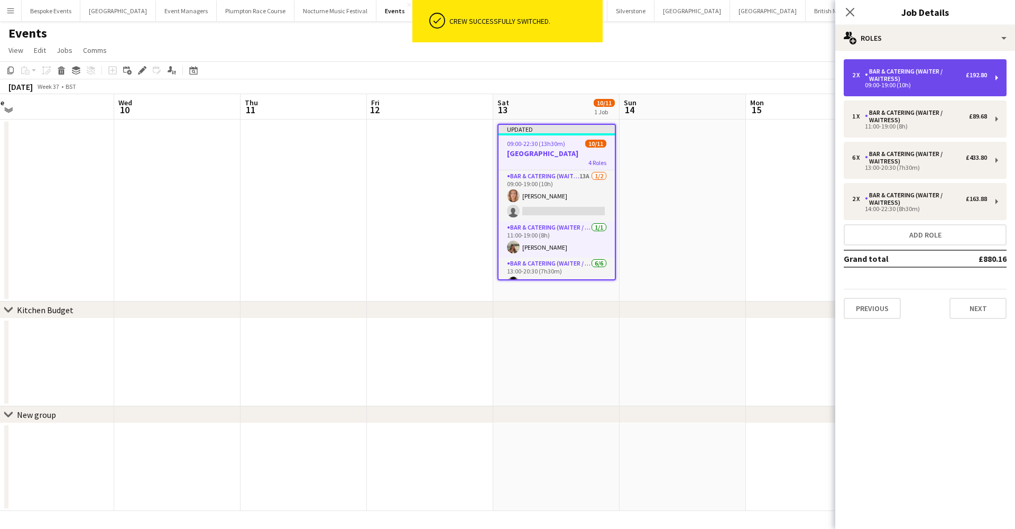
click at [907, 76] on div "Bar & Catering (Waiter / waitress)" at bounding box center [915, 75] width 101 height 15
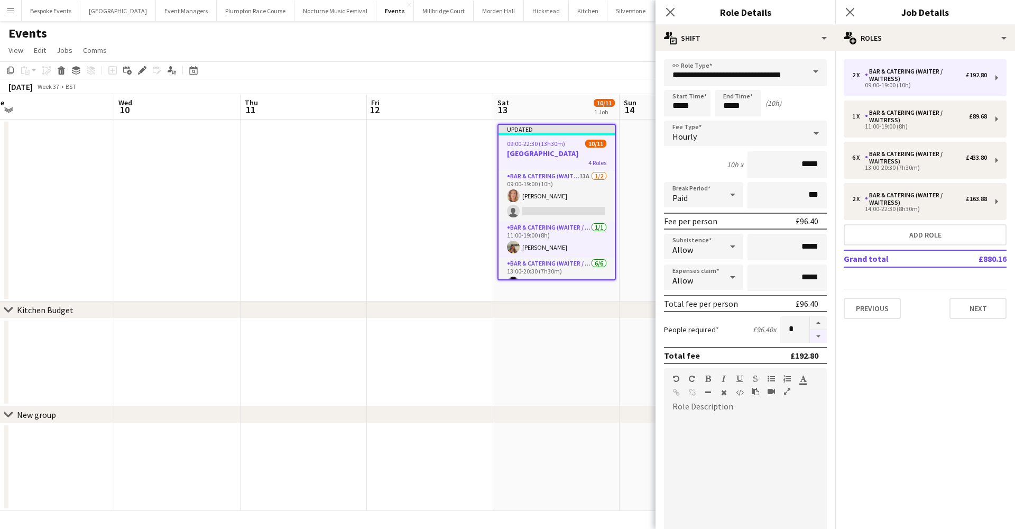
click at [811, 333] on button "button" at bounding box center [818, 336] width 17 height 13
type input "*"
click at [583, 344] on app-date-cell at bounding box center [556, 362] width 126 height 88
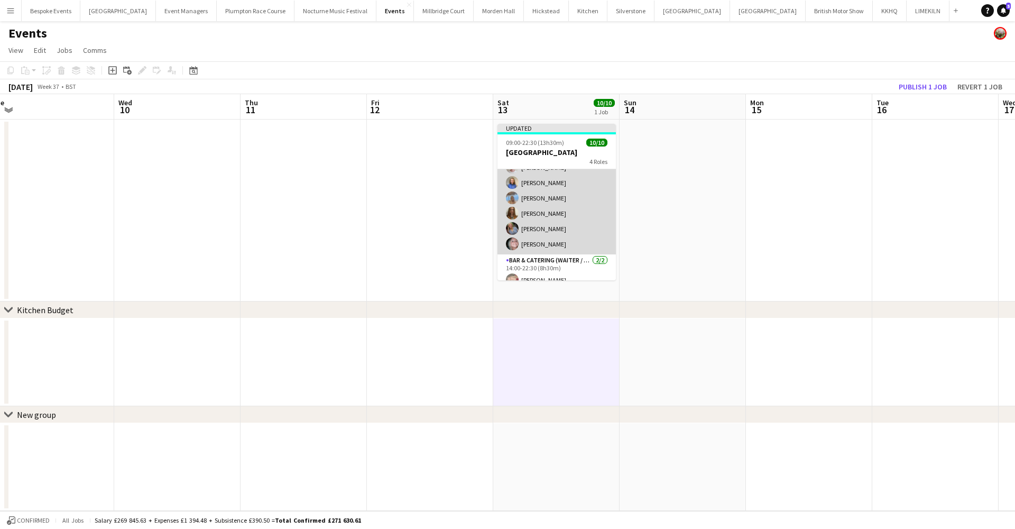
scroll to position [104, 0]
click at [548, 223] on app-card-role "Bar & Catering (Waiter / waitress) 6/6 13:00-20:30 (7h30m) Henry Smith Helena L…" at bounding box center [557, 193] width 118 height 113
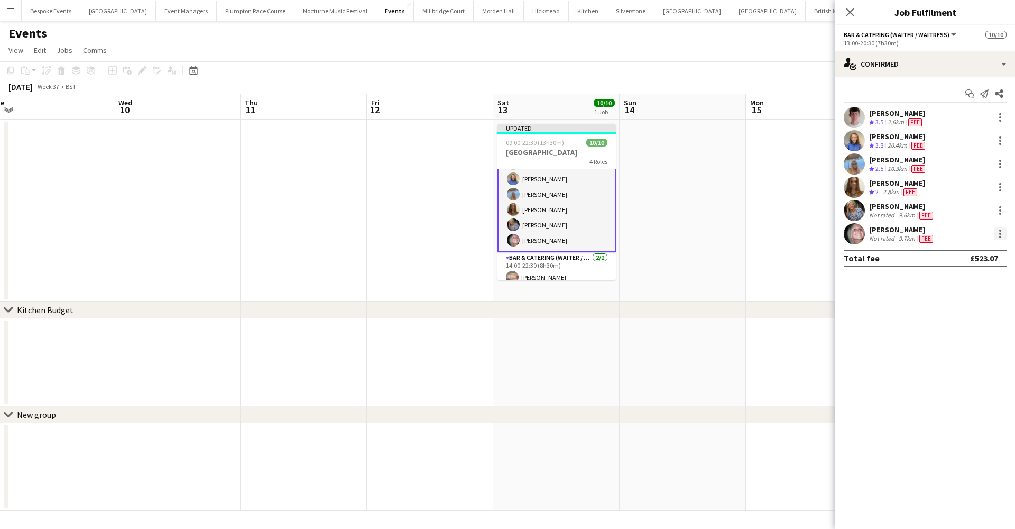
click at [1000, 236] on div at bounding box center [1000, 237] width 2 height 2
click at [960, 354] on span "Remove" at bounding box center [949, 354] width 32 height 9
click at [999, 188] on div at bounding box center [1000, 187] width 13 height 13
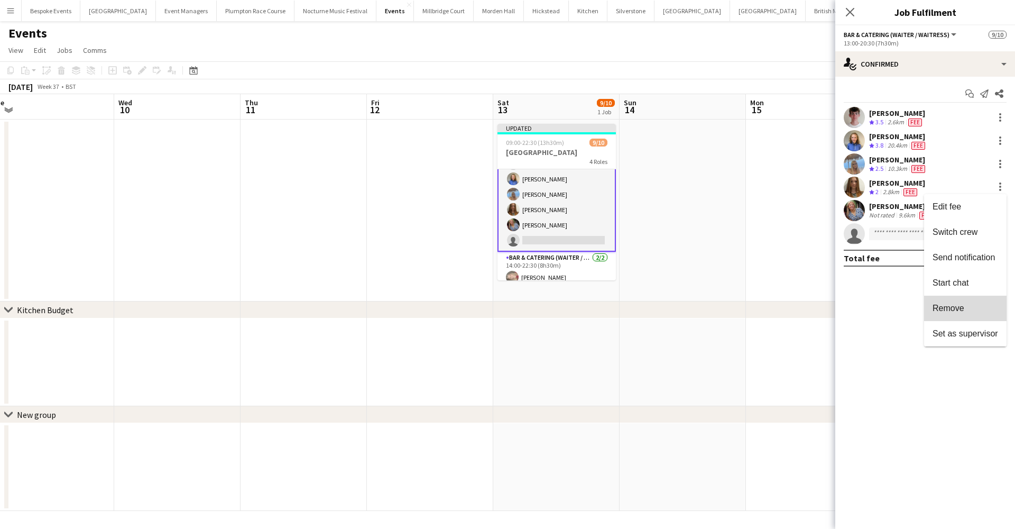
click at [980, 303] on span "Remove" at bounding box center [966, 308] width 66 height 10
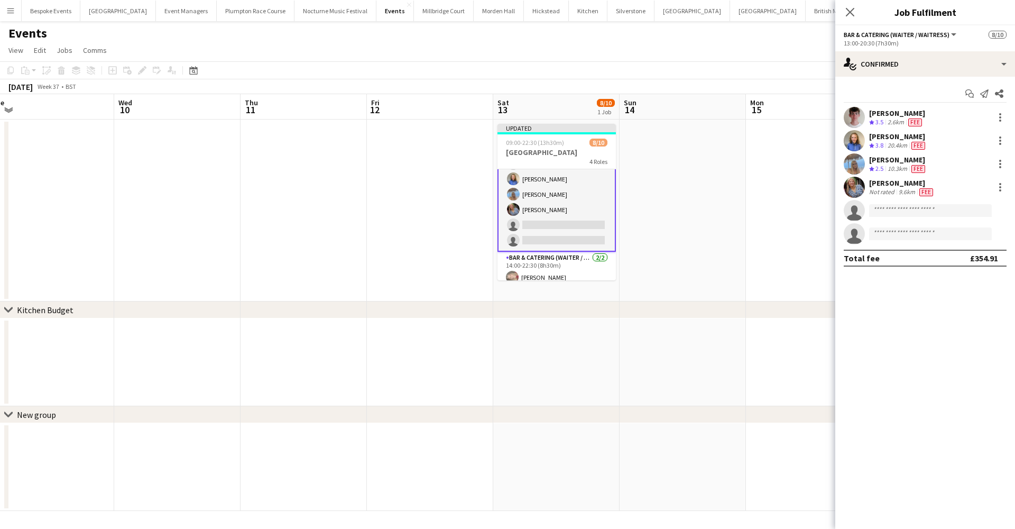
click at [652, 197] on app-date-cell at bounding box center [683, 210] width 126 height 182
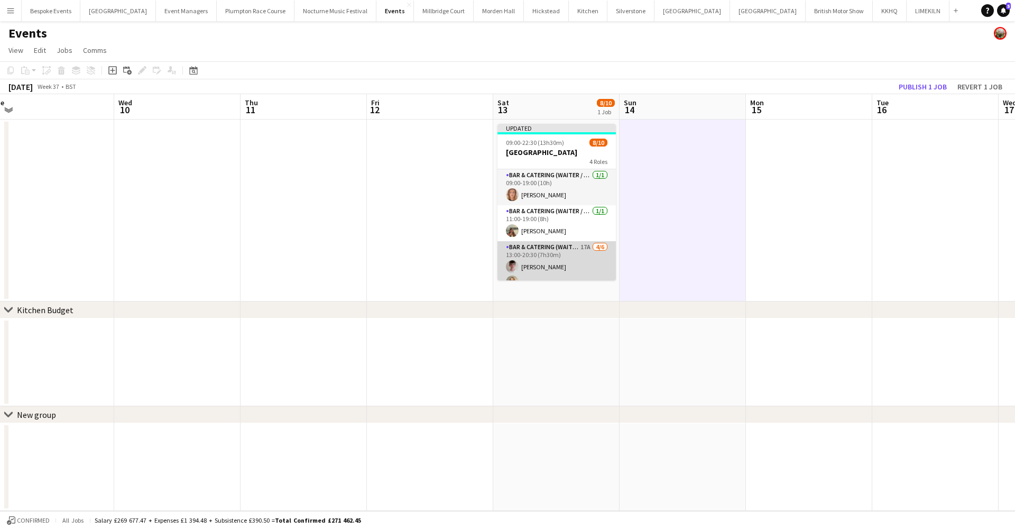
scroll to position [0, 0]
click at [542, 155] on h3 "Northbrook Park" at bounding box center [557, 153] width 118 height 10
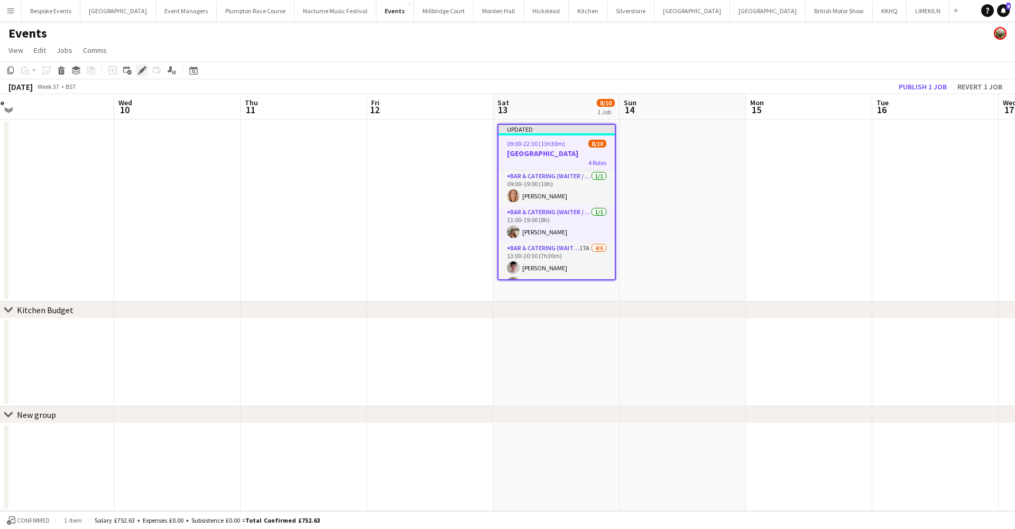
click at [144, 70] on icon at bounding box center [142, 71] width 6 height 6
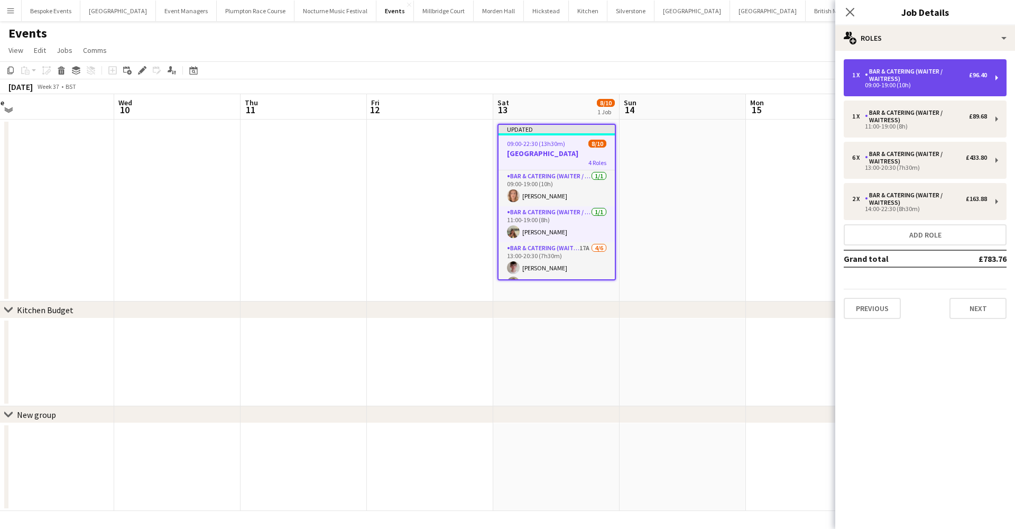
click at [902, 75] on div "Bar & Catering (Waiter / waitress)" at bounding box center [917, 75] width 104 height 15
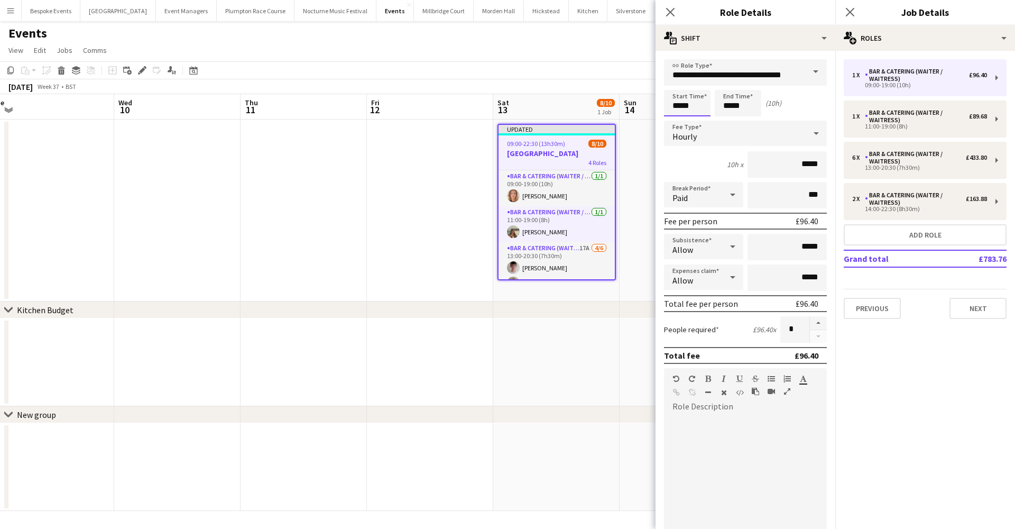
click at [682, 107] on input "*****" at bounding box center [687, 103] width 47 height 26
type input "*****"
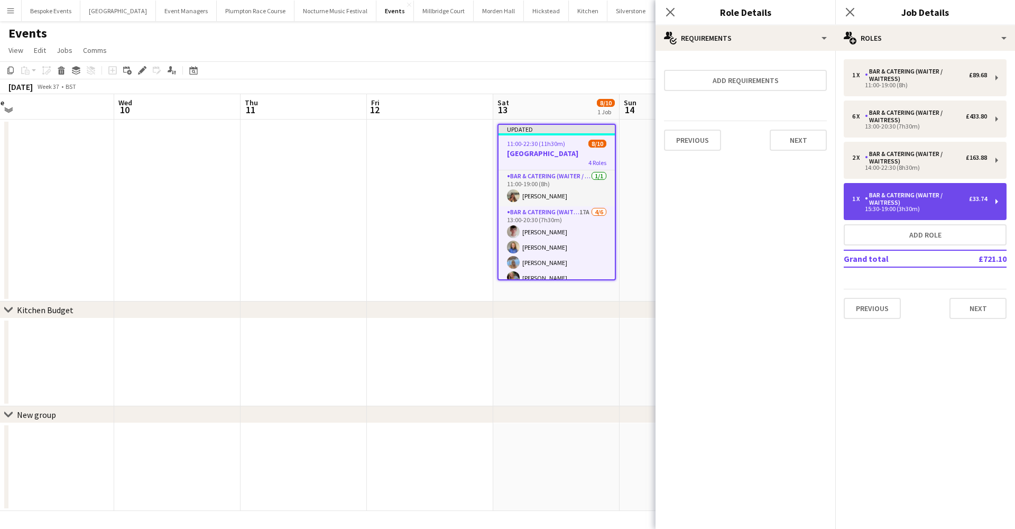
click at [922, 198] on div "Bar & Catering (Waiter / waitress)" at bounding box center [917, 198] width 104 height 15
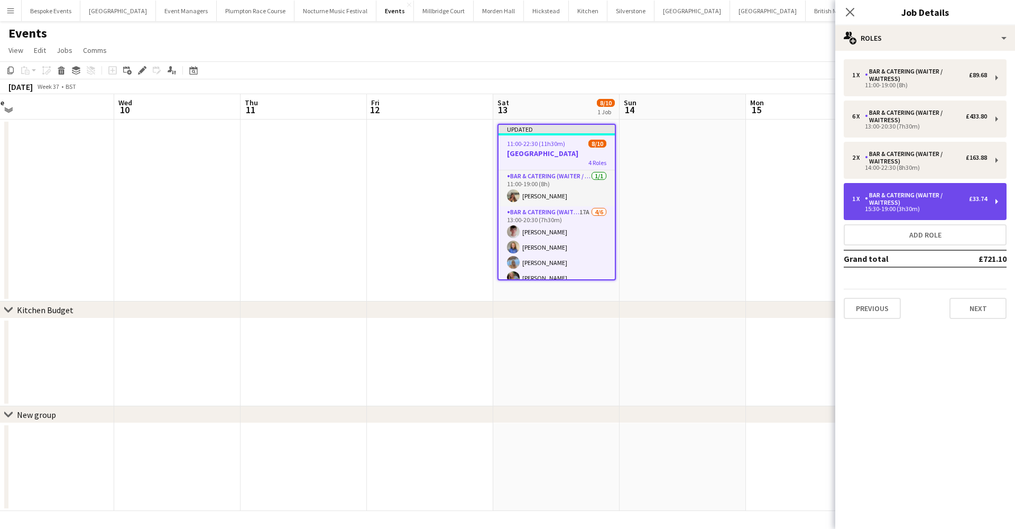
click at [896, 202] on div "Bar & Catering (Waiter / waitress)" at bounding box center [917, 198] width 104 height 15
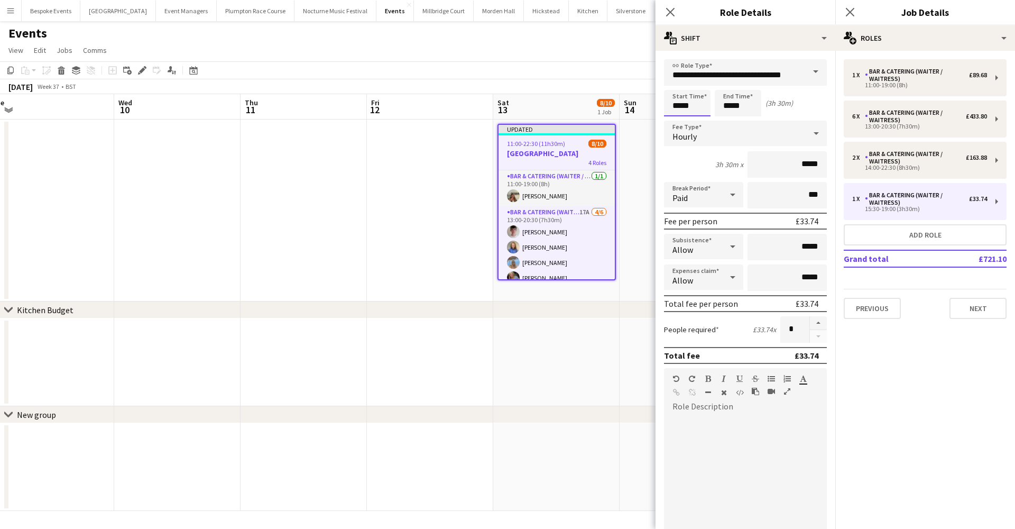
click at [682, 105] on input "*****" at bounding box center [687, 103] width 47 height 26
type input "*****"
click at [732, 107] on input "*****" at bounding box center [738, 103] width 47 height 26
type input "*****"
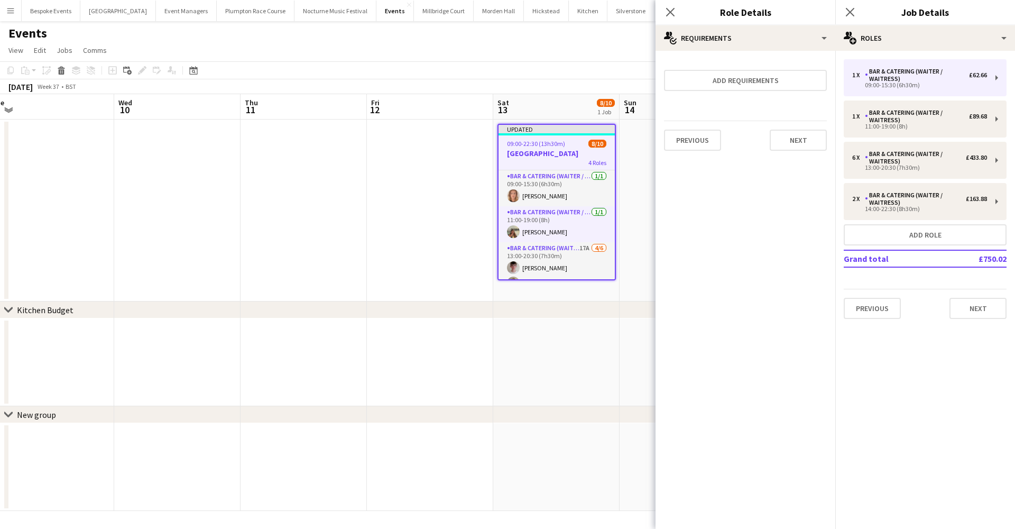
click at [466, 226] on app-date-cell at bounding box center [430, 210] width 126 height 182
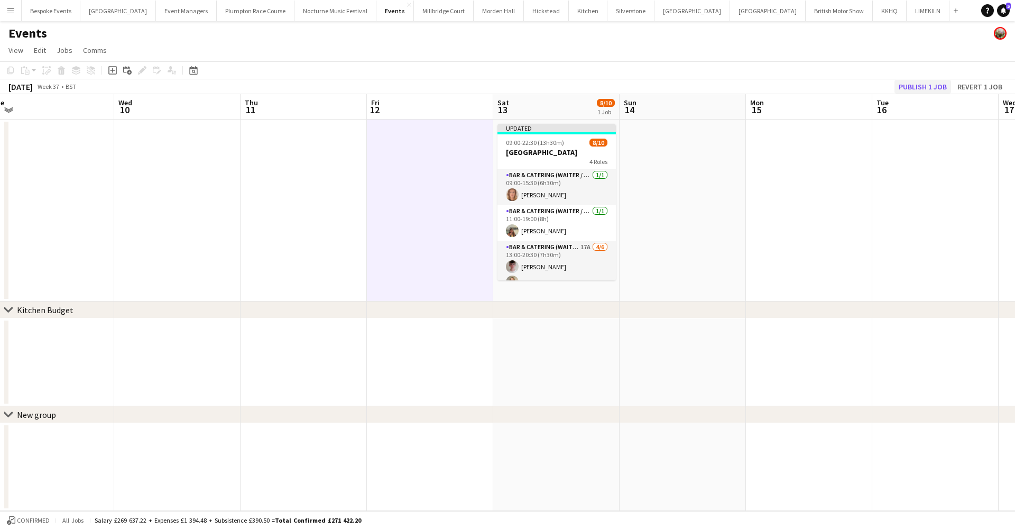
click at [932, 85] on button "Publish 1 job" at bounding box center [923, 87] width 57 height 14
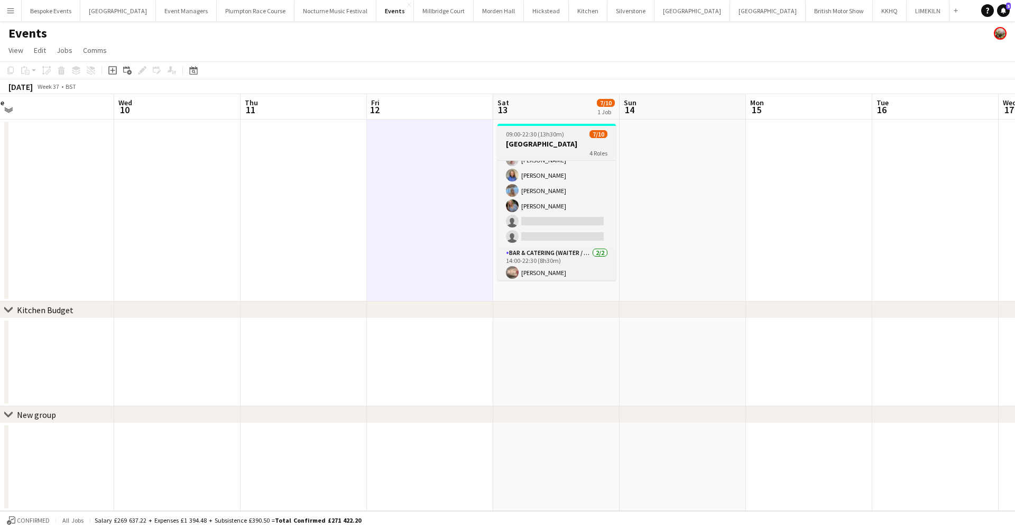
scroll to position [116, 0]
click at [539, 139] on h3 "Northbrook Park" at bounding box center [557, 144] width 118 height 10
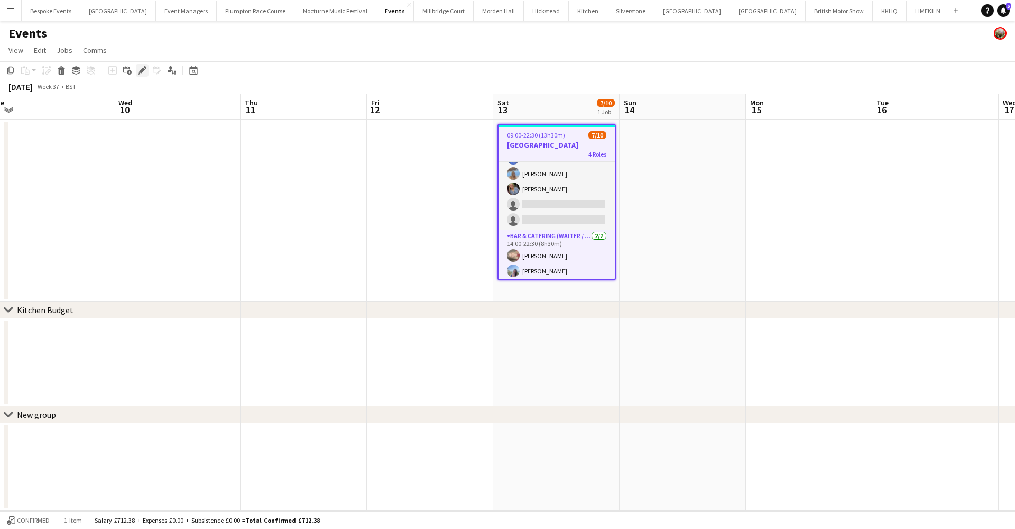
click at [141, 67] on icon "Edit" at bounding box center [142, 70] width 8 height 8
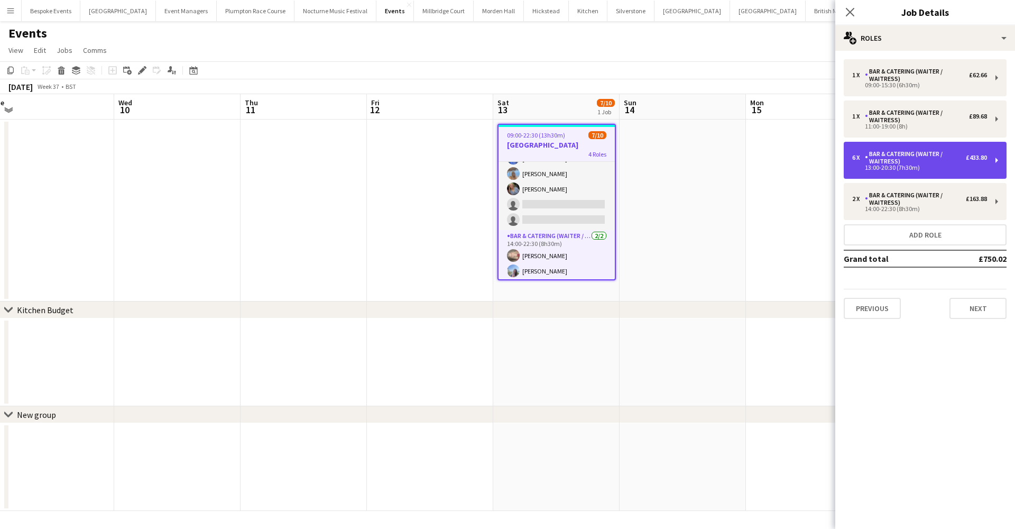
click at [914, 157] on div "Bar & Catering (Waiter / waitress)" at bounding box center [915, 157] width 101 height 15
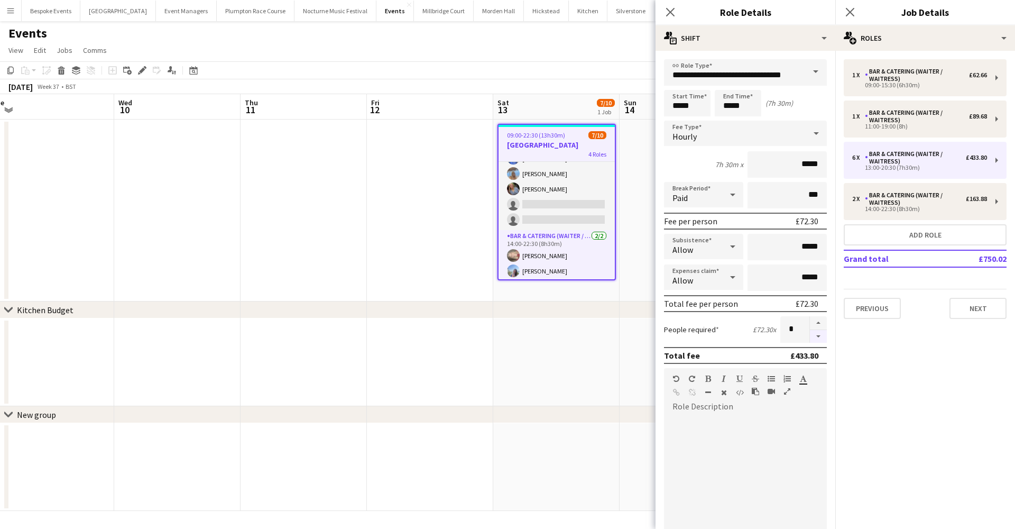
click at [813, 337] on button "button" at bounding box center [818, 336] width 17 height 13
type input "*"
click at [387, 194] on app-date-cell at bounding box center [430, 210] width 126 height 182
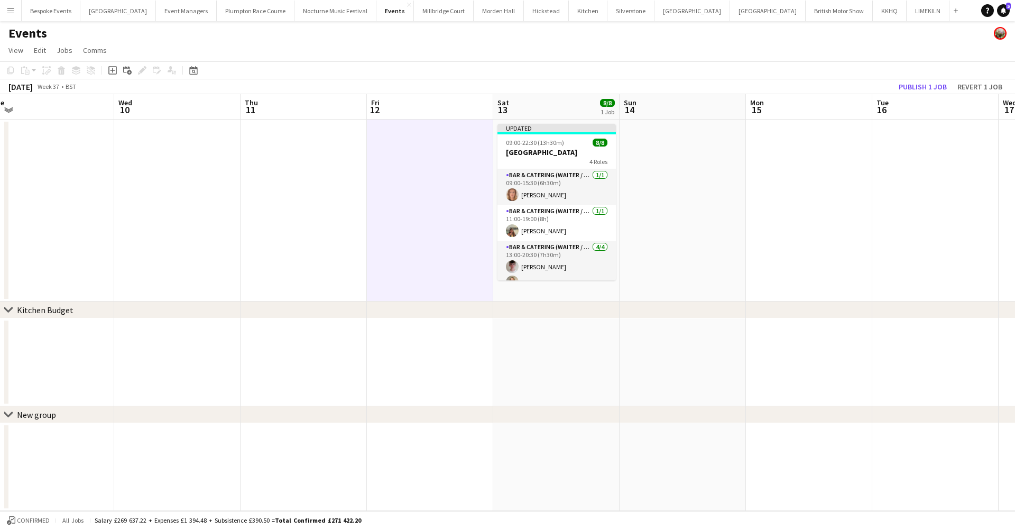
scroll to position [0, 0]
click at [936, 89] on button "Publish 1 job" at bounding box center [923, 87] width 57 height 14
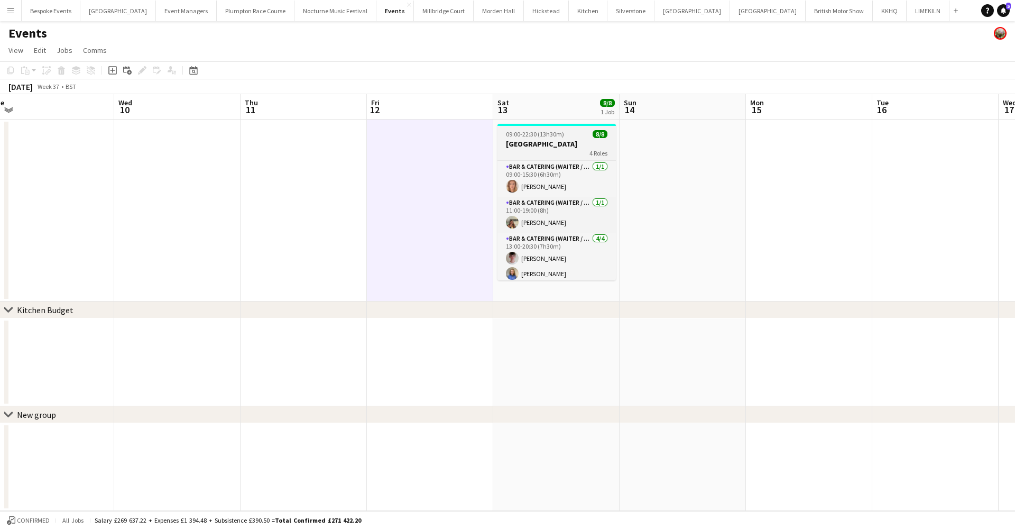
click at [538, 143] on h3 "Northbrook Park" at bounding box center [557, 144] width 118 height 10
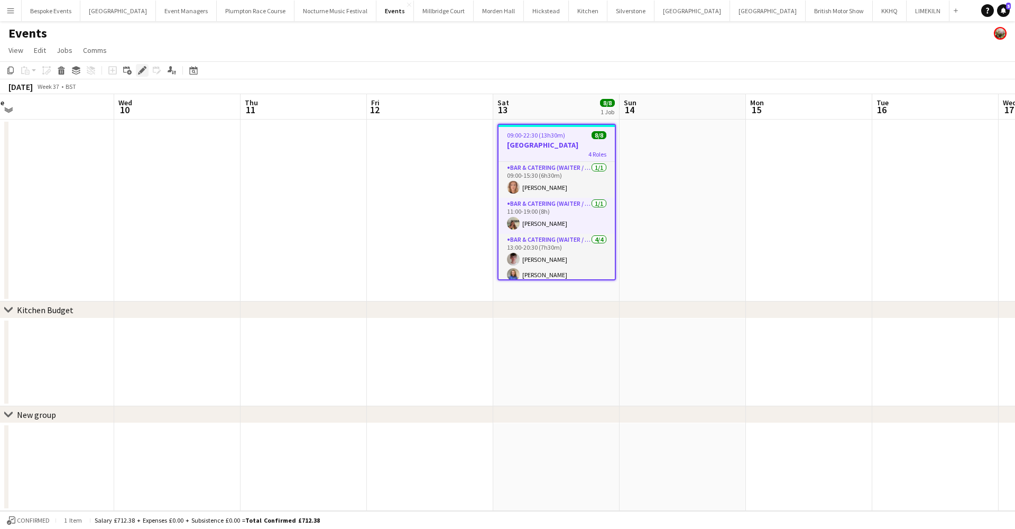
click at [146, 68] on icon at bounding box center [145, 67] width 3 height 3
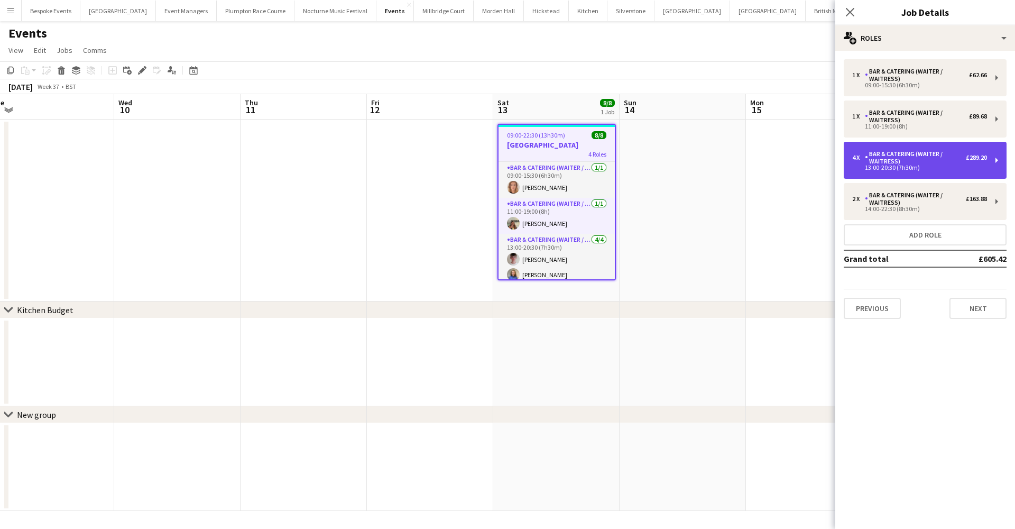
click at [875, 175] on div "4 x Bar & Catering (Waiter / waitress) £289.20 13:00-20:30 (7h30m)" at bounding box center [925, 160] width 163 height 37
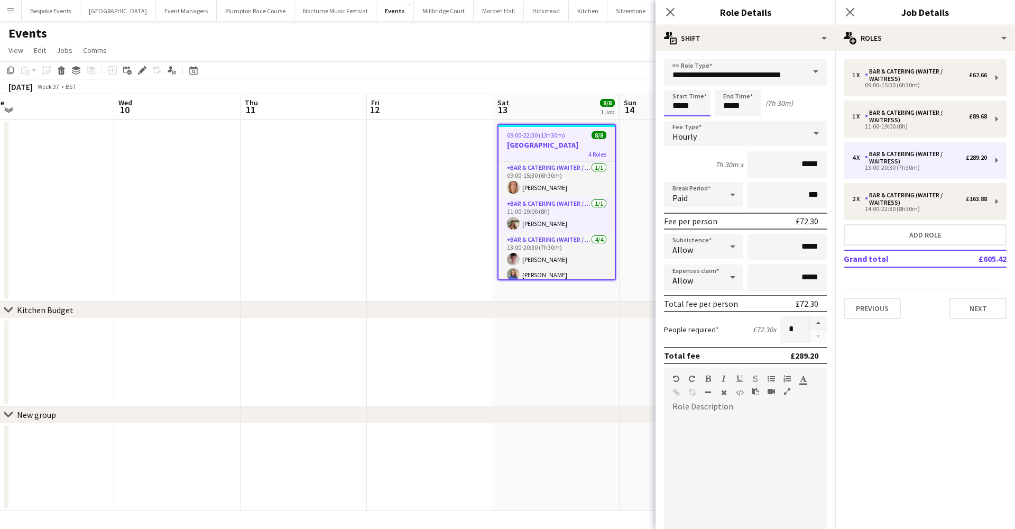
click at [688, 106] on input "*****" at bounding box center [687, 103] width 47 height 26
type input "*****"
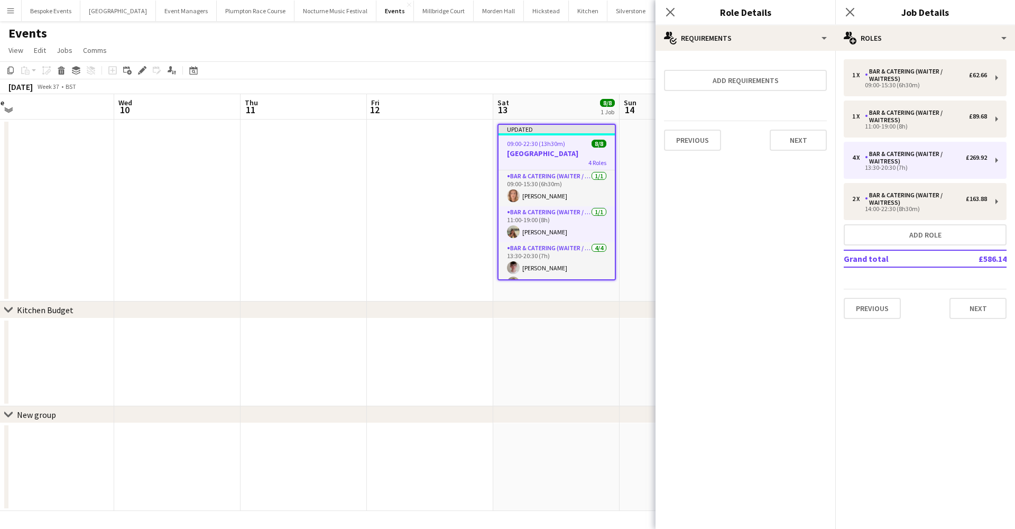
click at [182, 298] on app-date-cell at bounding box center [177, 210] width 126 height 182
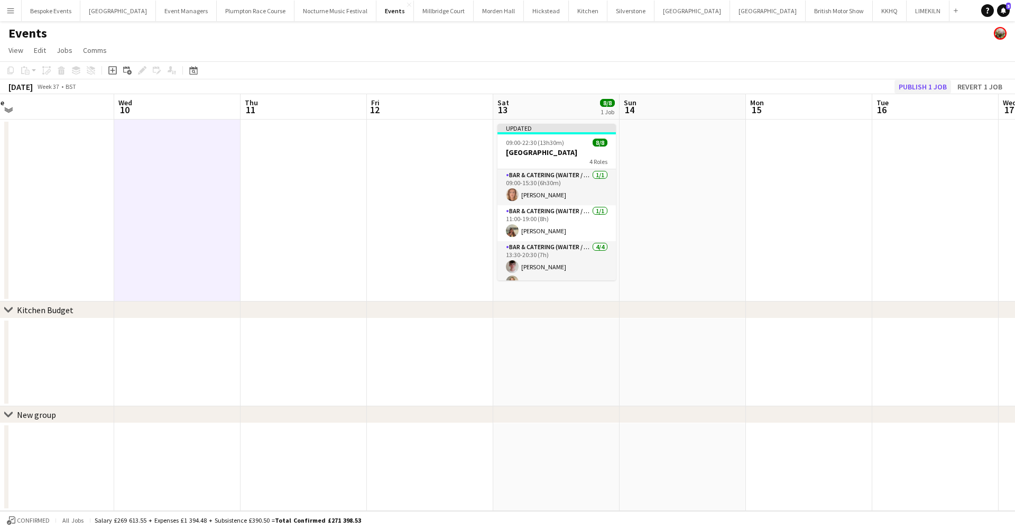
click at [907, 85] on button "Publish 1 job" at bounding box center [923, 87] width 57 height 14
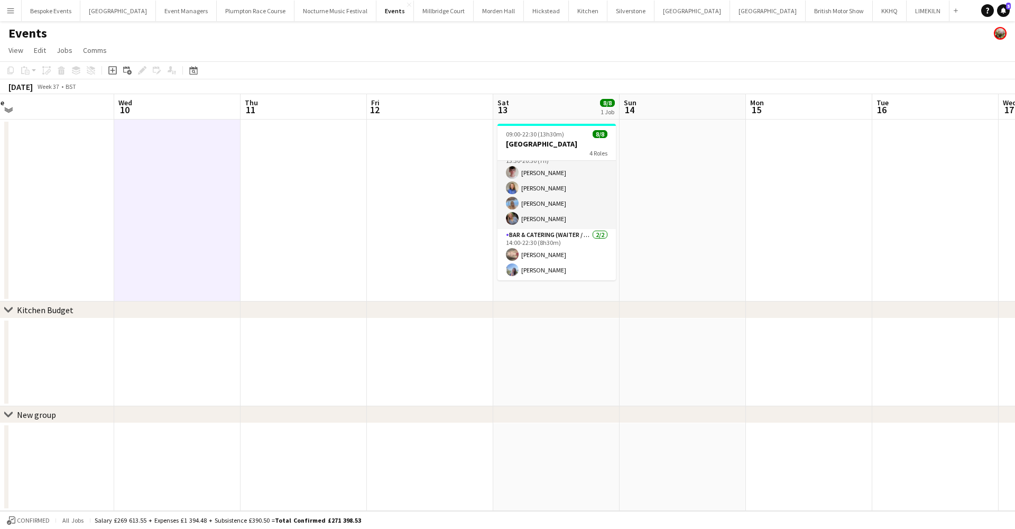
scroll to position [86, 0]
click at [586, 138] on app-job-card "09:00-22:30 (13h30m) 8/8 Northbrook Park 4 Roles Bar & Catering (Waiter / waitr…" at bounding box center [557, 202] width 118 height 157
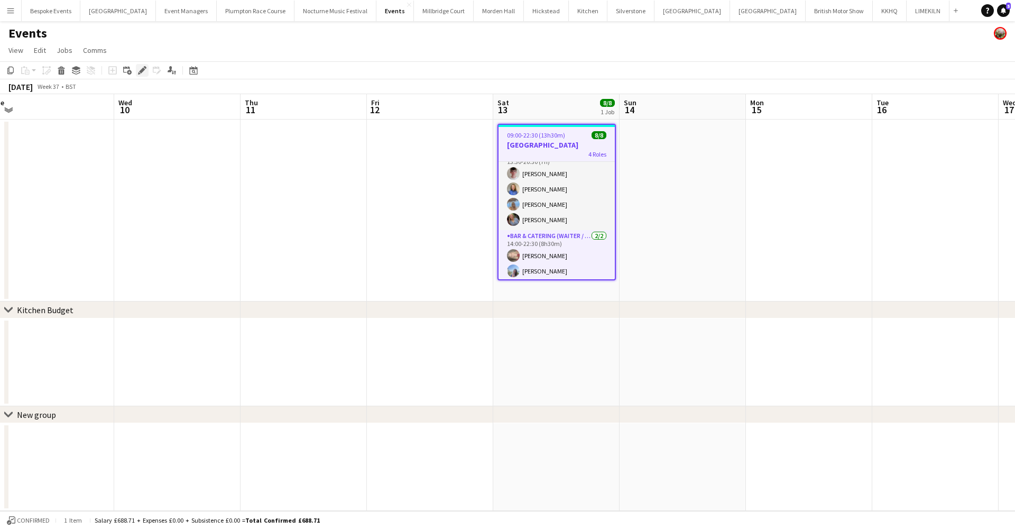
click at [140, 72] on icon at bounding box center [142, 71] width 6 height 6
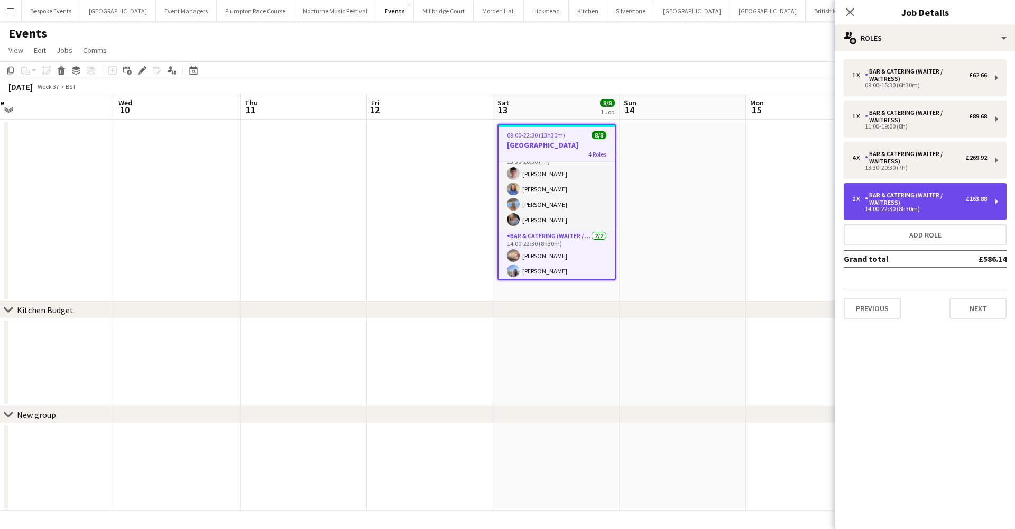
click at [910, 204] on div "Bar & Catering (Waiter / waitress)" at bounding box center [915, 198] width 101 height 15
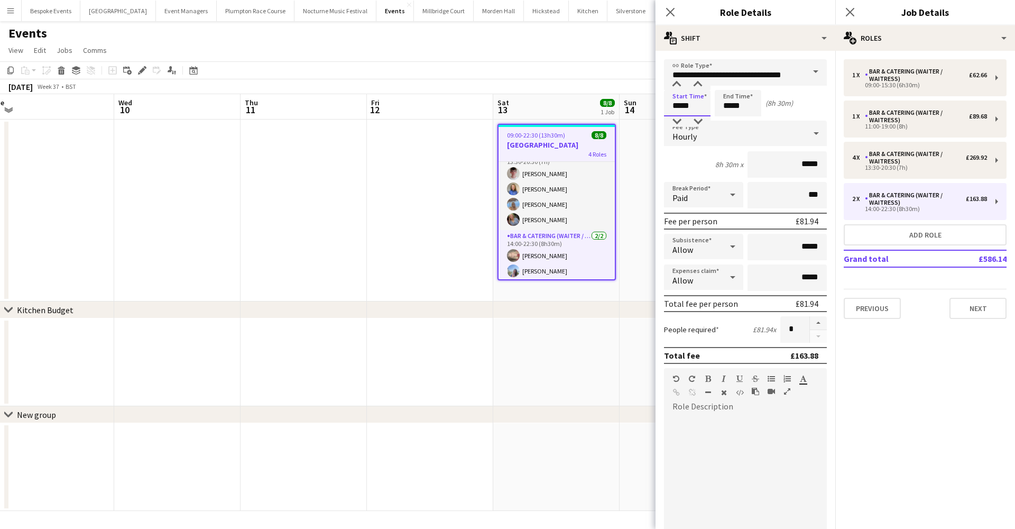
click at [680, 107] on input "*****" at bounding box center [687, 103] width 47 height 26
type input "*****"
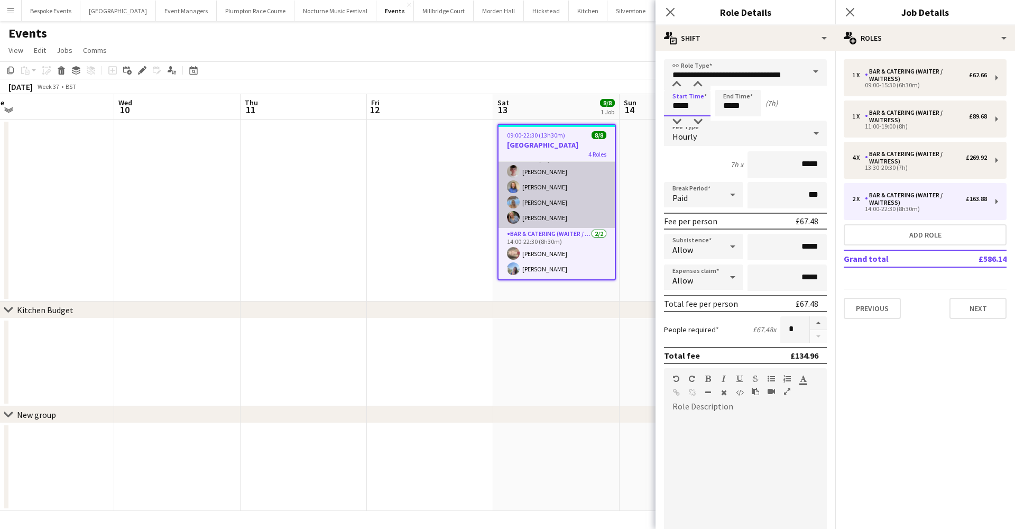
scroll to position [88, 0]
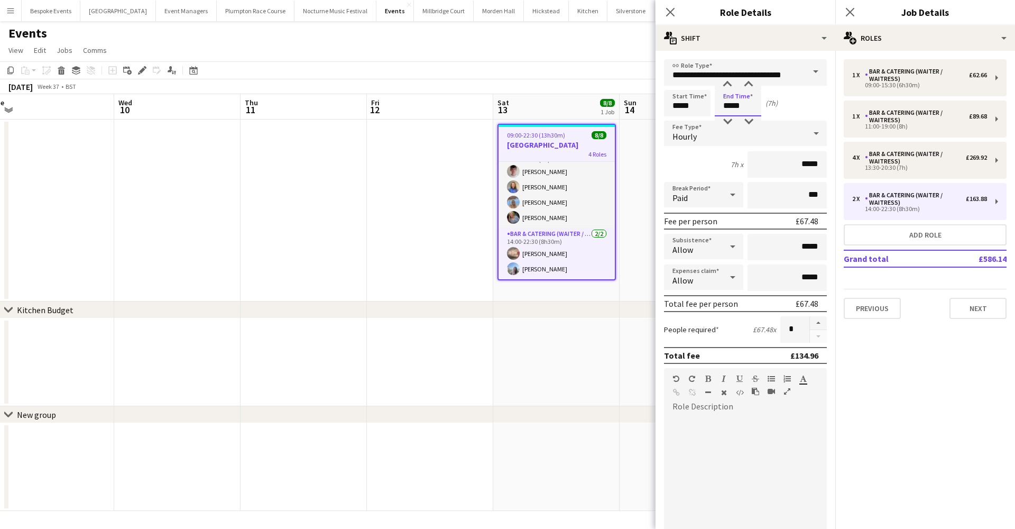
click at [733, 108] on input "*****" at bounding box center [738, 103] width 47 height 26
type input "*****"
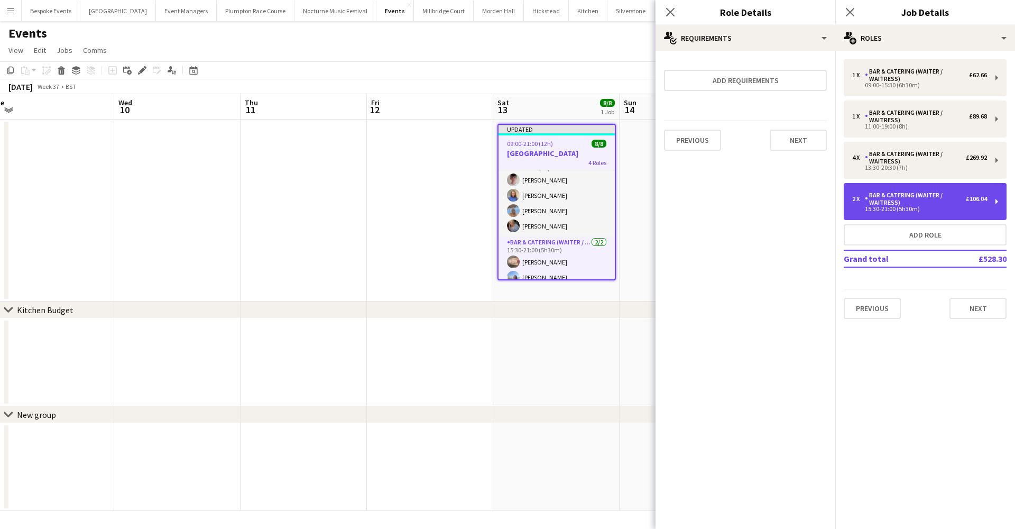
click at [902, 210] on div "15:30-21:00 (5h30m)" at bounding box center [919, 208] width 135 height 5
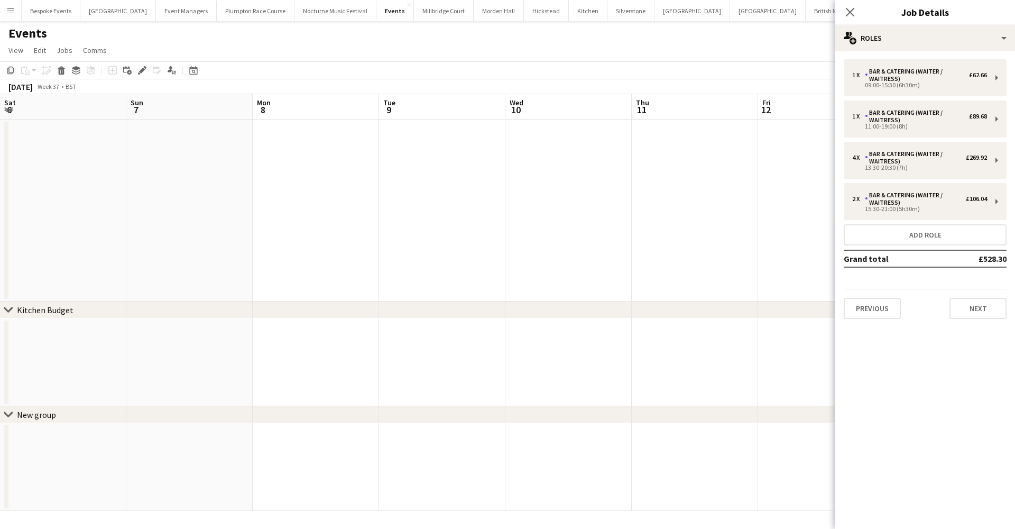
scroll to position [88, 0]
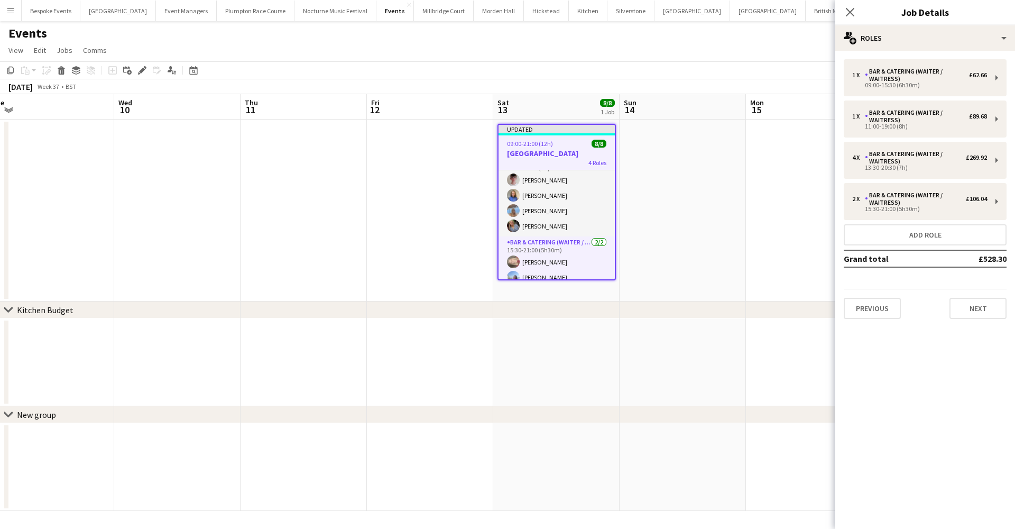
click at [902, 210] on div "15:30-21:00 (5h30m)" at bounding box center [919, 208] width 135 height 5
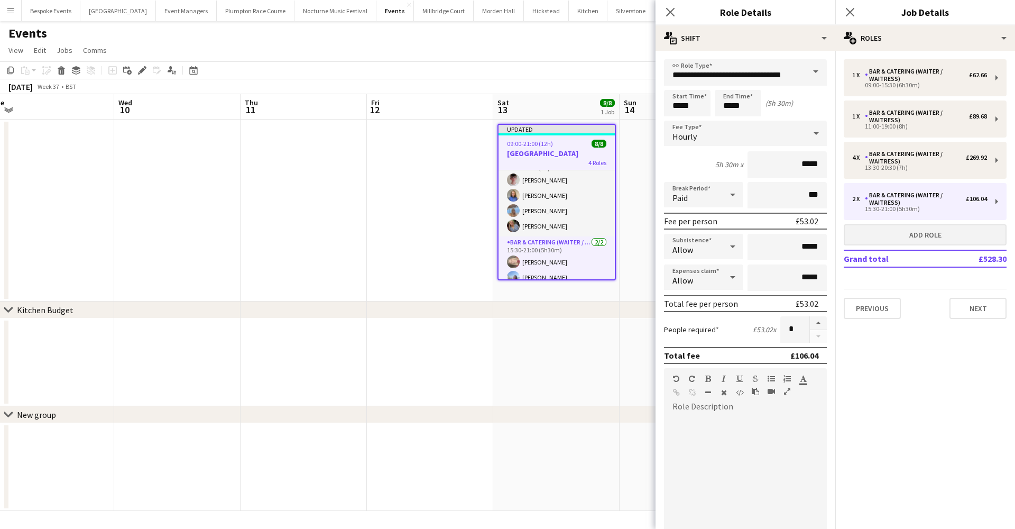
click at [940, 237] on button "Add role" at bounding box center [925, 234] width 163 height 21
type input "*****"
type input "******"
type input "*"
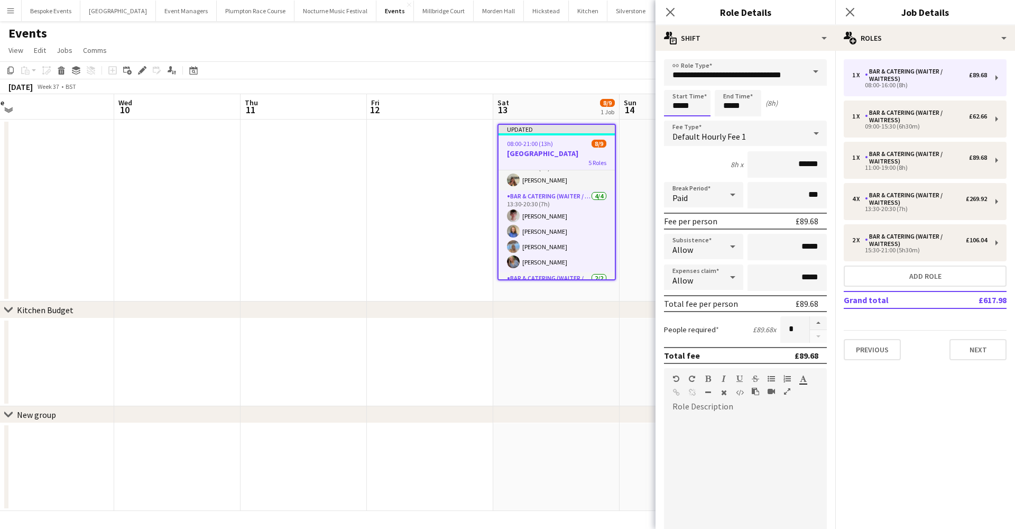
click at [681, 108] on input "*****" at bounding box center [687, 103] width 47 height 26
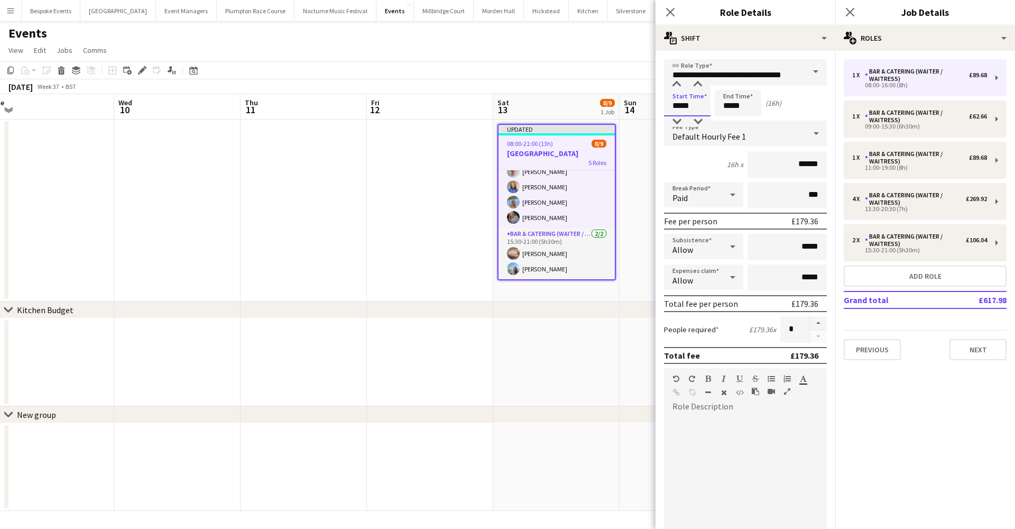
scroll to position [132, 0]
type input "*****"
click at [749, 104] on input "*****" at bounding box center [738, 103] width 47 height 26
type input "*****"
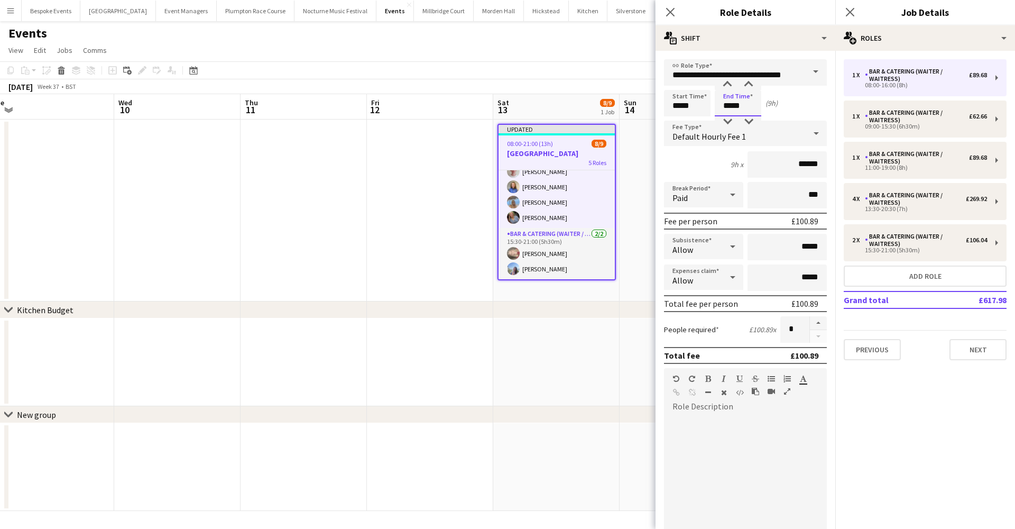
type input "*****"
click at [589, 363] on app-date-cell at bounding box center [556, 362] width 126 height 88
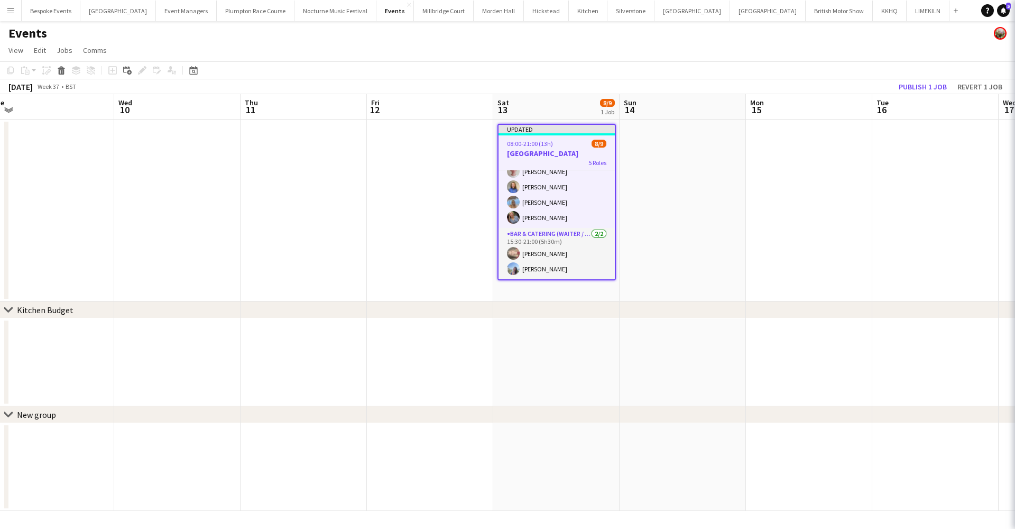
scroll to position [130, 0]
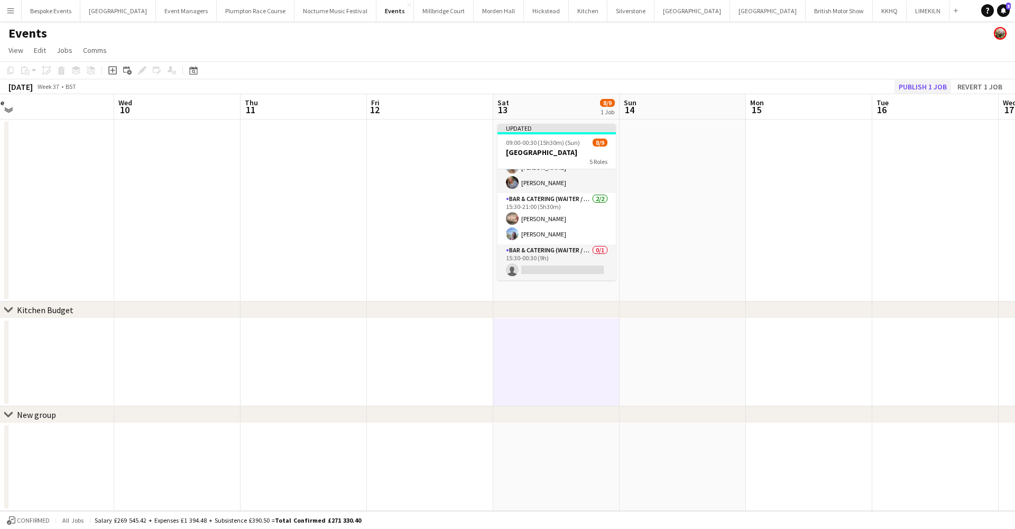
click at [919, 85] on button "Publish 1 job" at bounding box center [923, 87] width 57 height 14
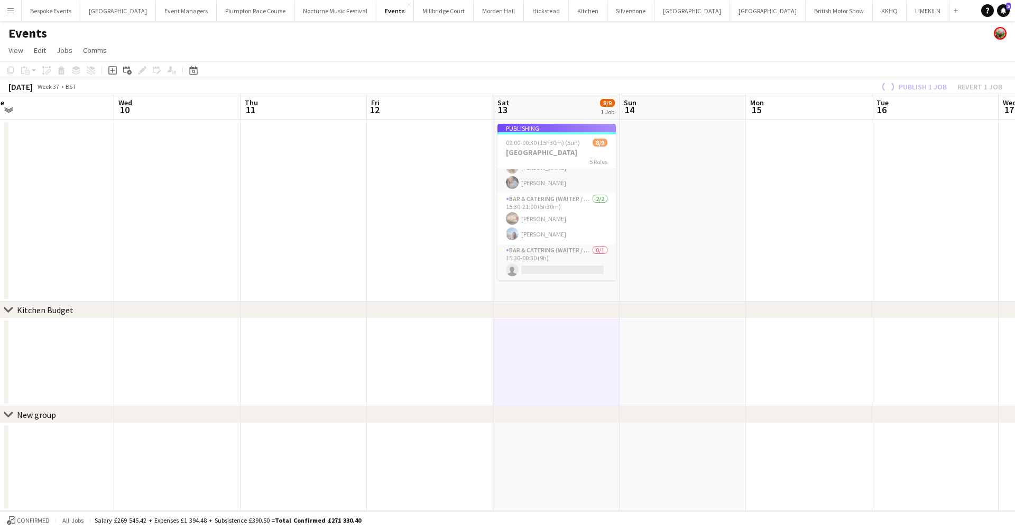
scroll to position [122, 0]
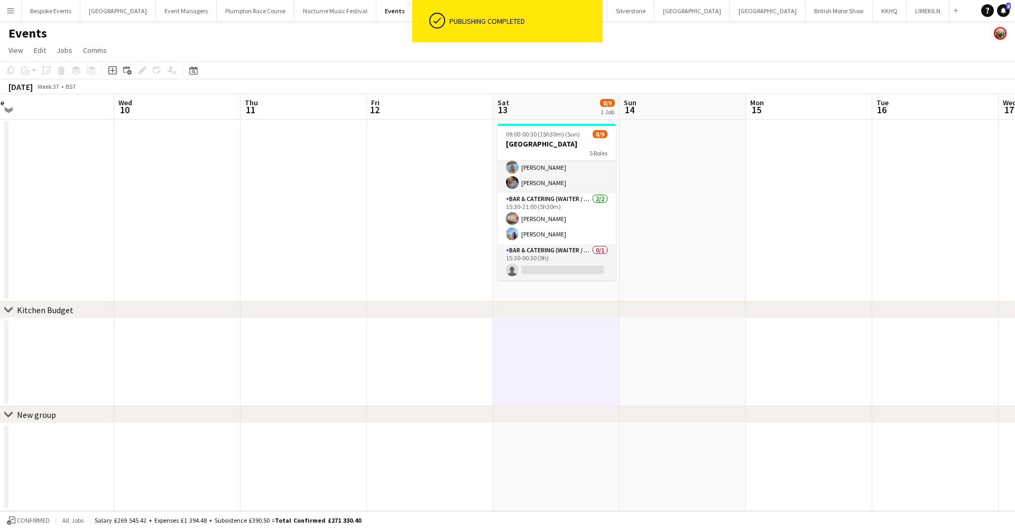
click at [520, 264] on app-card-role "Bar & Catering (Waiter / waitress) 0/1 15:30-00:30 (9h) single-neutral-actions" at bounding box center [557, 262] width 118 height 36
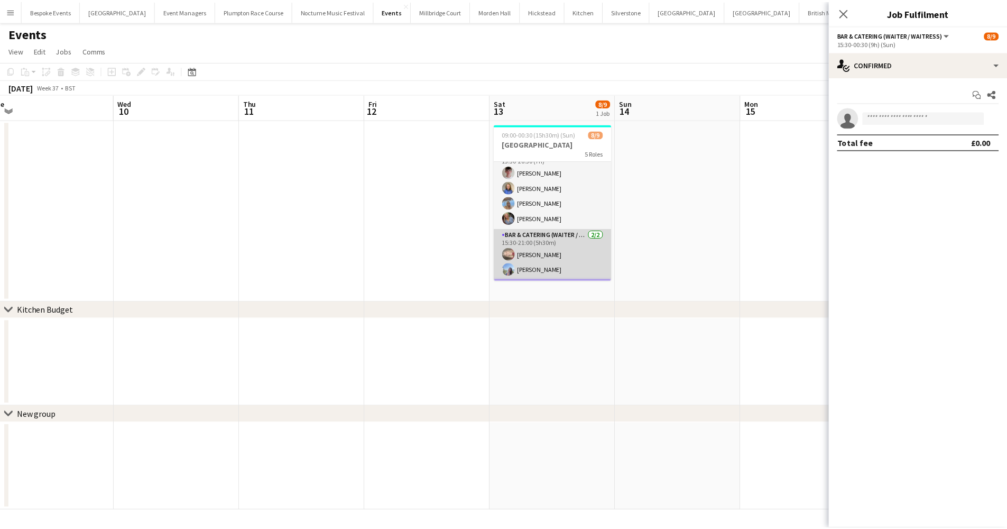
scroll to position [84, 0]
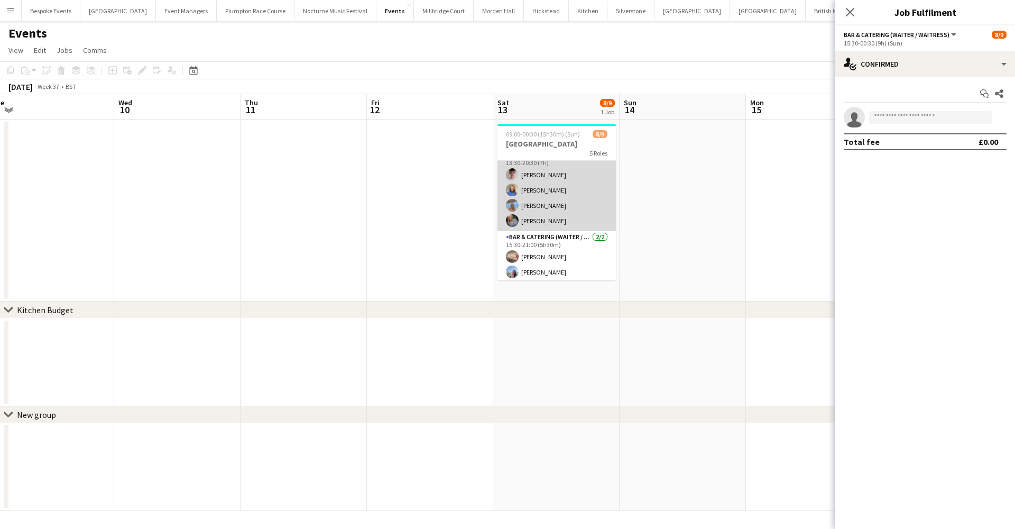
click at [580, 216] on app-card-role "Bar & Catering (Waiter / waitress) 4/4 13:30-20:30 (7h) Henry Smith Helena Lore…" at bounding box center [557, 190] width 118 height 82
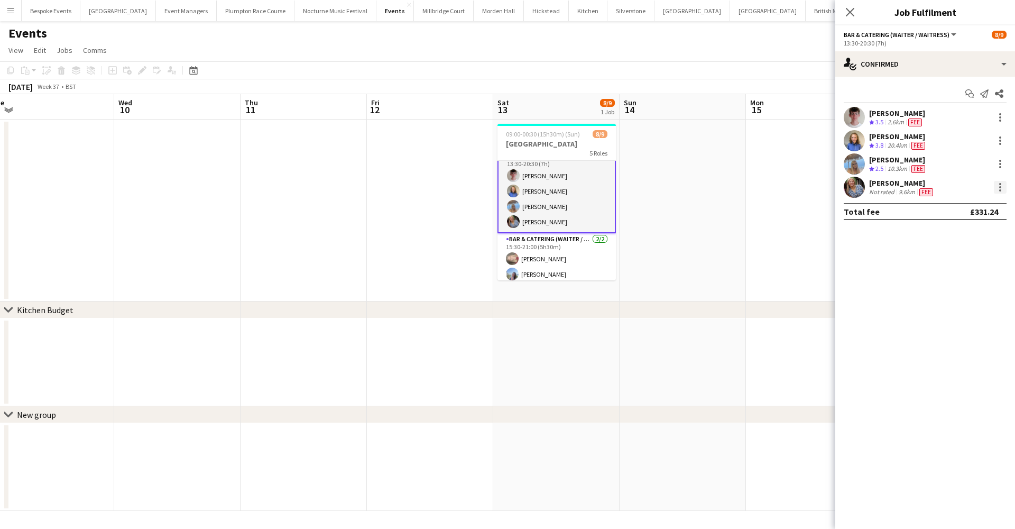
click at [1000, 187] on div at bounding box center [1000, 187] width 2 height 2
click at [969, 231] on span "Switch crew" at bounding box center [955, 231] width 45 height 9
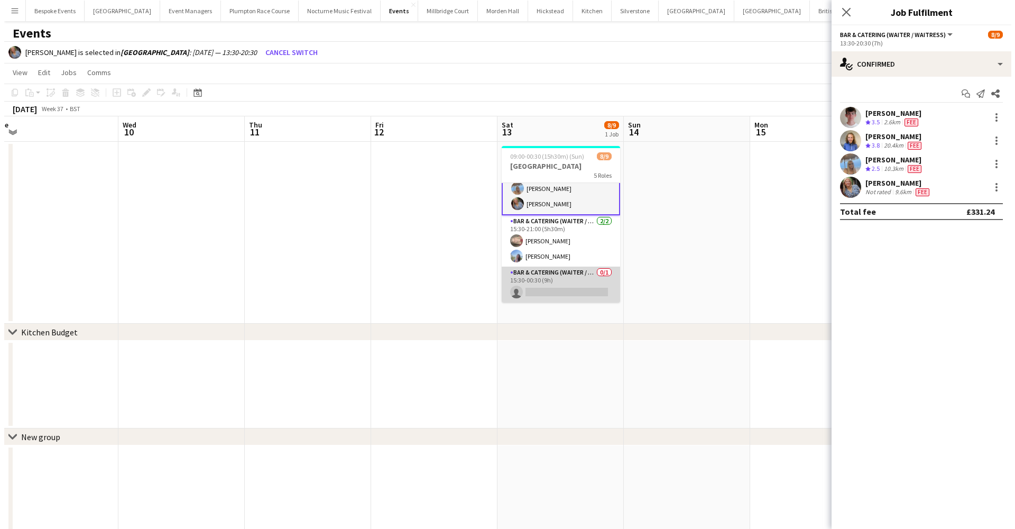
scroll to position [124, 0]
click at [537, 294] on app-card-role "Bar & Catering (Waiter / waitress) 0/1 15:30-00:30 (9h) single-neutral-actions" at bounding box center [557, 284] width 118 height 36
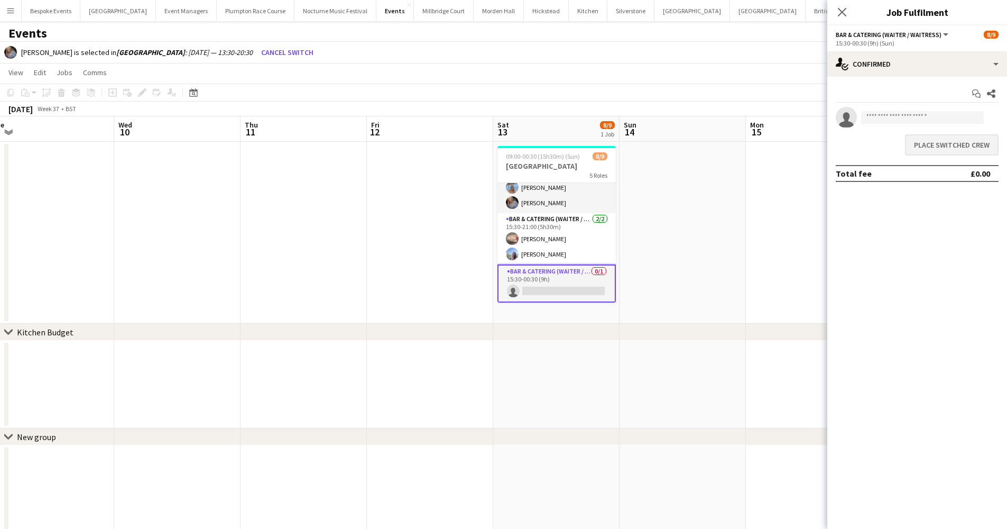
click at [954, 142] on button "Place switched crew" at bounding box center [952, 144] width 94 height 21
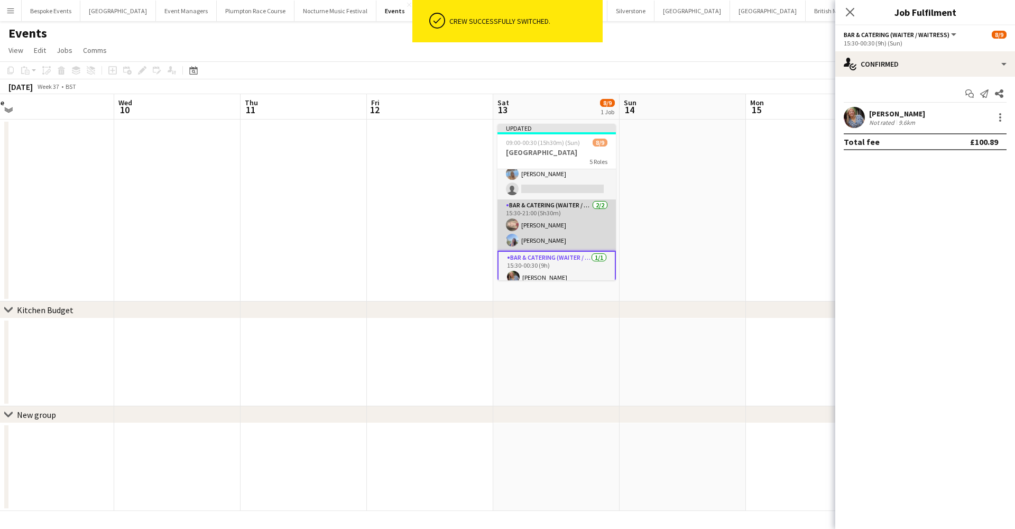
click at [567, 227] on app-card-role "Bar & Catering (Waiter / waitress) 2/2 15:30-21:00 (5h30m) Jasmine Pattison Lil…" at bounding box center [557, 224] width 118 height 51
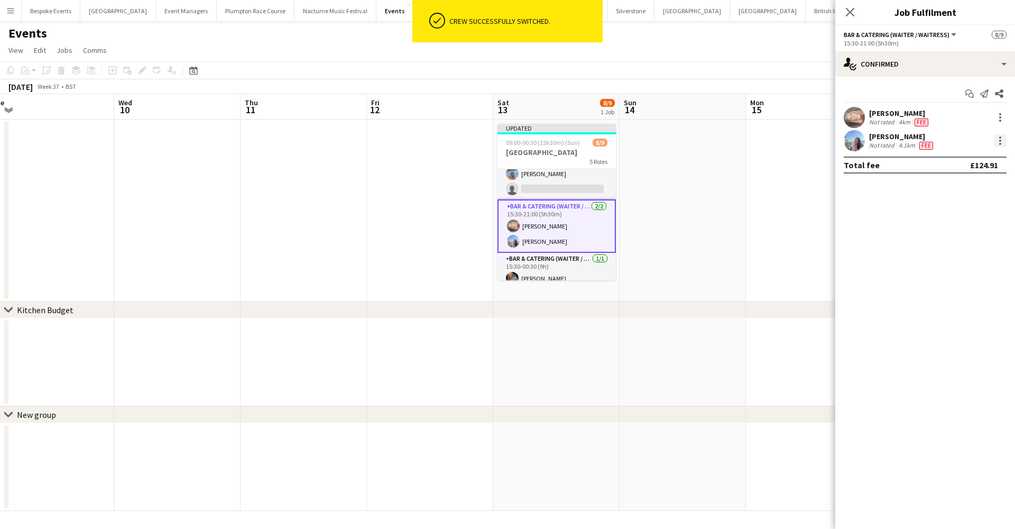
click at [999, 143] on div at bounding box center [1000, 140] width 13 height 13
click at [972, 187] on span "Switch crew" at bounding box center [955, 185] width 45 height 9
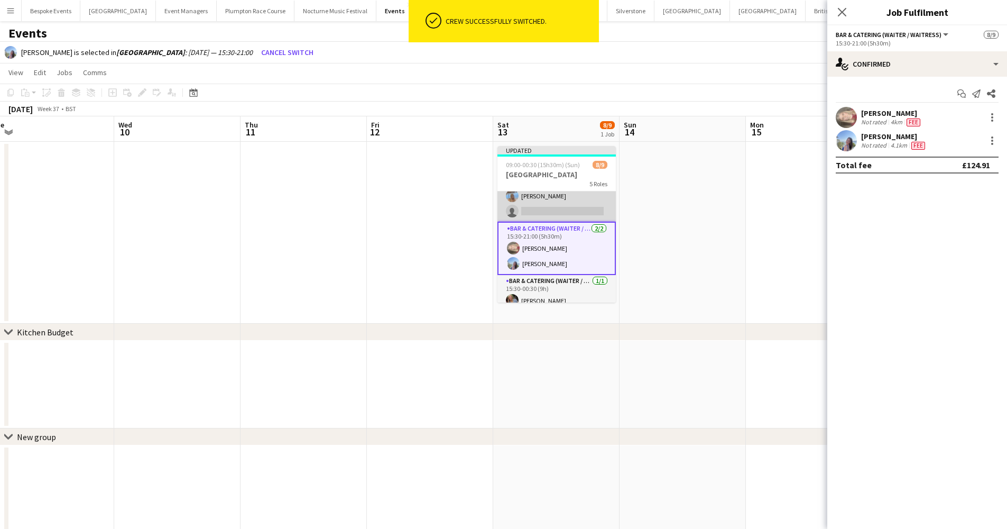
click at [552, 201] on app-card-role "Bar & Catering (Waiter / waitress) 17A 3/4 13:30-20:30 (7h) Henry Smith Helena …" at bounding box center [557, 181] width 118 height 82
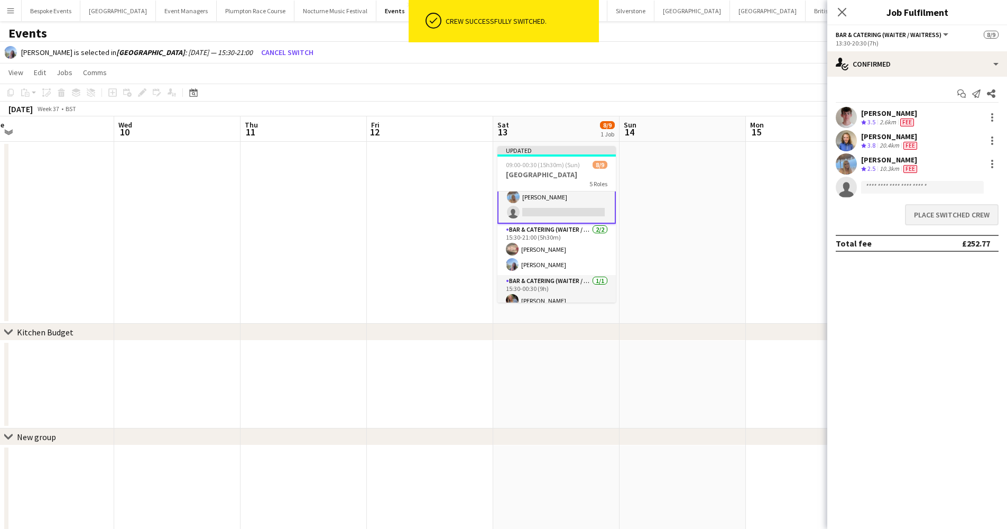
click at [932, 210] on button "Place switched crew" at bounding box center [952, 214] width 94 height 21
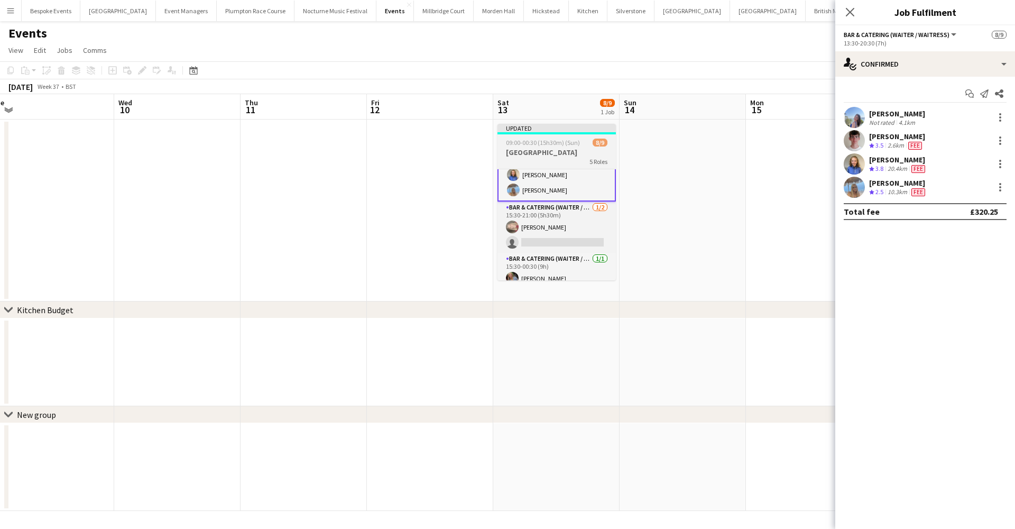
click at [557, 145] on span "09:00-00:30 (15h30m) (Sun)" at bounding box center [543, 143] width 74 height 8
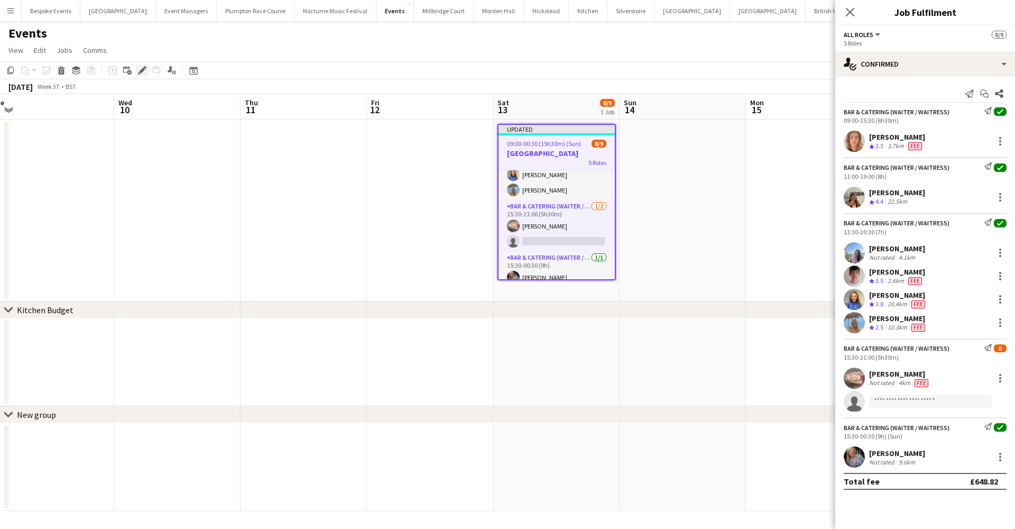
click at [142, 67] on icon "Edit" at bounding box center [142, 70] width 8 height 8
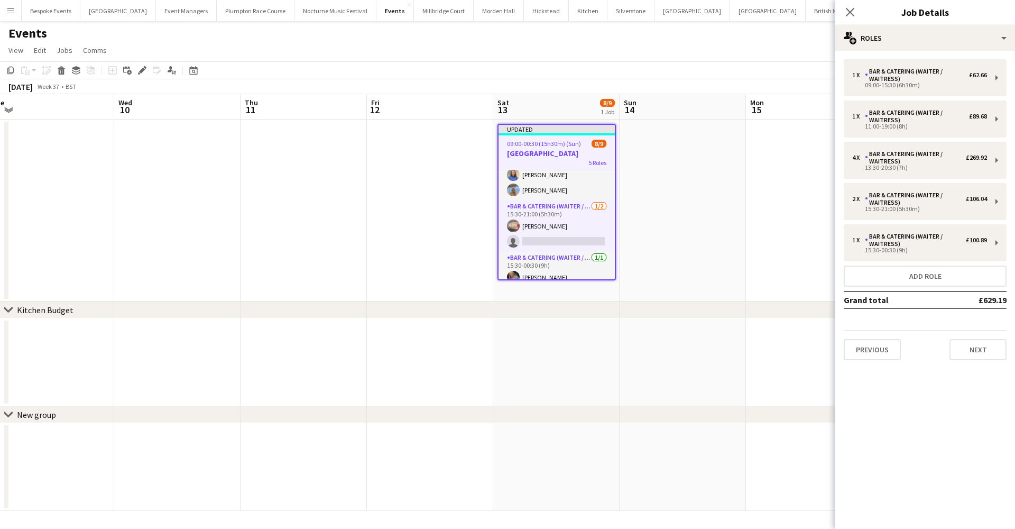
click at [917, 220] on div "1 x Bar & Catering (Waiter / waitress) £62.66 09:00-15:30 (6h30m) 1 x Bar & Cat…" at bounding box center [925, 209] width 180 height 301
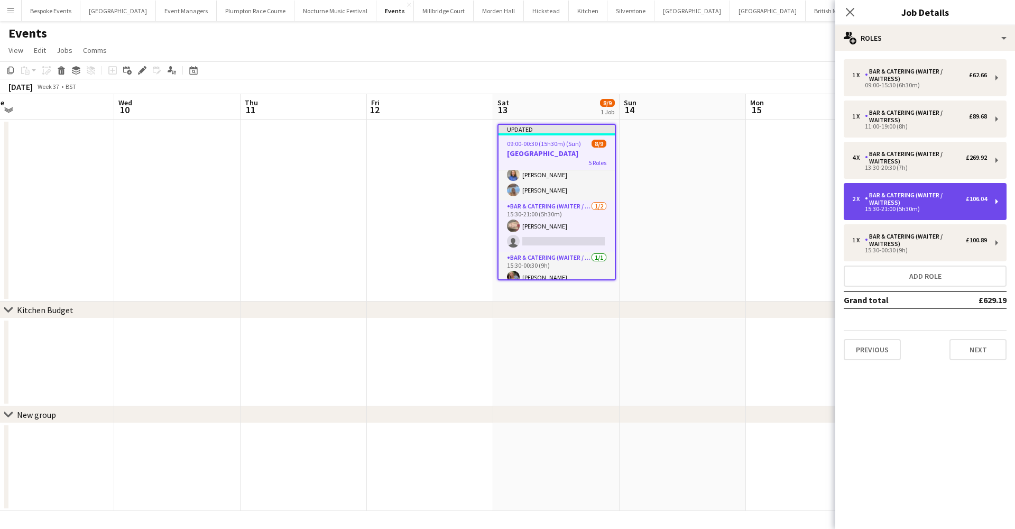
click at [916, 211] on div "15:30-21:00 (5h30m)" at bounding box center [919, 208] width 135 height 5
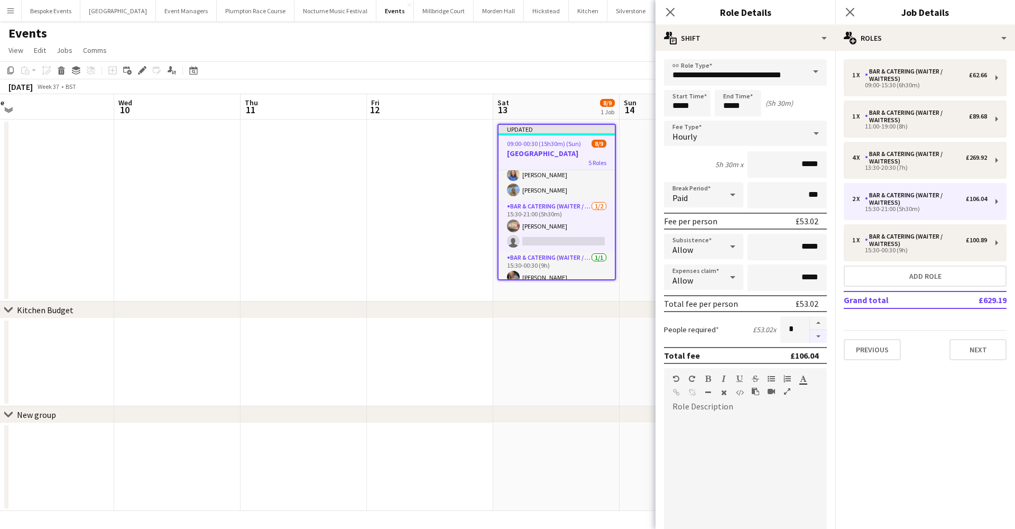
click at [811, 337] on button "button" at bounding box center [818, 336] width 17 height 13
type input "*"
click at [523, 356] on app-date-cell at bounding box center [556, 362] width 126 height 88
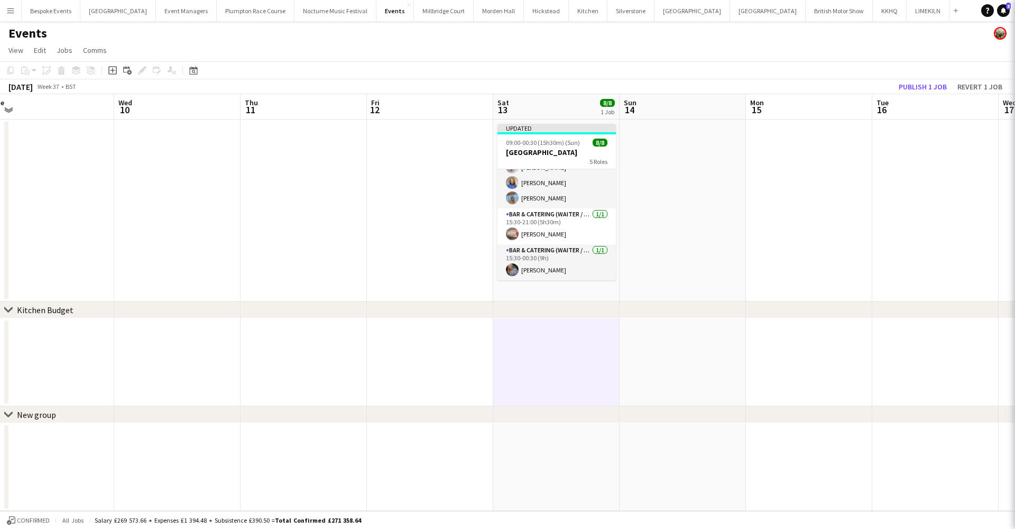
scroll to position [115, 0]
click at [918, 86] on button "Publish 1 job" at bounding box center [923, 87] width 57 height 14
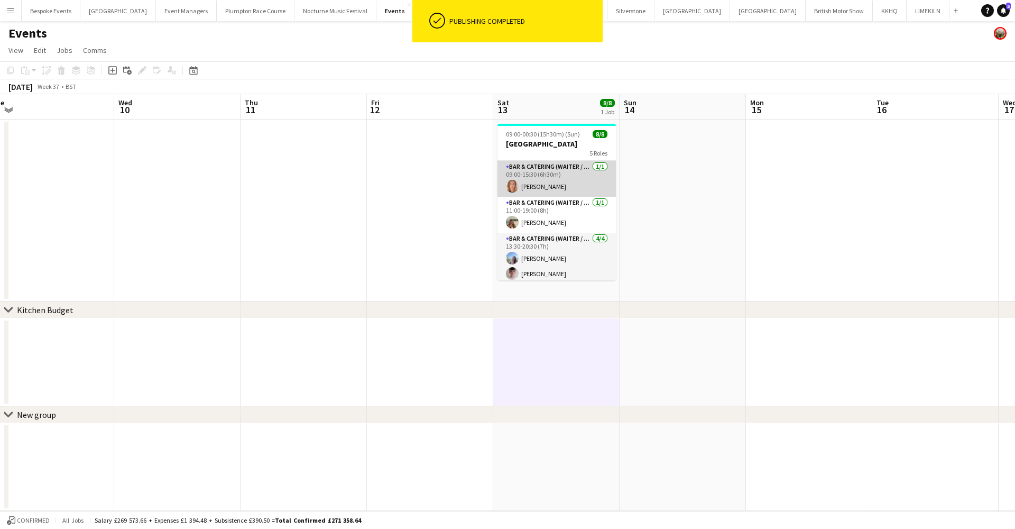
scroll to position [0, 0]
click at [538, 183] on app-card-role "Bar & Catering (Waiter / waitress) 1/1 09:00-15:30 (6h30m) Ailsa Thompson" at bounding box center [557, 179] width 118 height 36
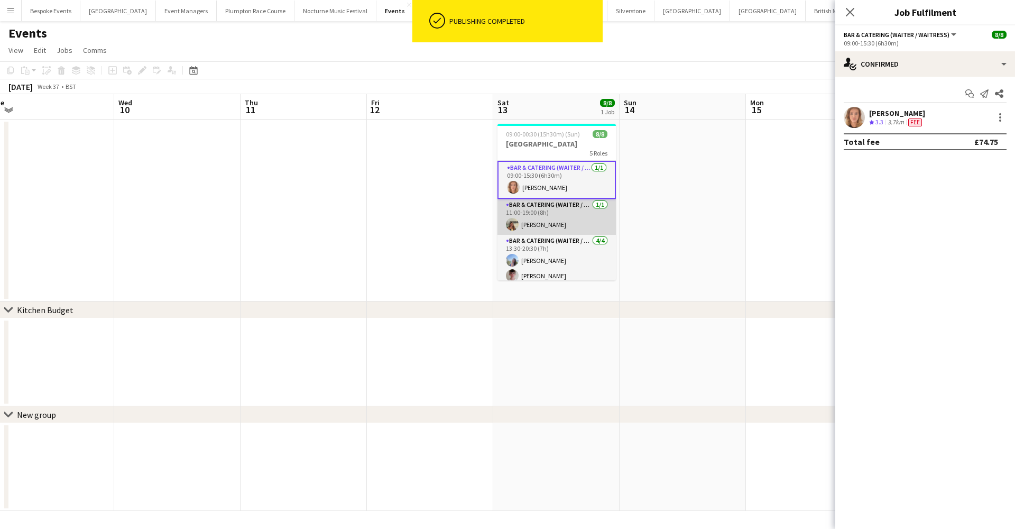
click at [534, 217] on app-card-role "Bar & Catering (Waiter / waitress) 1/1 11:00-19:00 (8h) Jocelyn Booth" at bounding box center [557, 217] width 118 height 36
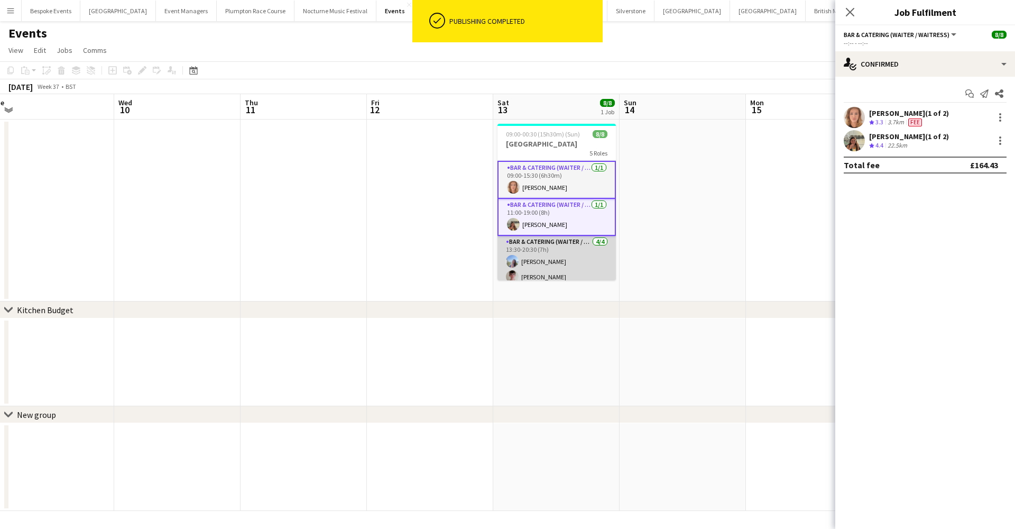
click at [535, 260] on app-card-role "Bar & Catering (Waiter / waitress) 4/4 13:30-20:30 (7h) Lily Webster Henry Smit…" at bounding box center [557, 277] width 118 height 82
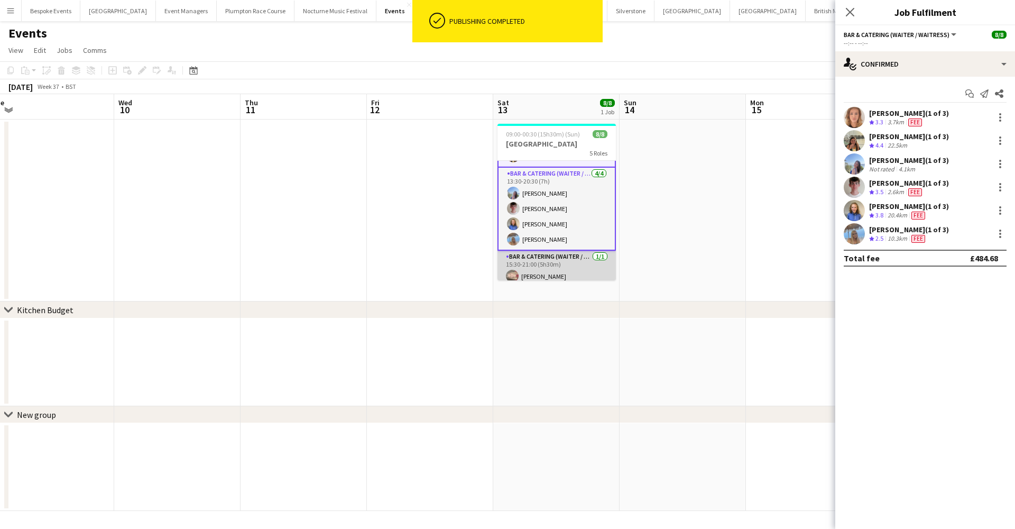
click at [535, 260] on app-card-role "Bar & Catering (Waiter / waitress) 1/1 15:30-21:00 (5h30m) Jasmine Pattison" at bounding box center [557, 269] width 118 height 36
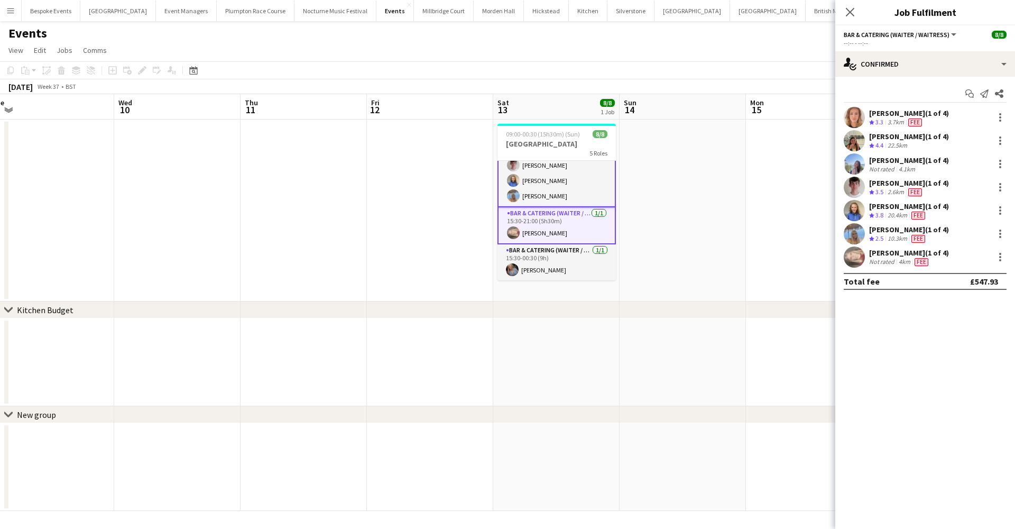
click at [535, 260] on app-card-role "Bar & Catering (Waiter / waitress) 1/1 15:30-00:30 (9h) Claudia Billington" at bounding box center [557, 262] width 118 height 36
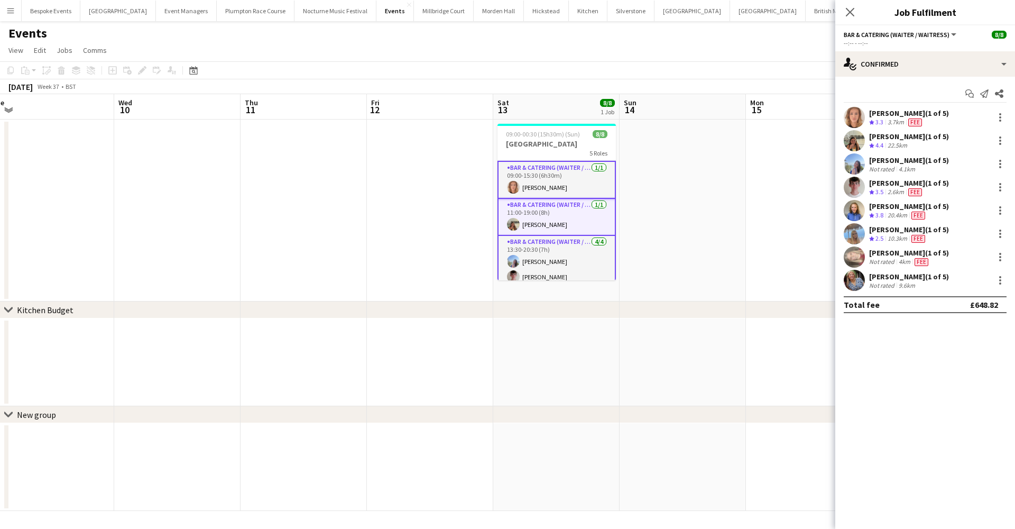
click at [10, 10] on app-icon "Menu" at bounding box center [10, 10] width 8 height 8
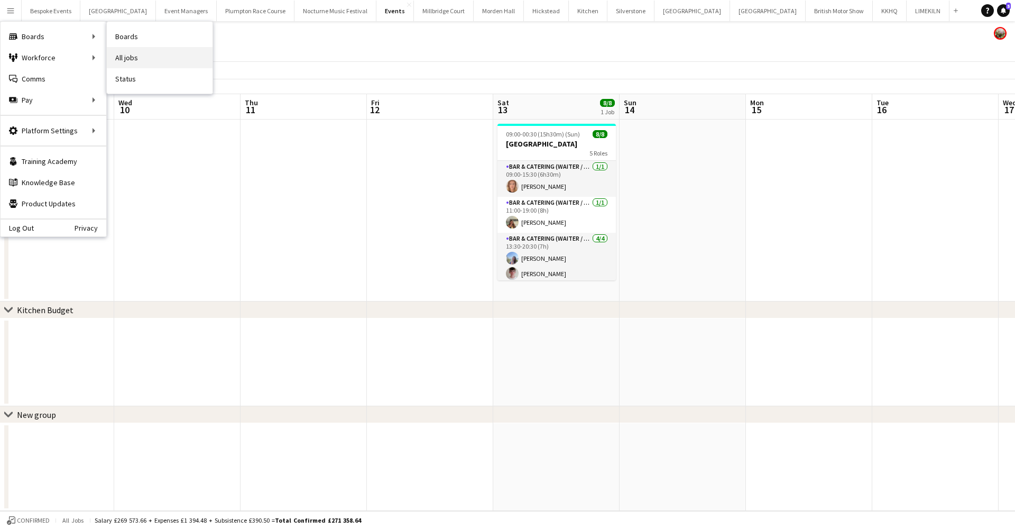
click at [124, 54] on link "All jobs" at bounding box center [160, 57] width 106 height 21
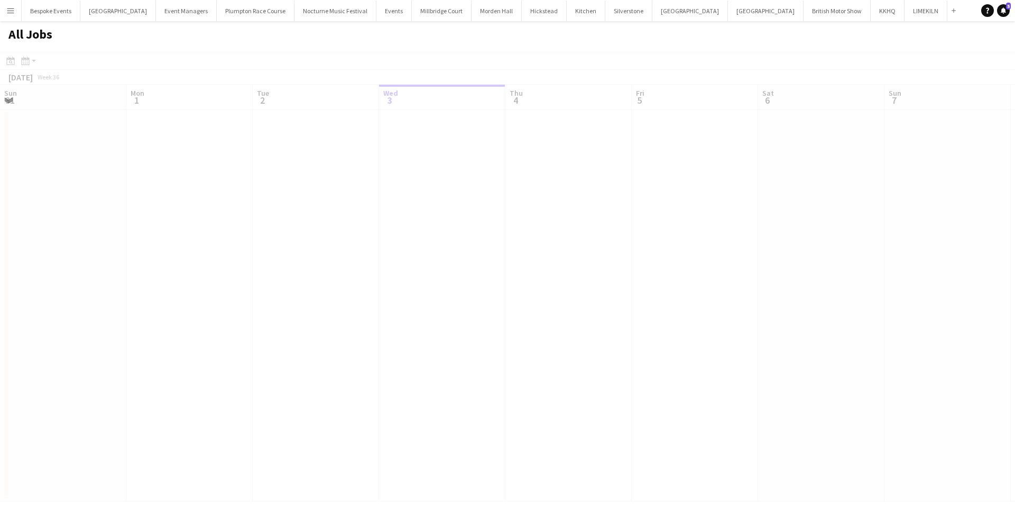
scroll to position [0, 253]
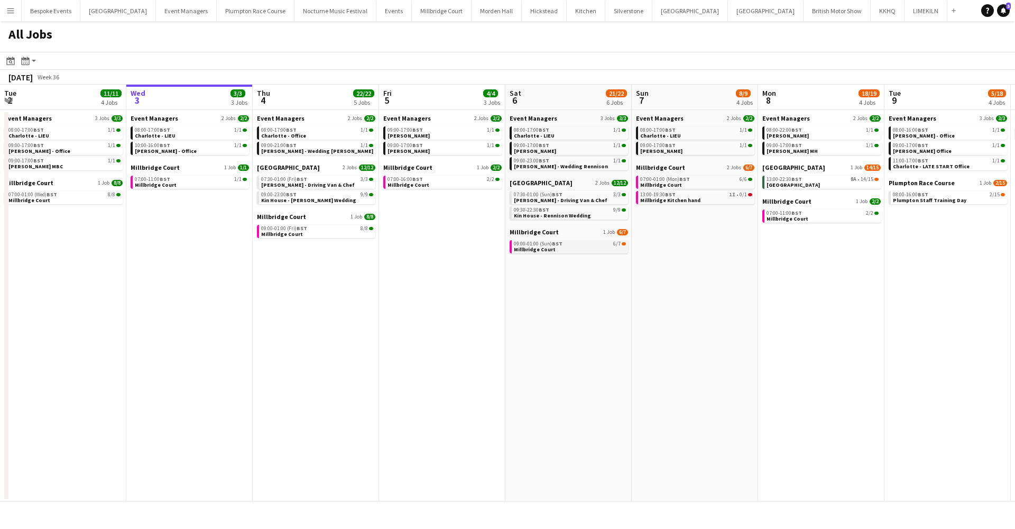
click at [587, 250] on link "09:00-01:00 (Sun) BST 6/7 Millbridge Court" at bounding box center [570, 246] width 112 height 12
